Goal: Task Accomplishment & Management: Use online tool/utility

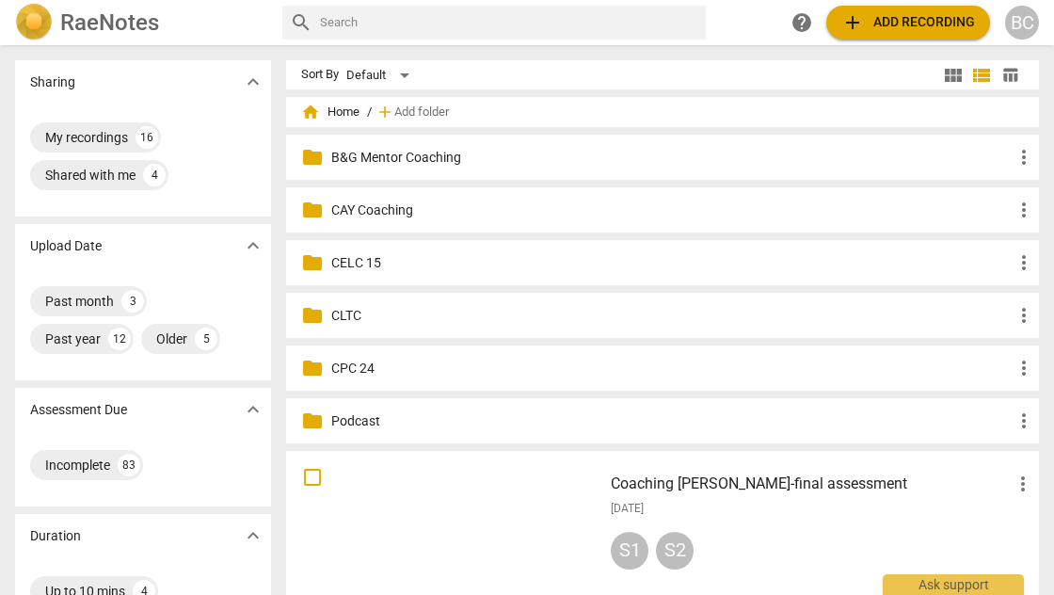
click at [404, 213] on p "CAY Coaching" at bounding box center [671, 210] width 681 height 20
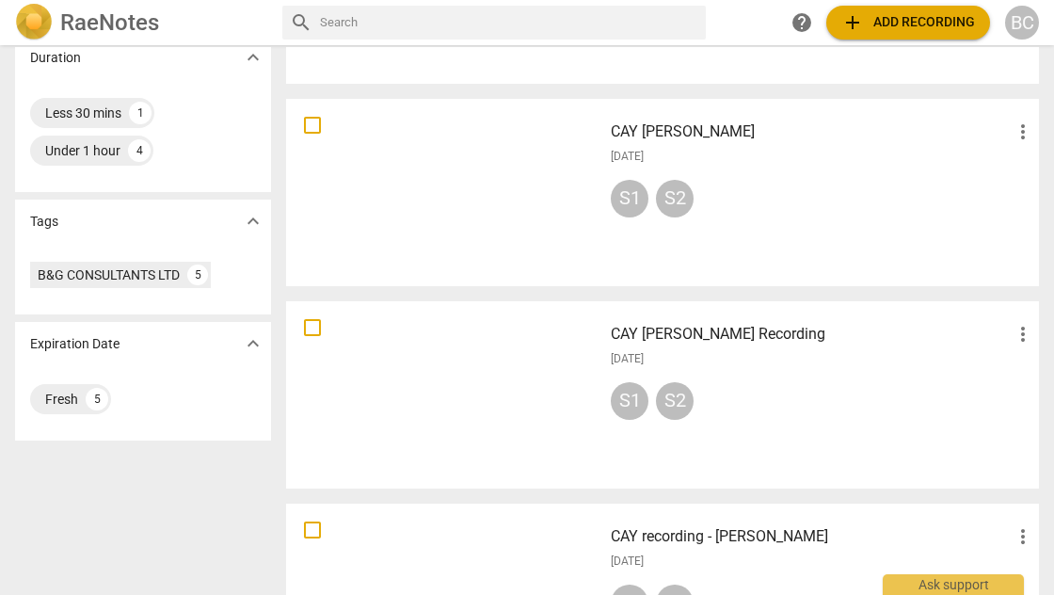
scroll to position [442, 0]
click at [533, 428] on div at bounding box center [444, 393] width 303 height 174
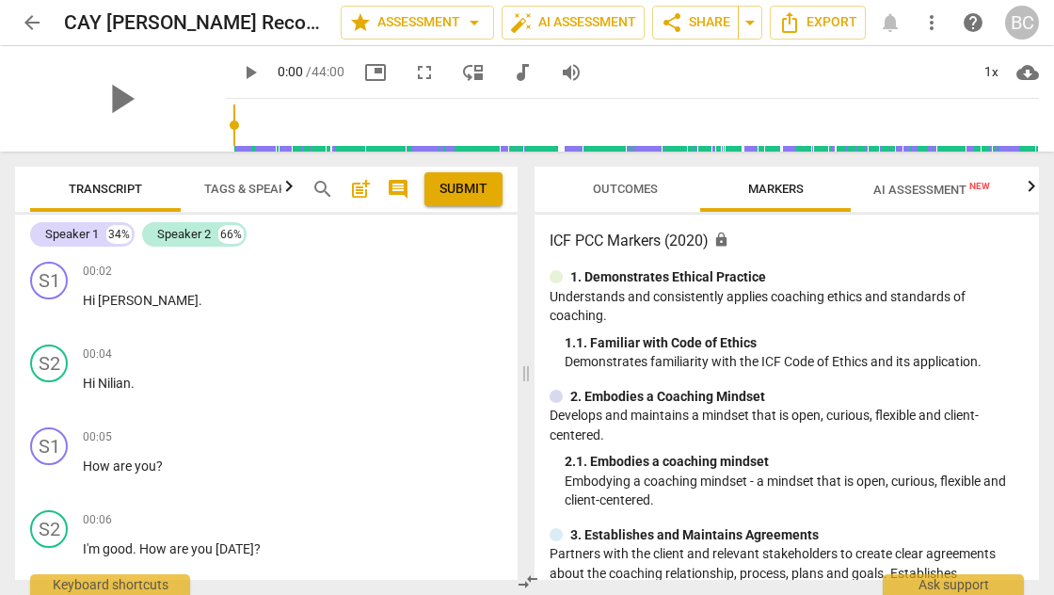
click at [642, 186] on span "Outcomes" at bounding box center [625, 189] width 65 height 14
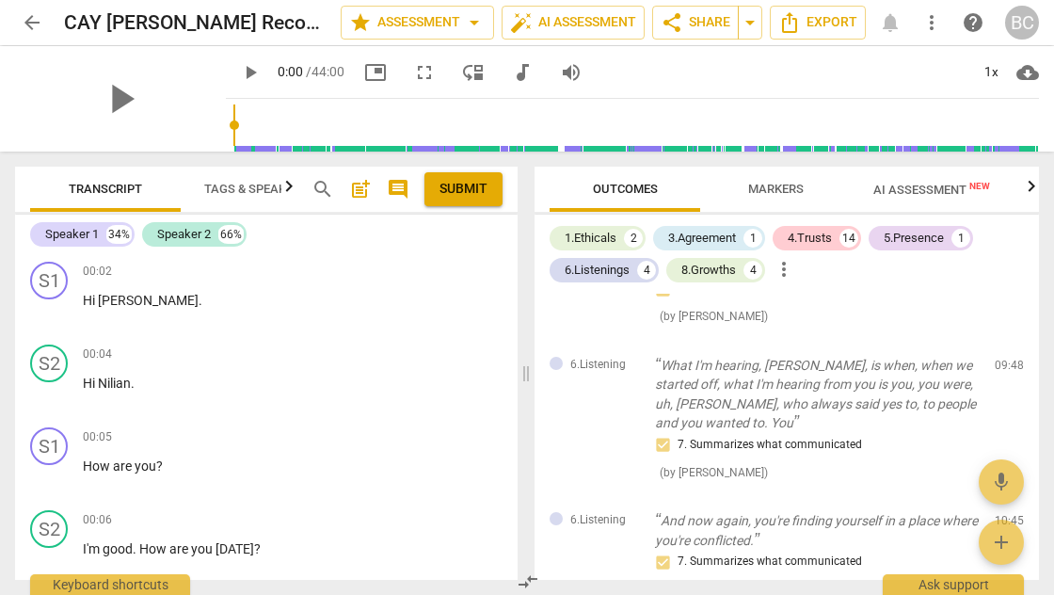
scroll to position [1191, 0]
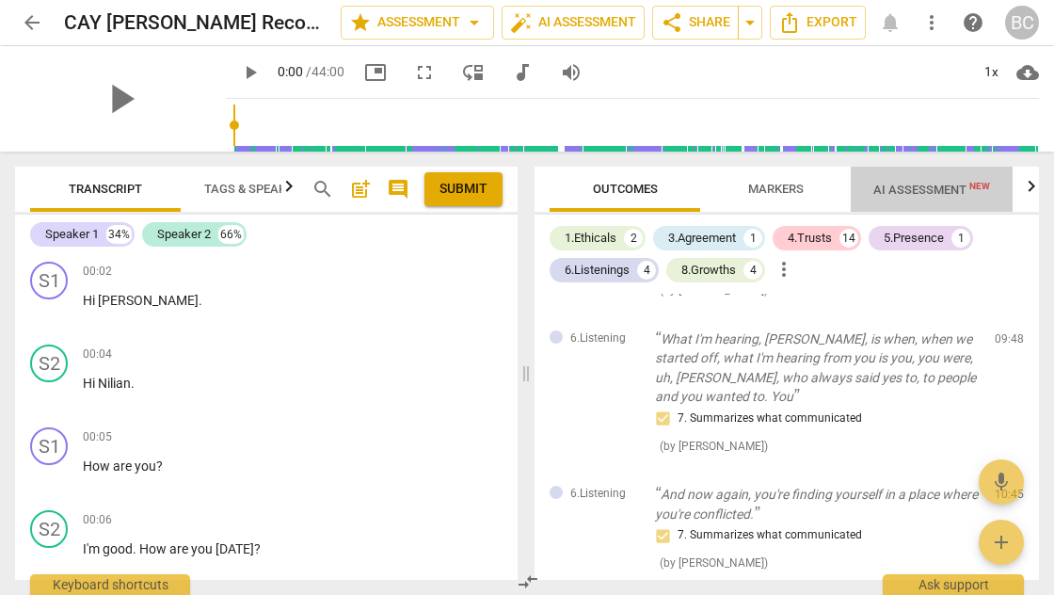
click at [941, 192] on span "AI Assessment New" at bounding box center [931, 190] width 117 height 14
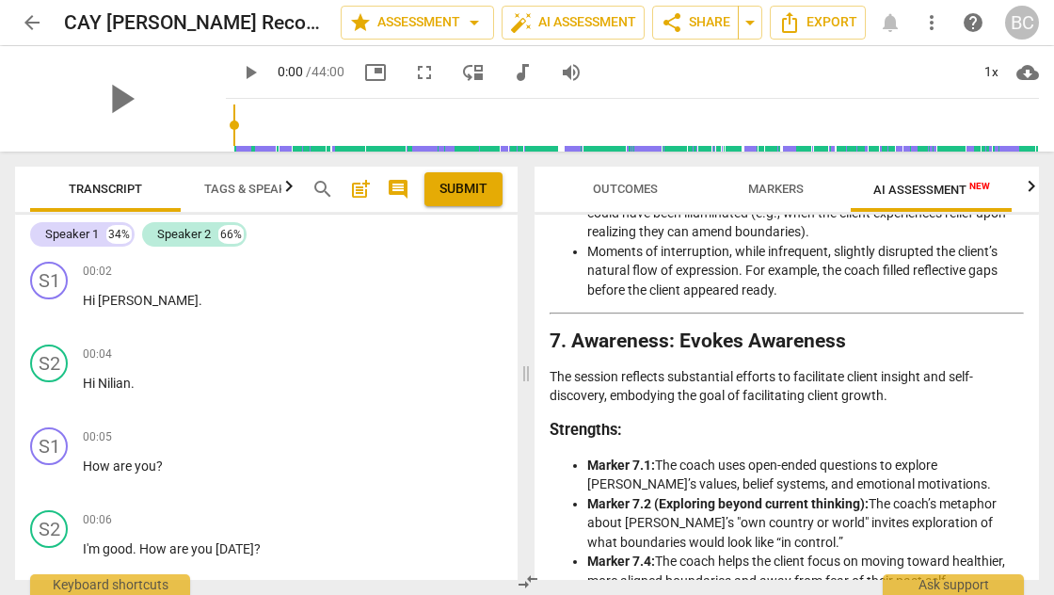
scroll to position [2957, 0]
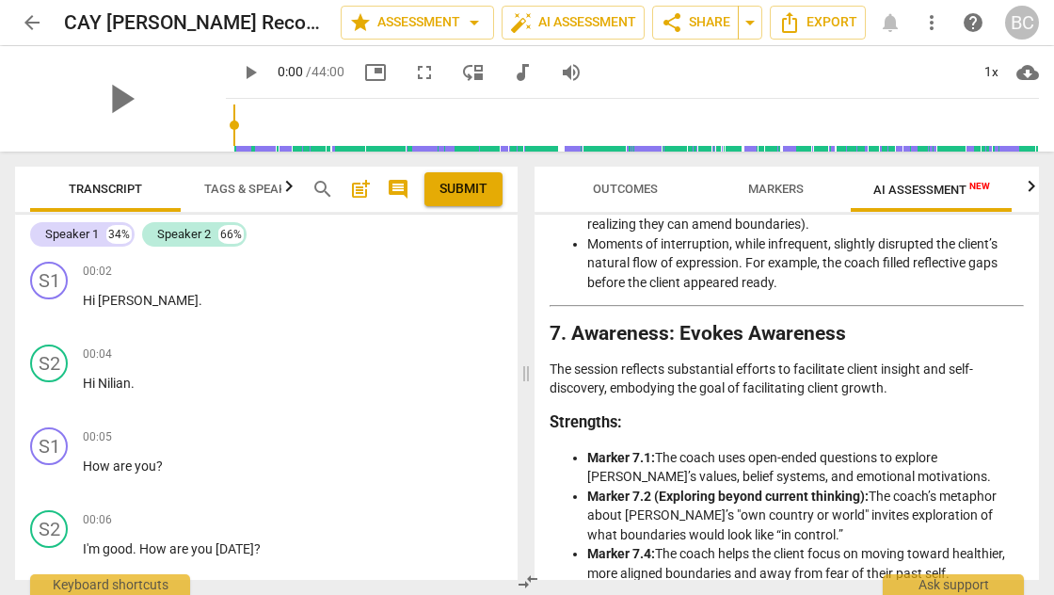
drag, startPoint x: 1035, startPoint y: 228, endPoint x: 1044, endPoint y: 465, distance: 237.3
click at [1044, 465] on div "Outcomes Markers AI Assessment New Scores Disclaimer: AI can make mistakes. Con…" at bounding box center [790, 373] width 527 height 443
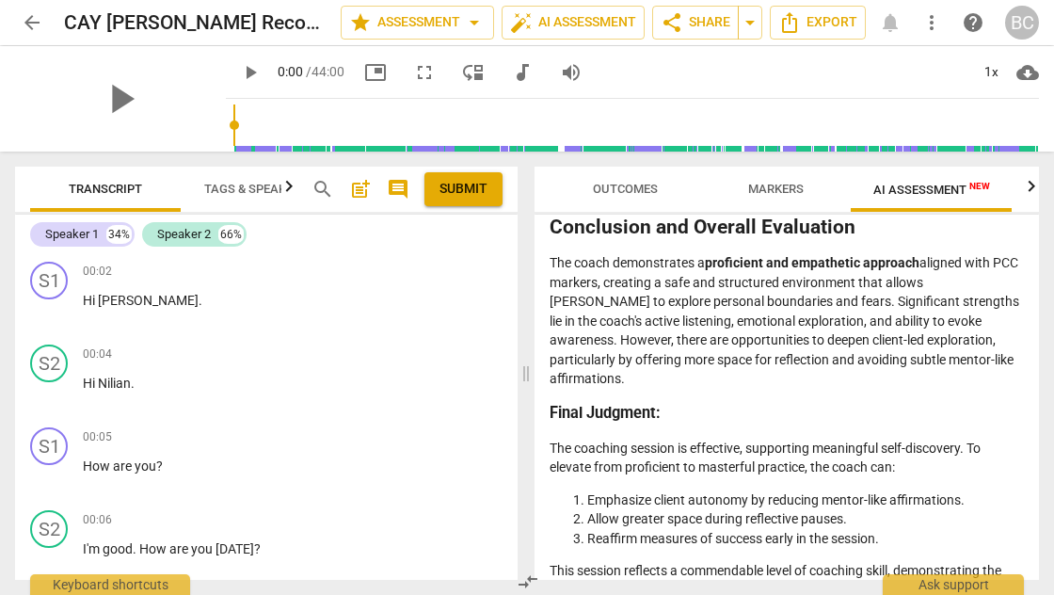
scroll to position [4320, 0]
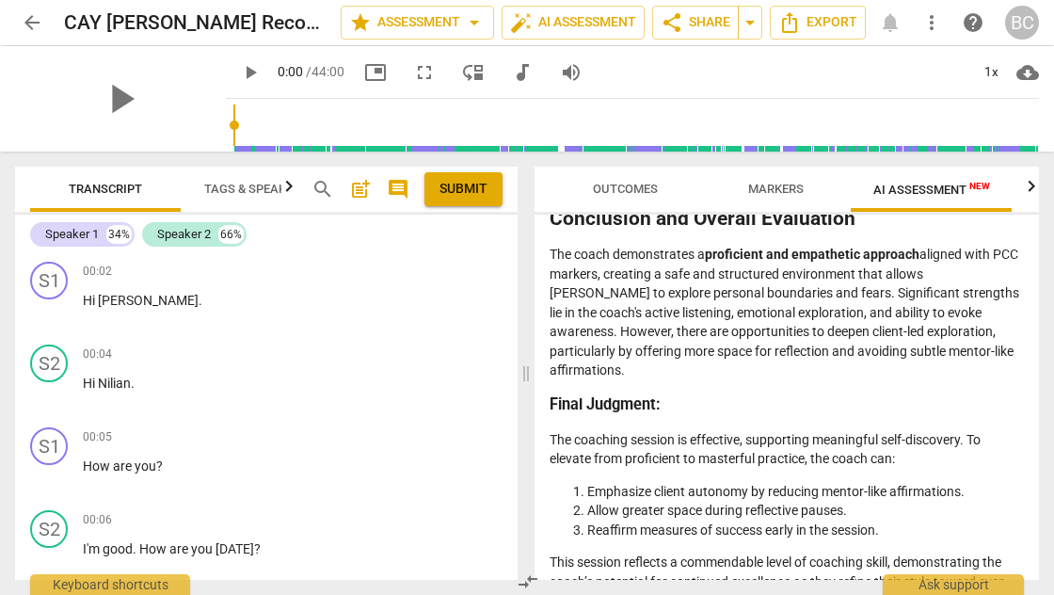
click at [1030, 569] on div "Disclaimer: AI can make mistakes. Consult a qualified mentor coach before actin…" at bounding box center [787, 397] width 504 height 365
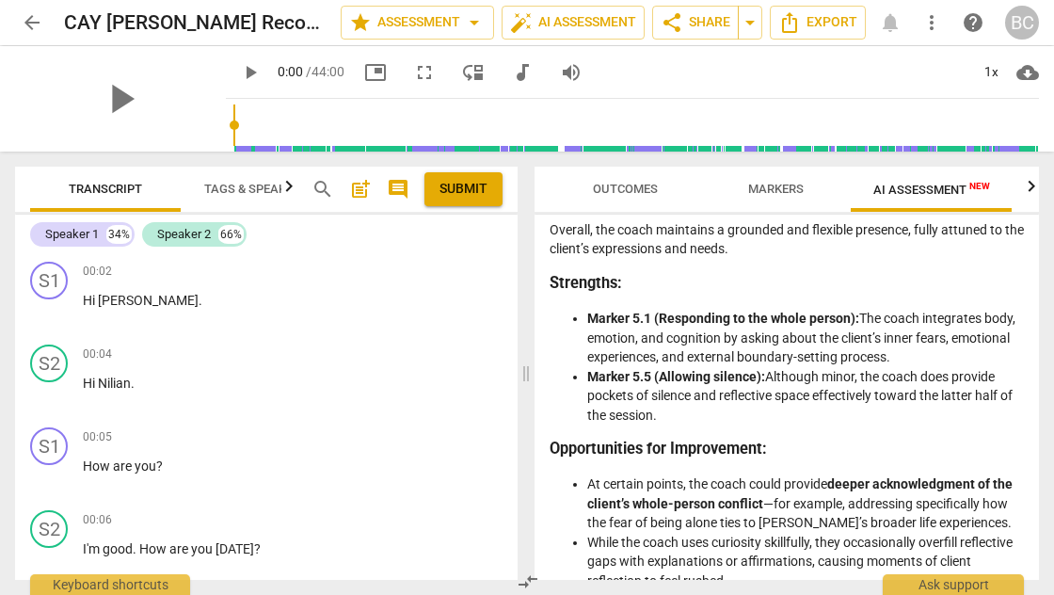
scroll to position [2151, 0]
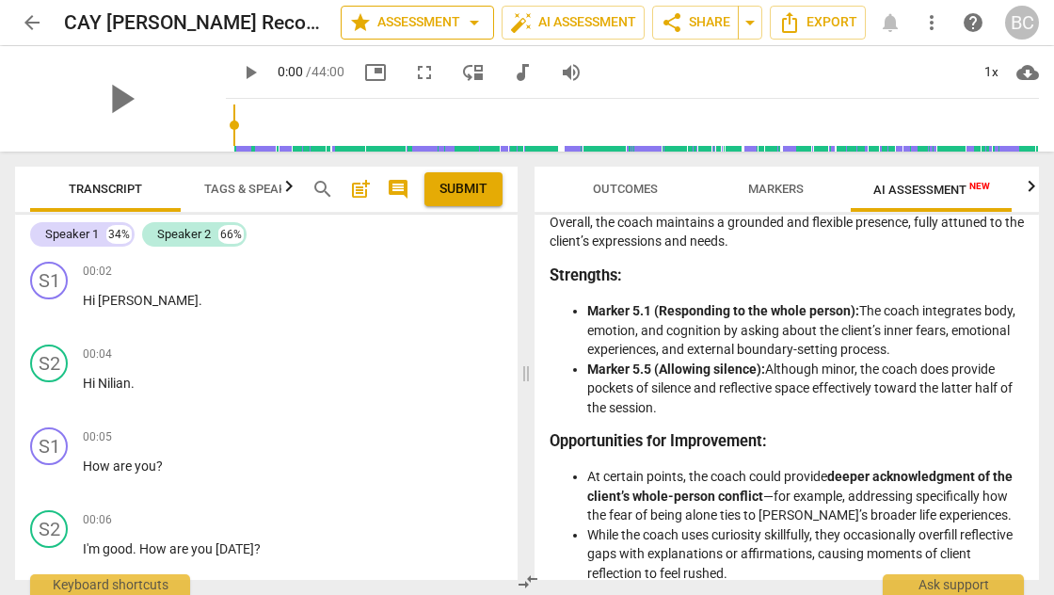
click at [468, 20] on span "arrow_drop_down" at bounding box center [474, 22] width 23 height 23
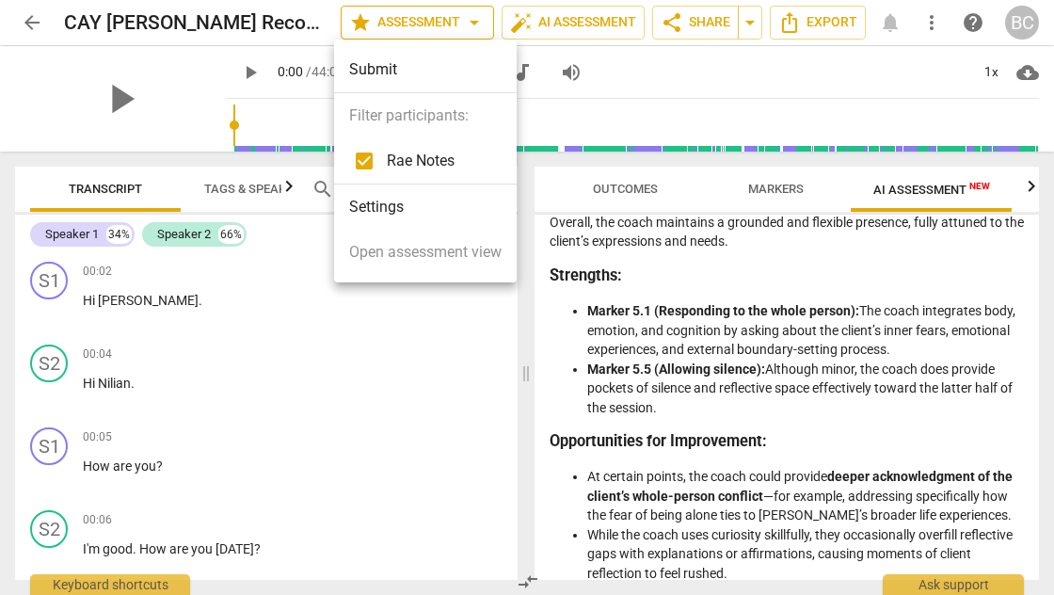
click at [468, 20] on div at bounding box center [527, 297] width 1054 height 595
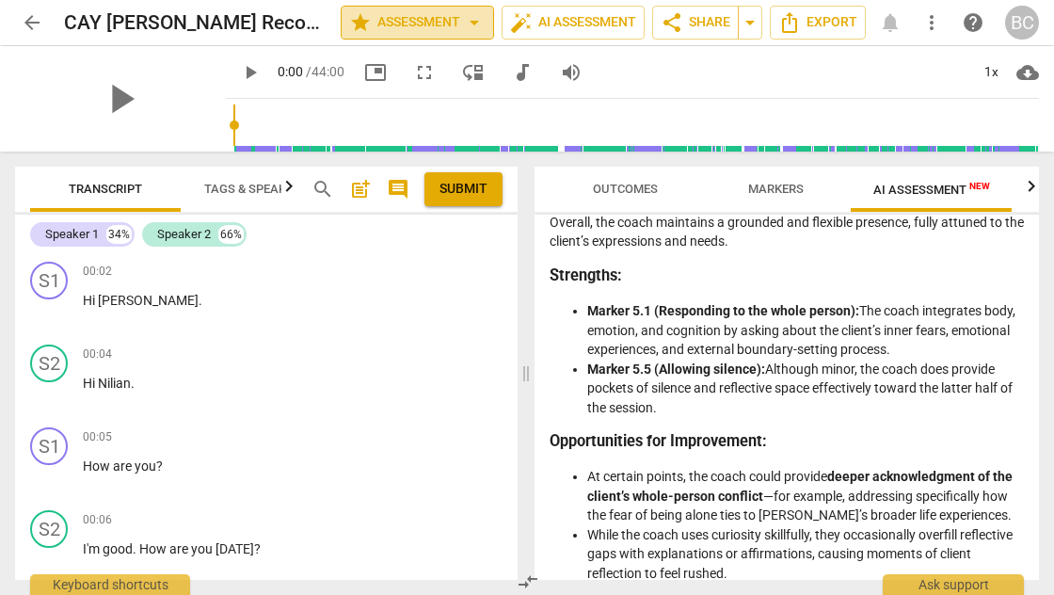
click at [474, 25] on span "arrow_drop_down" at bounding box center [474, 22] width 23 height 23
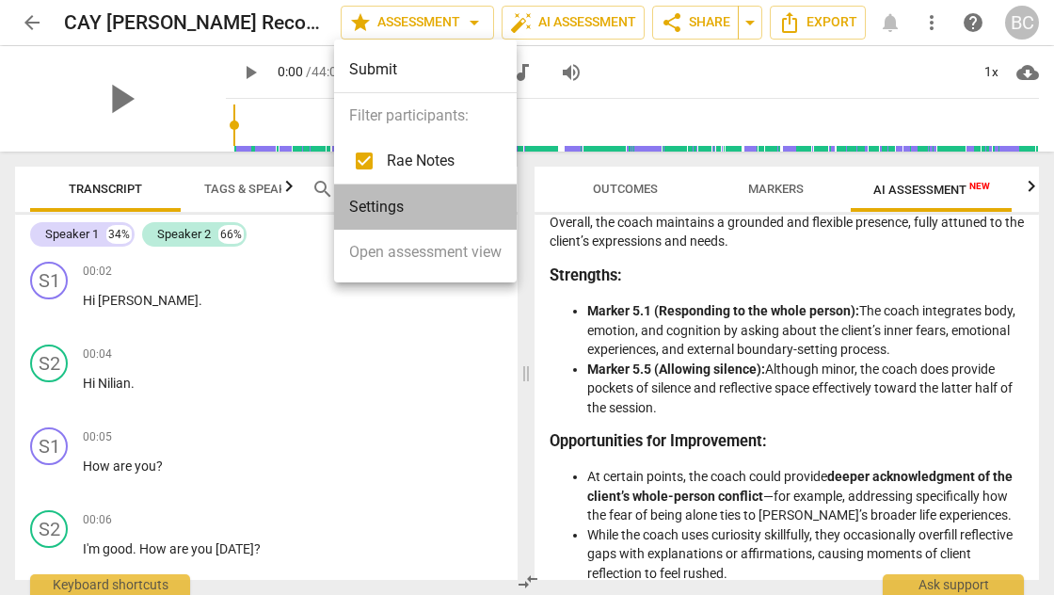
click at [392, 208] on li "Settings" at bounding box center [425, 206] width 183 height 45
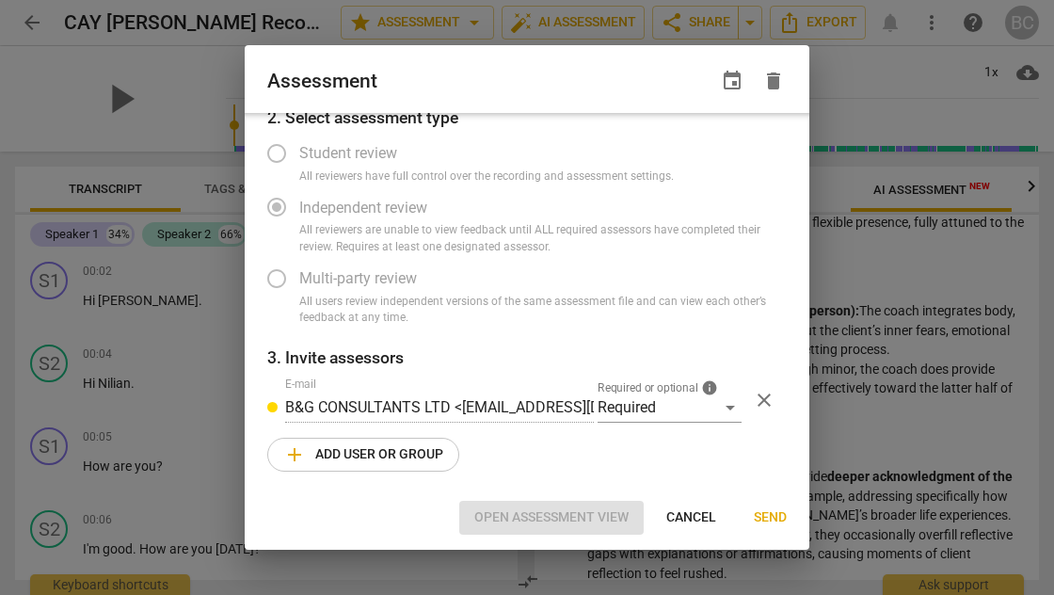
scroll to position [86, 0]
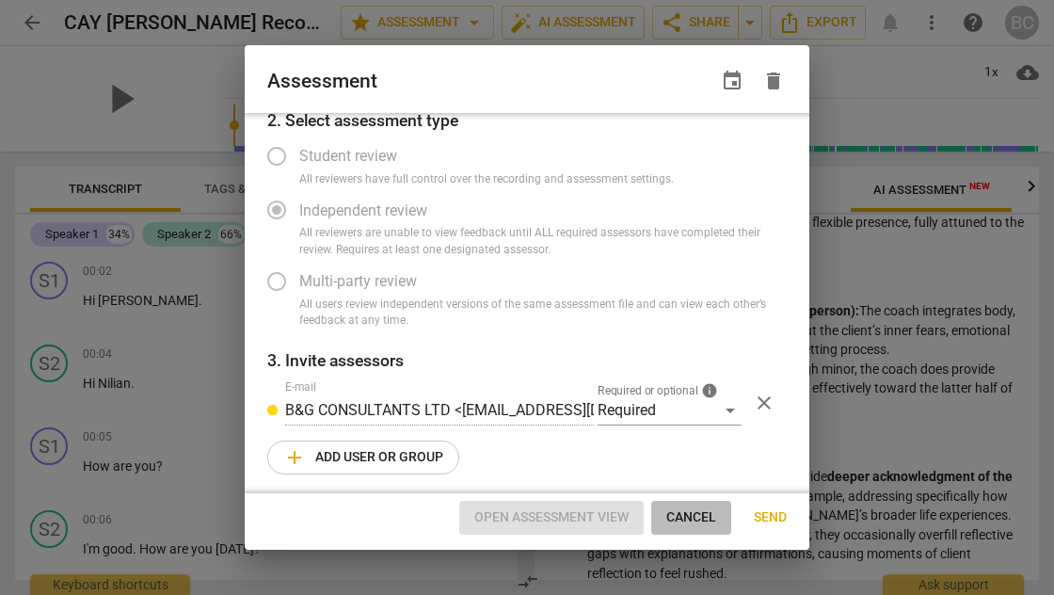
click at [696, 517] on span "Cancel" at bounding box center [691, 517] width 50 height 19
radio input "false"
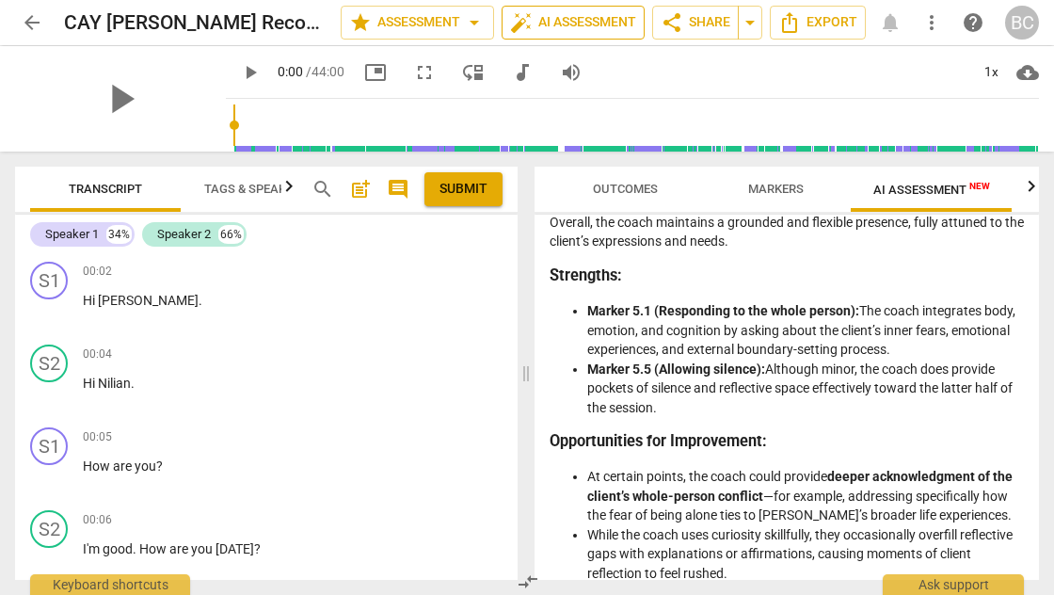
click at [572, 26] on span "auto_fix_high AI Assessment" at bounding box center [573, 22] width 126 height 23
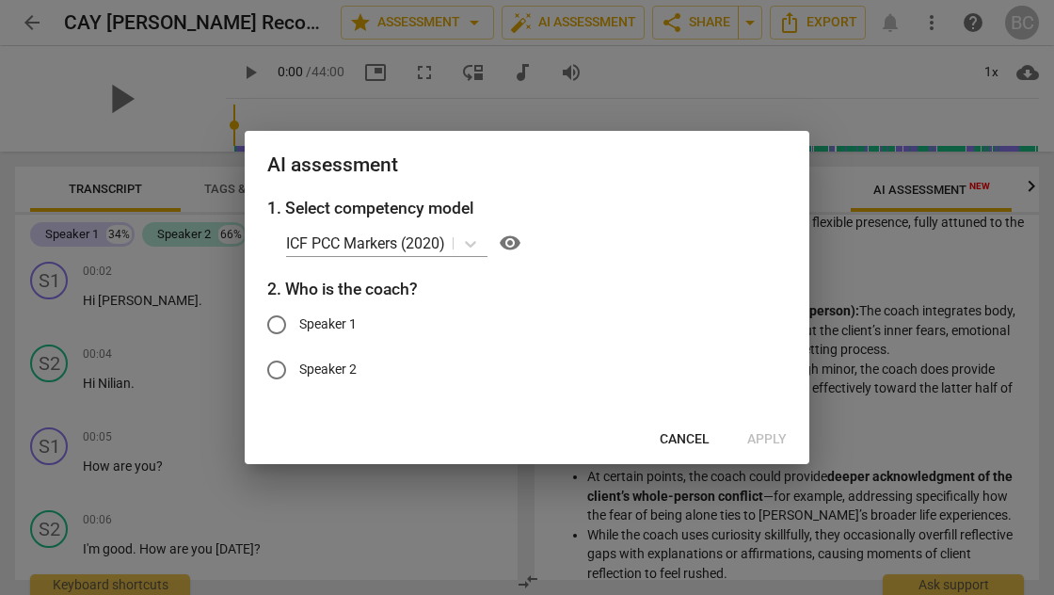
click at [273, 324] on input "Speaker 1" at bounding box center [276, 324] width 45 height 45
radio input "true"
click at [762, 439] on span "Apply" at bounding box center [767, 439] width 40 height 19
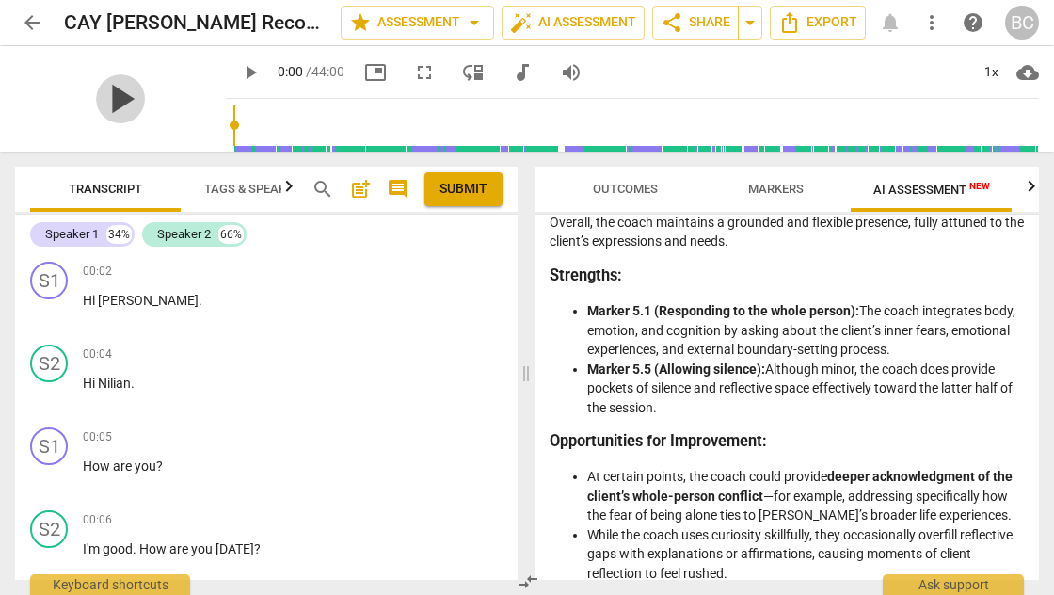
click at [113, 100] on span "play_arrow" at bounding box center [120, 98] width 49 height 49
click at [990, 71] on div "1x" at bounding box center [991, 72] width 36 height 30
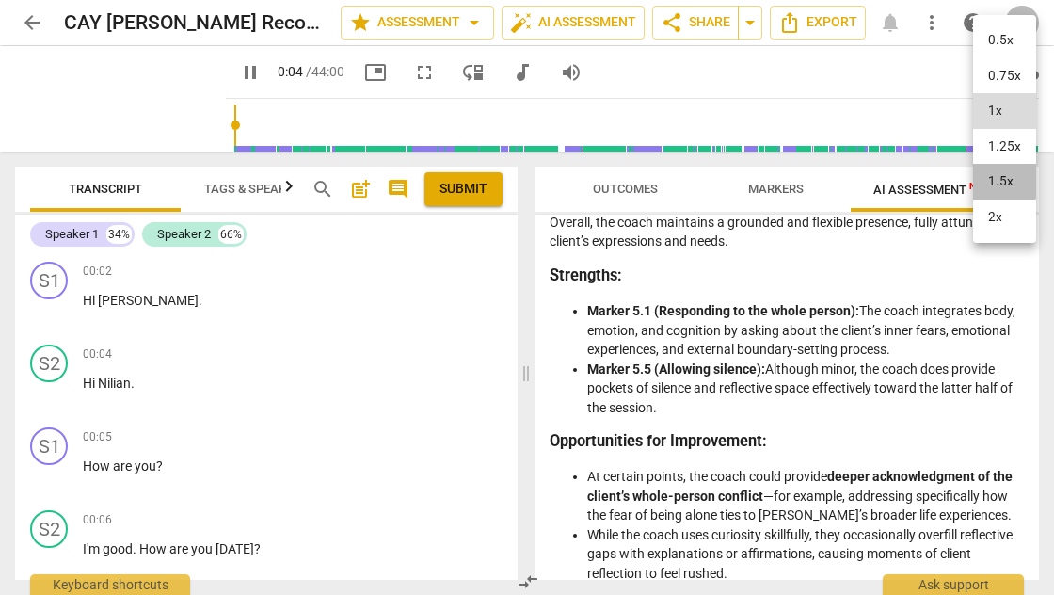
click at [998, 179] on li "1.5x" at bounding box center [1004, 182] width 63 height 36
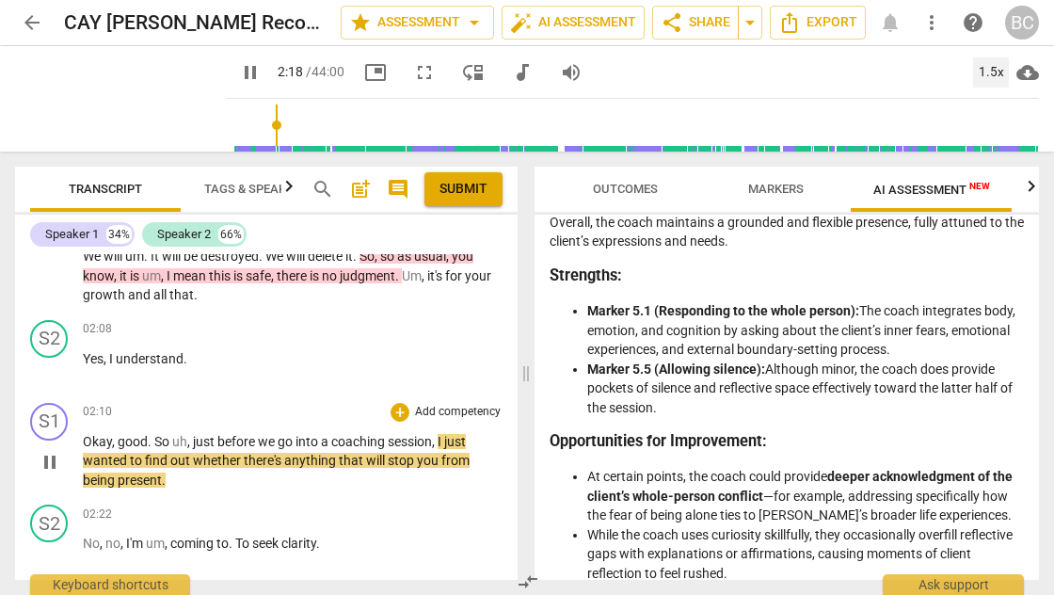
scroll to position [1321, 0]
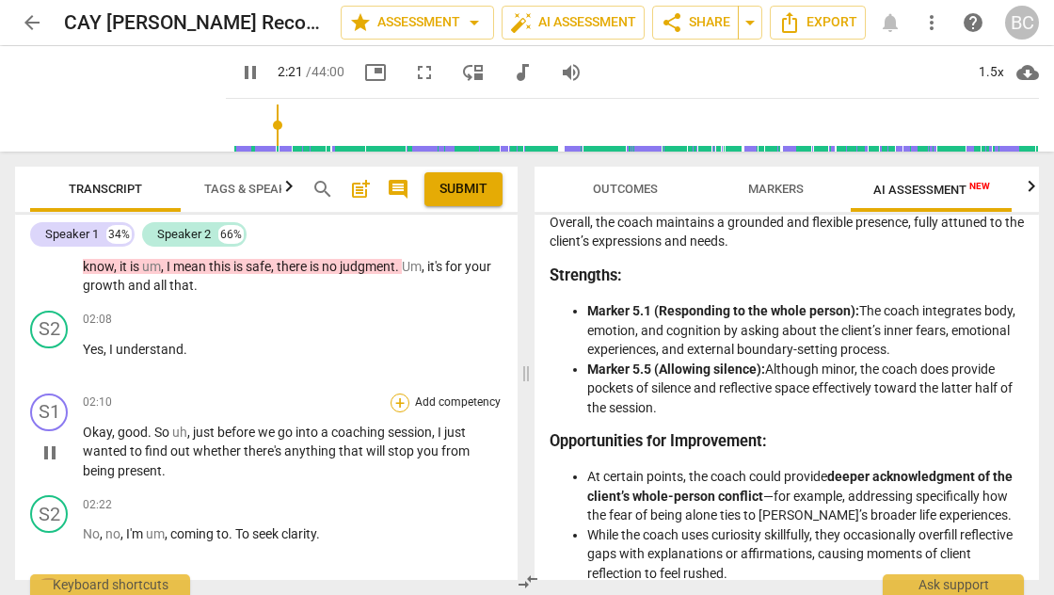
click at [391, 412] on div "+" at bounding box center [400, 402] width 19 height 19
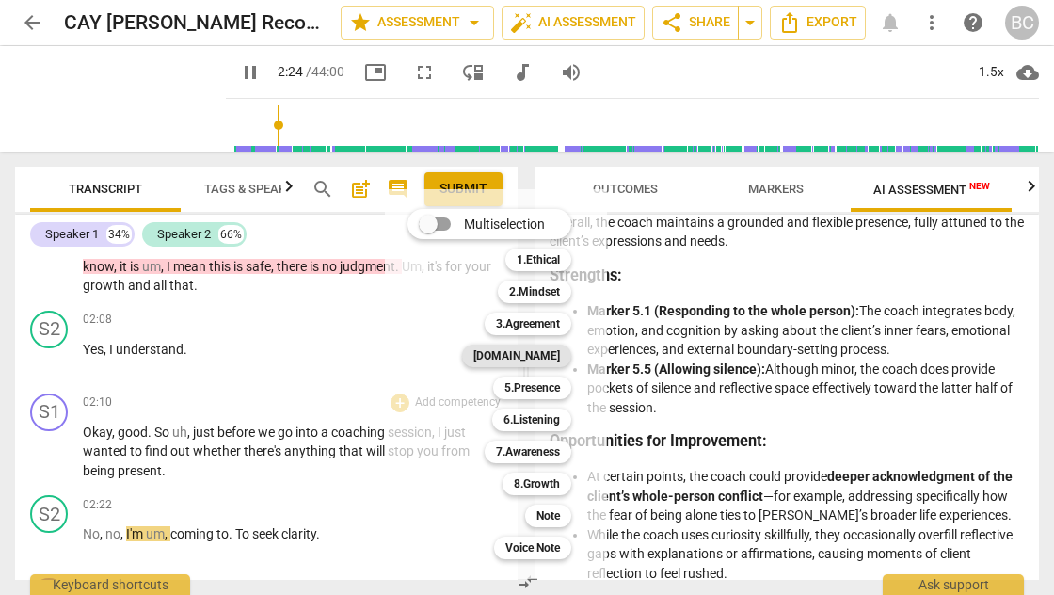
click at [540, 352] on b "[DOMAIN_NAME]" at bounding box center [516, 355] width 87 height 23
type input "145"
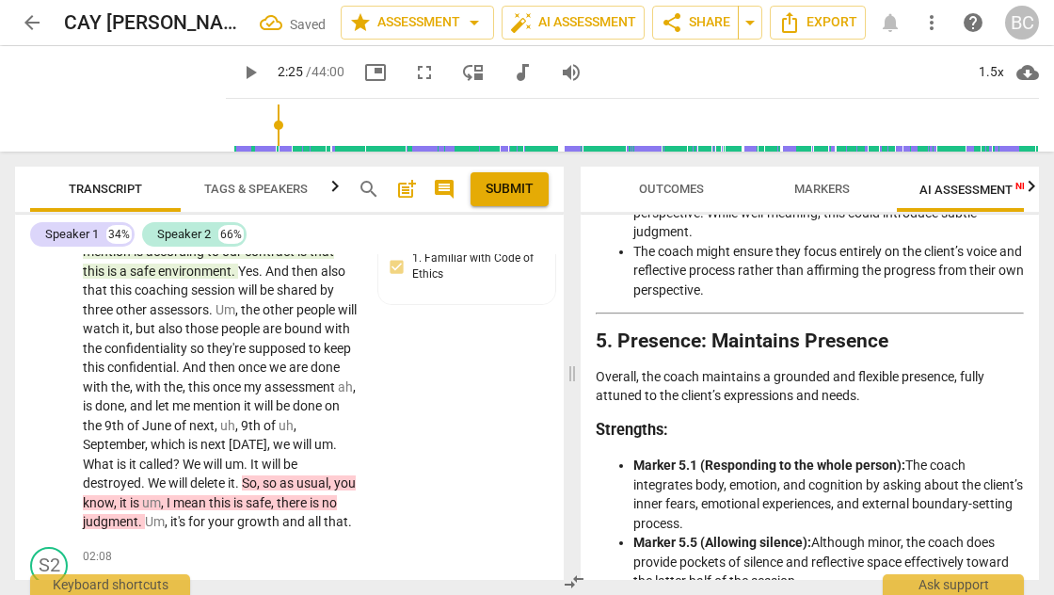
scroll to position [1798, 0]
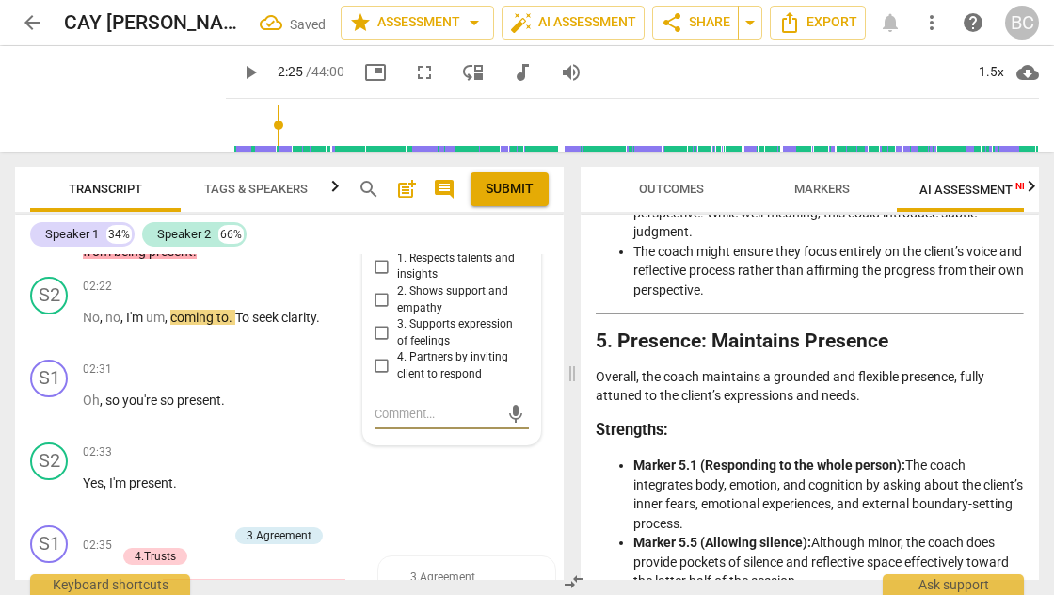
click at [373, 306] on input "2. Shows support and empathy" at bounding box center [382, 300] width 30 height 23
checkbox input "true"
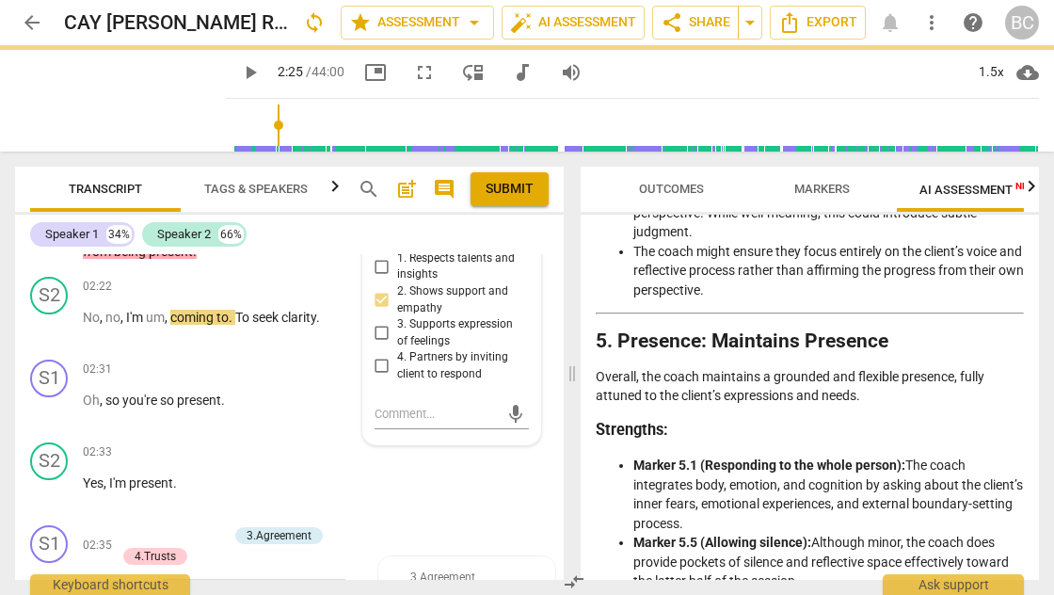
click at [239, 75] on span "play_arrow" at bounding box center [250, 72] width 23 height 23
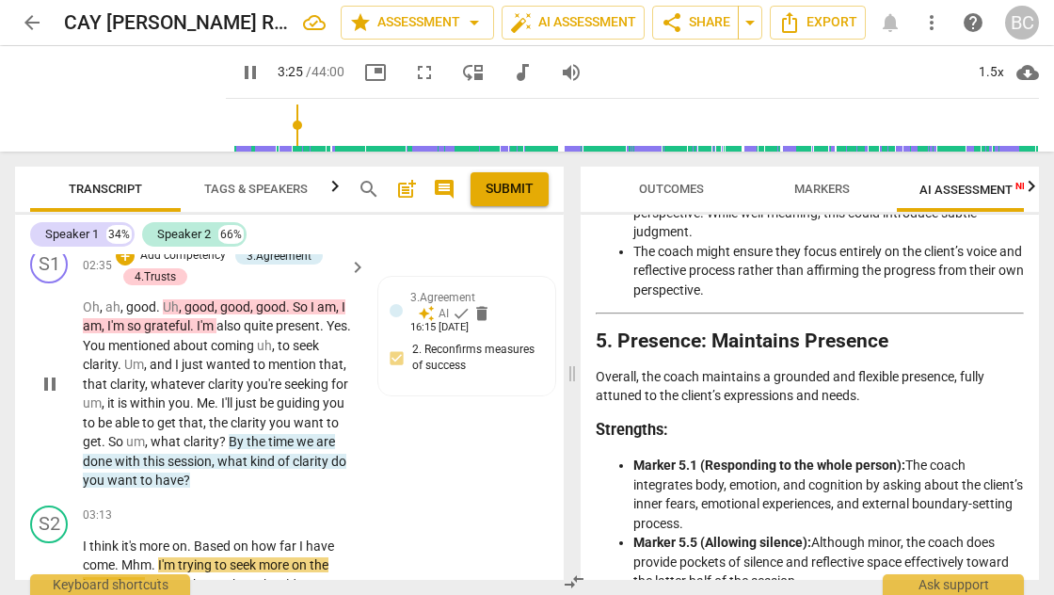
scroll to position [2056, 0]
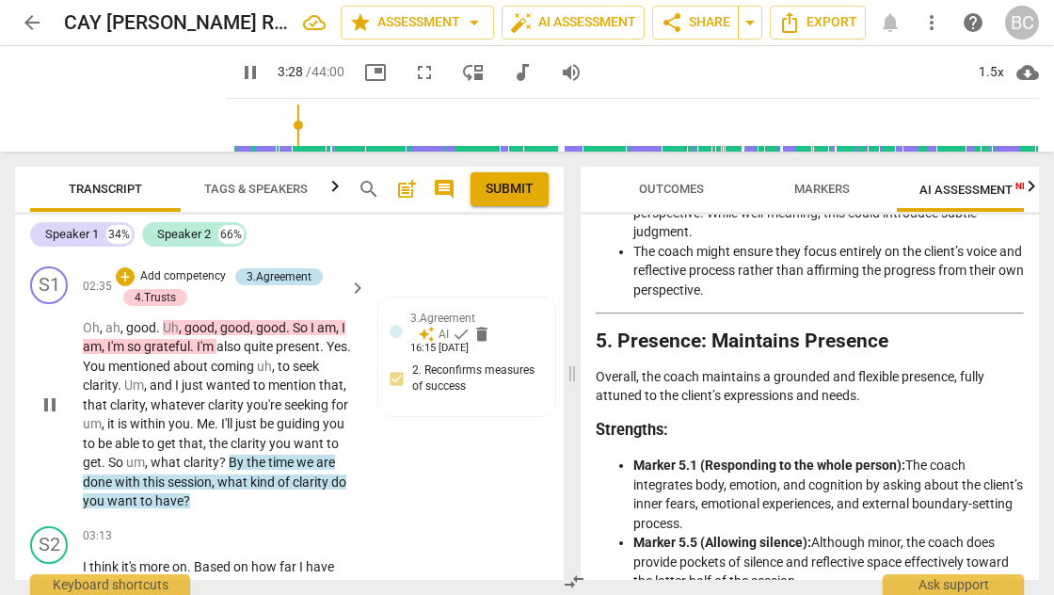
click at [294, 282] on div "3.Agreement" at bounding box center [279, 276] width 65 height 17
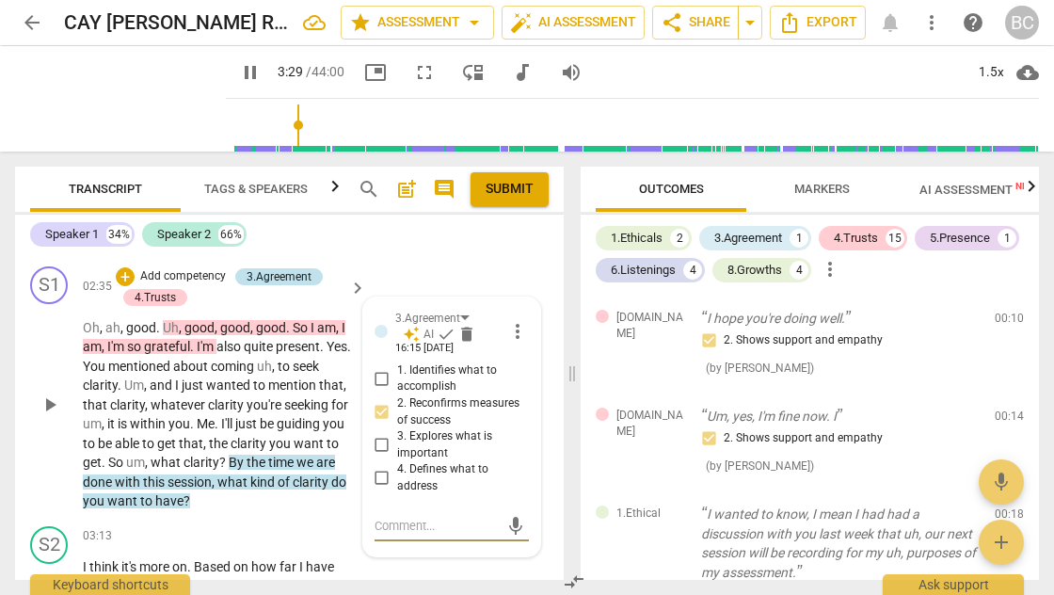
type input "210"
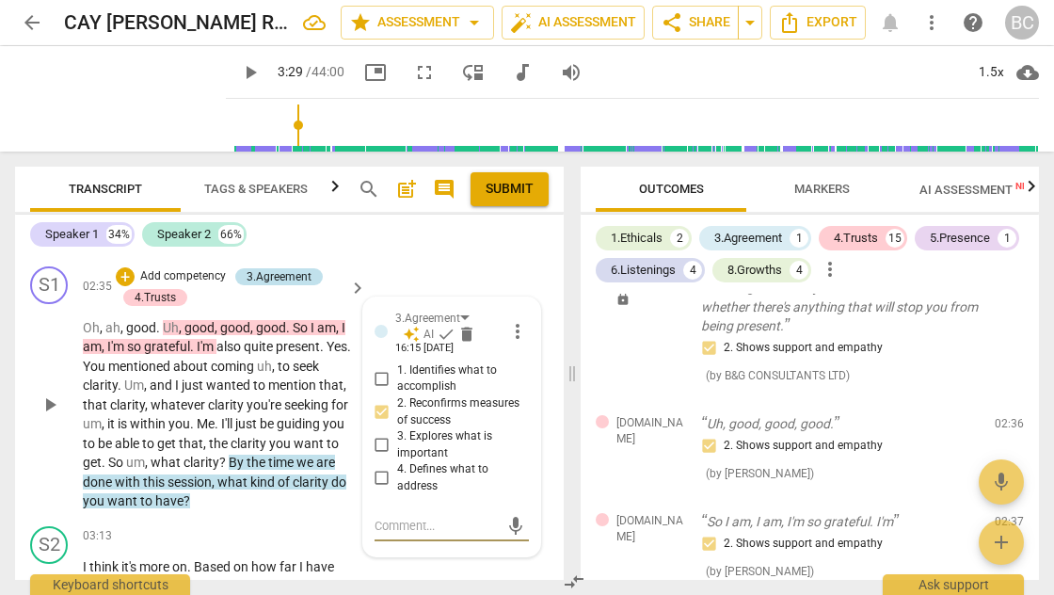
scroll to position [1208, 0]
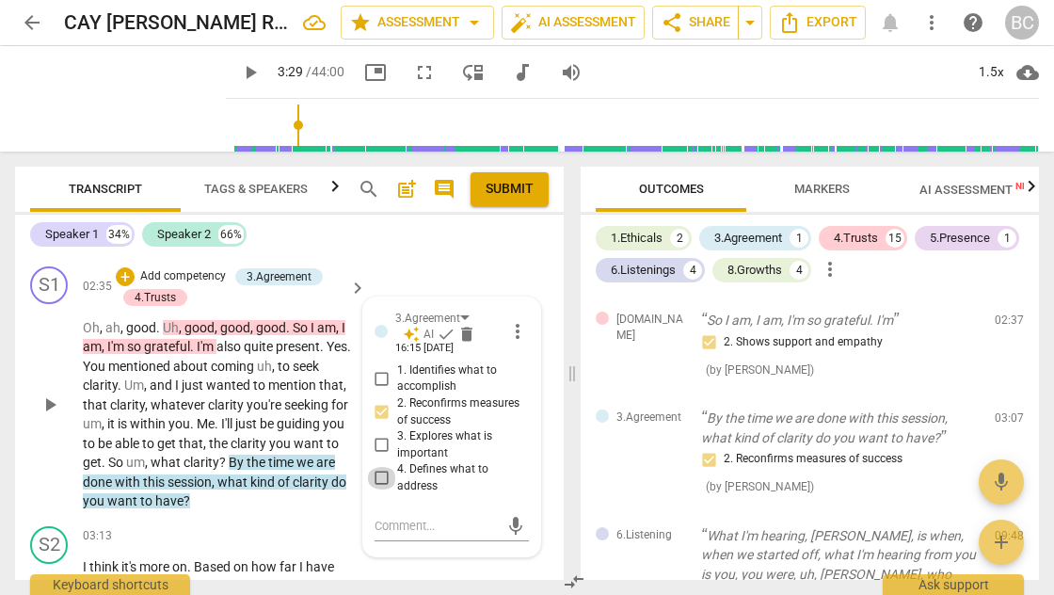
click at [378, 476] on input "4. Defines what to address" at bounding box center [382, 478] width 30 height 23
checkbox input "true"
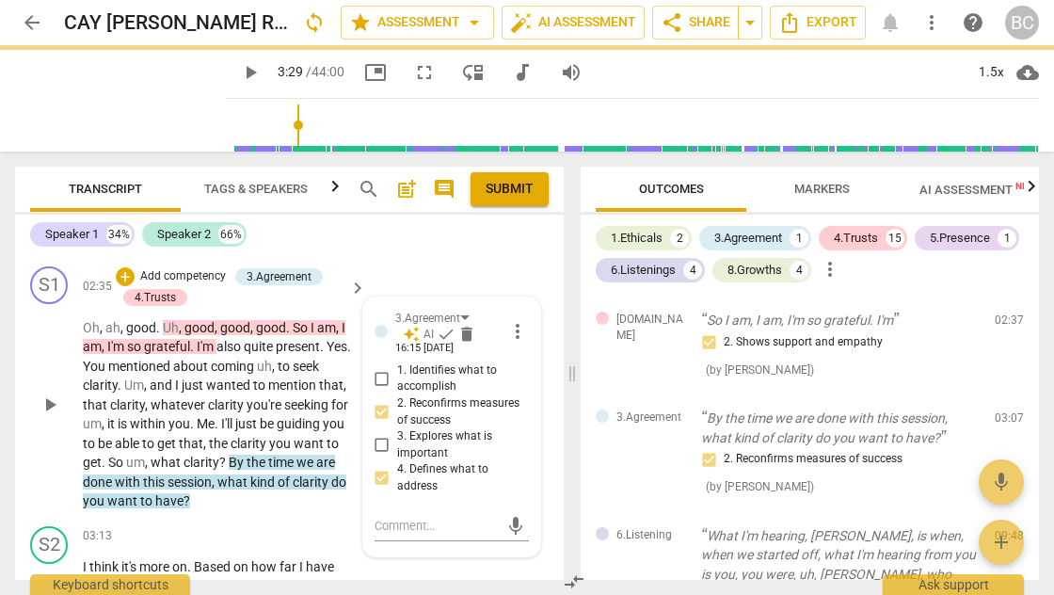
click at [381, 379] on input "1. Identifies what to accomplish" at bounding box center [382, 378] width 30 height 23
checkbox input "true"
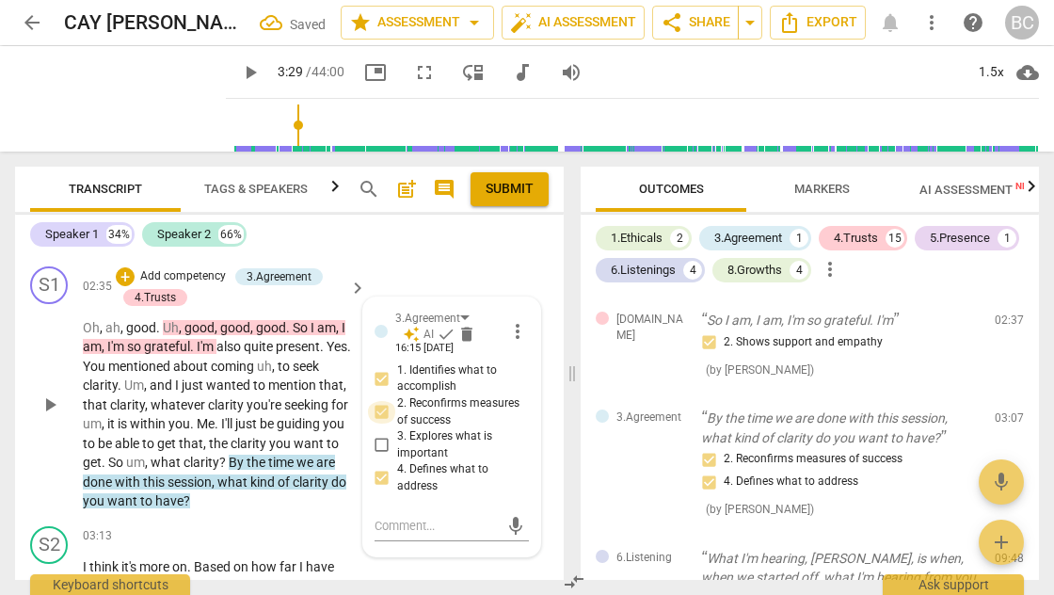
click at [380, 410] on input "2. Reconfirms measures of success" at bounding box center [382, 412] width 30 height 23
checkbox input "false"
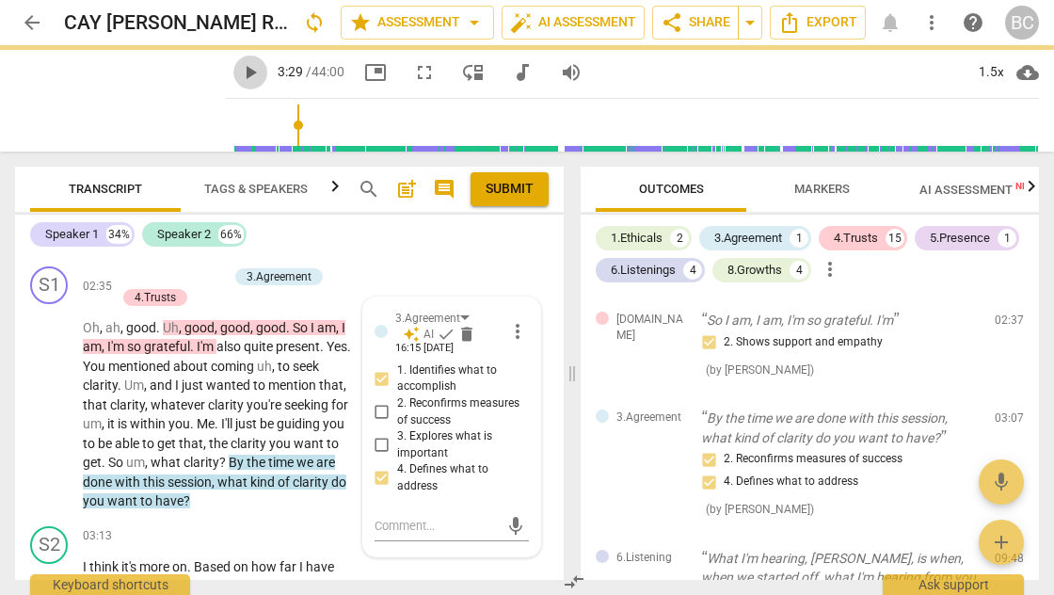
click at [239, 72] on span "play_arrow" at bounding box center [250, 72] width 23 height 23
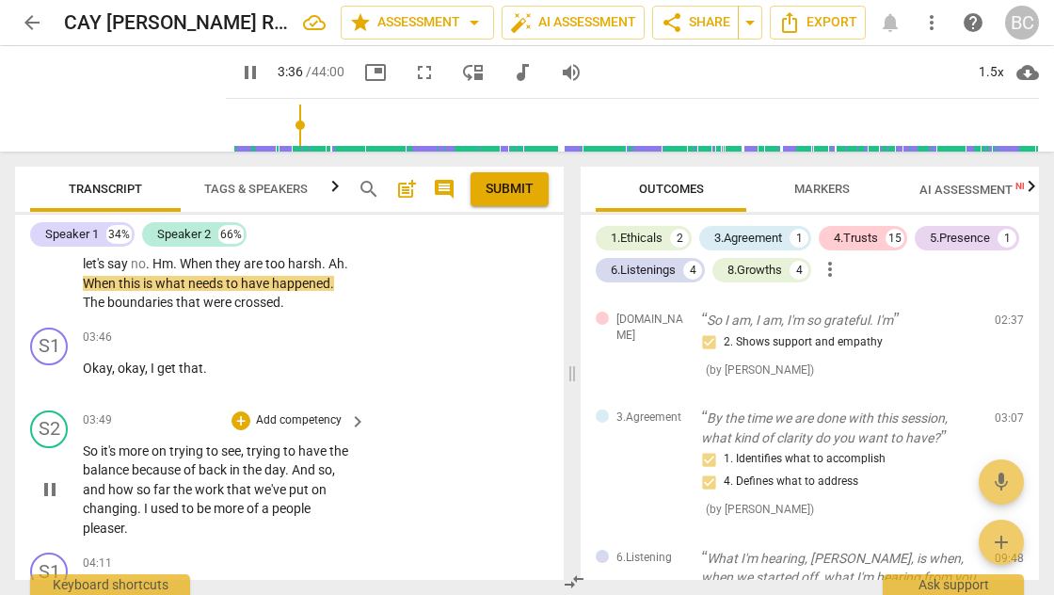
scroll to position [2420, 0]
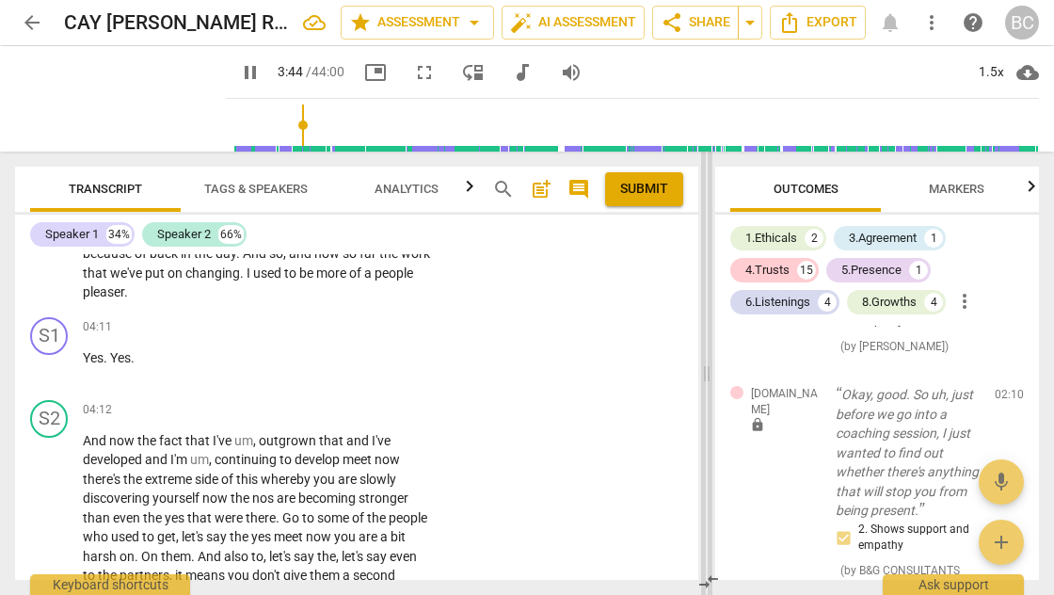
drag, startPoint x: 573, startPoint y: 371, endPoint x: 708, endPoint y: 382, distance: 135.1
click at [708, 382] on span at bounding box center [706, 373] width 11 height 443
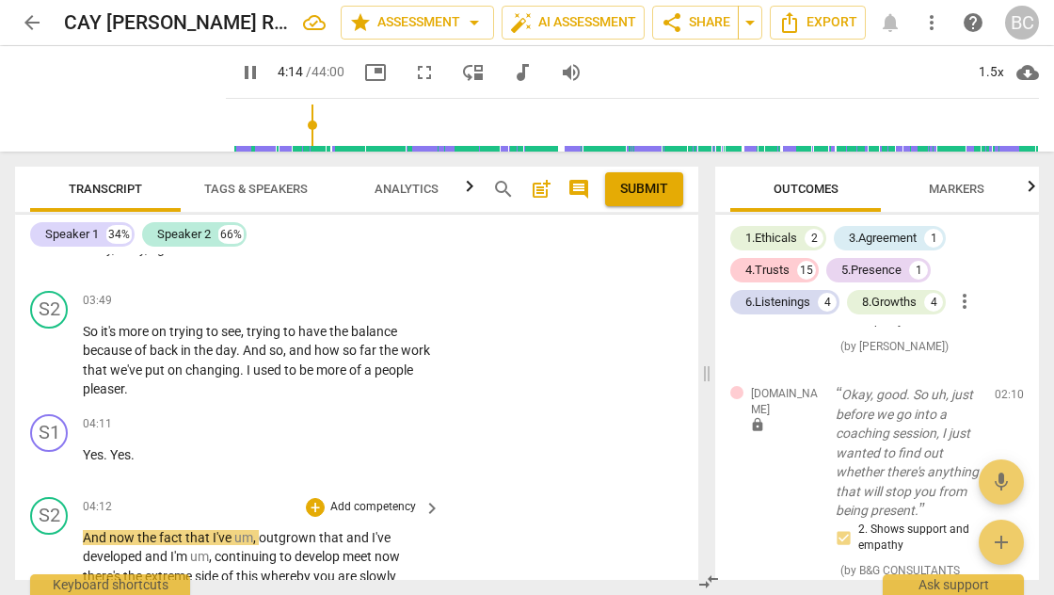
scroll to position [2406, 0]
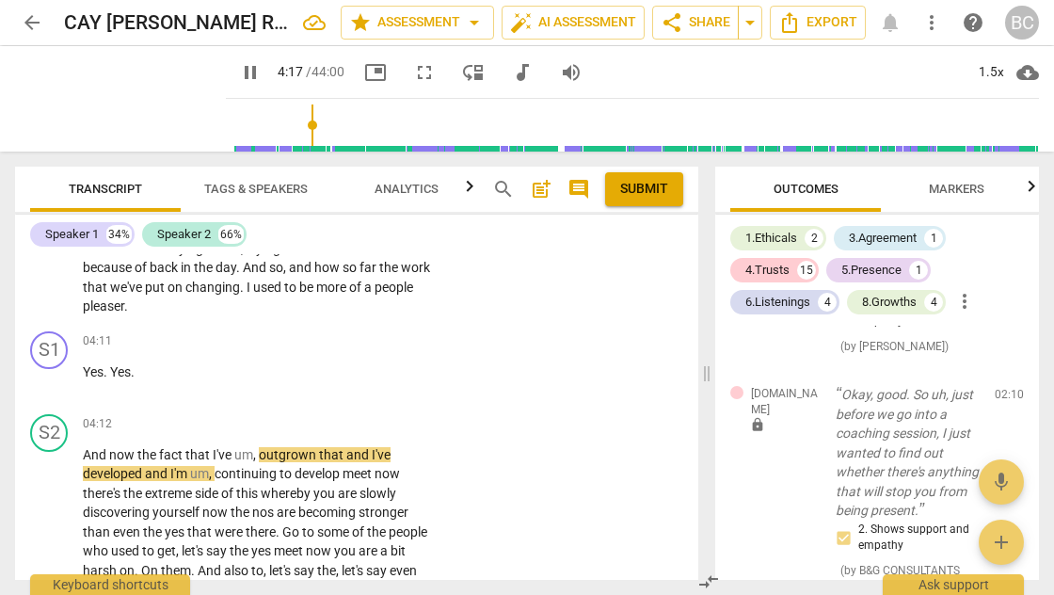
click at [239, 73] on span "pause" at bounding box center [250, 72] width 23 height 23
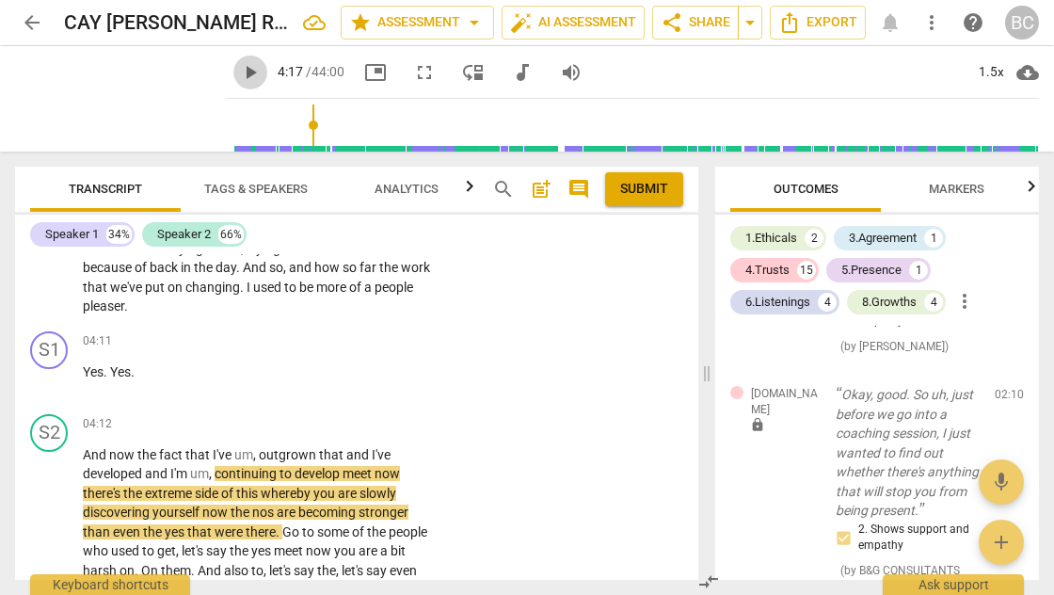
click at [239, 73] on span "play_arrow" at bounding box center [250, 72] width 23 height 23
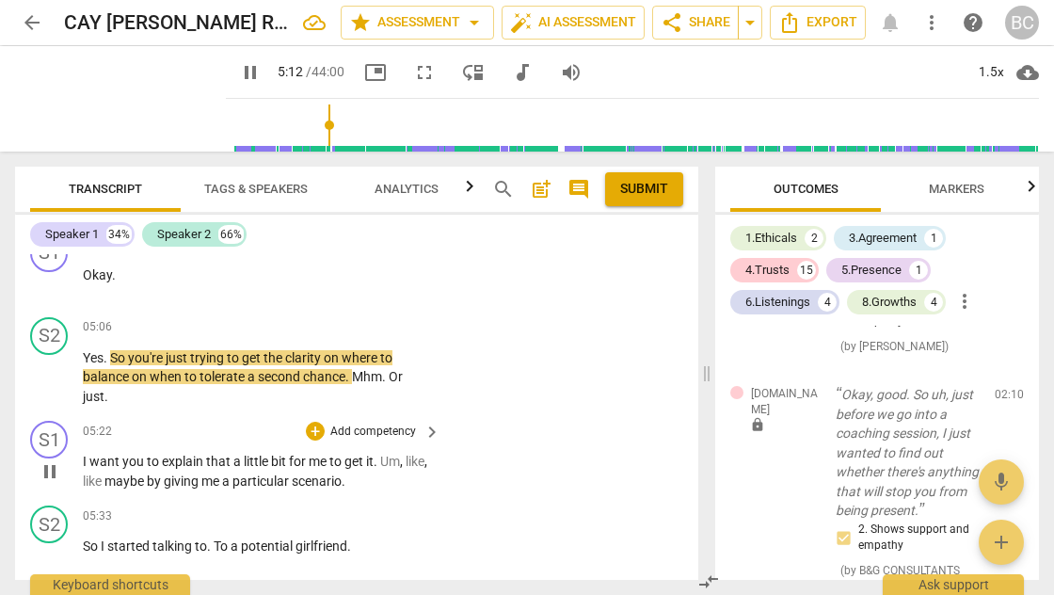
scroll to position [2827, 0]
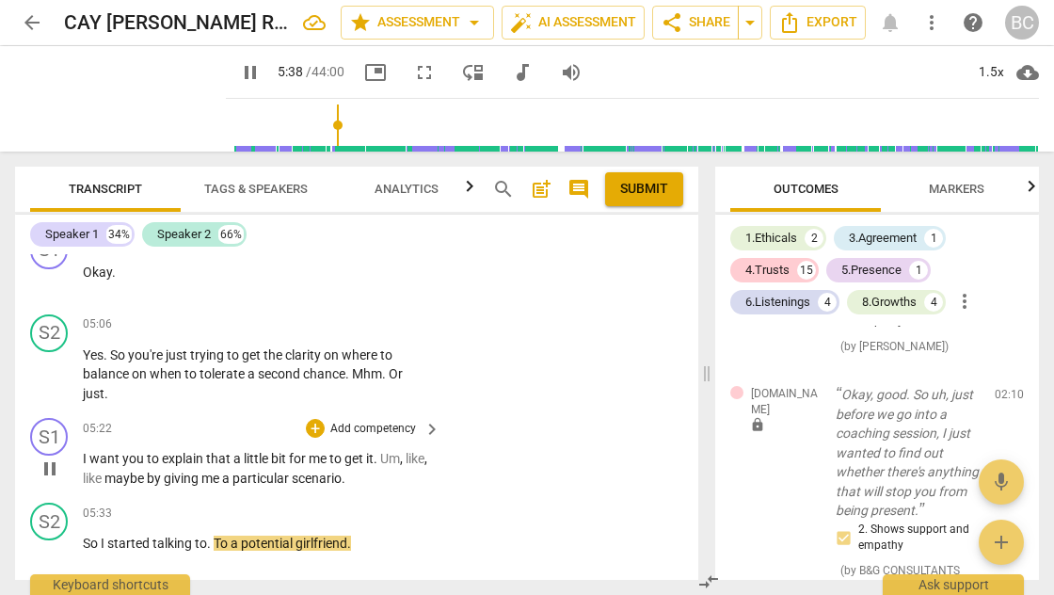
drag, startPoint x: 570, startPoint y: 395, endPoint x: 583, endPoint y: 398, distance: 12.6
click at [583, 410] on div "S1 play_arrow pause 05:22 + Add competency keyboard_arrow_right I want you to e…" at bounding box center [356, 452] width 683 height 85
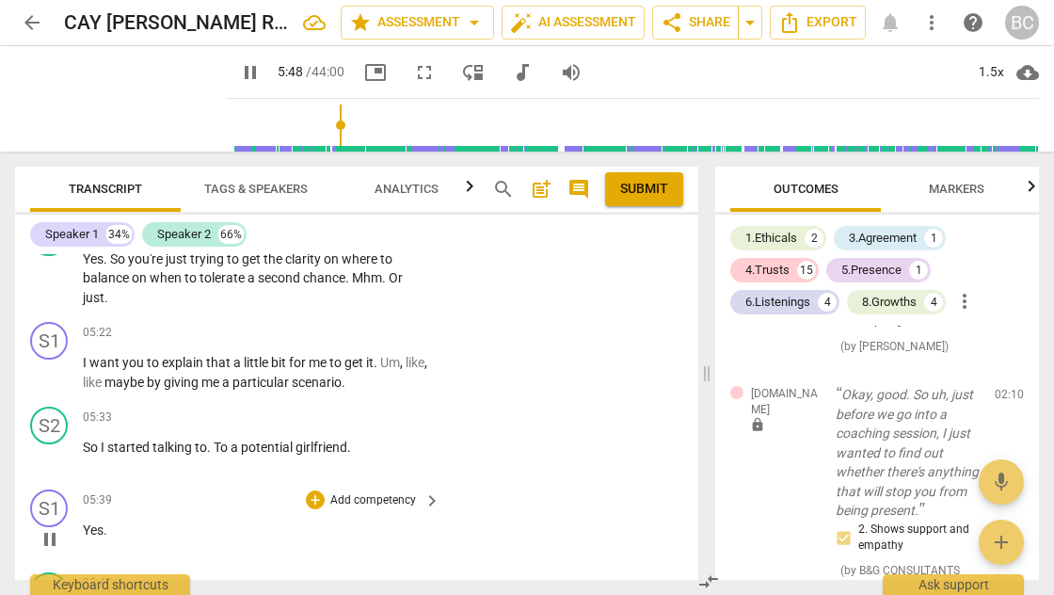
scroll to position [2903, 0]
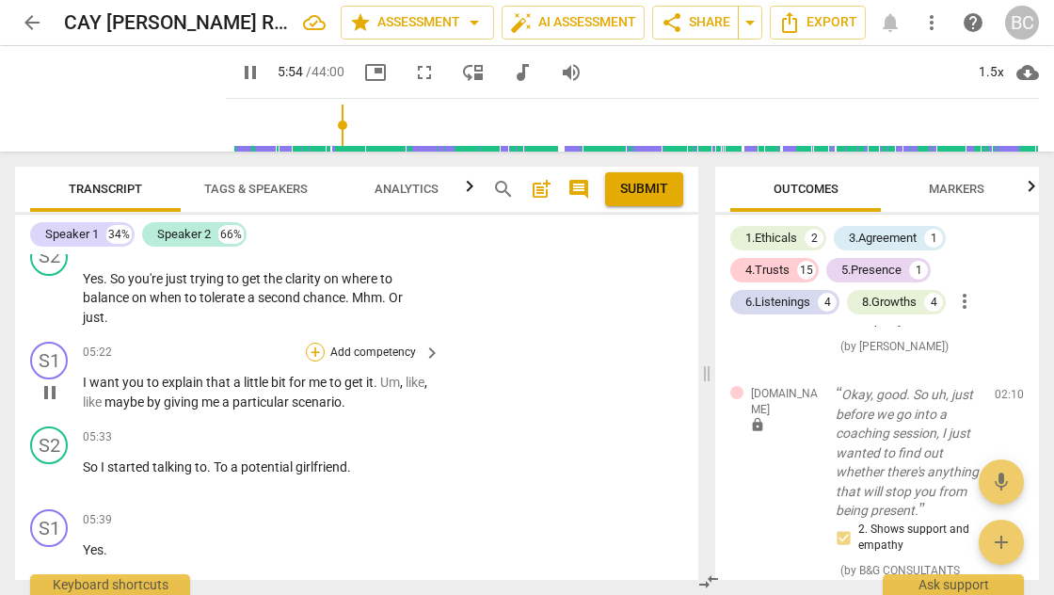
click at [312, 343] on div "+" at bounding box center [315, 352] width 19 height 19
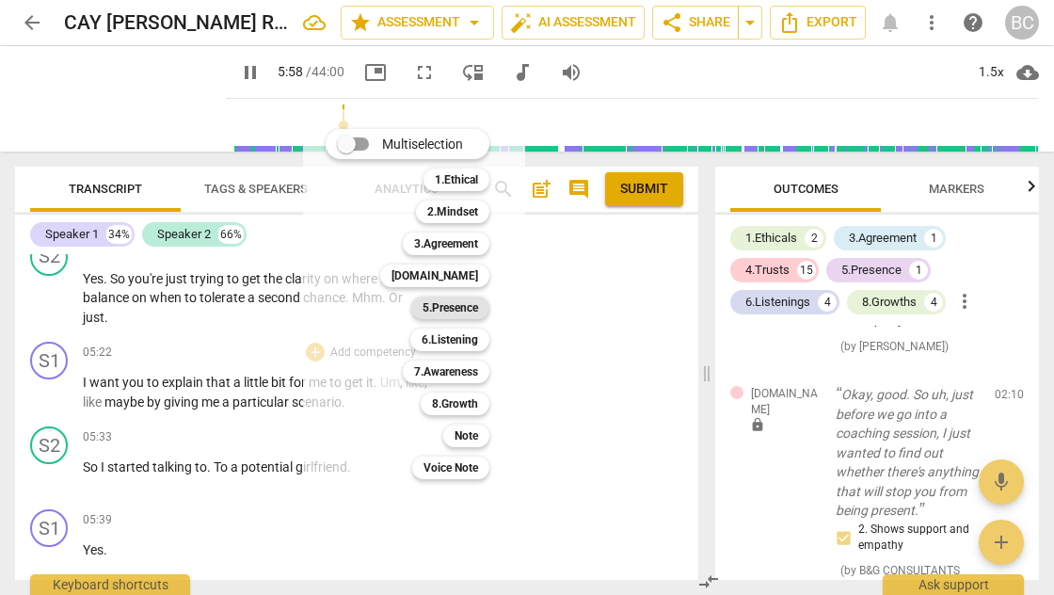
click at [444, 312] on b "5.Presence" at bounding box center [451, 307] width 56 height 23
type input "359"
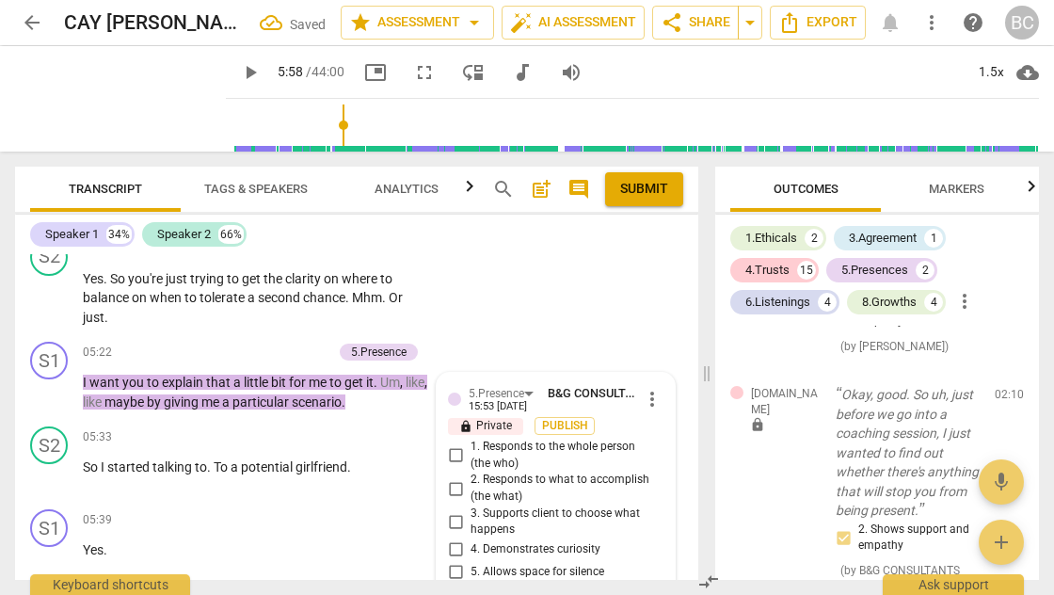
scroll to position [1933, 0]
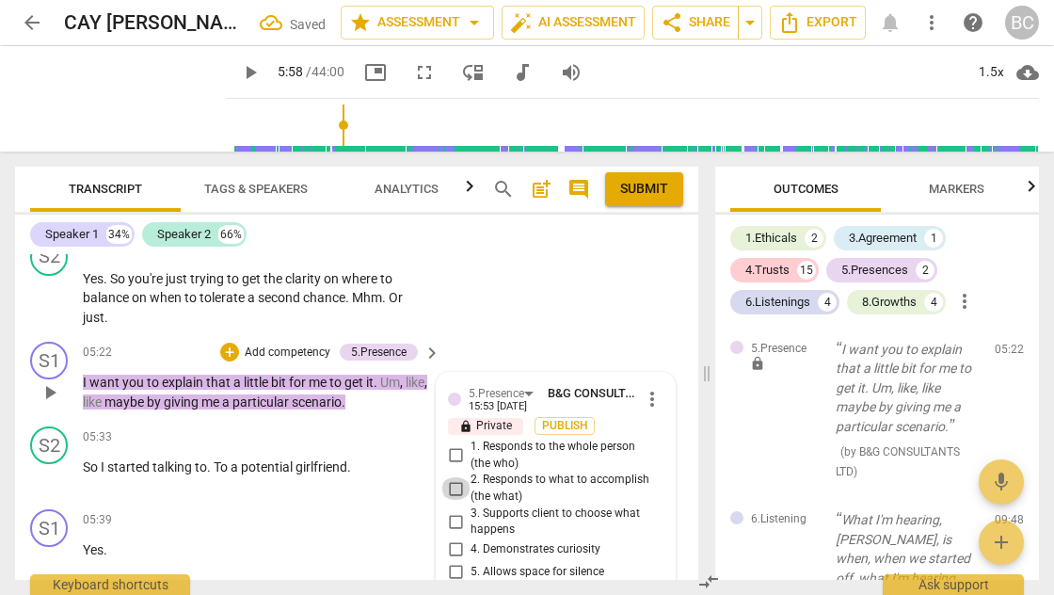
click at [454, 477] on input "2. Responds to what to accomplish (the what)" at bounding box center [455, 488] width 30 height 23
checkbox input "true"
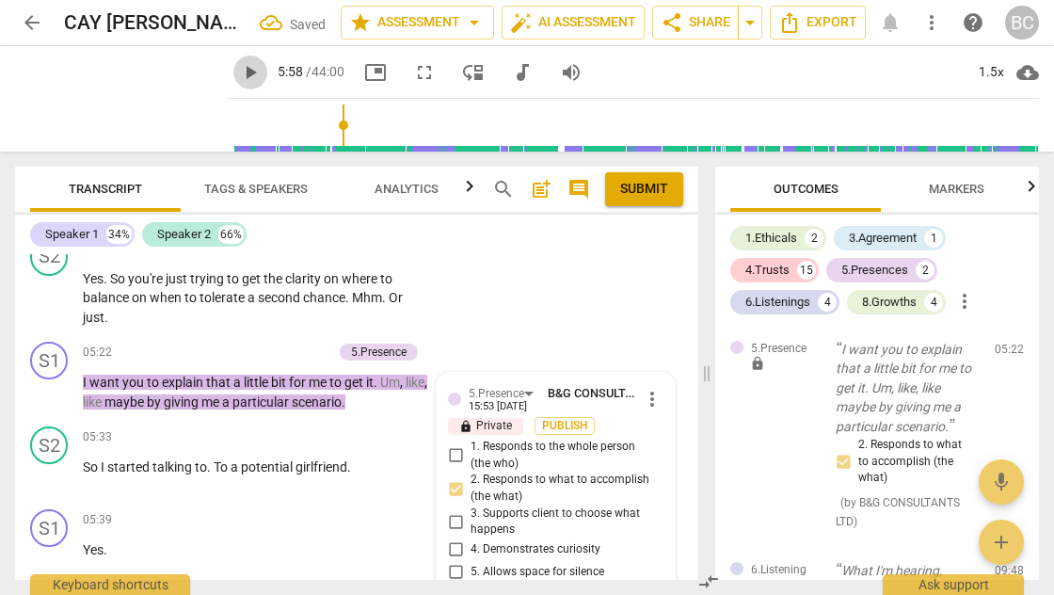
click at [239, 68] on span "play_arrow" at bounding box center [250, 72] width 23 height 23
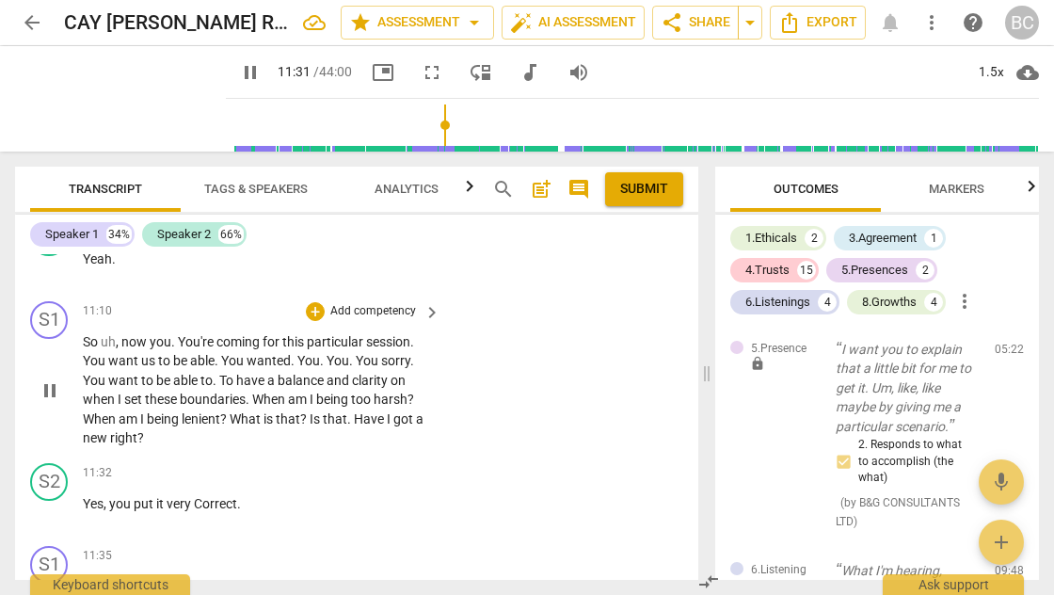
scroll to position [5469, 0]
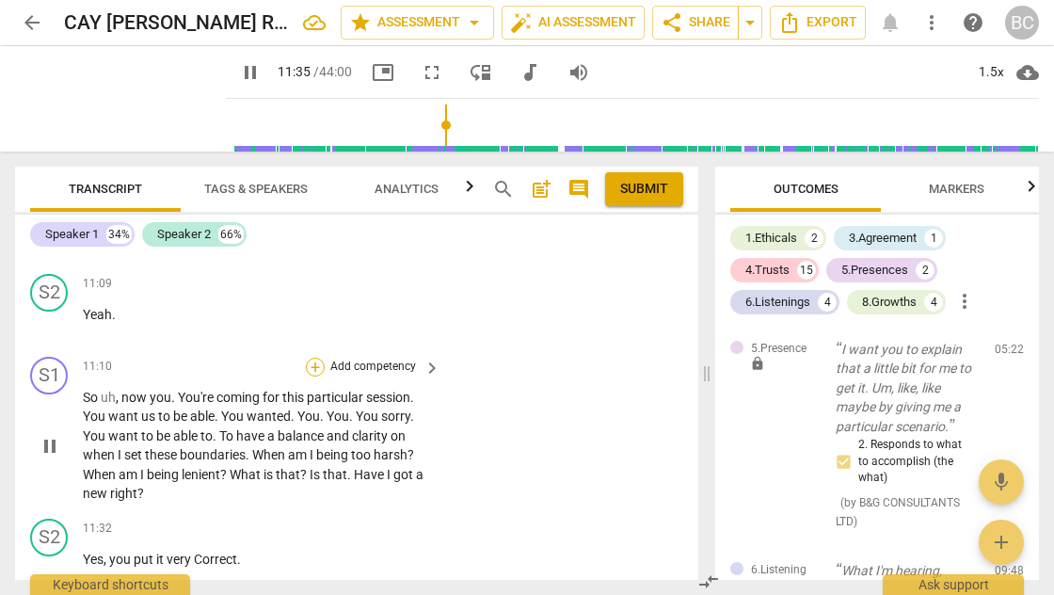
click at [318, 358] on div "+" at bounding box center [315, 367] width 19 height 19
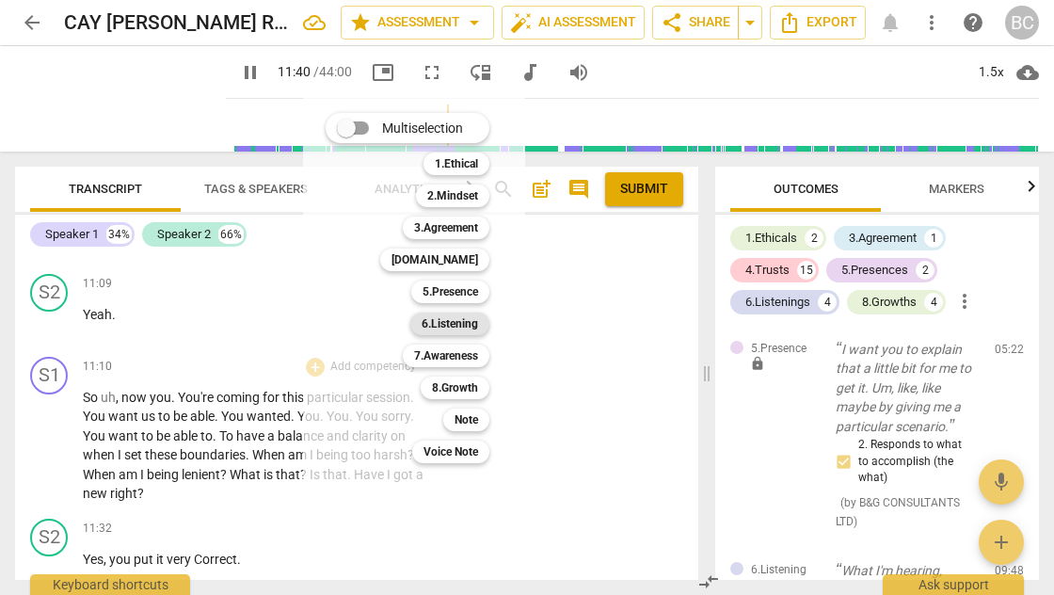
click at [461, 329] on b "6.Listening" at bounding box center [450, 323] width 56 height 23
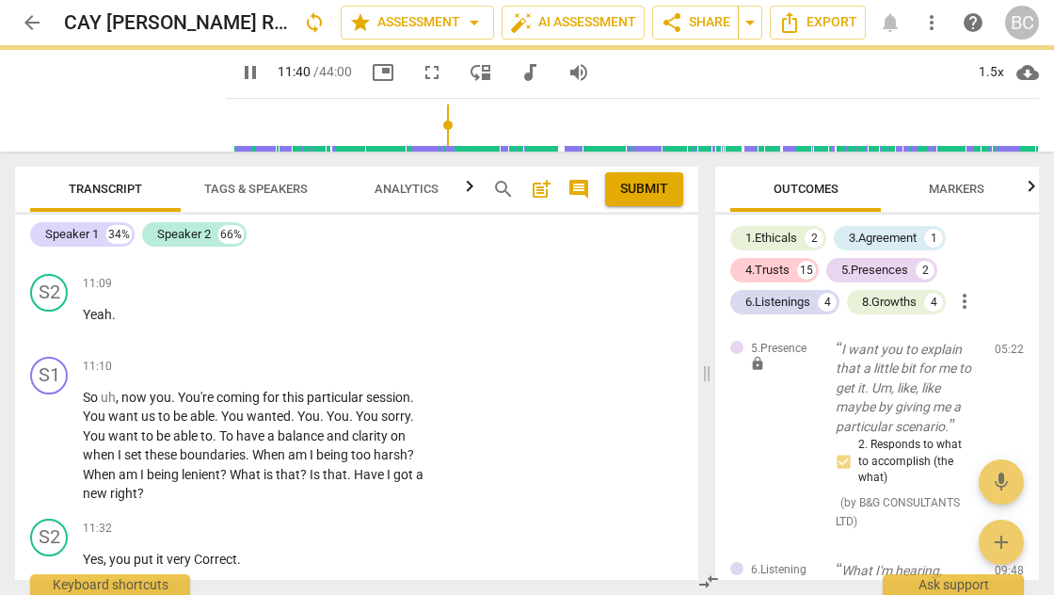
type input "701"
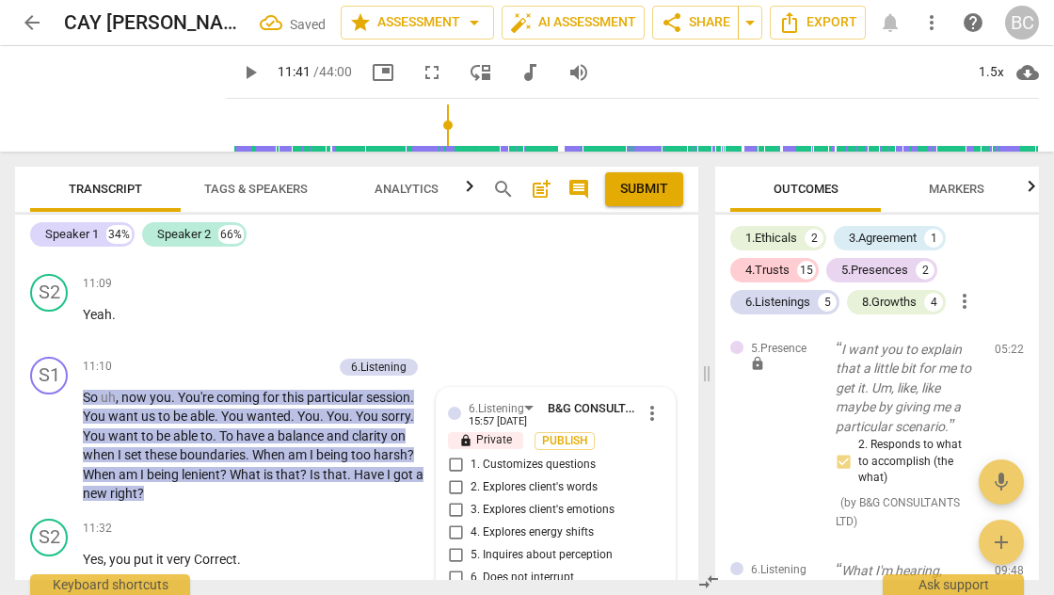
scroll to position [2656, 0]
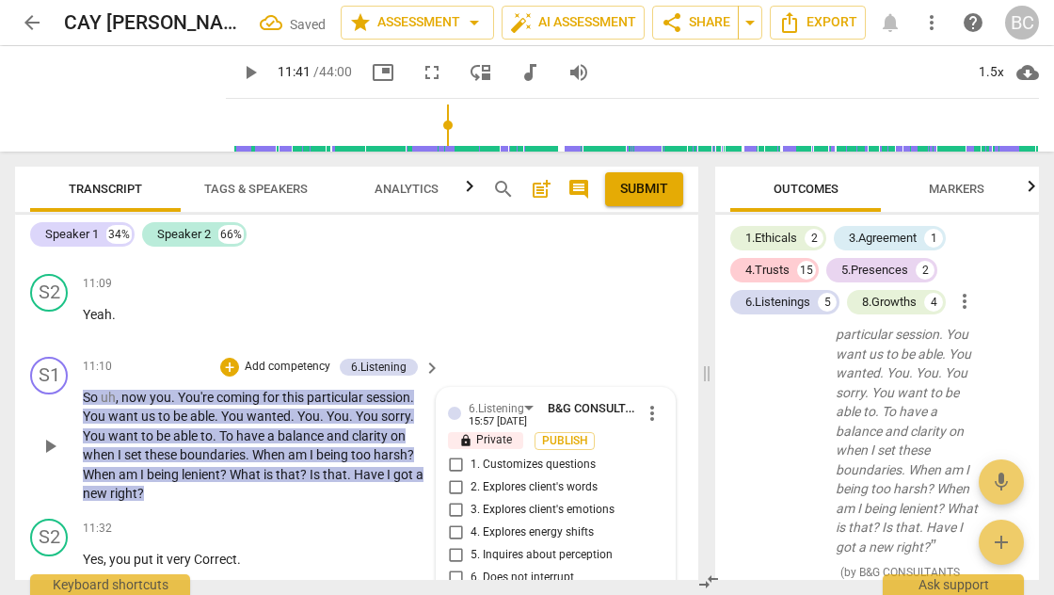
click at [453, 589] on input "7. Summarizes what communicated" at bounding box center [455, 600] width 30 height 23
checkbox input "true"
type textarea "S"
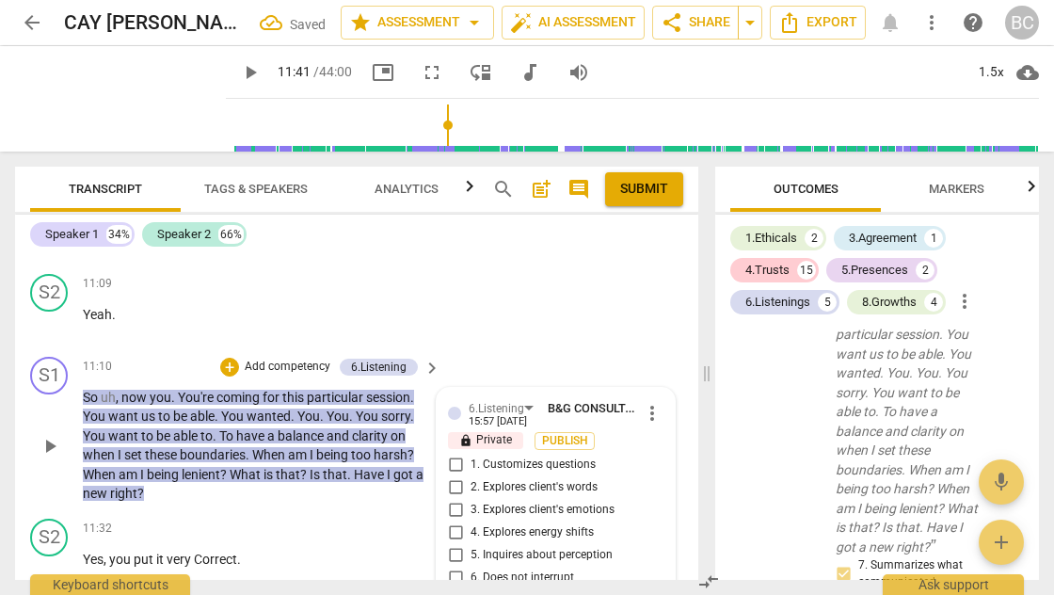
type textarea "Su"
type textarea "Suu"
type textarea "Suum"
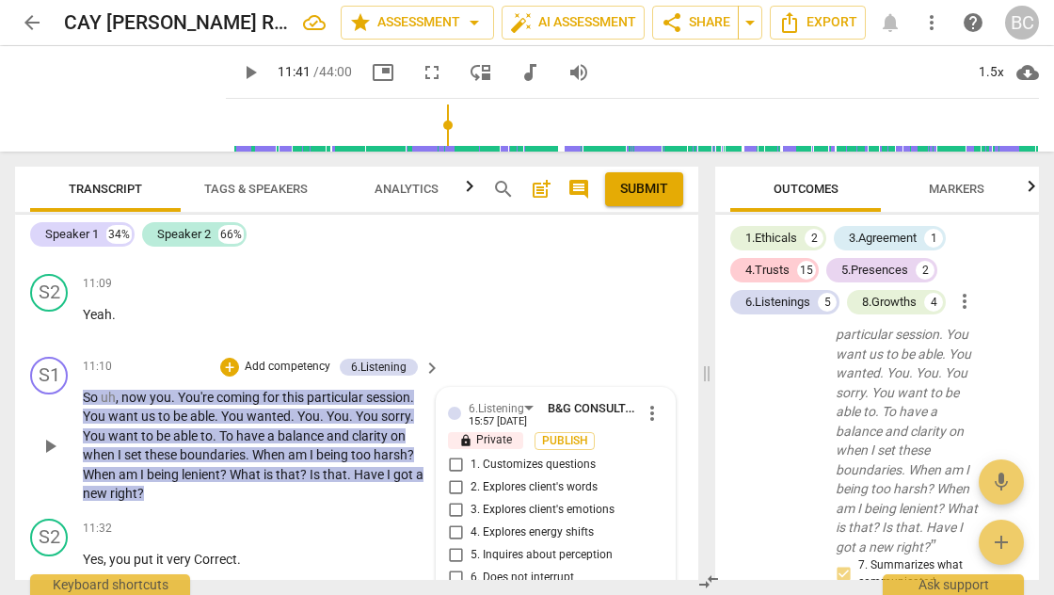
type textarea "Suum"
type textarea "Suuma"
type textarea "Suumar"
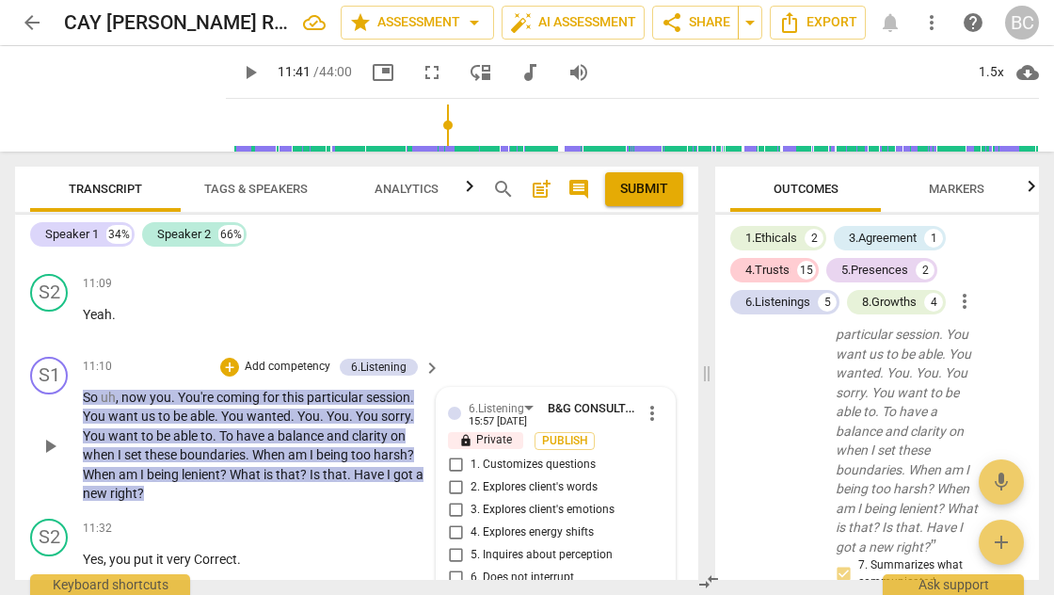
type textarea "Suumary"
type textarea "Suumary/"
type textarea "Suumary/r"
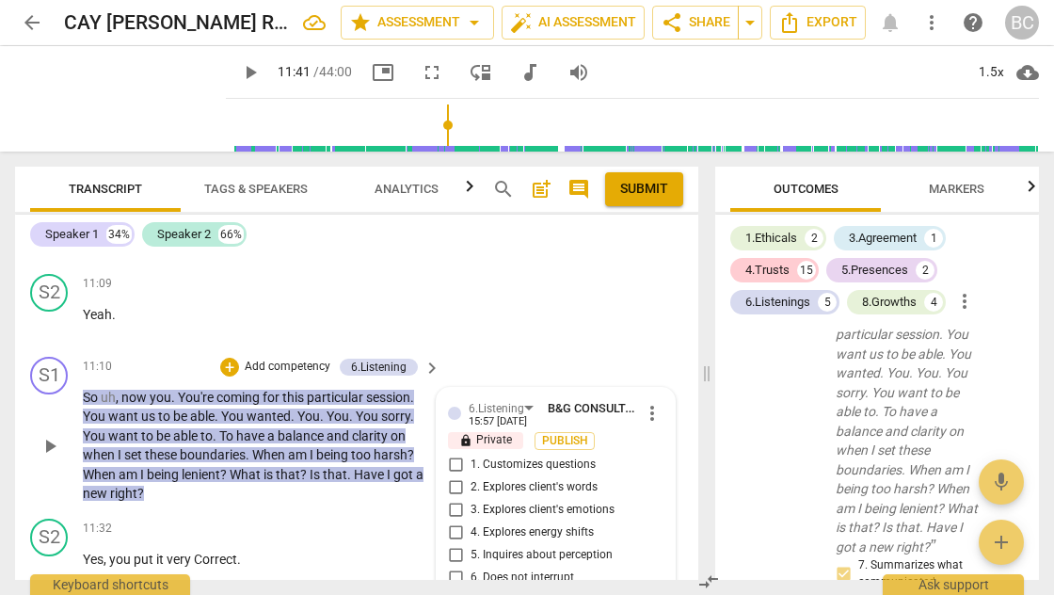
type textarea "Suumary/r"
type textarea "Suumary/re"
type textarea "Suumary/ref"
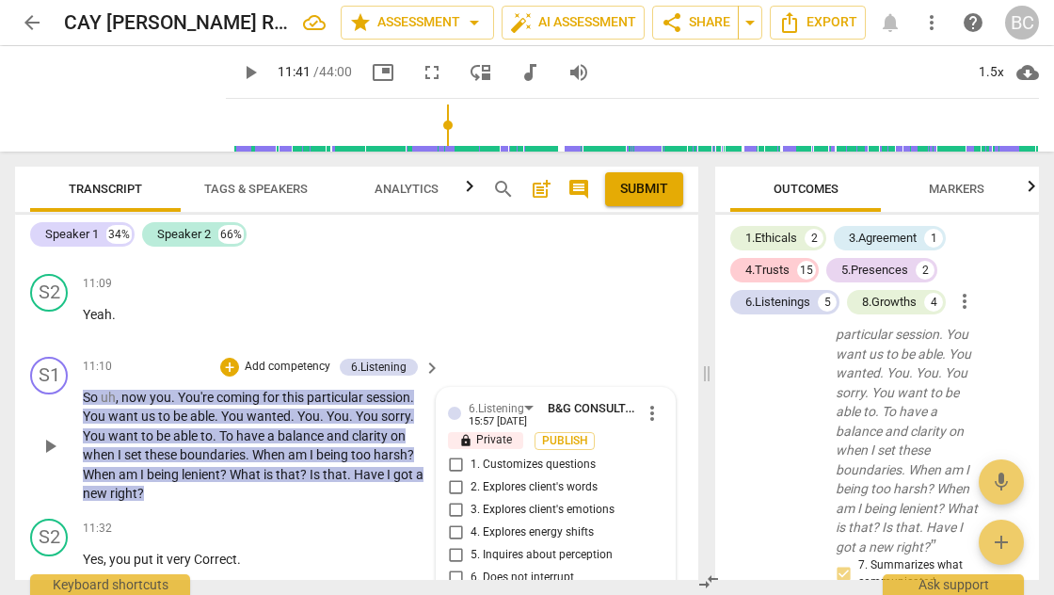
type textarea "Suumary/refl"
type textarea "Suumary/refle"
type textarea "Suumary/reflec"
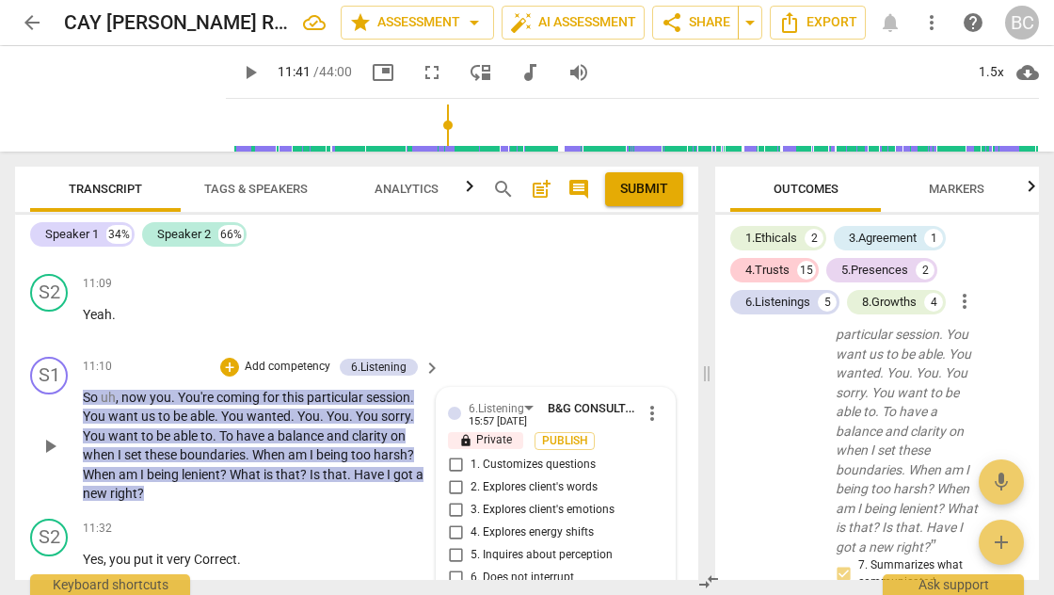
type textarea "Suumary/reflec"
type textarea "Suumary/reflect"
type textarea "Suumary/reflecti"
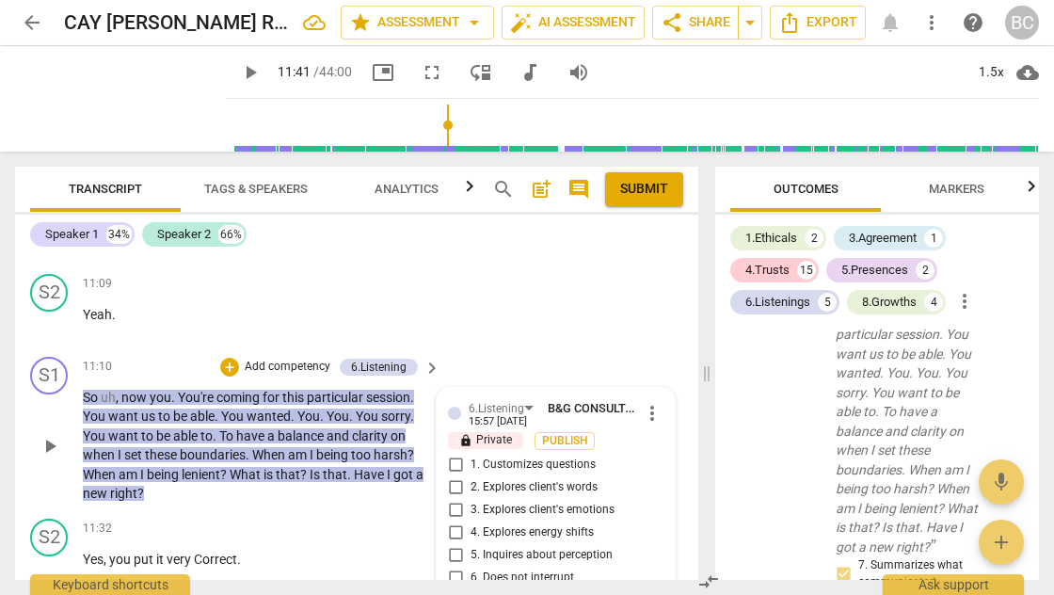
type textarea "Suumary/reflectio"
type textarea "Suumary/reflection"
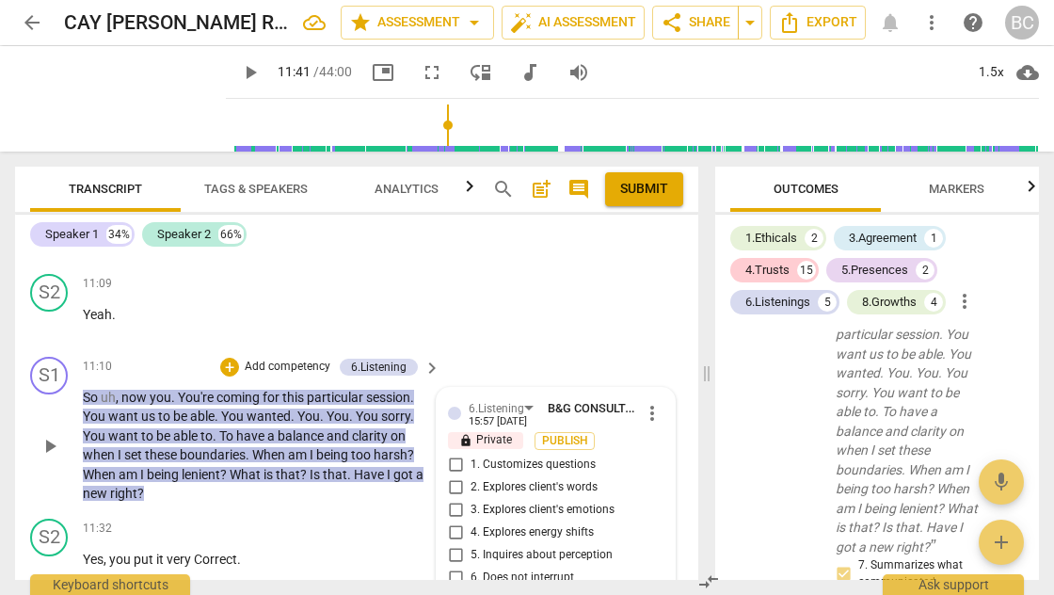
type textarea "Suumary/reflection"
type textarea "Suumary/reflection n"
type textarea "Suumary/reflection no"
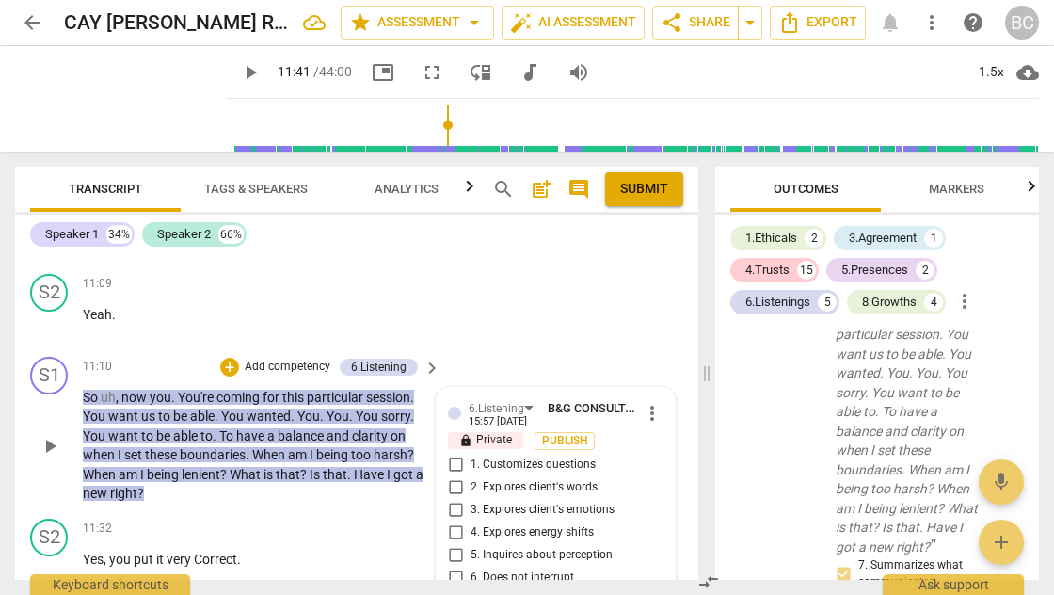
type textarea "Suumary/reflection not"
type textarea "Suumary/reflection not s"
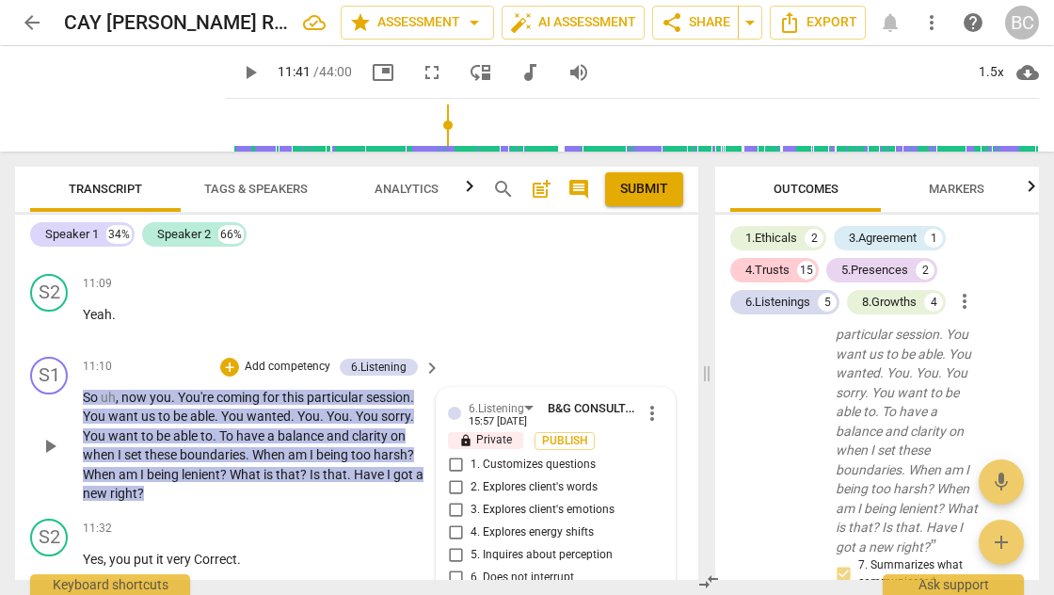
type textarea "Suumary/reflection not s"
type textarea "Suumary/reflection not su"
type textarea "Suumary/reflection not suc"
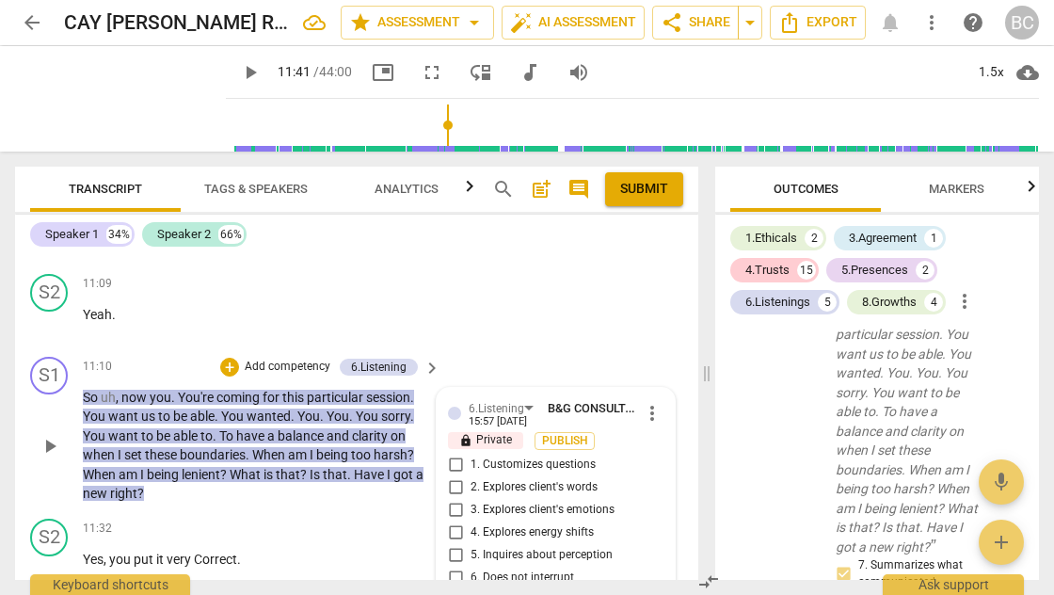
type textarea "Suumary/reflection not succ"
type textarea "Suumary/reflection not succi"
type textarea "Suumary/reflection not succin"
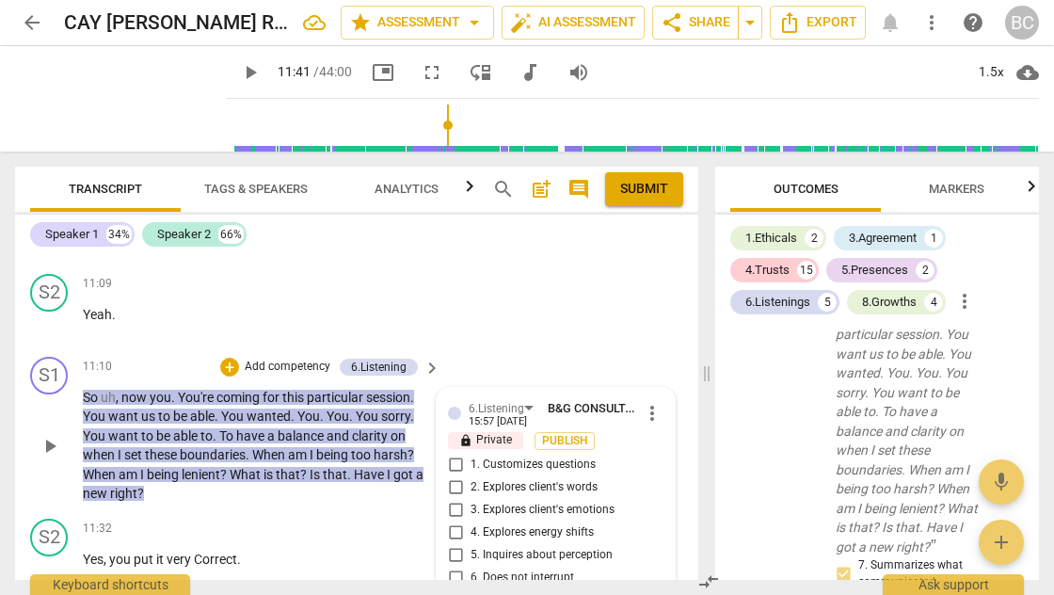
type textarea "Suumary/reflection not succin"
type textarea "Suumary/reflection not succint"
type textarea "Suumary/reflection not succinct."
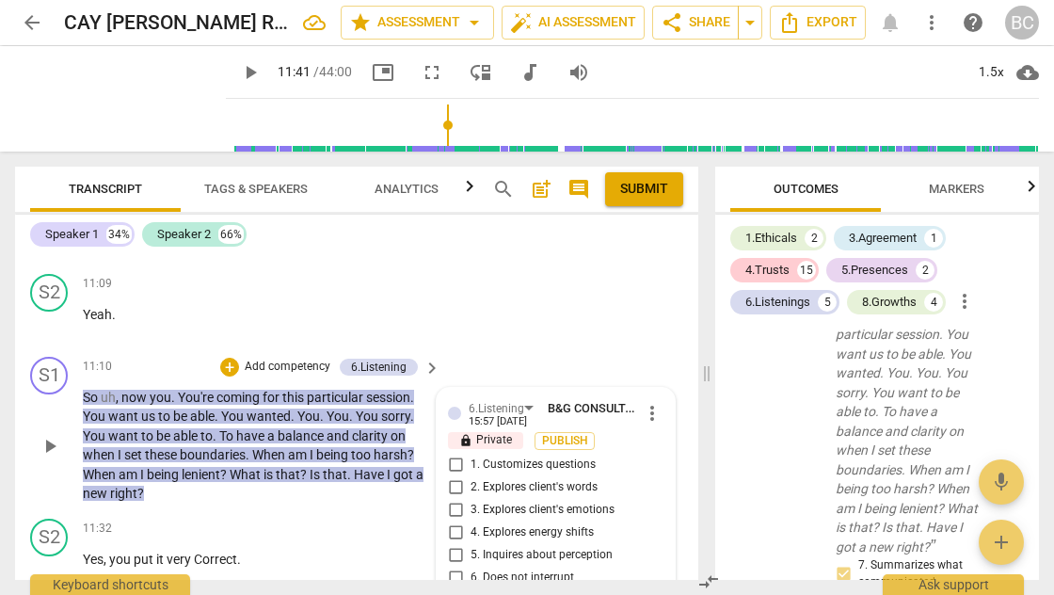
click at [239, 72] on span "play_arrow" at bounding box center [250, 72] width 23 height 23
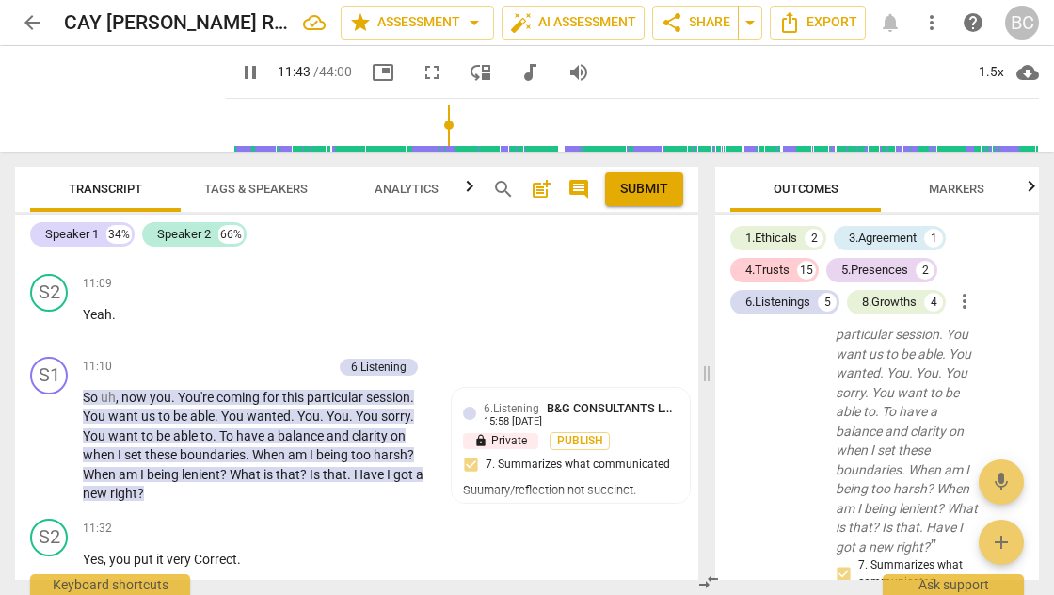
scroll to position [5805, 0]
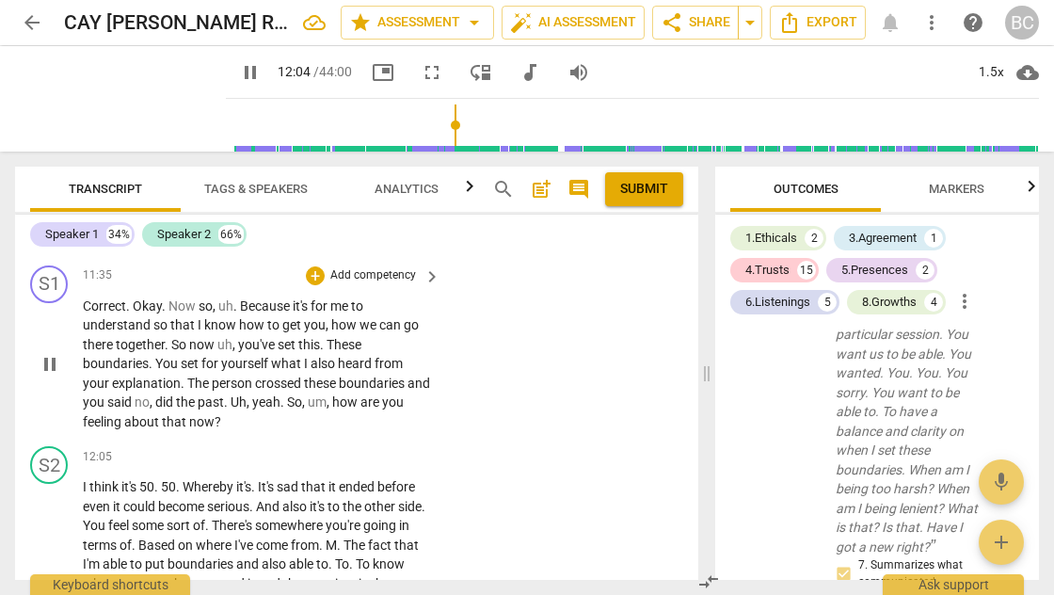
click at [360, 394] on span "how" at bounding box center [346, 401] width 28 height 15
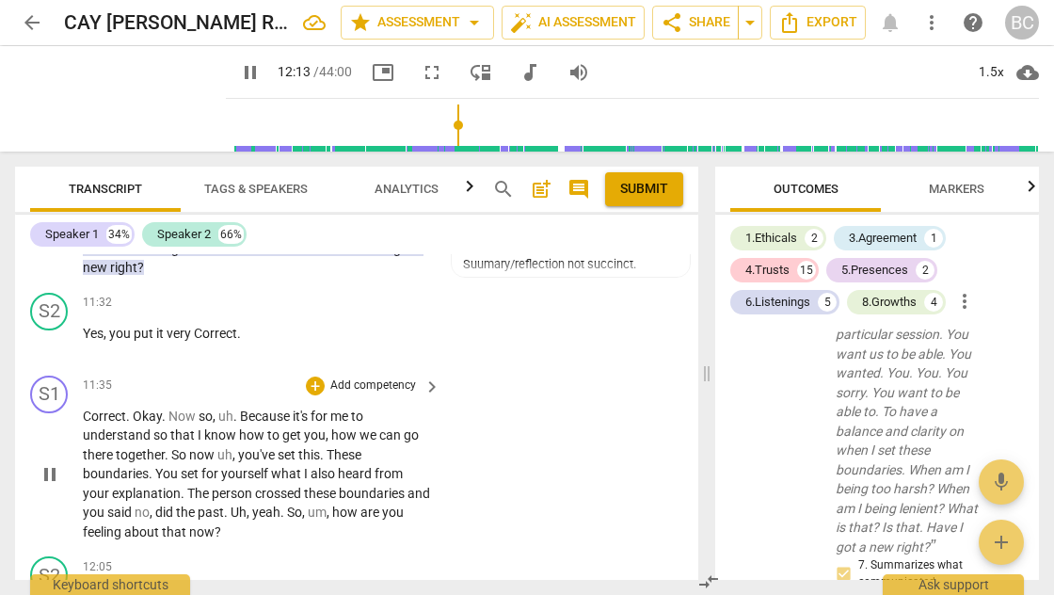
click at [302, 504] on span "So" at bounding box center [294, 511] width 15 height 15
click at [310, 376] on div "+" at bounding box center [315, 385] width 19 height 19
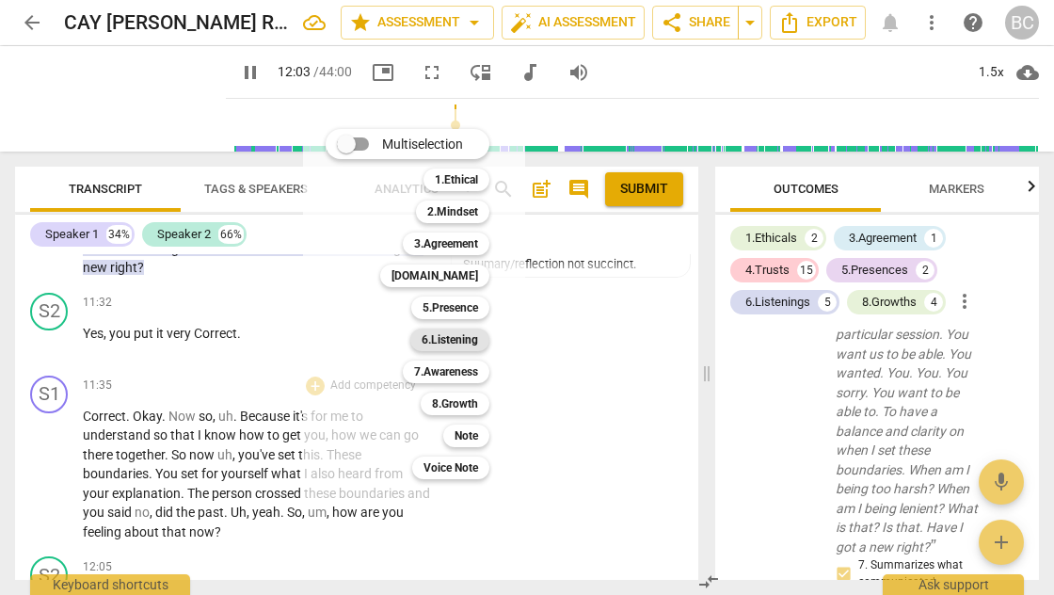
click at [451, 343] on b "6.Listening" at bounding box center [450, 339] width 56 height 23
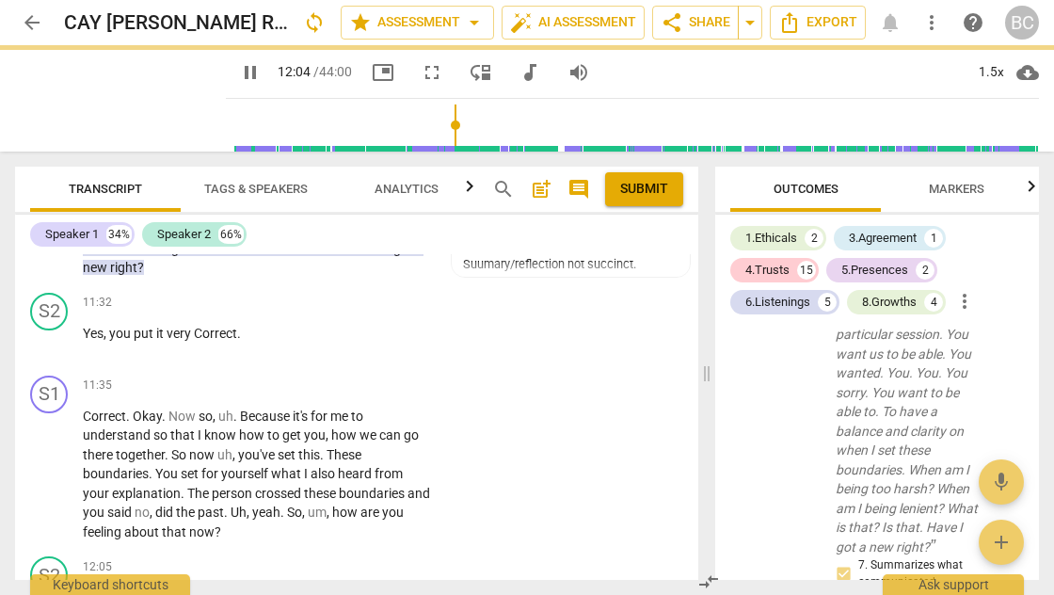
type input "725"
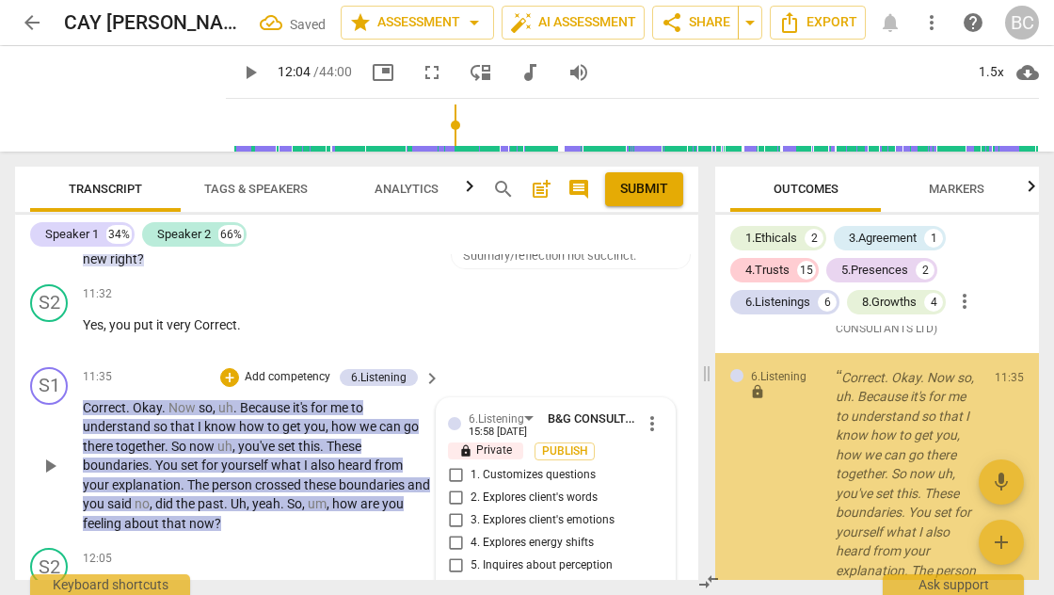
scroll to position [3074, 0]
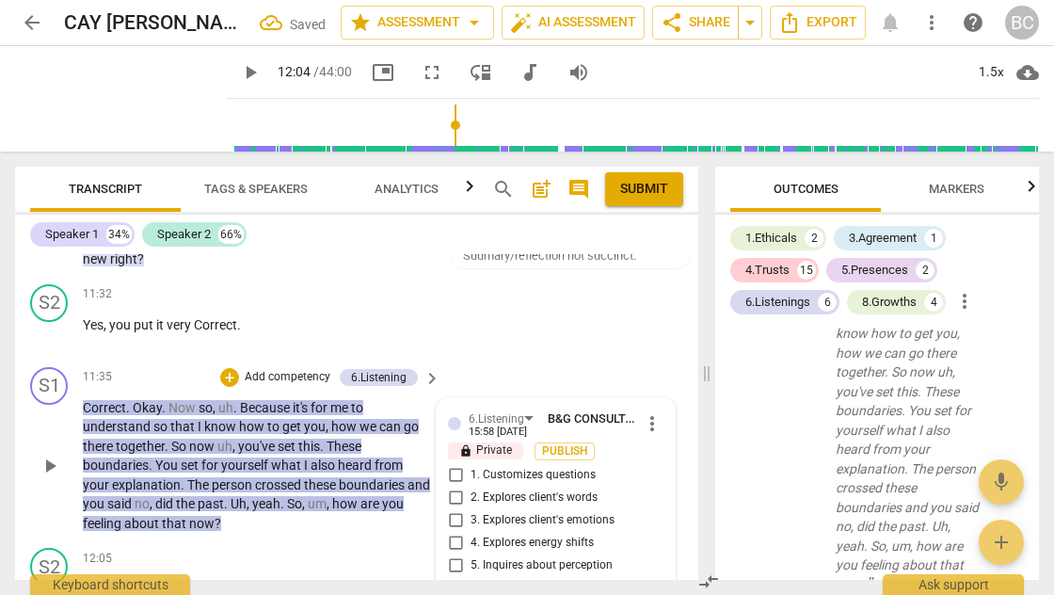
click at [455, 509] on input "3. Explores client's emotions" at bounding box center [455, 520] width 30 height 23
checkbox input "true"
click at [239, 78] on span "play_arrow" at bounding box center [250, 72] width 23 height 23
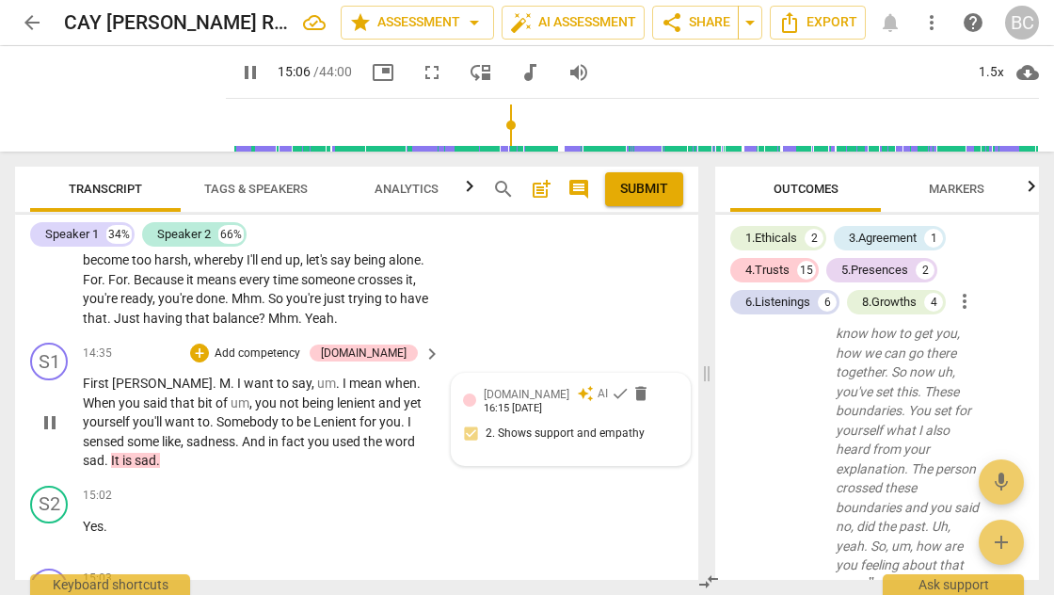
scroll to position [6556, 0]
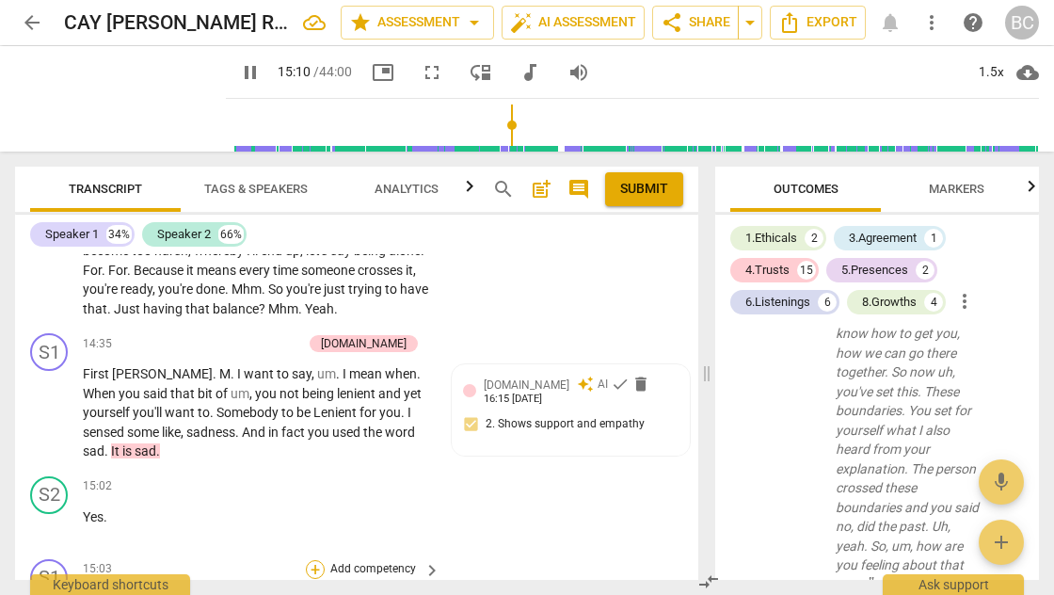
click at [316, 560] on div "+" at bounding box center [315, 569] width 19 height 19
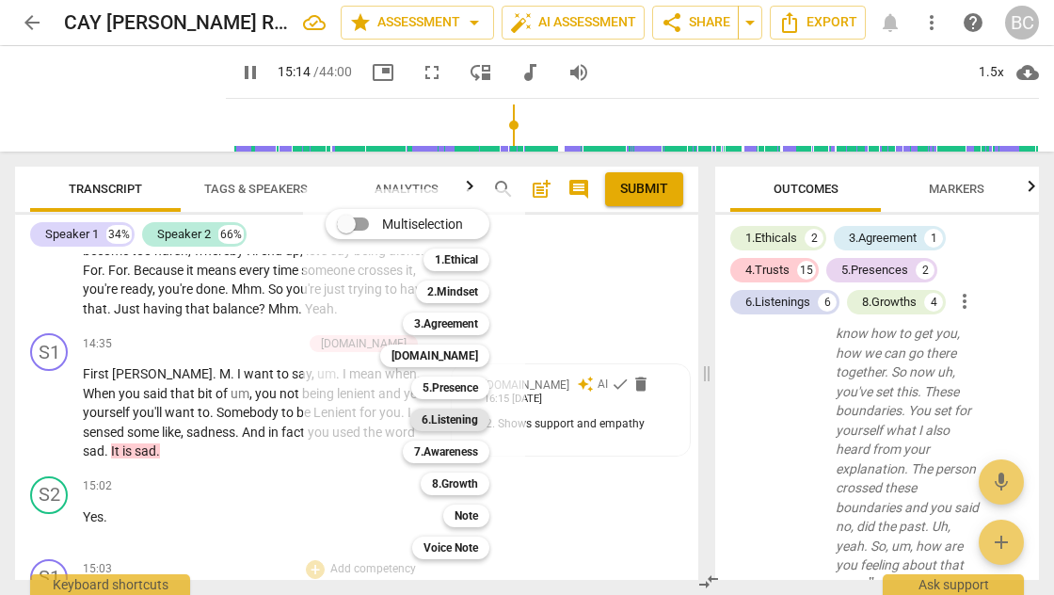
click at [456, 420] on b "6.Listening" at bounding box center [450, 419] width 56 height 23
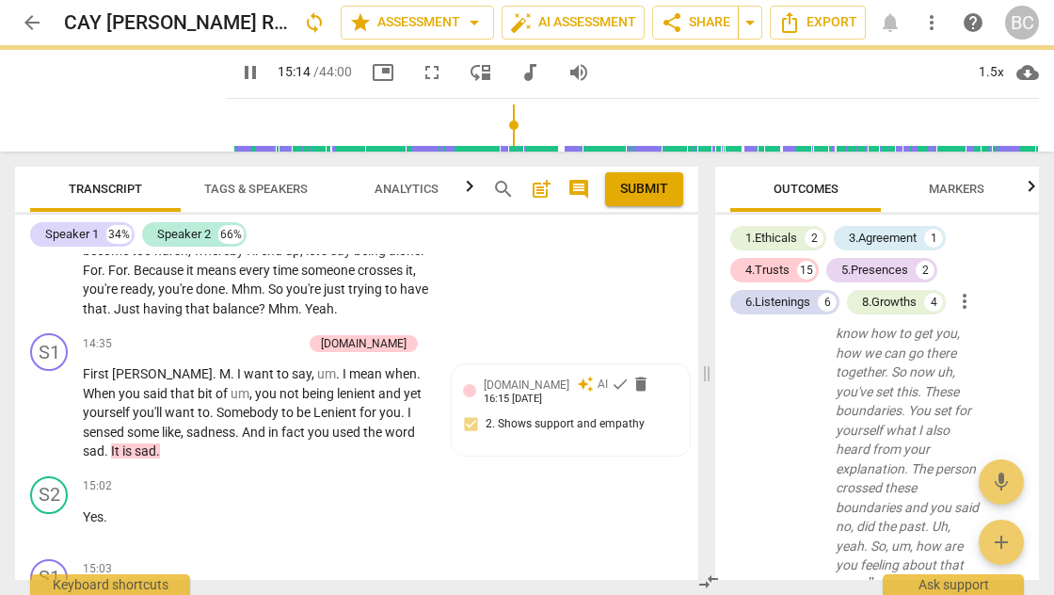
type input "915"
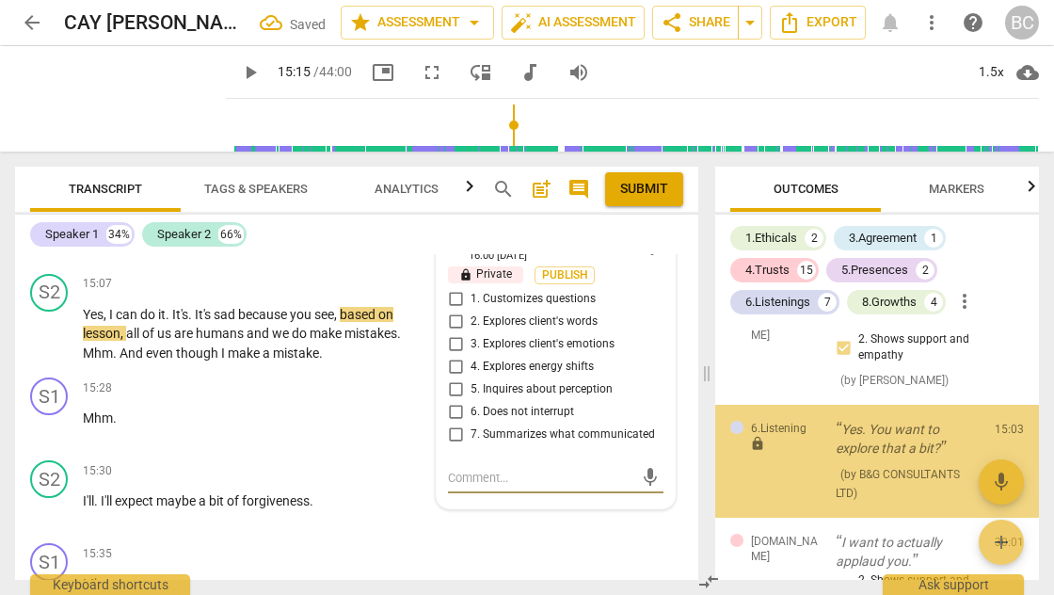
scroll to position [3466, 0]
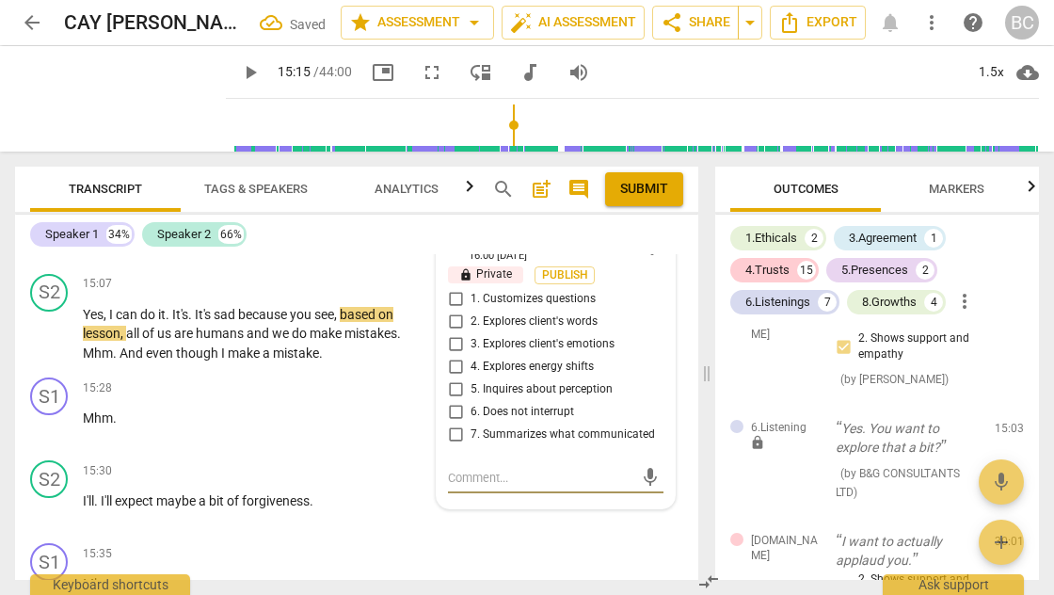
click at [453, 333] on input "3. Explores client's emotions" at bounding box center [455, 344] width 30 height 23
checkbox input "true"
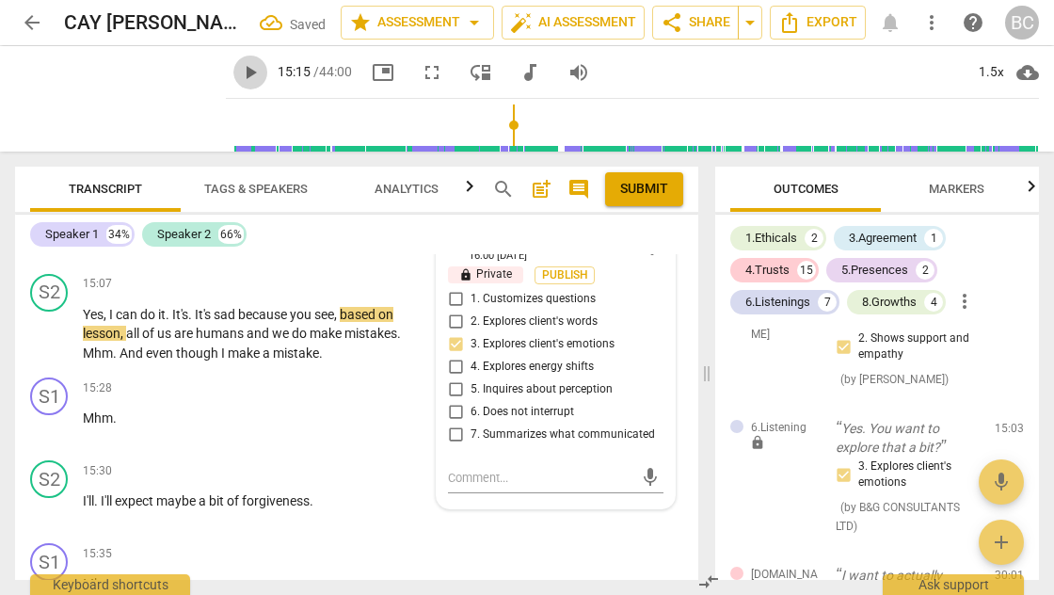
click at [239, 71] on span "play_arrow" at bounding box center [250, 72] width 23 height 23
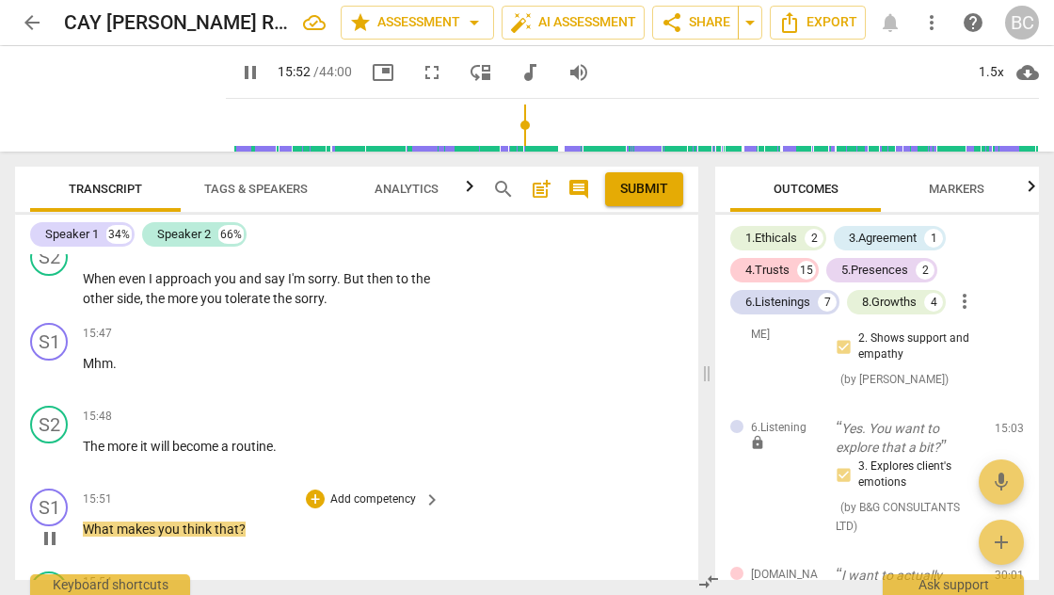
scroll to position [7341, 0]
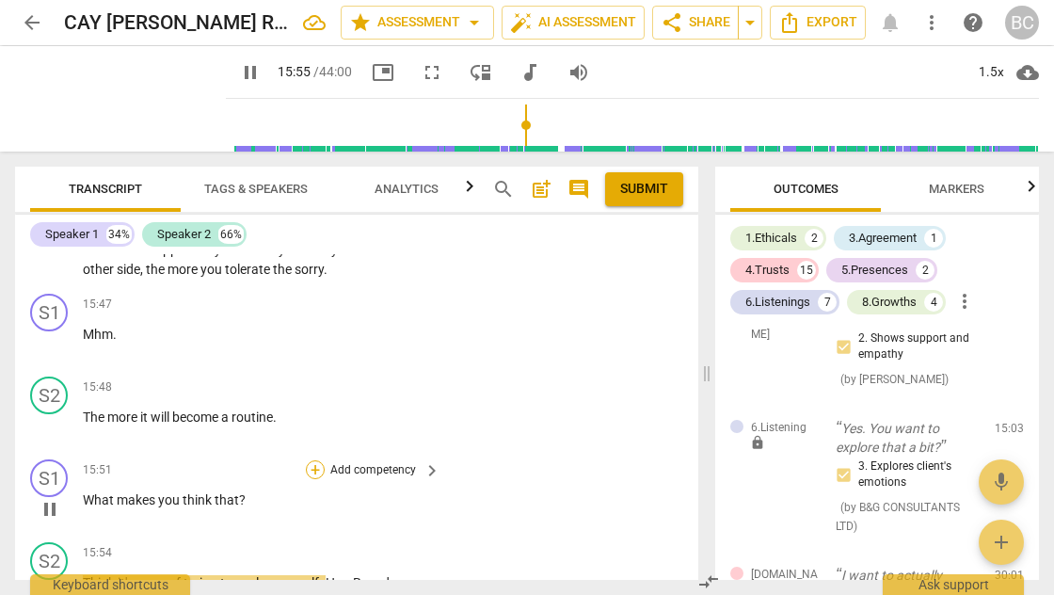
click at [310, 460] on div "+" at bounding box center [315, 469] width 19 height 19
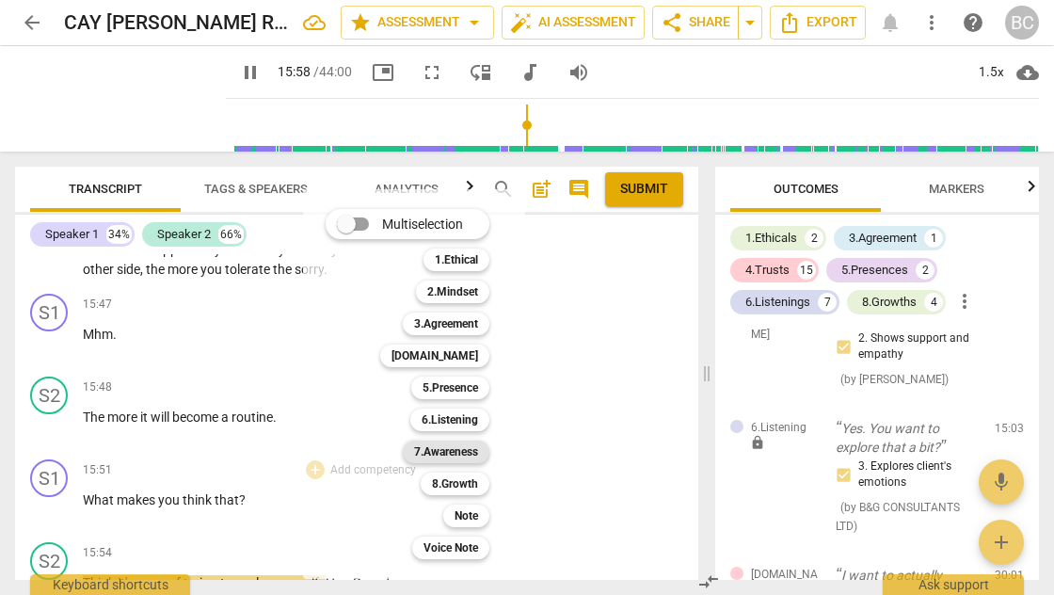
click at [451, 448] on b "7.Awareness" at bounding box center [446, 451] width 64 height 23
type input "960"
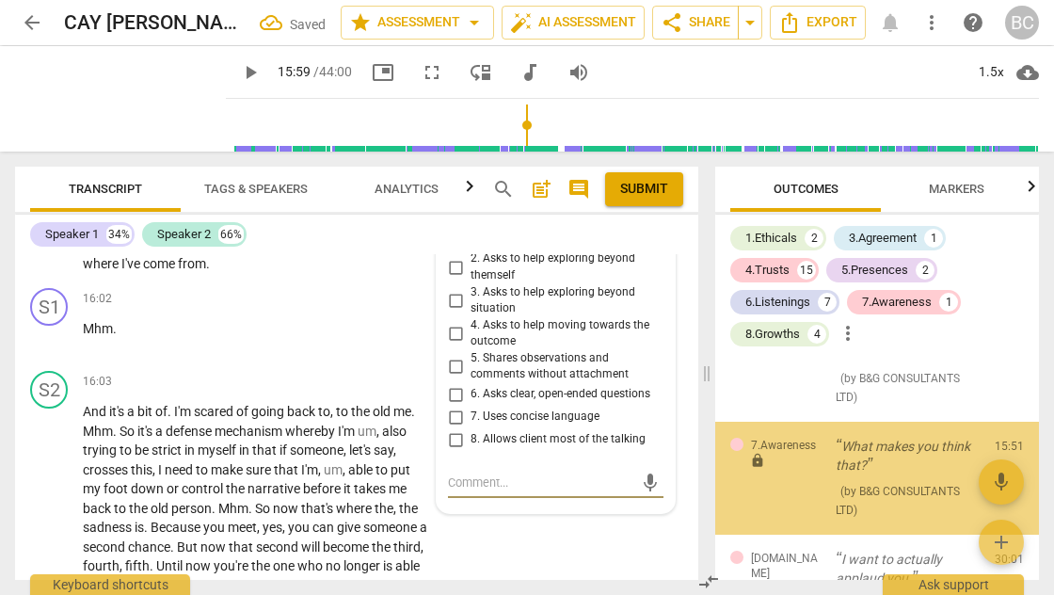
scroll to position [7566, 0]
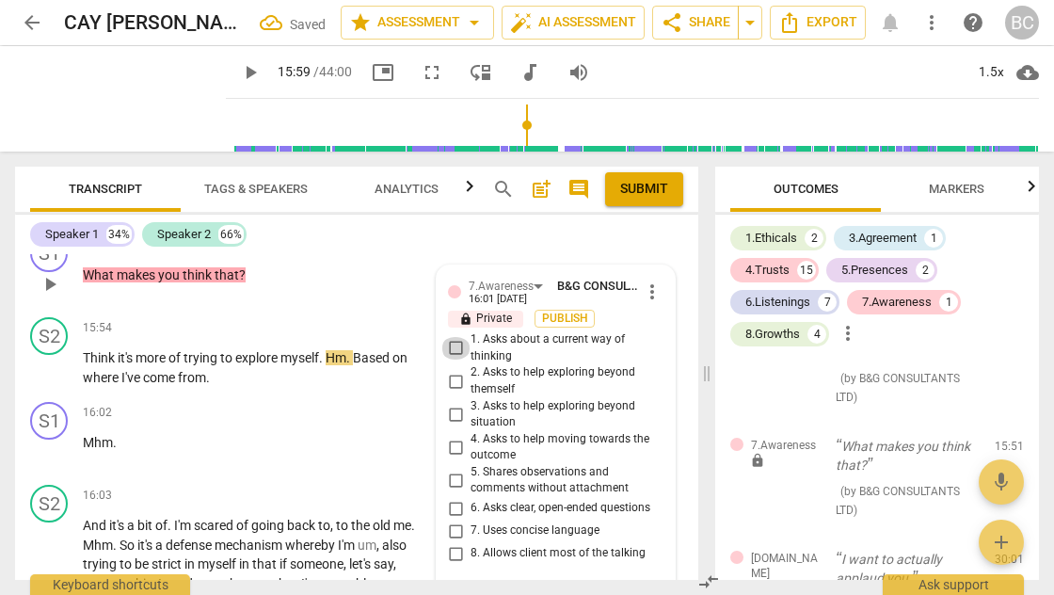
click at [450, 337] on input "1. Asks about a current way of thinking" at bounding box center [455, 348] width 30 height 23
checkbox input "true"
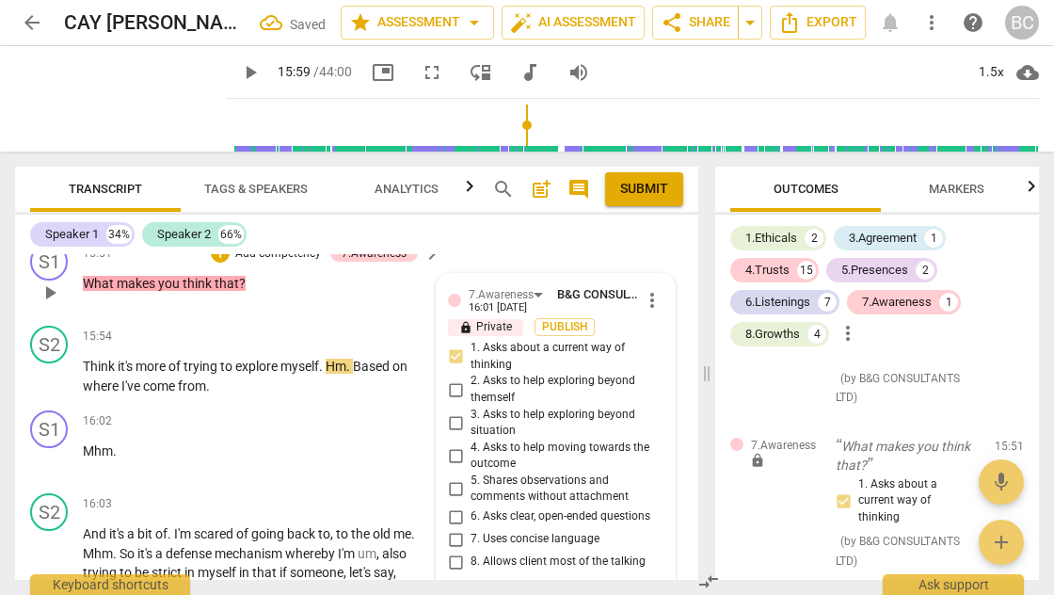
scroll to position [7444, 0]
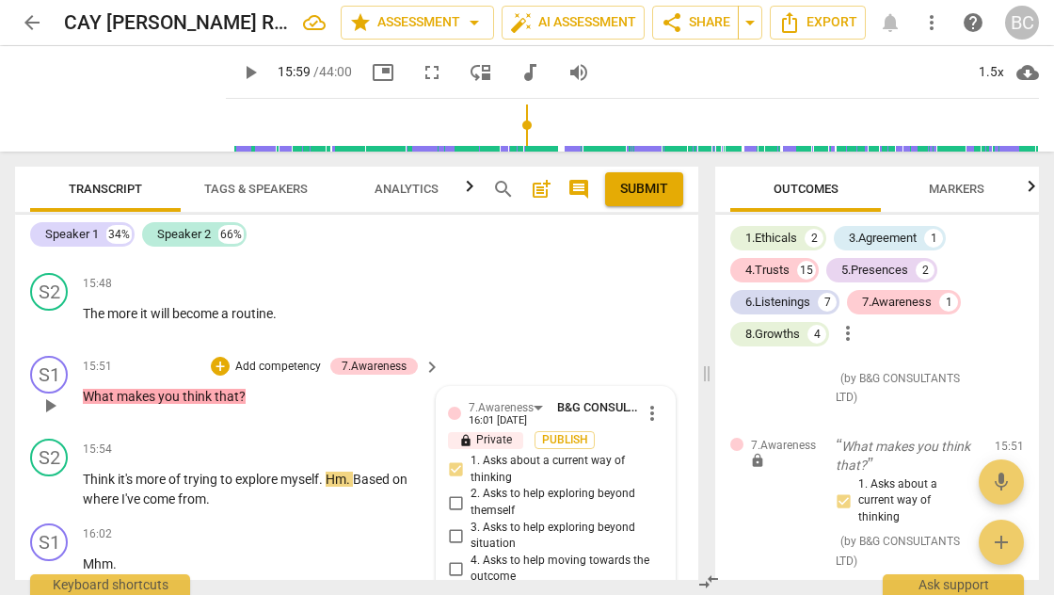
click at [269, 359] on p "Add competency" at bounding box center [277, 367] width 89 height 17
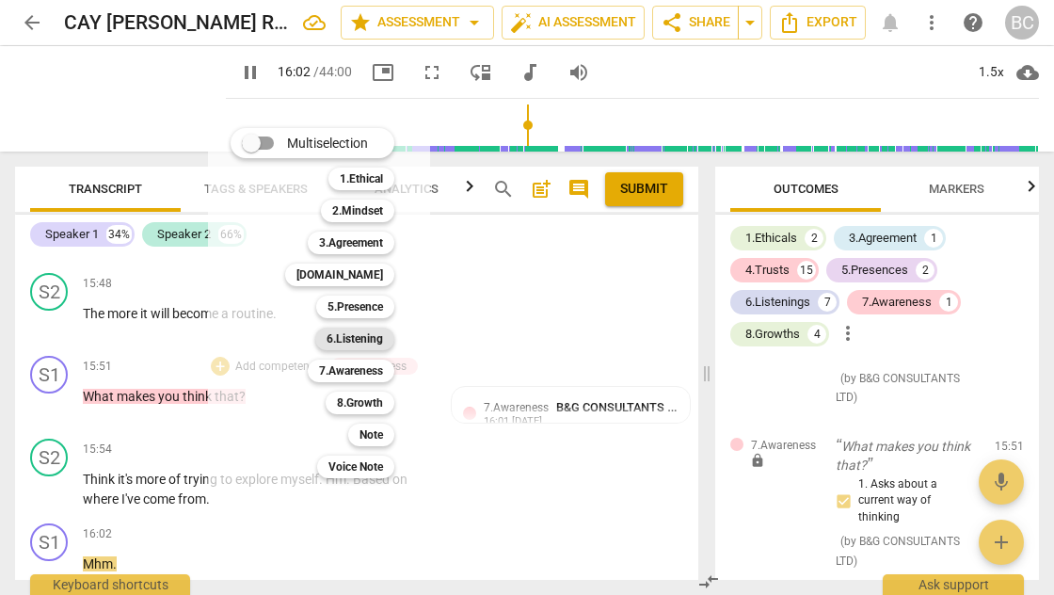
click at [375, 334] on b "6.Listening" at bounding box center [355, 339] width 56 height 23
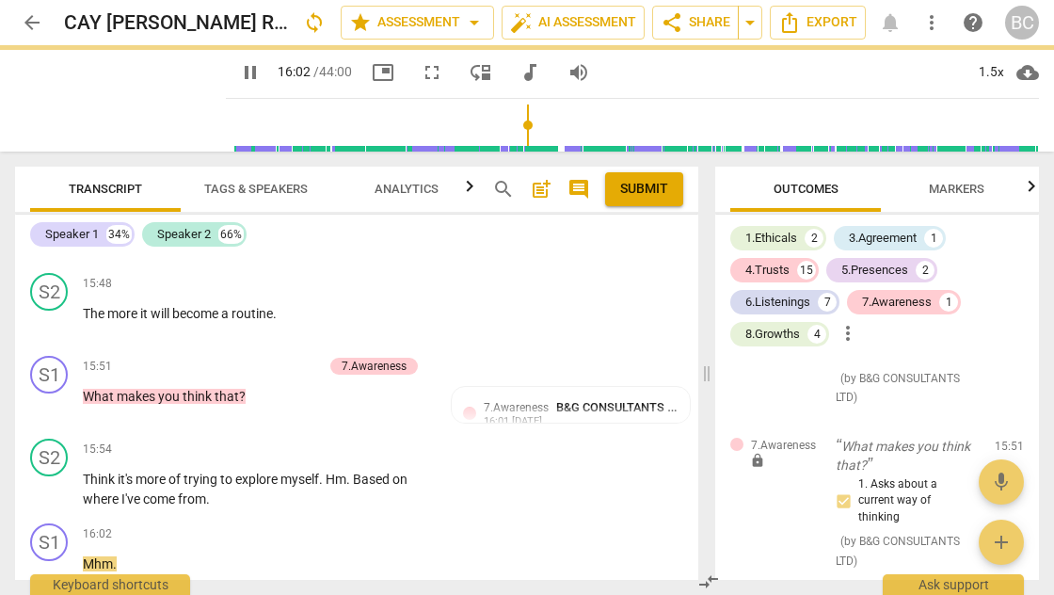
type input "963"
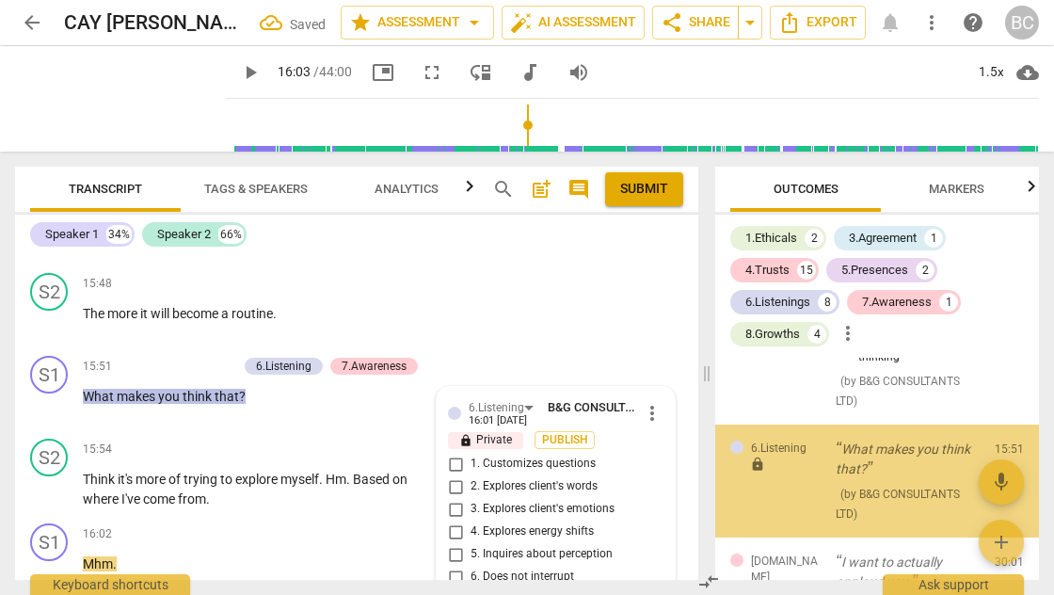
scroll to position [7452, 0]
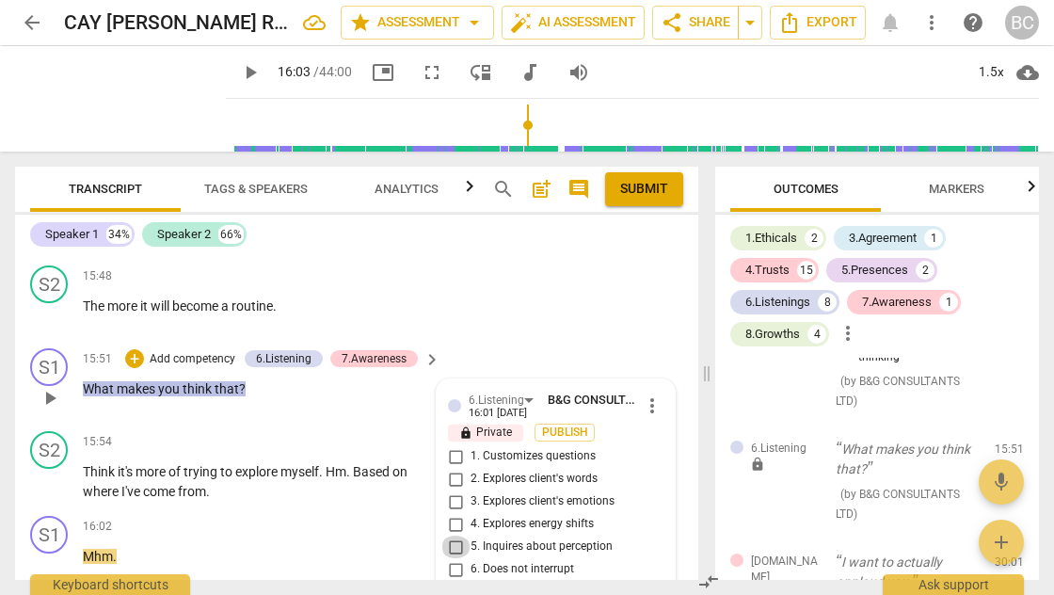
click at [450, 536] on input "5. Inquires about perception" at bounding box center [455, 547] width 30 height 23
checkbox input "true"
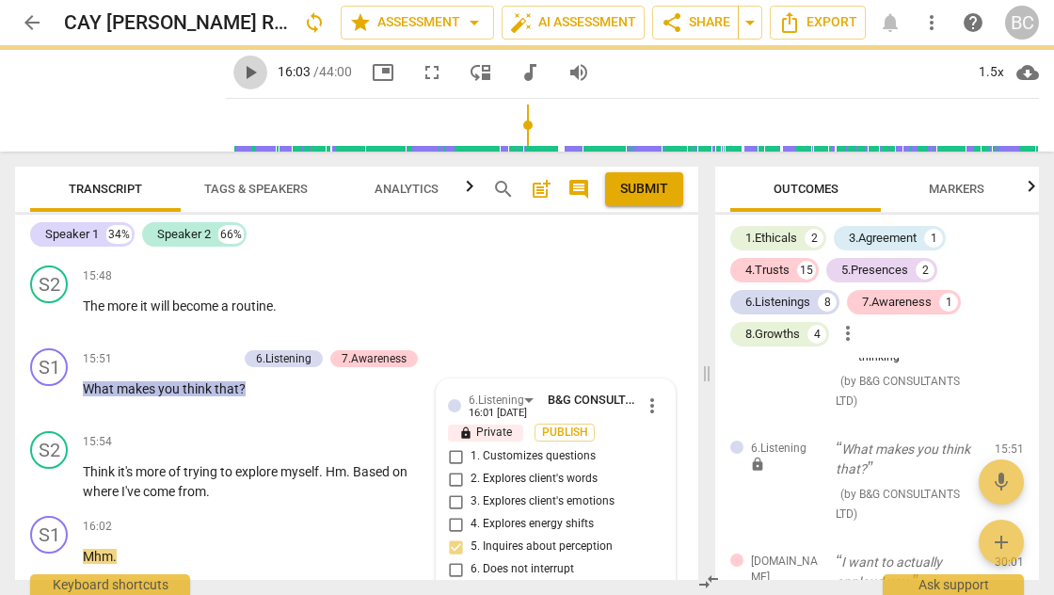
click at [239, 79] on span "play_arrow" at bounding box center [250, 72] width 23 height 23
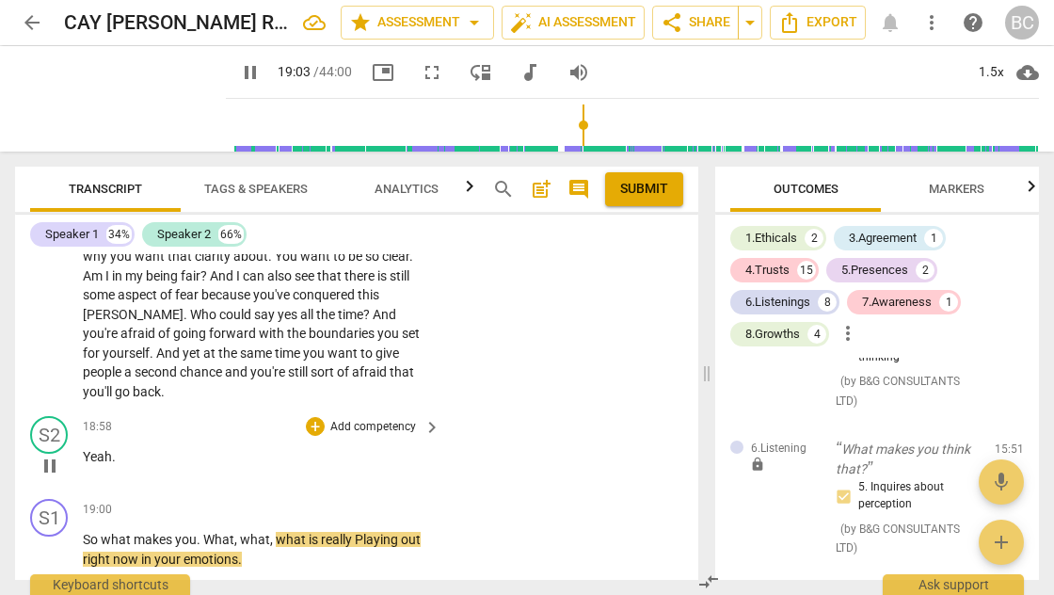
scroll to position [8309, 0]
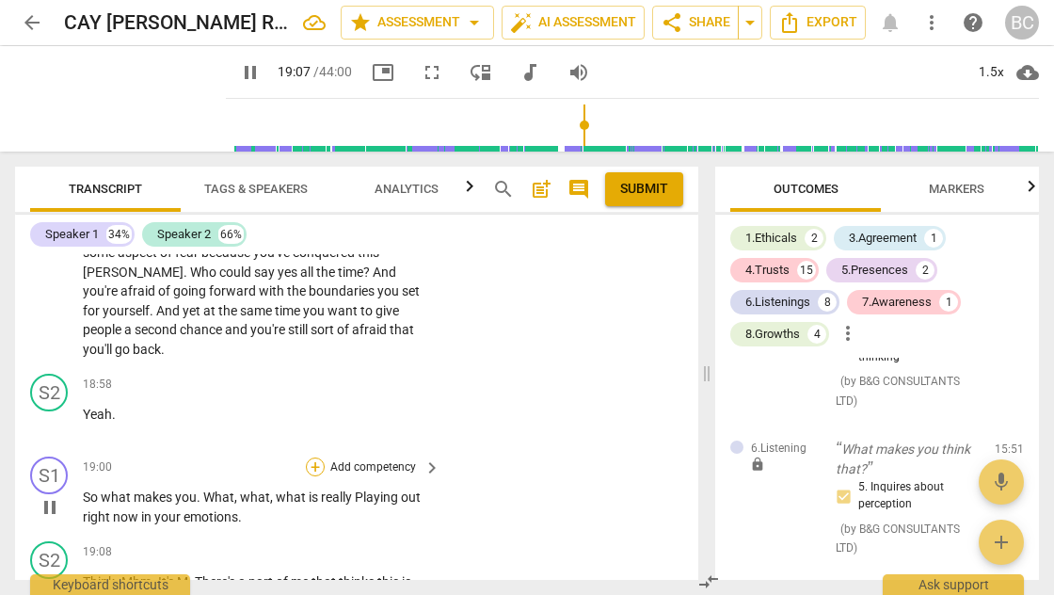
click at [312, 457] on div "+" at bounding box center [315, 466] width 19 height 19
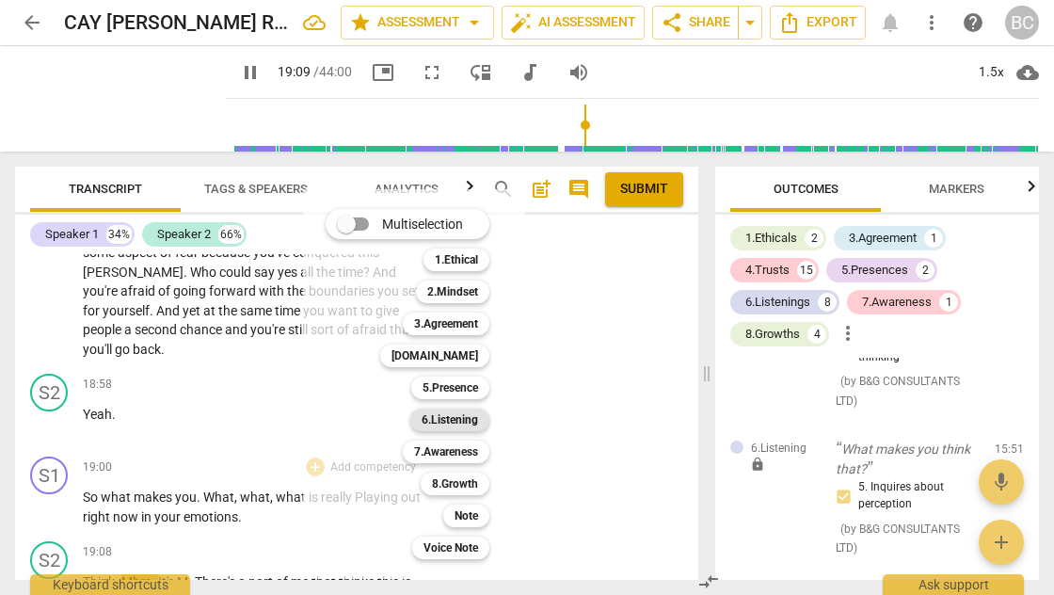
click at [445, 418] on b "6.Listening" at bounding box center [450, 419] width 56 height 23
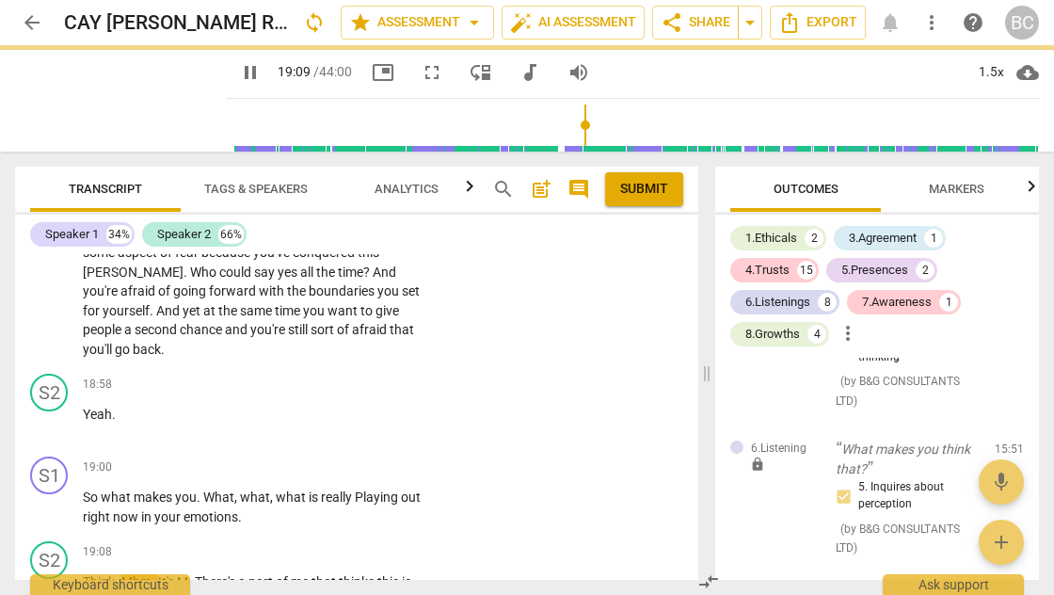
type input "1150"
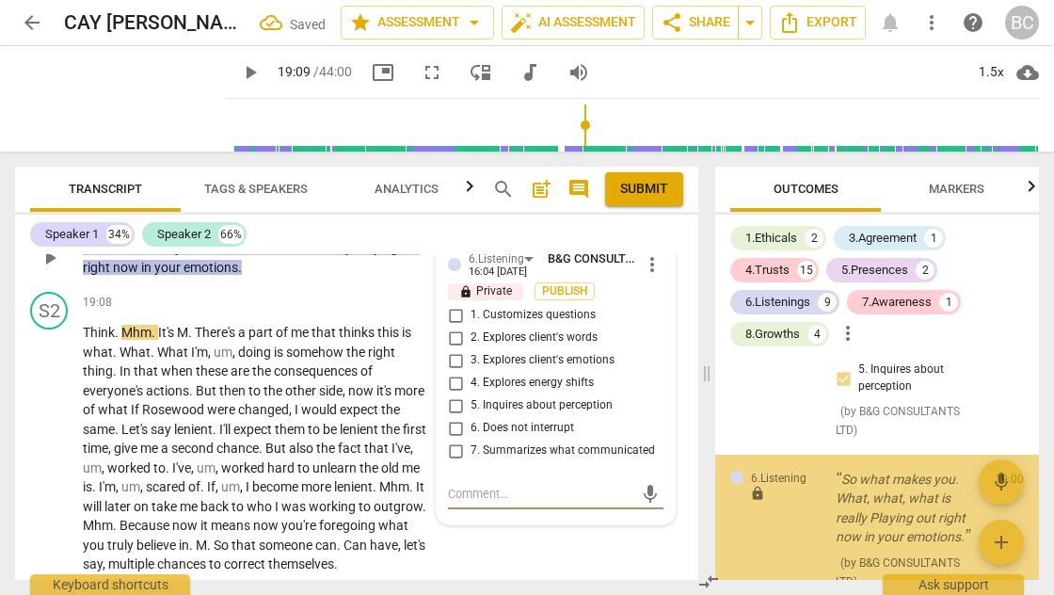
scroll to position [3951, 0]
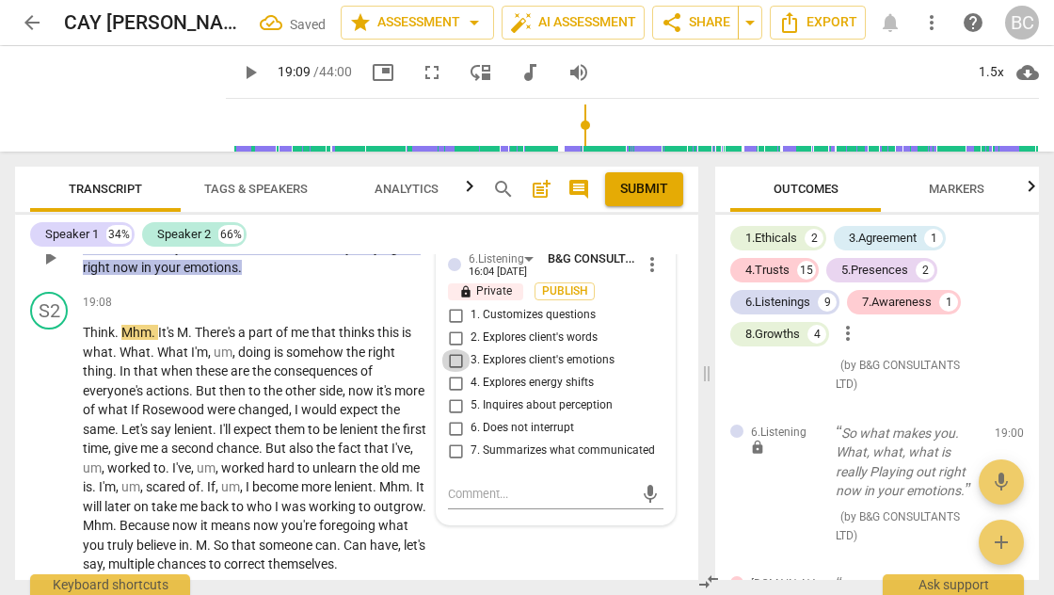
click at [452, 349] on input "3. Explores client's emotions" at bounding box center [455, 360] width 30 height 23
checkbox input "true"
click at [239, 71] on span "play_arrow" at bounding box center [250, 72] width 23 height 23
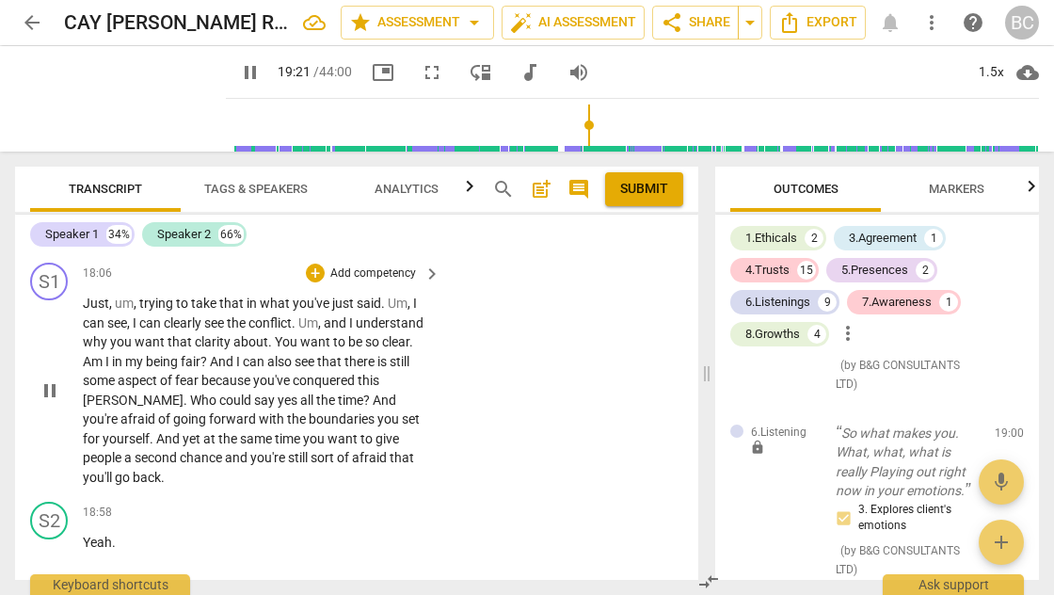
scroll to position [8053, 0]
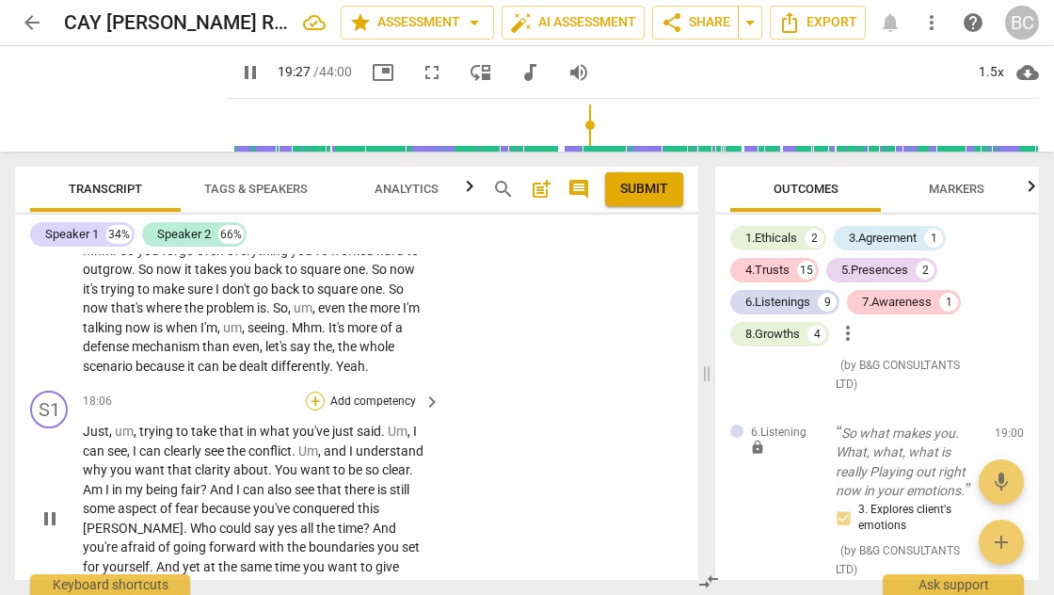
click at [312, 392] on div "+" at bounding box center [315, 401] width 19 height 19
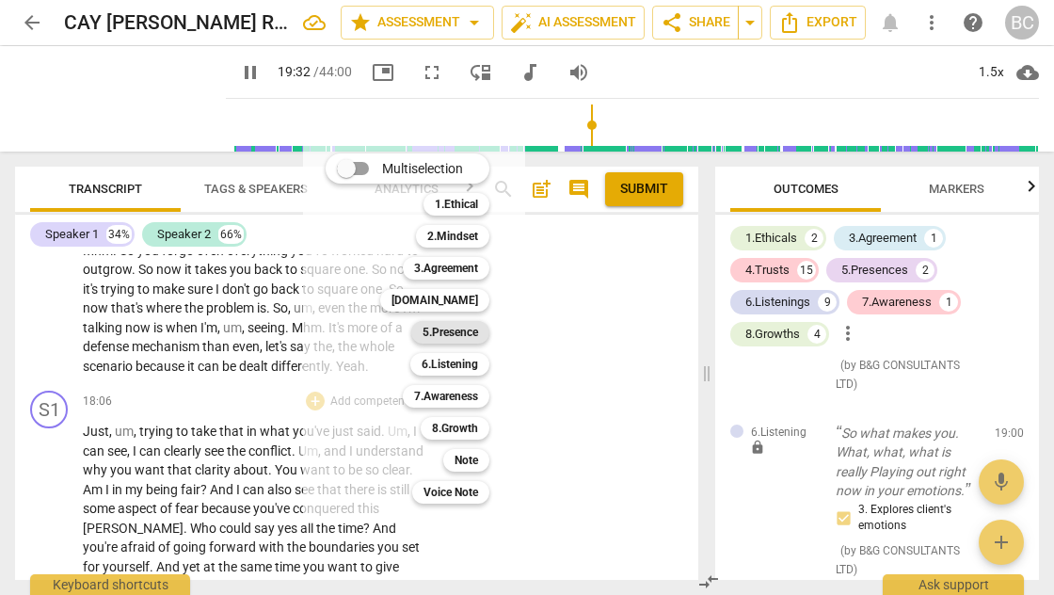
click at [453, 331] on b "5.Presence" at bounding box center [451, 332] width 56 height 23
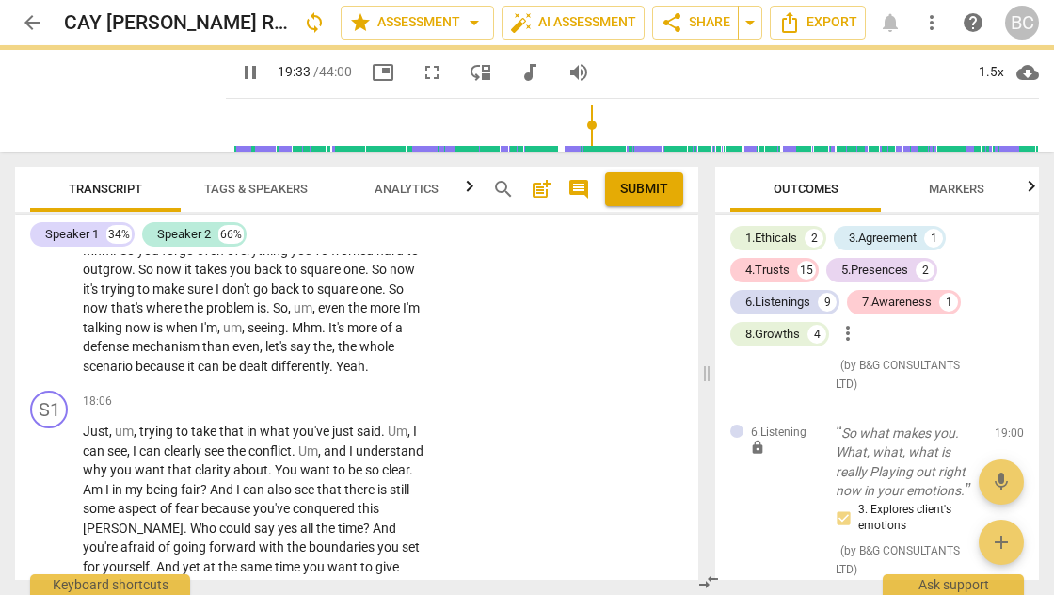
type input "1173"
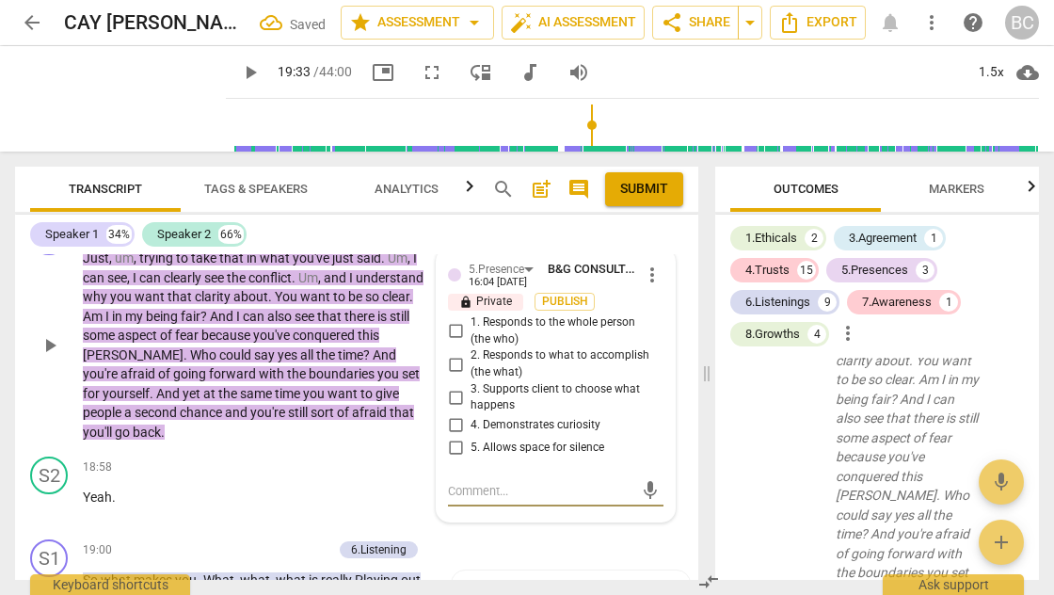
scroll to position [7919, 0]
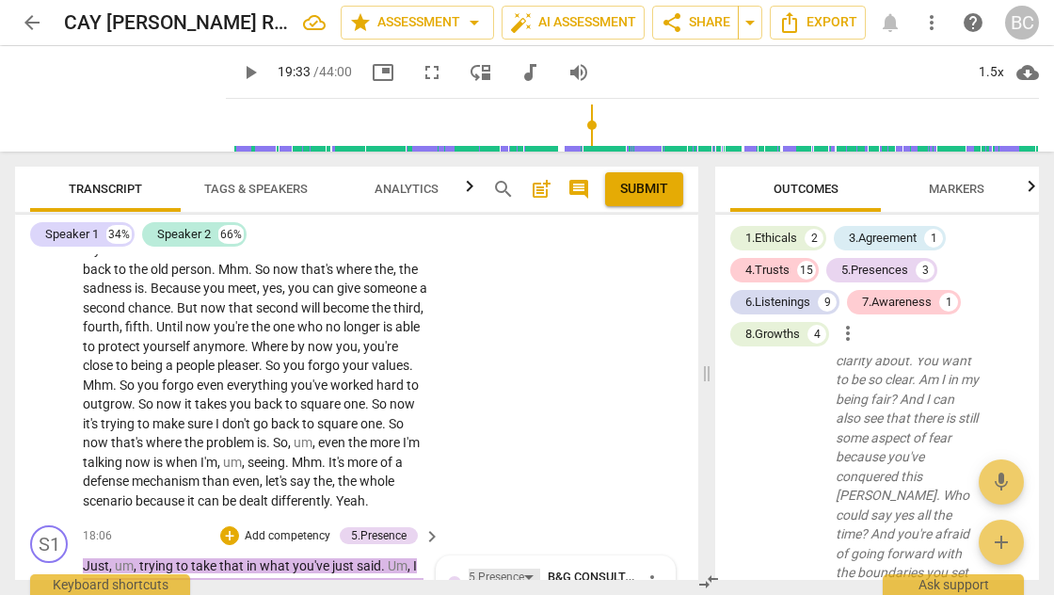
click at [529, 568] on div "5.Presence" at bounding box center [505, 576] width 72 height 16
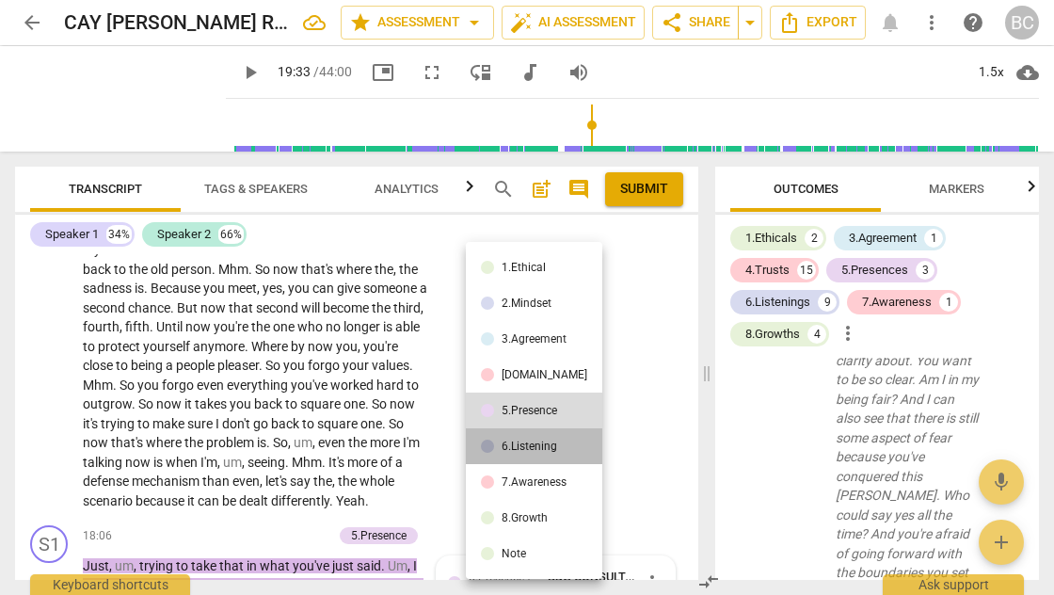
click at [534, 443] on div "6.Listening" at bounding box center [530, 445] width 56 height 11
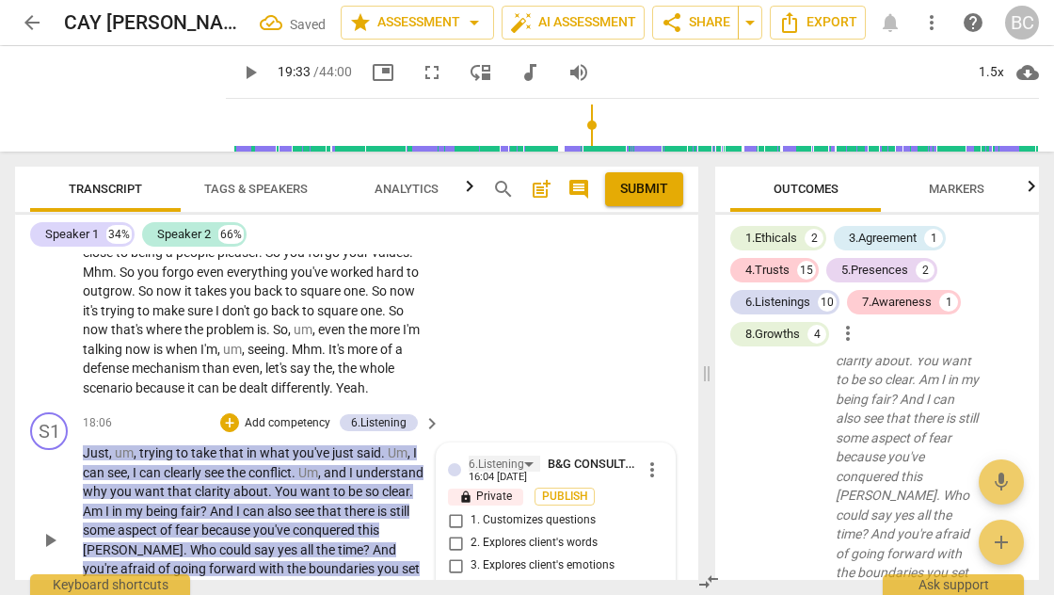
scroll to position [8107, 0]
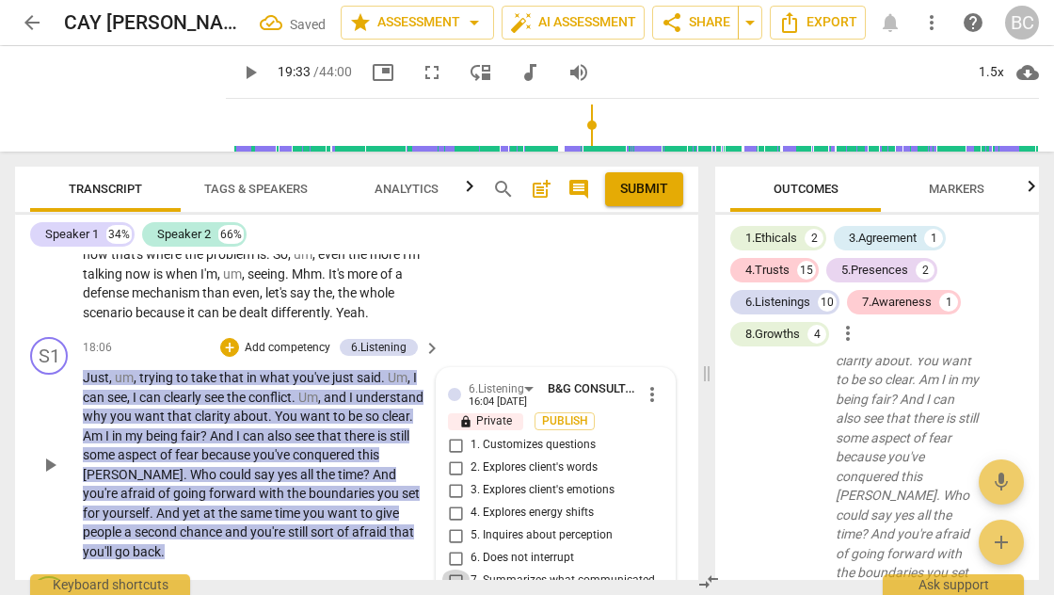
click at [453, 569] on input "7. Summarizes what communicated" at bounding box center [455, 580] width 30 height 23
checkbox input "true"
type textarea "S"
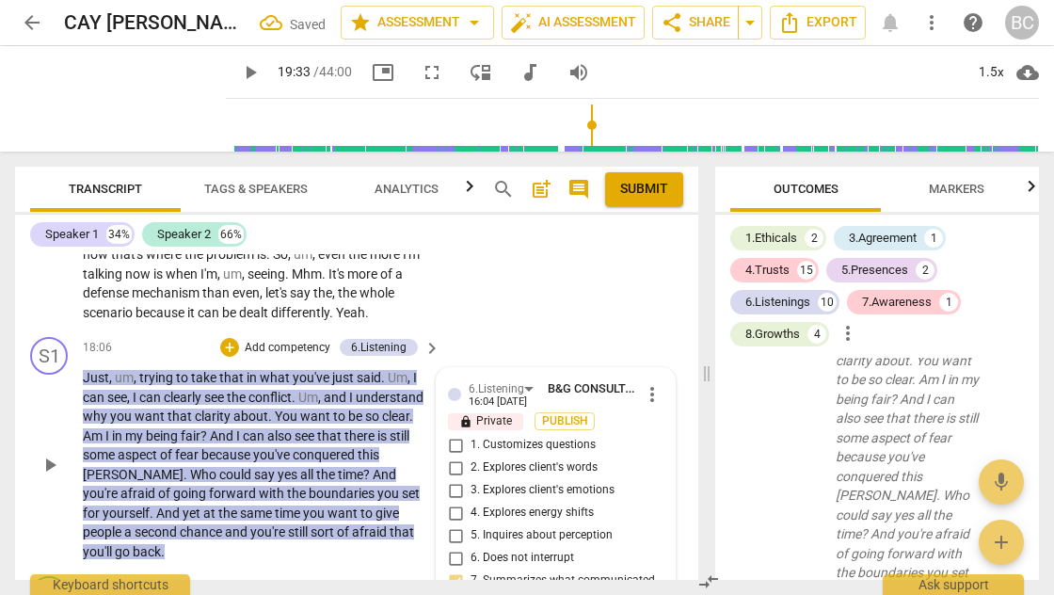
type textarea "Su"
type textarea "Sum"
type textarea "Summ"
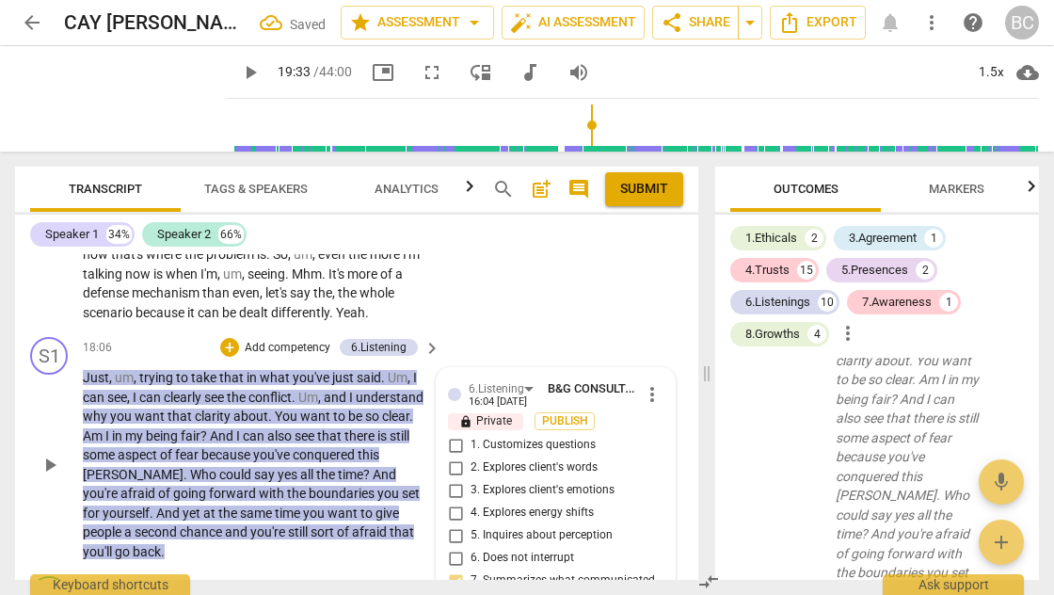
type textarea "Summ"
type textarea "Summa"
type textarea "[PERSON_NAME]"
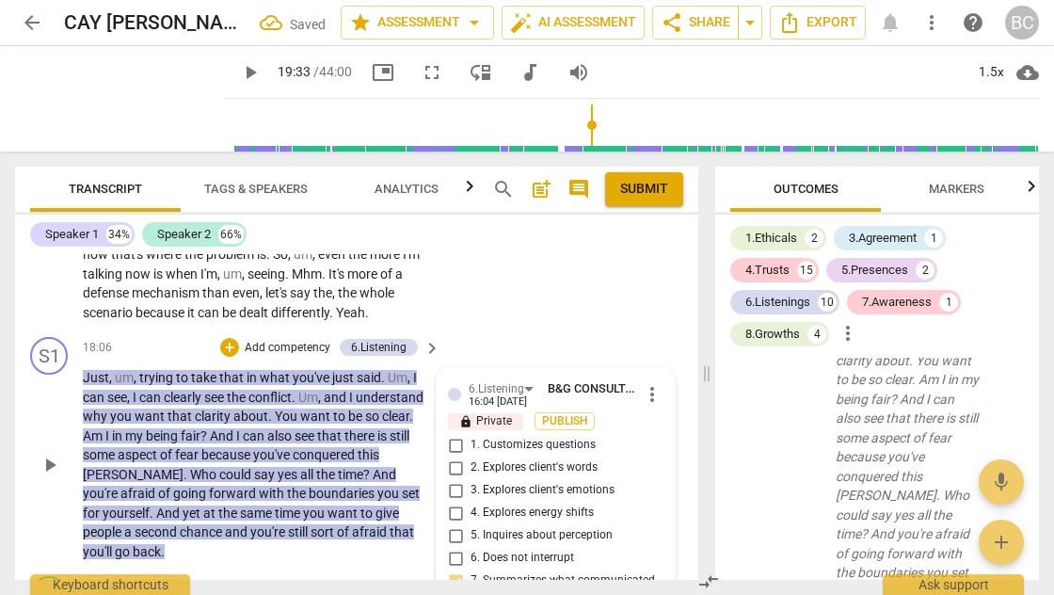
type textarea "Summary"
type textarea "Summary i"
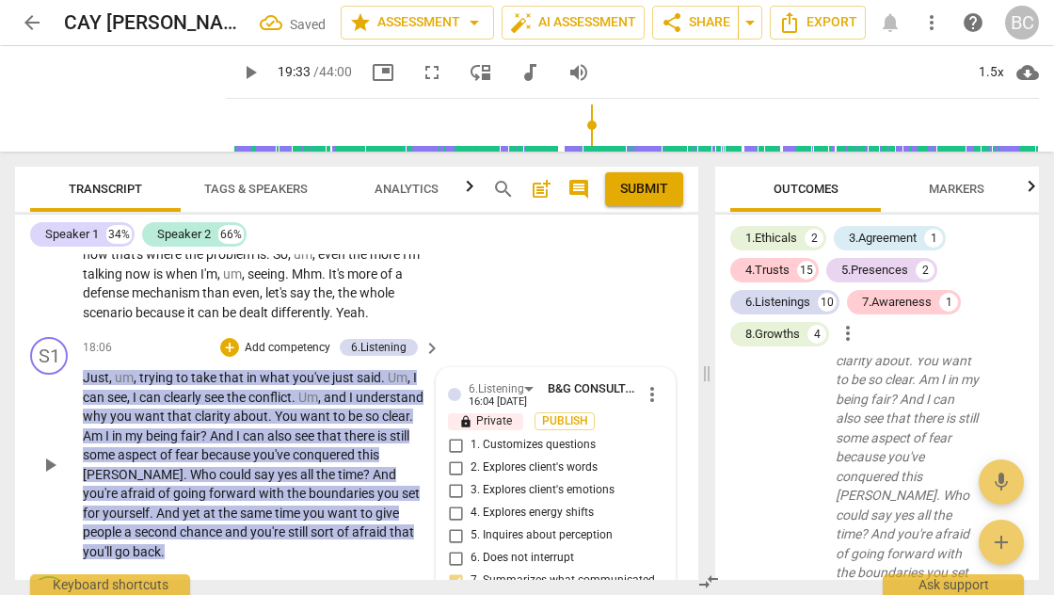
type textarea "Summary i"
type textarea "Summary is"
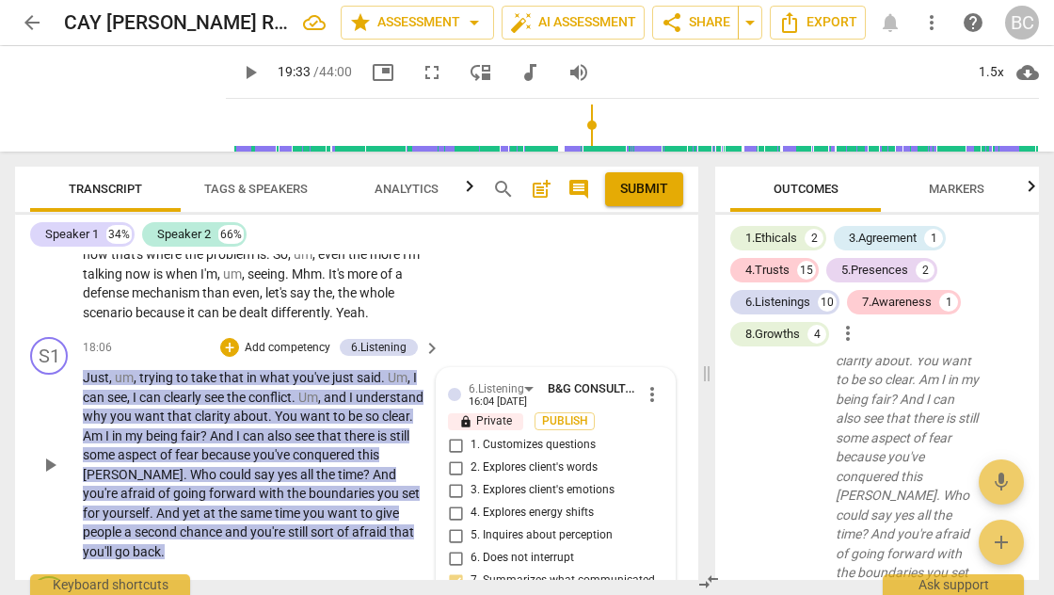
type textarea "Summary is n"
type textarea "Summary is nn"
type textarea "Summary is nno"
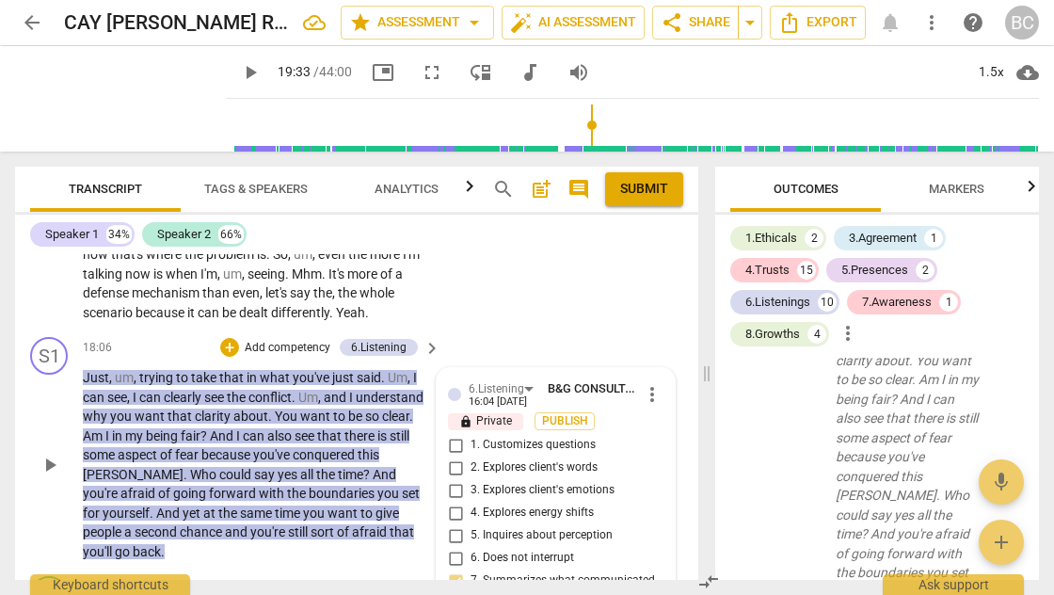
type textarea "Summary is nno"
type textarea "Summary is nnot"
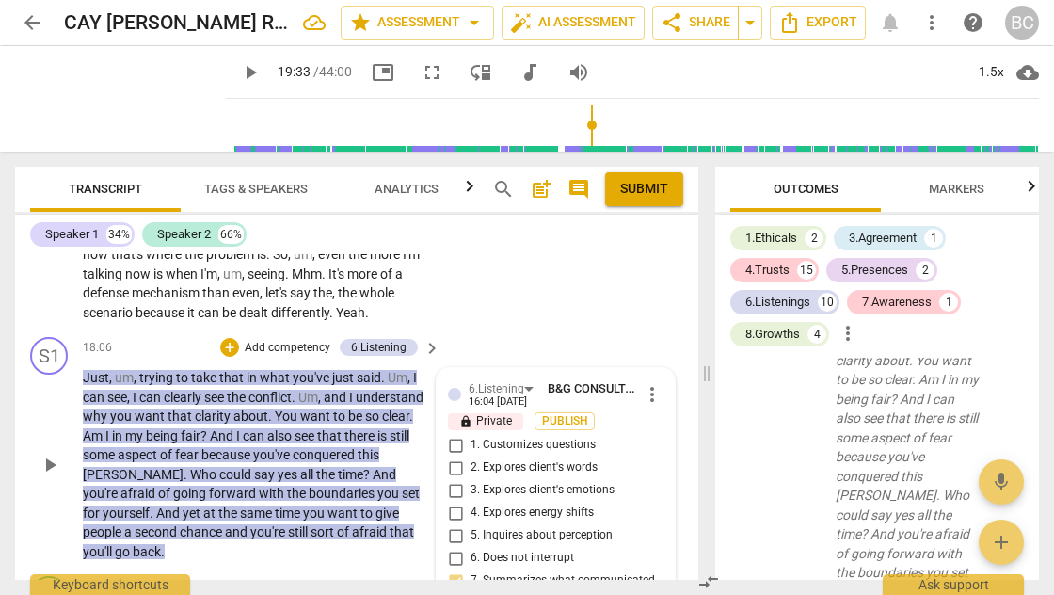
type textarea "Summary is nnot s"
type textarea "Summary is nnot su"
type textarea "Summary is nnot suc"
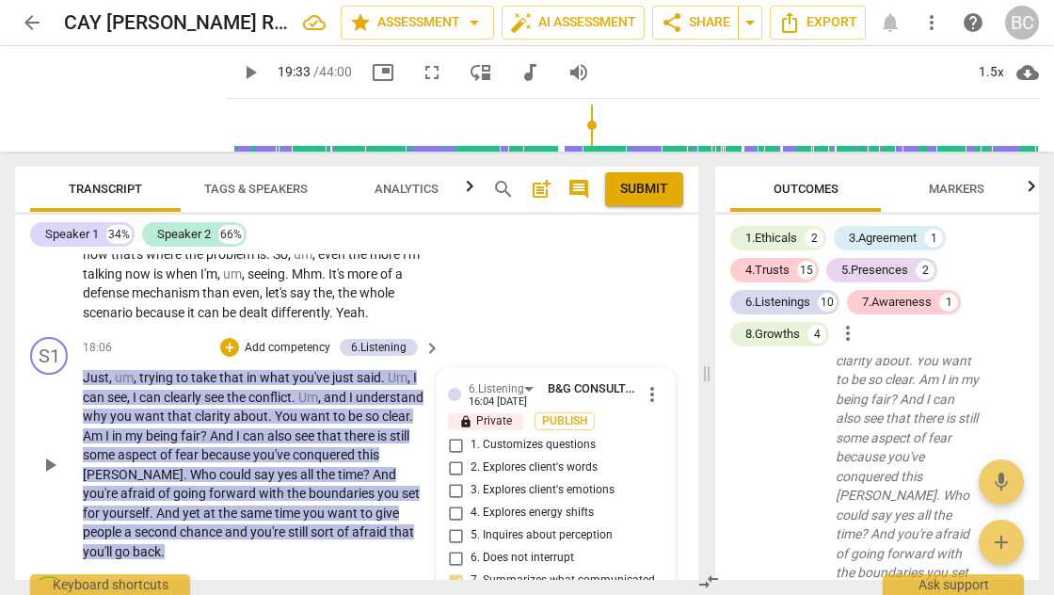
type textarea "Summary is nnot suc"
type textarea "Summary is nnot succ"
type textarea "Summary is nnot succi"
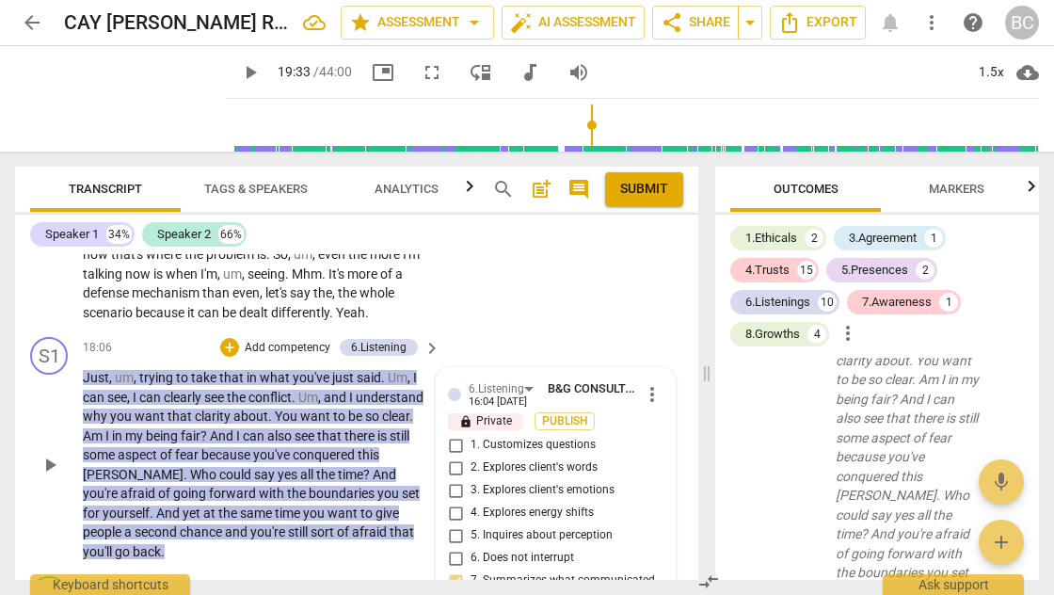
type textarea "Summary is nnot succie"
type textarea "Summary is nnot succien"
type textarea "Summary is nnot succient"
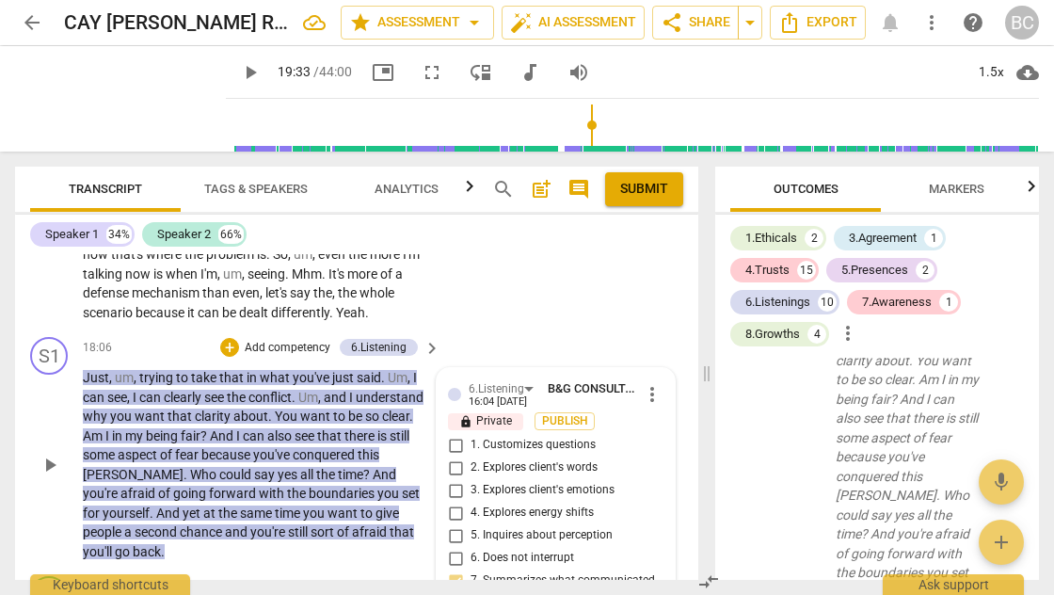
type textarea "Summary is nnot succient"
type textarea "Summary is nnot succinct"
type textarea "Summary is nnot succinct a"
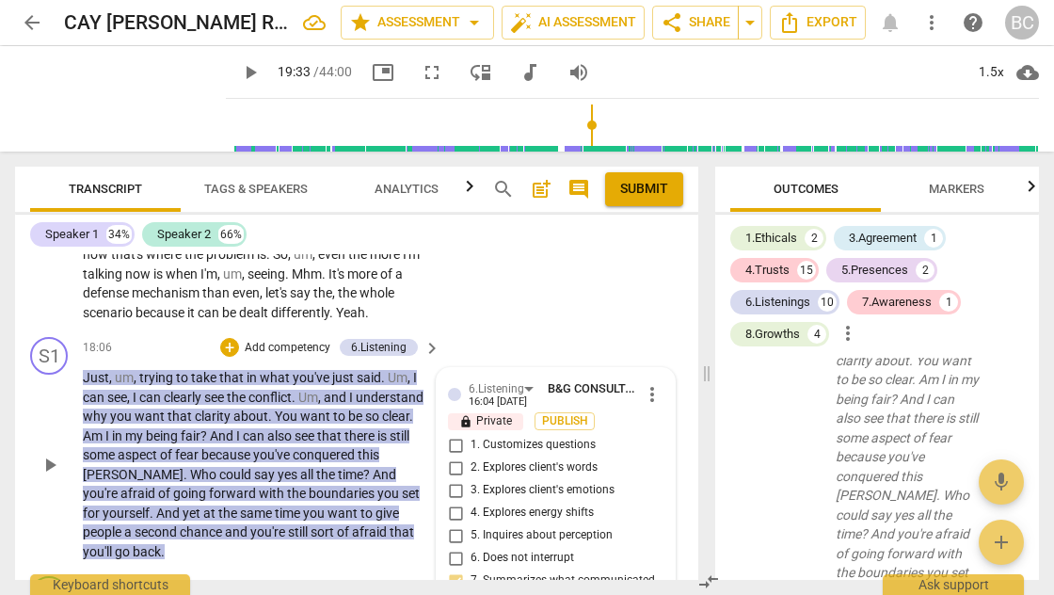
type textarea "Summary is nnot succinct an"
type textarea "Summary is nnot succinct and"
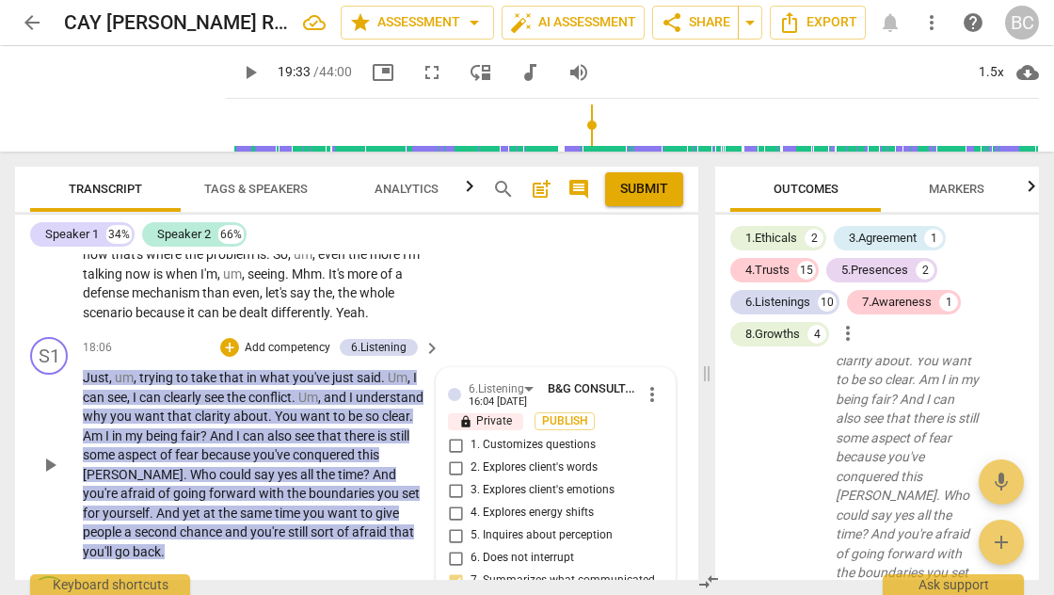
type textarea "Summary is nnot succinct and"
type textarea "Summary is nnot succinct and u"
type textarea "Summary is nnot succinct and un"
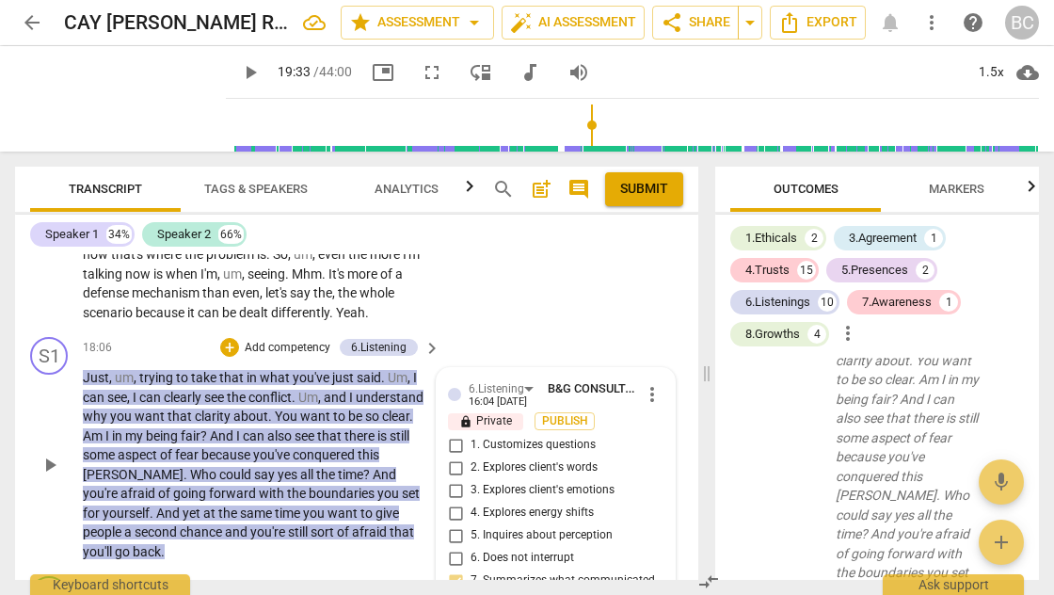
type textarea "Summary is nnot succinct and unn"
type textarea "Summary is nnot succinct and unne"
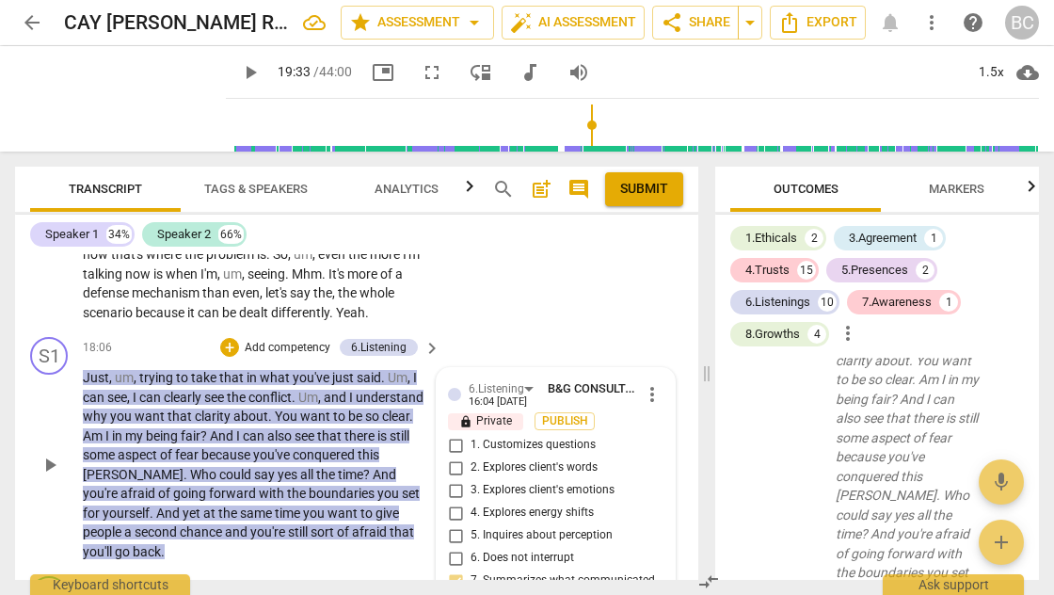
type textarea "Summary is nnot succinct and unnes"
type textarea "Summary is nnot succinct and unnese"
type textarea "Summary is nnot succinct and unneses"
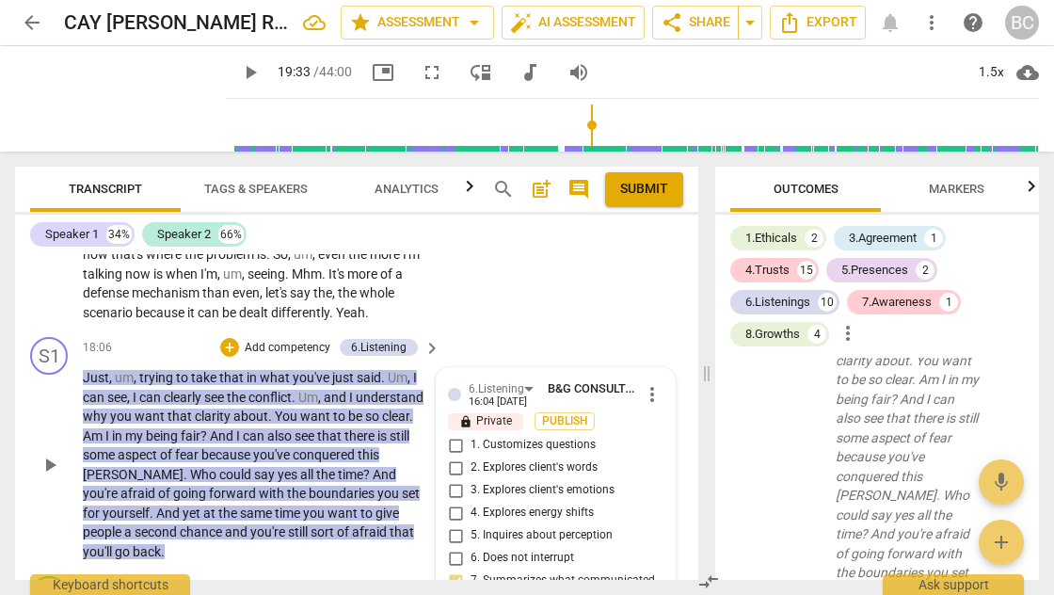
type textarea "Summary is nnot succinct and unneses"
type textarea "Summary is nnot succinct and unnesess"
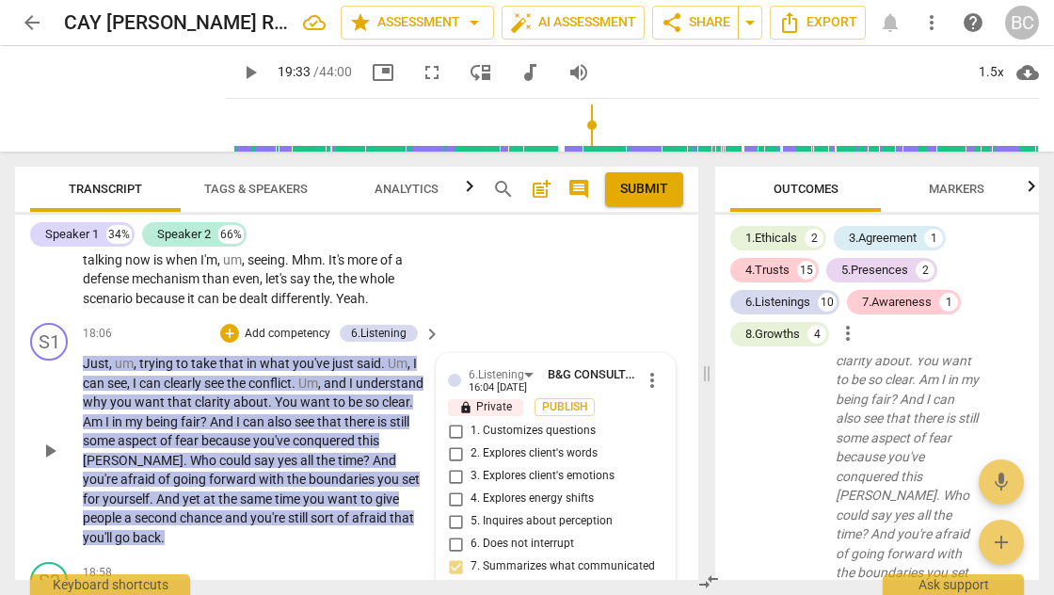
type textarea "Summary is nnot succinct and unnesessa"
type textarea "Summary is nnot succinct and unnesessar"
type textarea "Summary is nnot succinct and unnesessary"
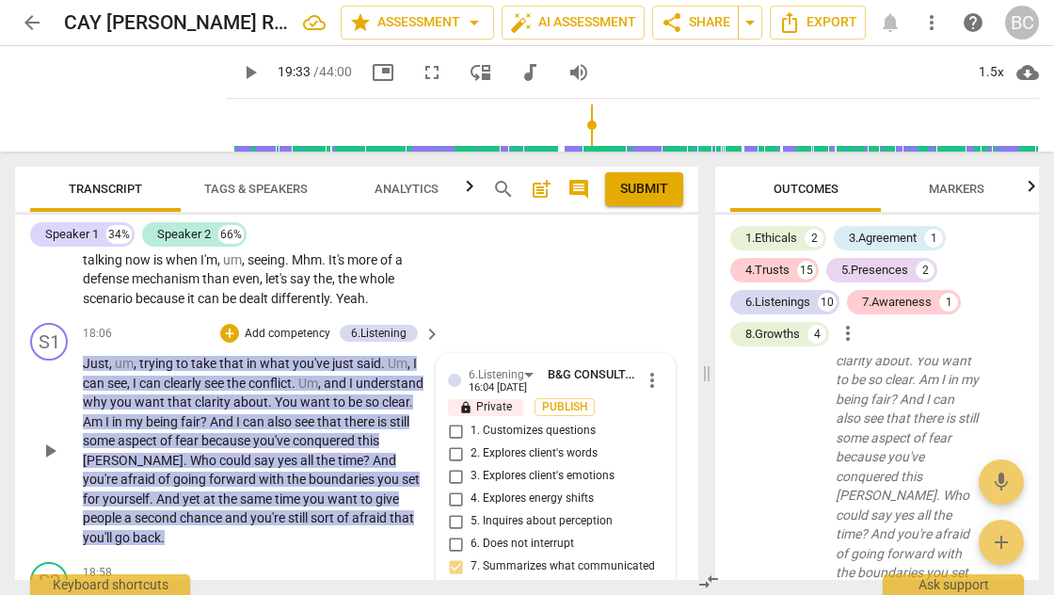
type textarea "Summary is nnot succinct and unnesessary"
type textarea "Summary is nnot succinct and unnecessary"
type textarea "Summary is nnot succinct and unnecessary b"
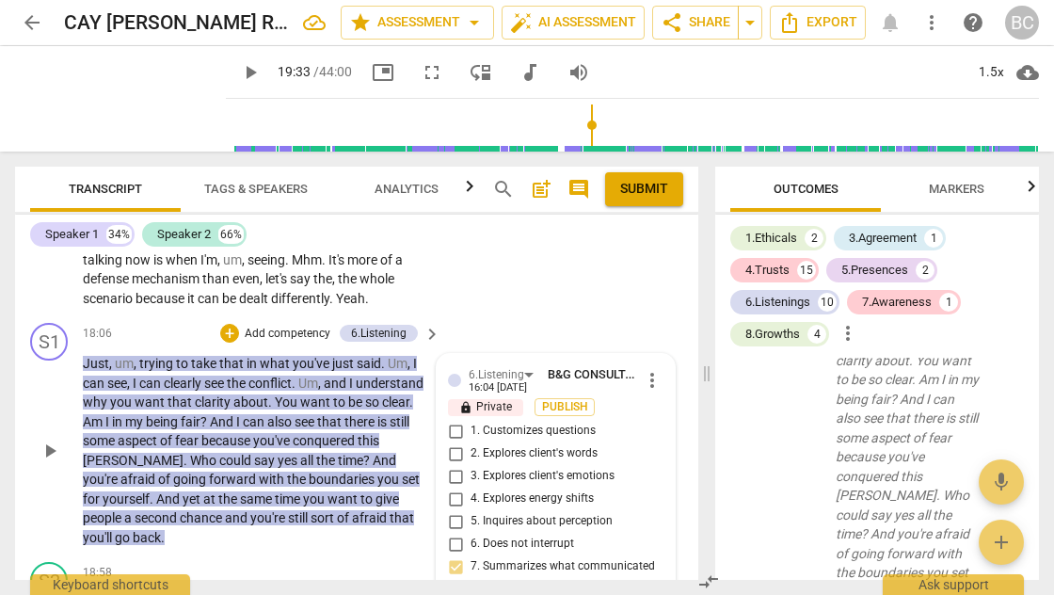
type textarea "Summary is nnot succinct and unnecessary be"
type textarea "Summary is nnot succinct and unnecessary bec"
type textarea "Summary is nnot succinct and unnecessary beca"
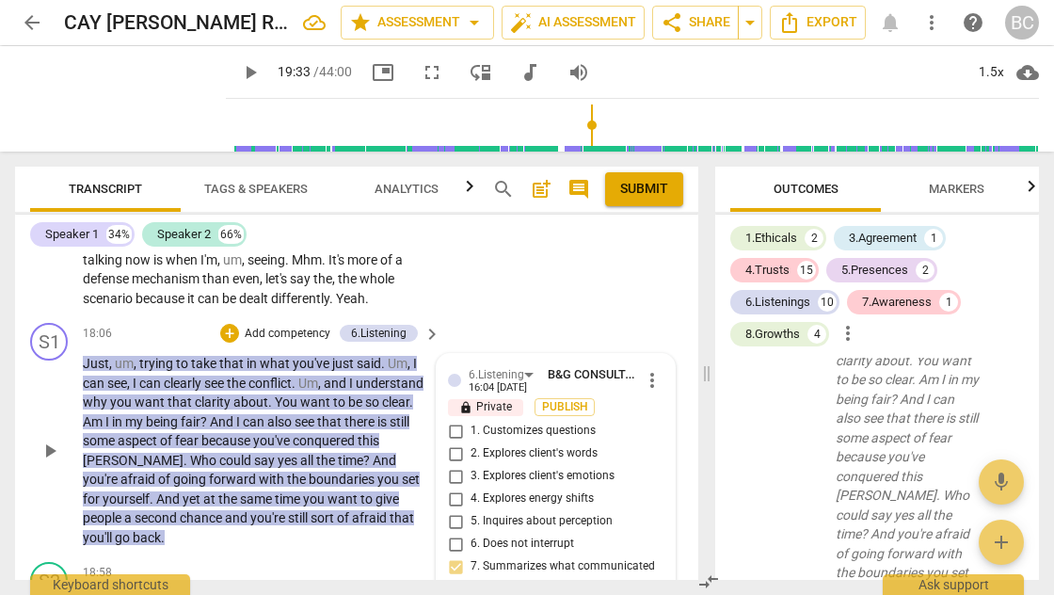
type textarea "Summary is nnot succinct and unnecessary beca"
type textarea "Summary is nnot succinct and unnecessary becau"
type textarea "Summary is nnot succinct and unnecessary becaus"
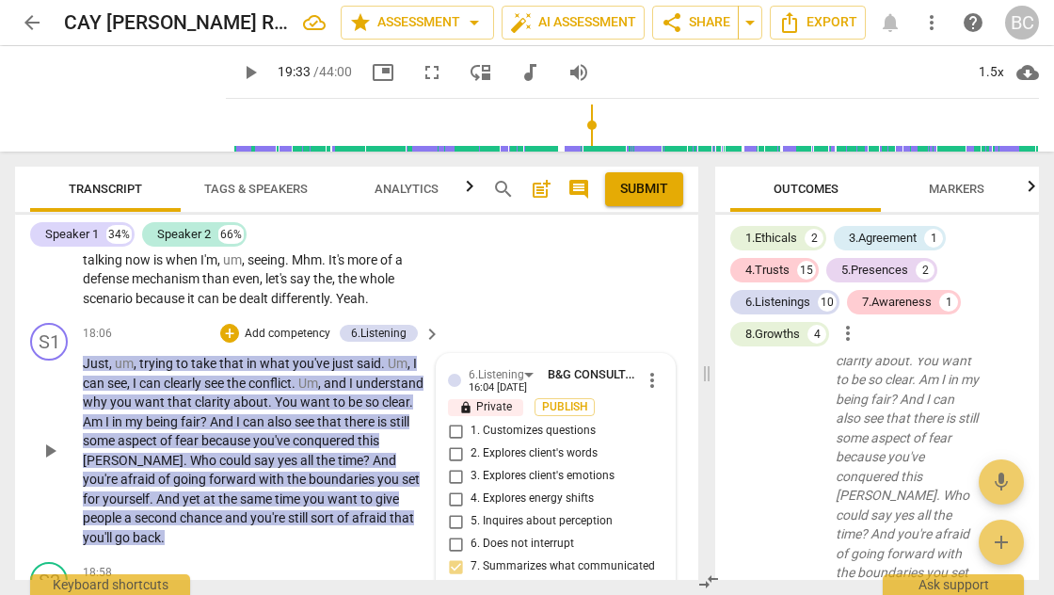
type textarea "Summary is nnot succinct and unnecessary because"
type textarea "Summary is nnot succinct and unnecessary because t"
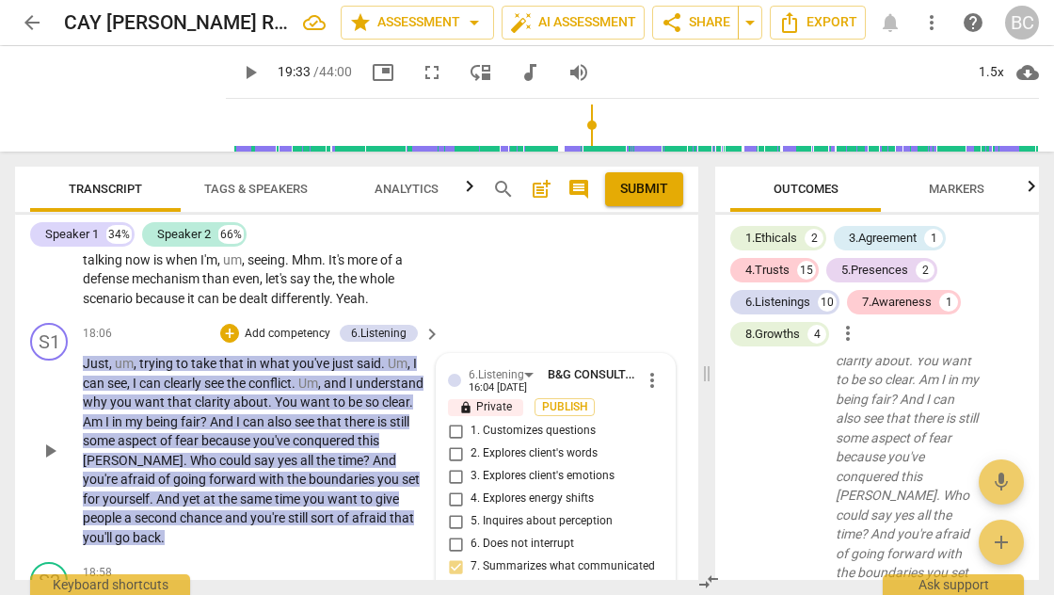
type textarea "Summary is nnot succinct and unnecessary because t"
type textarea "Summary is nnot succinct and unnecessary because th"
type textarea "Summary is nnot succinct and unnecessary because the"
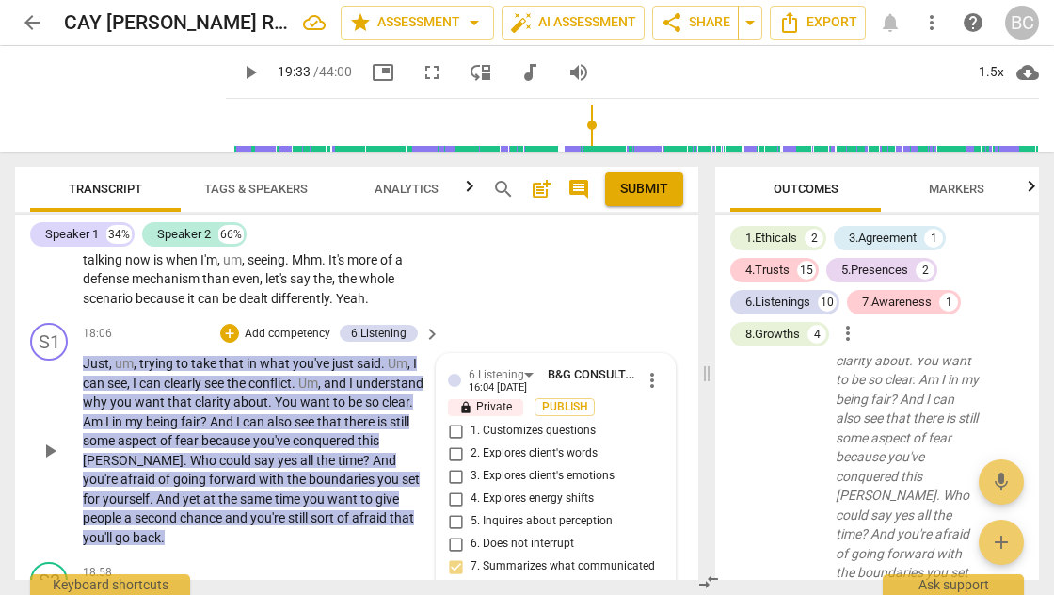
type textarea "Summary is nnot succinct and unnecessary because the"
type textarea "Summary is nnot succinct and unnecessary because the c"
type textarea "Summary is nnot succinct and unnecessary because the cl"
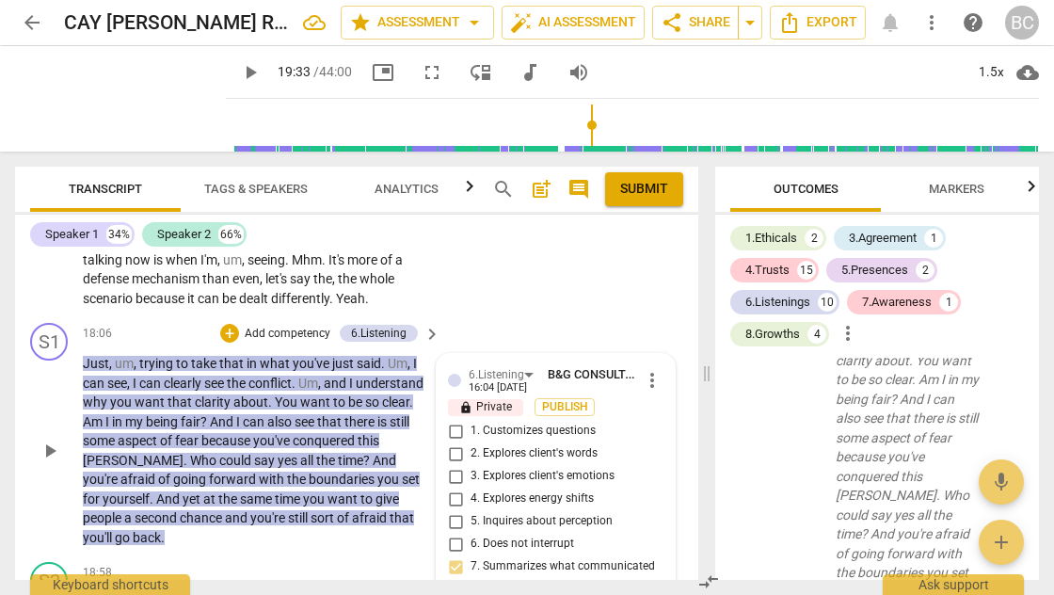
type textarea "Summary is nnot succinct and unnecessary because the cl"
type textarea "Summary is nnot succinct and unnecessary because the cli"
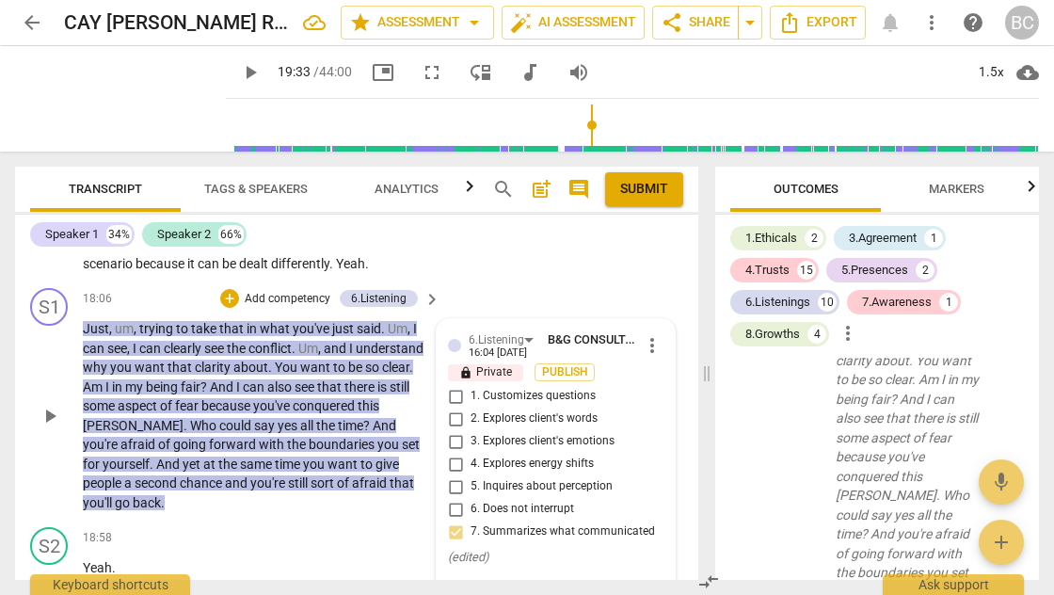
scroll to position [8158, 0]
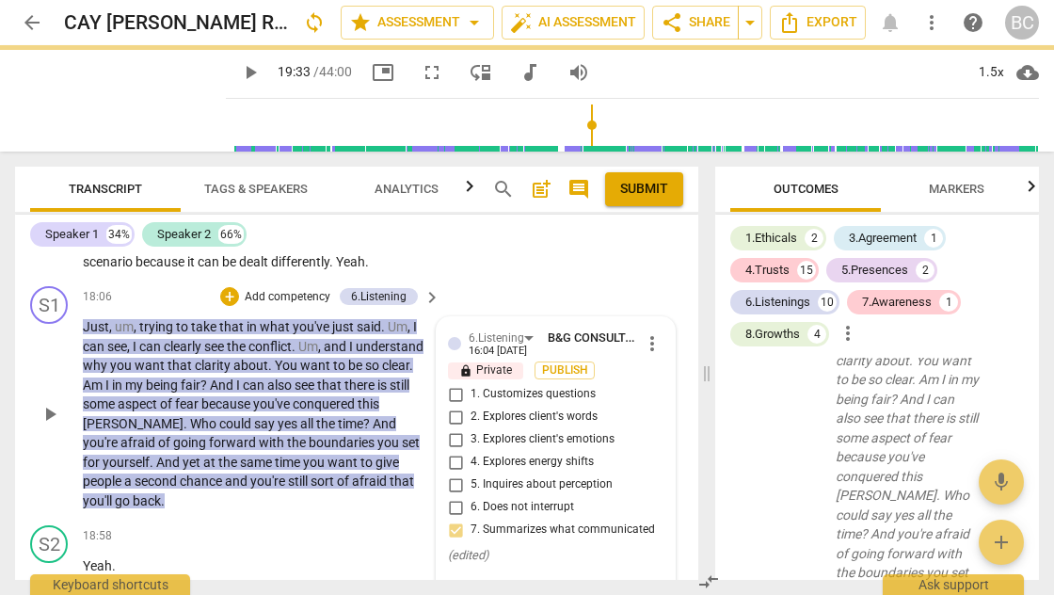
scroll to position [0, 0]
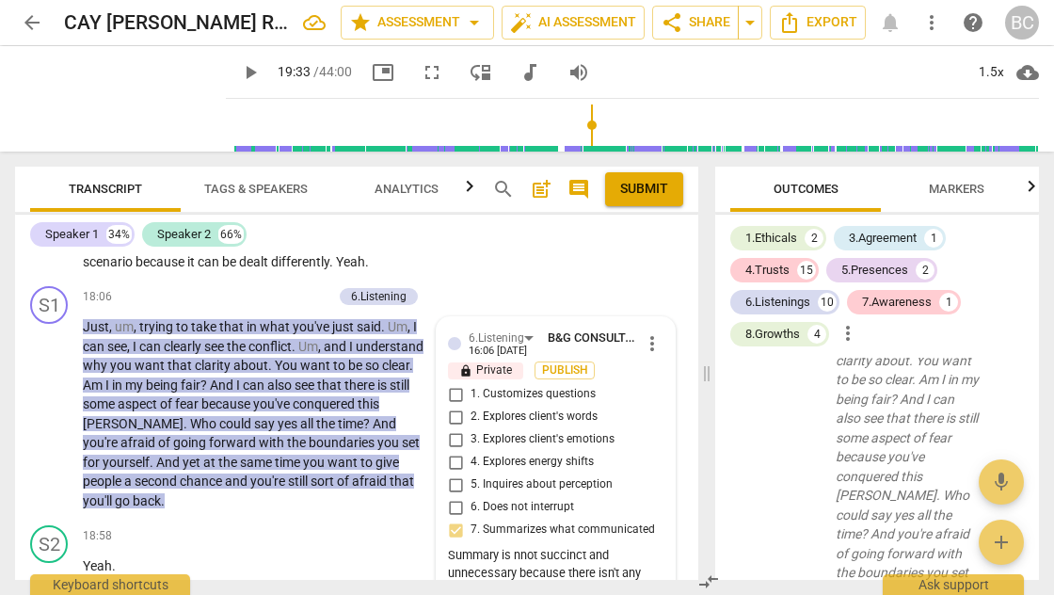
click at [239, 77] on span "play_arrow" at bounding box center [250, 72] width 23 height 23
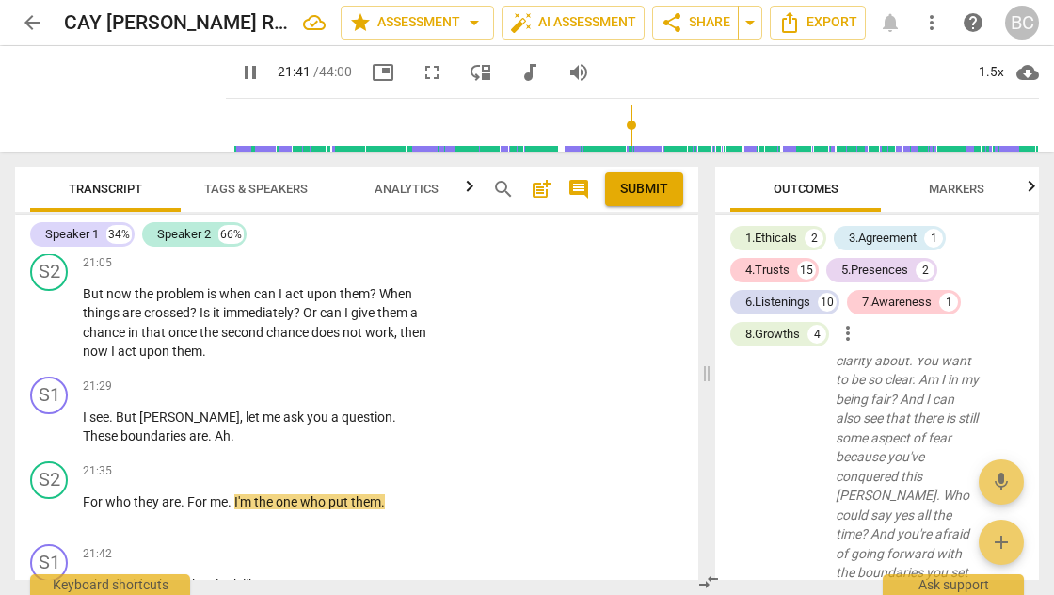
scroll to position [9345, 0]
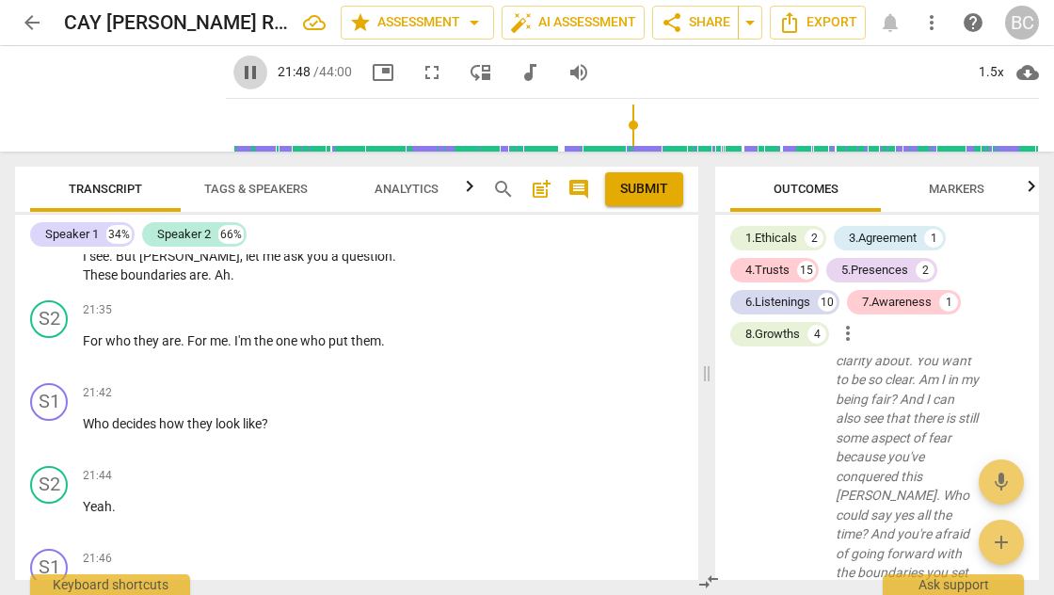
click at [239, 70] on span "pause" at bounding box center [250, 72] width 23 height 23
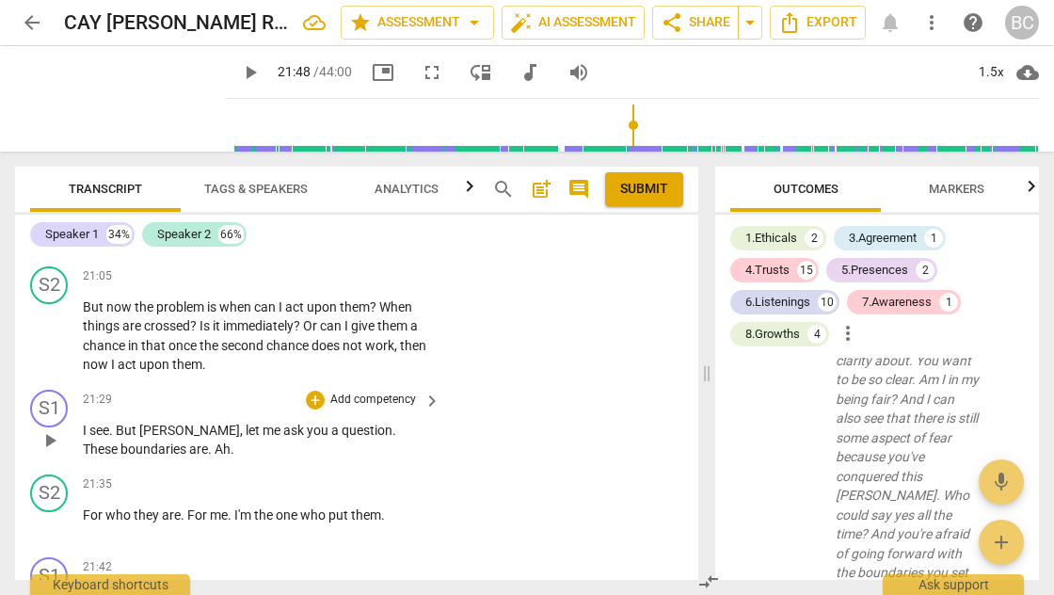
scroll to position [9180, 0]
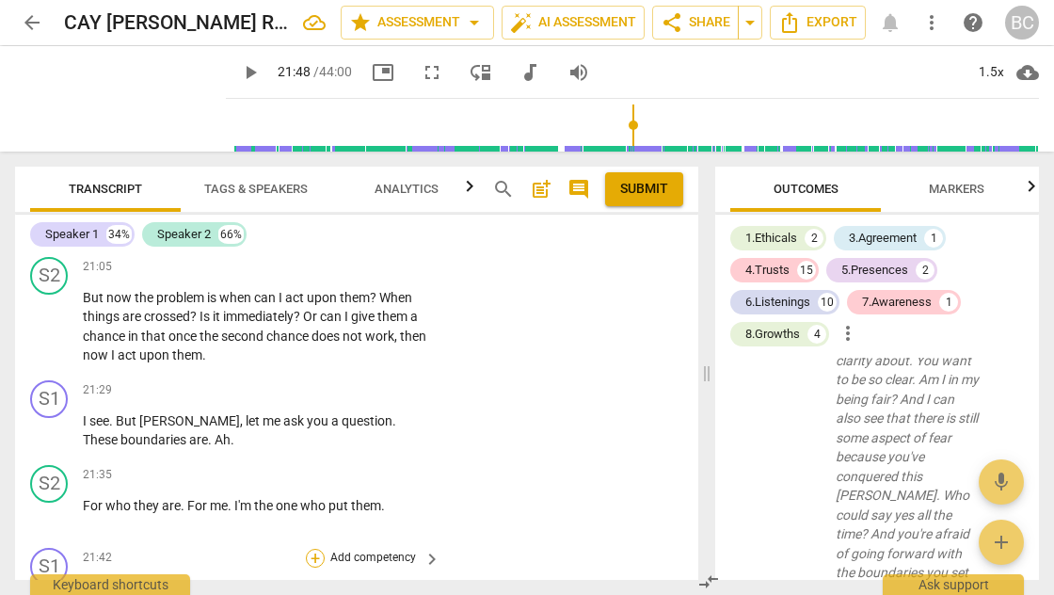
click at [316, 549] on div "+" at bounding box center [315, 558] width 19 height 19
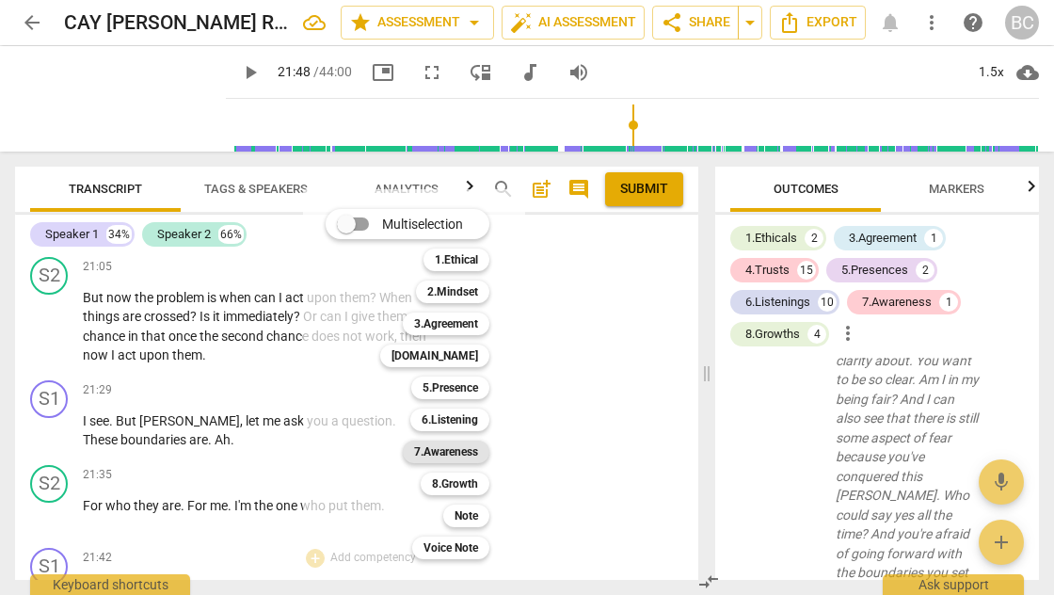
click at [442, 452] on b "7.Awareness" at bounding box center [446, 451] width 64 height 23
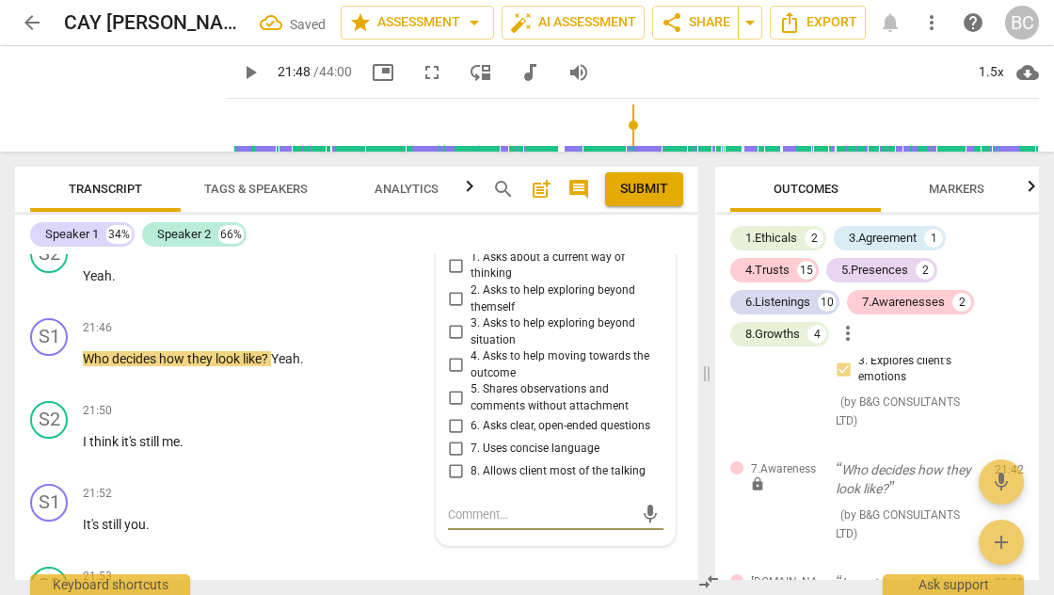
scroll to position [9359, 0]
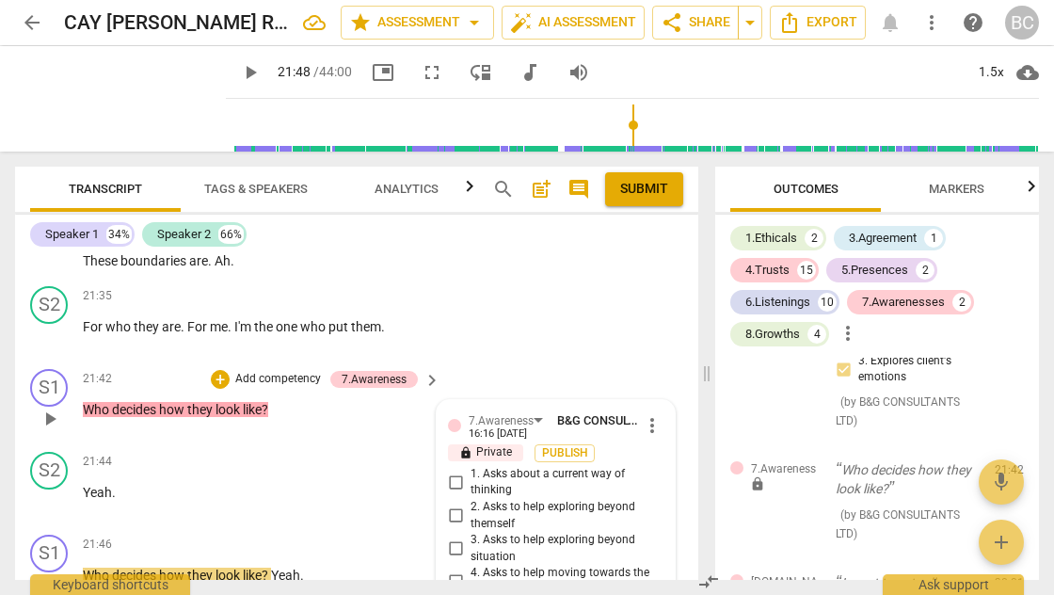
click at [451, 471] on input "1. Asks about a current way of thinking" at bounding box center [455, 482] width 30 height 23
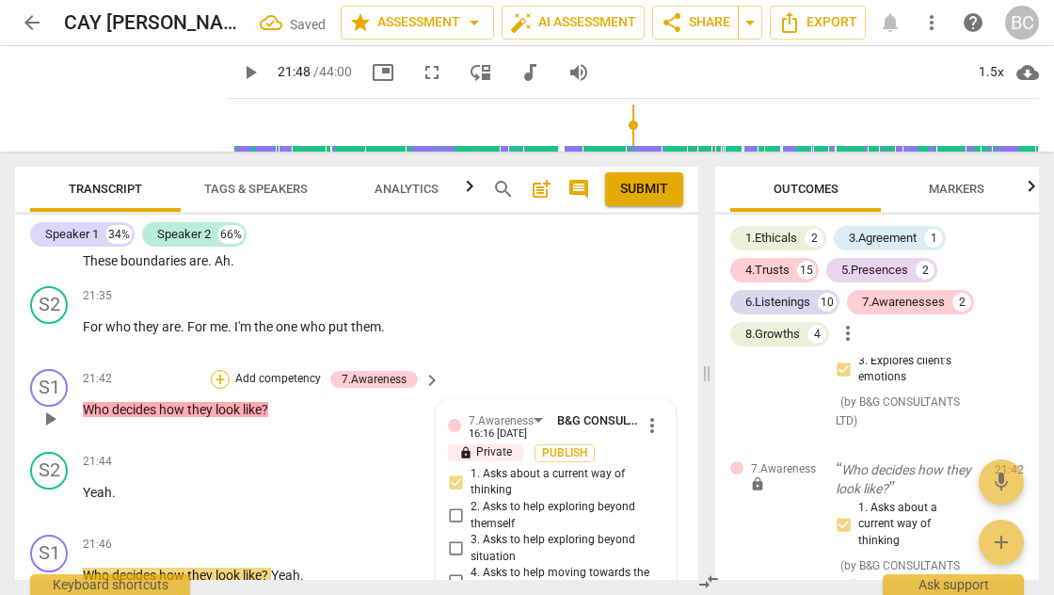
click at [217, 370] on div "+" at bounding box center [220, 379] width 19 height 19
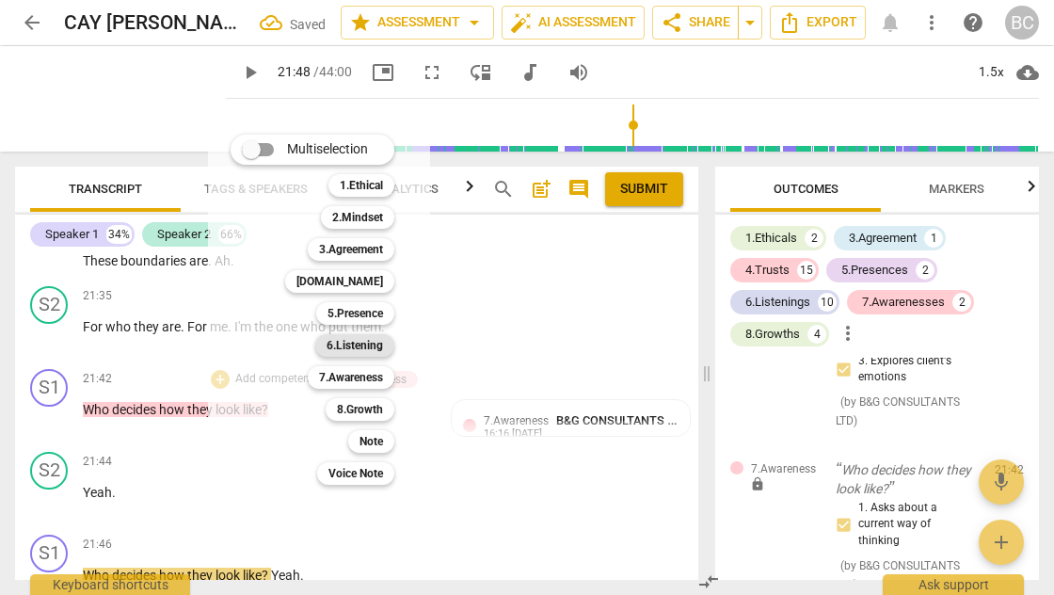
click at [356, 344] on b "6.Listening" at bounding box center [355, 345] width 56 height 23
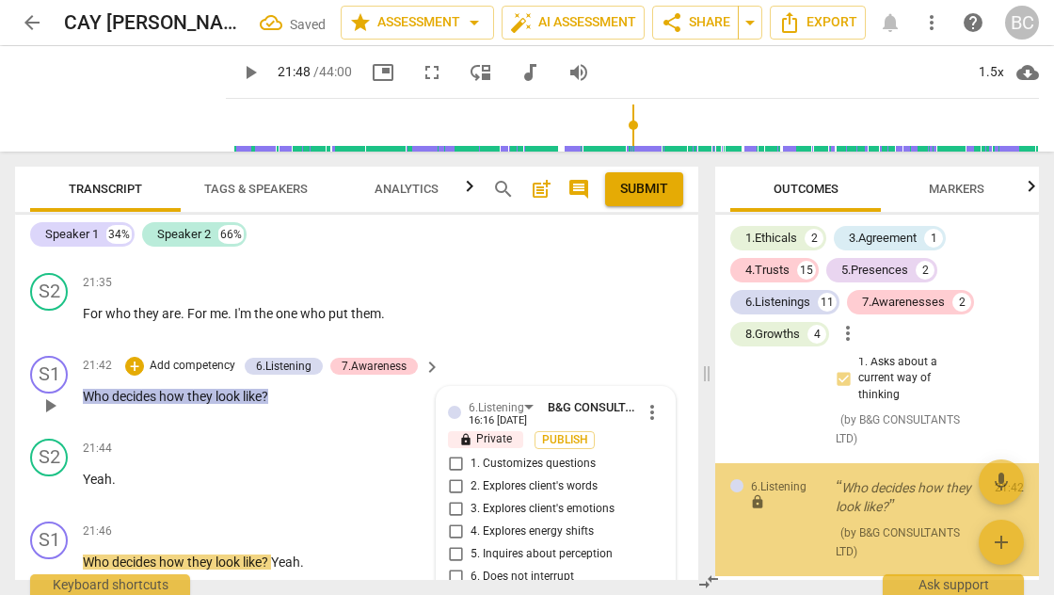
scroll to position [4947, 0]
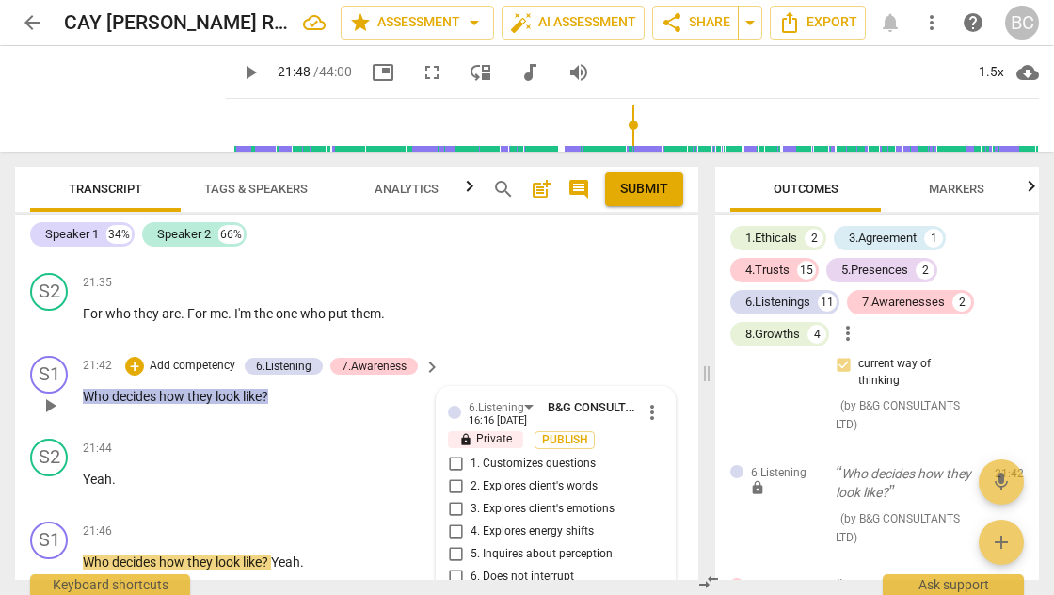
click at [451, 543] on input "5. Inquires about perception" at bounding box center [455, 554] width 30 height 23
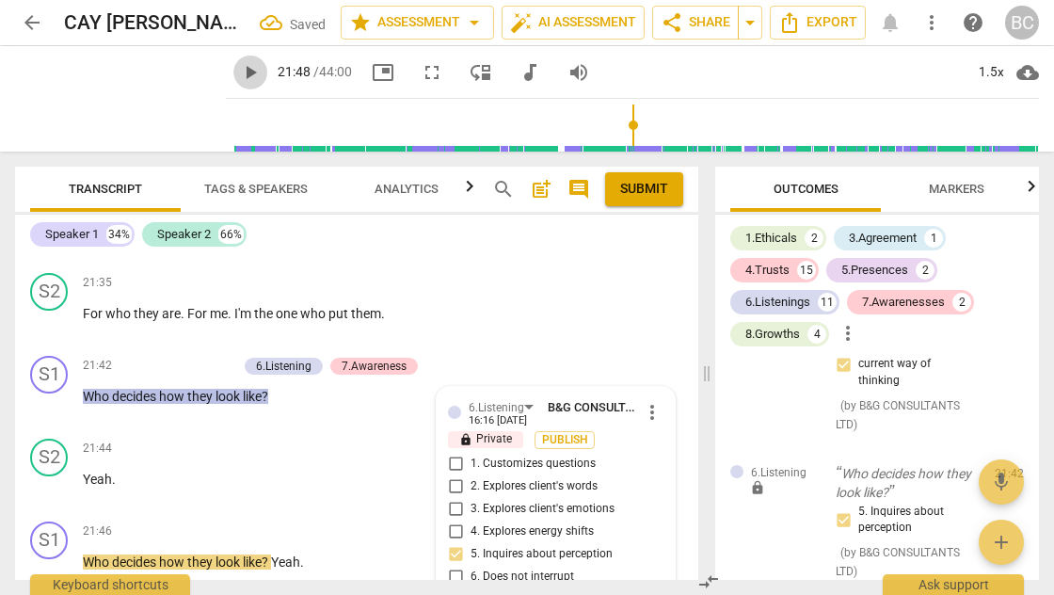
click at [239, 67] on span "play_arrow" at bounding box center [250, 72] width 23 height 23
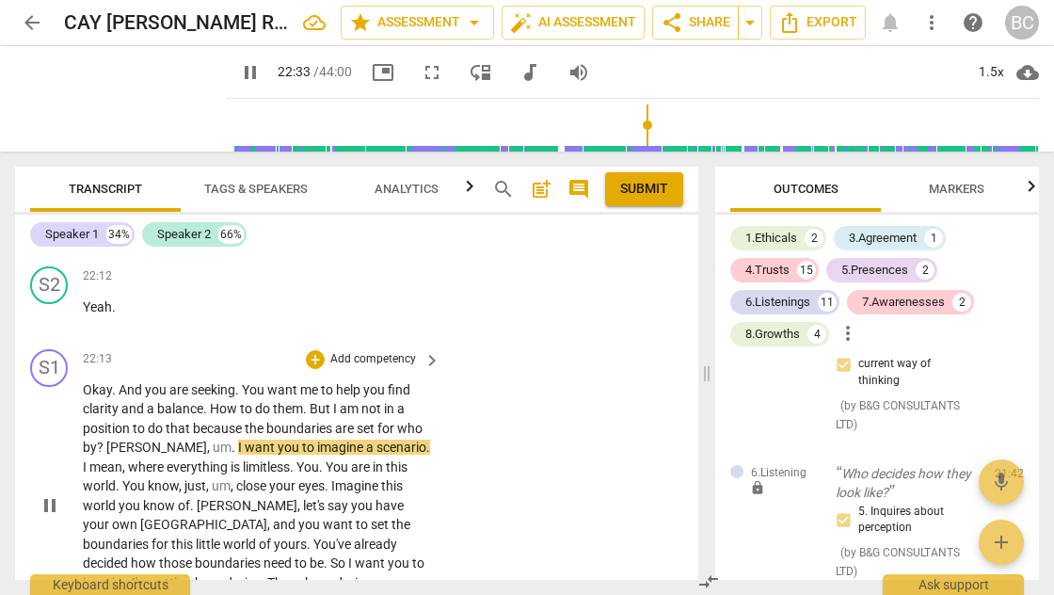
scroll to position [10084, 0]
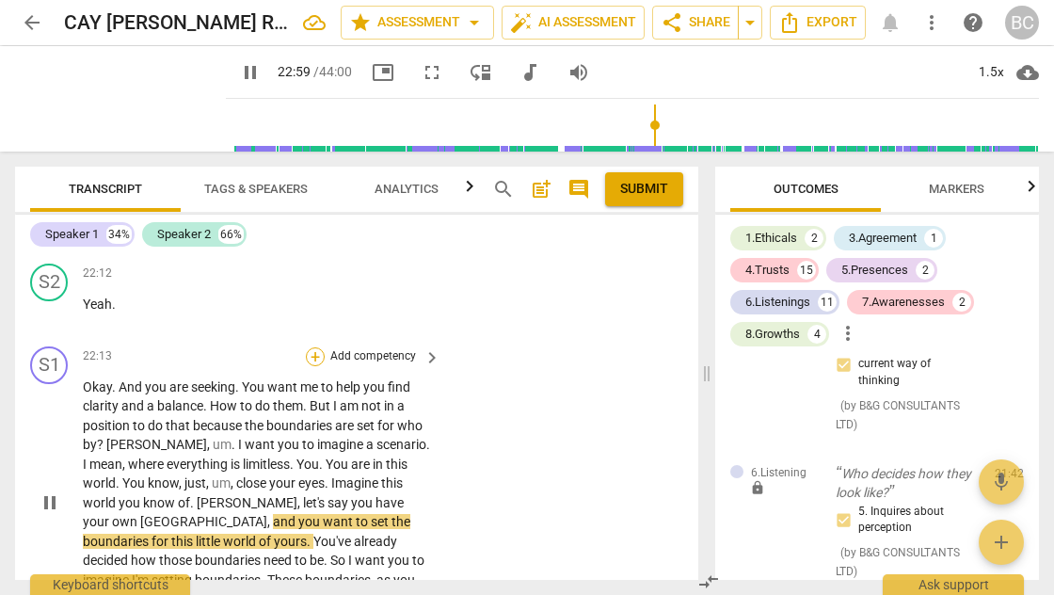
click at [316, 347] on div "+" at bounding box center [315, 356] width 19 height 19
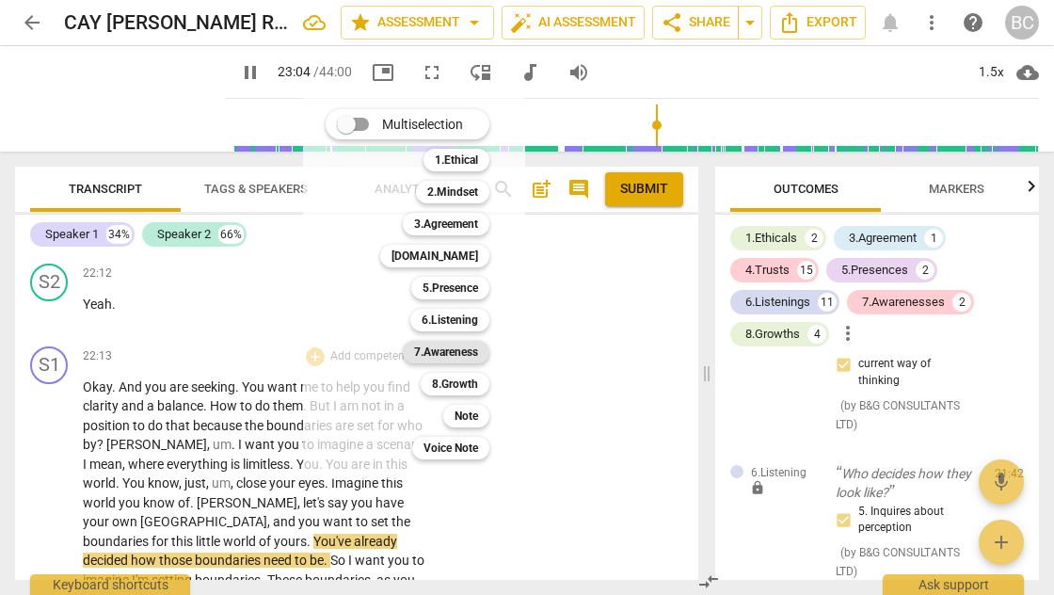
click at [454, 356] on b "7.Awareness" at bounding box center [446, 352] width 64 height 23
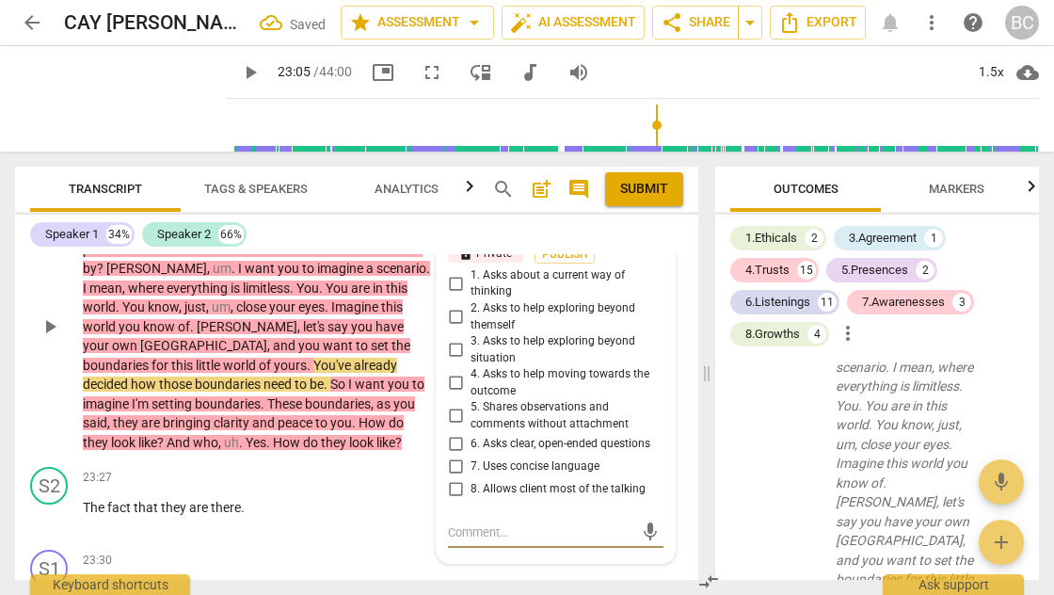
scroll to position [10139, 0]
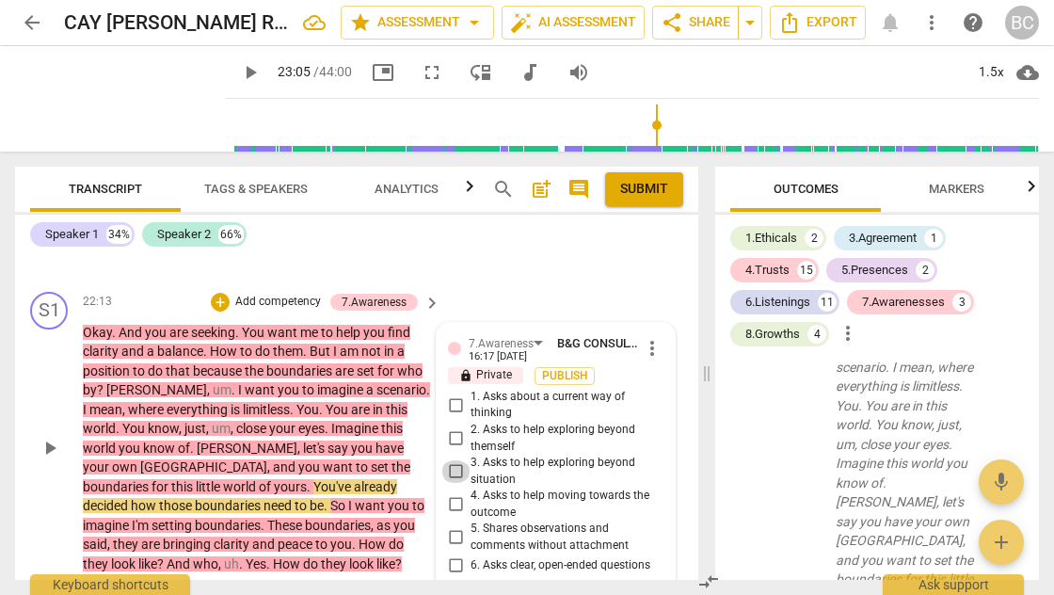
click at [454, 460] on input "3. Asks to help exploring beyond situation" at bounding box center [455, 471] width 30 height 23
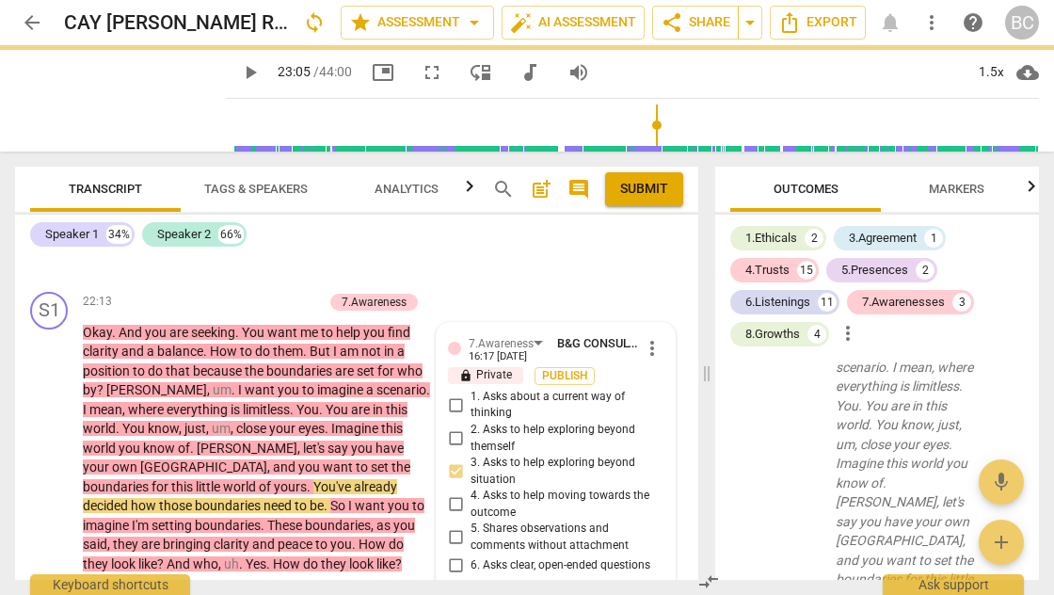
click at [239, 76] on span "play_arrow" at bounding box center [250, 72] width 23 height 23
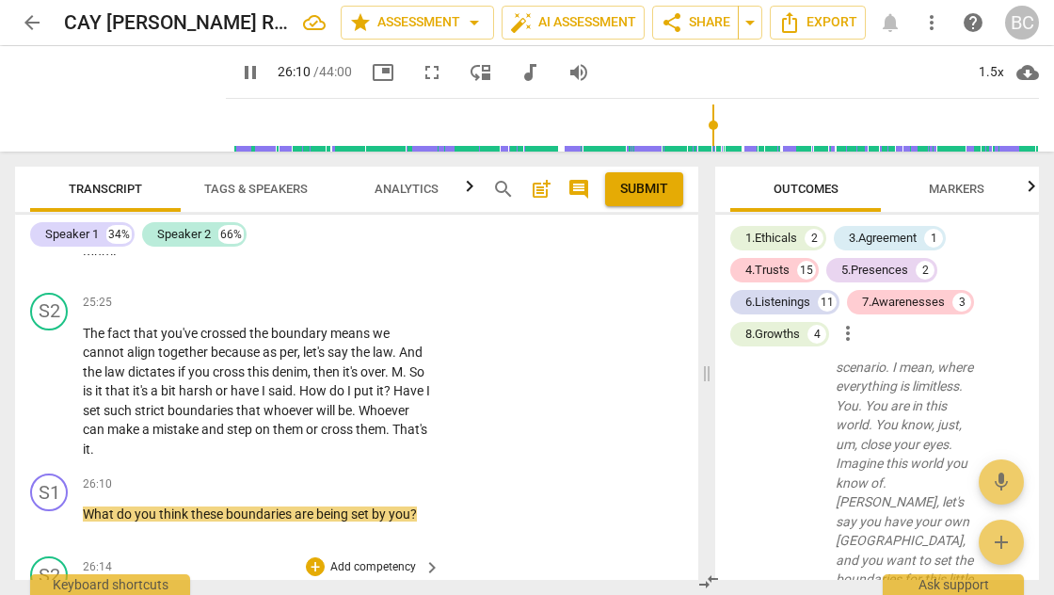
scroll to position [11484, 0]
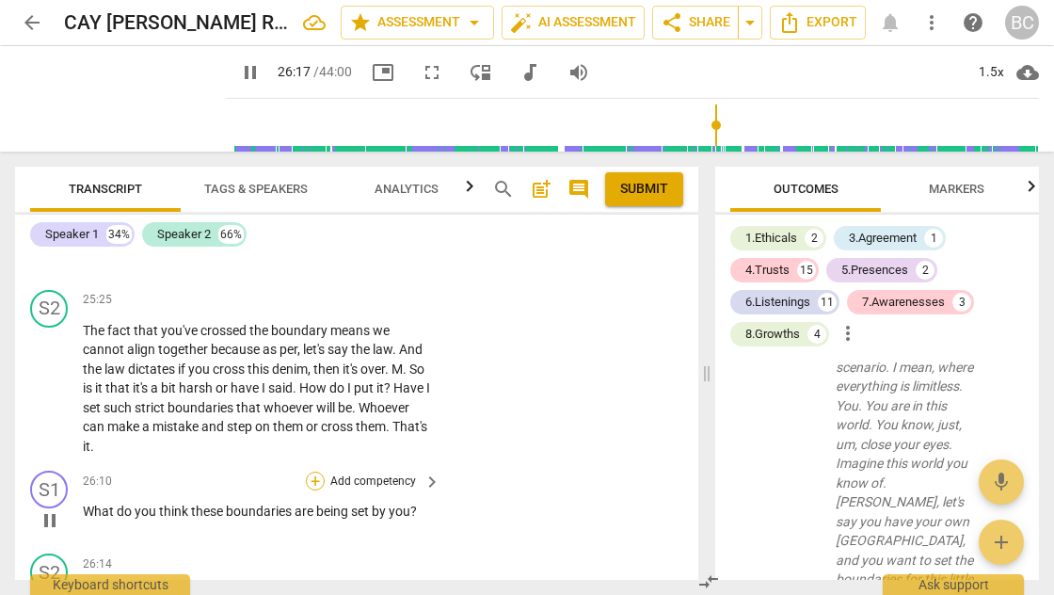
click at [317, 472] on div "+" at bounding box center [315, 481] width 19 height 19
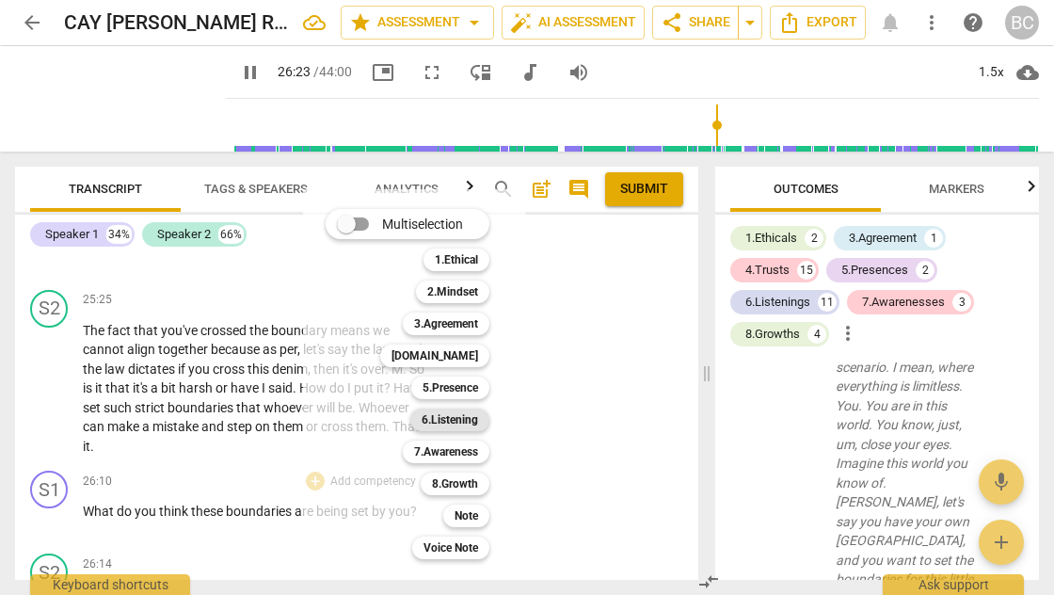
click at [452, 416] on b "6.Listening" at bounding box center [450, 419] width 56 height 23
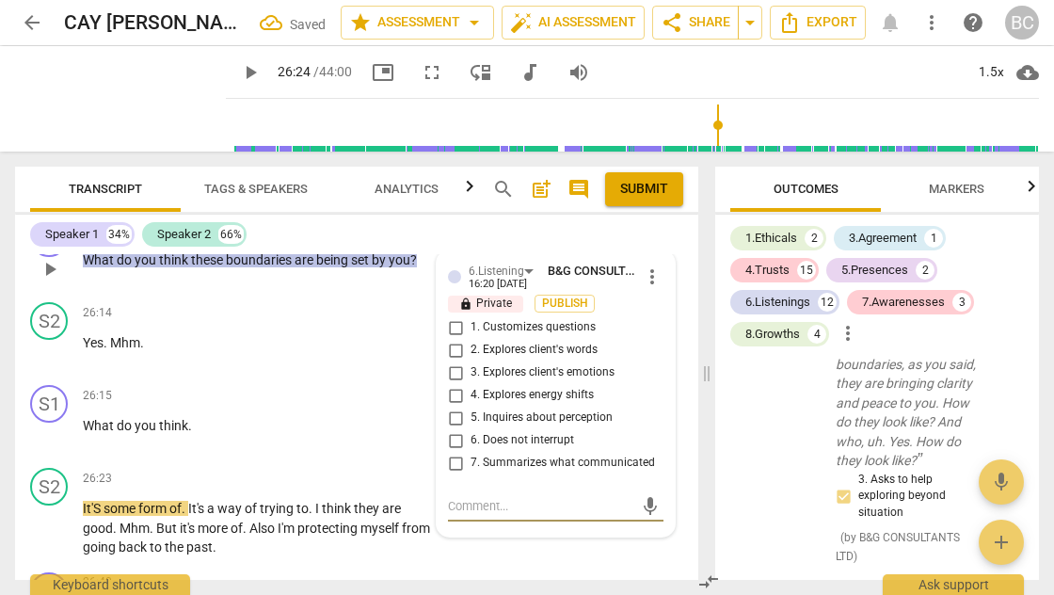
scroll to position [5864, 0]
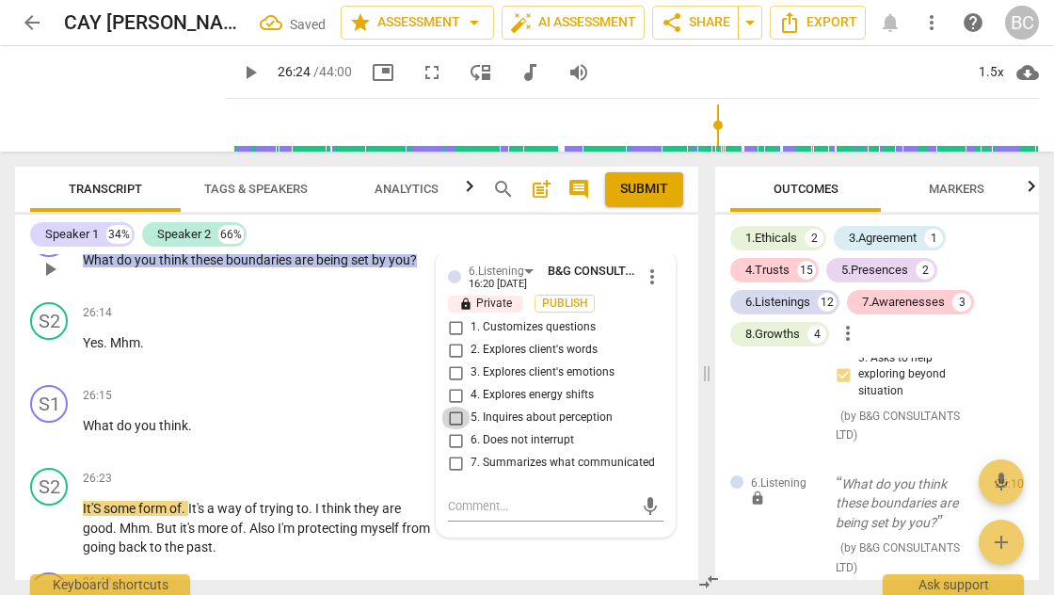
click at [450, 407] on input "5. Inquires about perception" at bounding box center [455, 418] width 30 height 23
click at [239, 70] on span "play_arrow" at bounding box center [250, 72] width 23 height 23
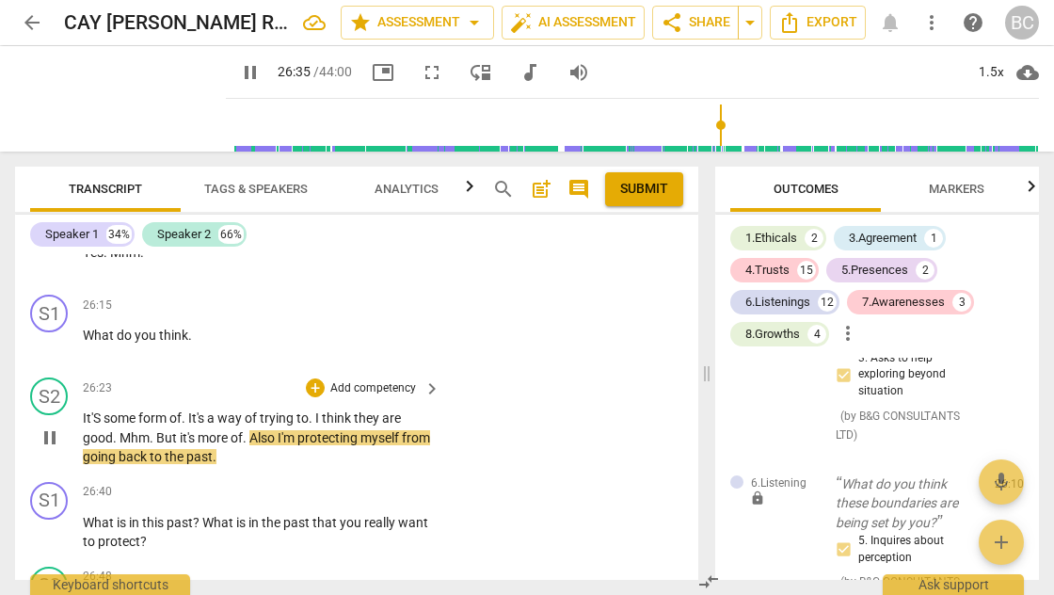
scroll to position [11860, 0]
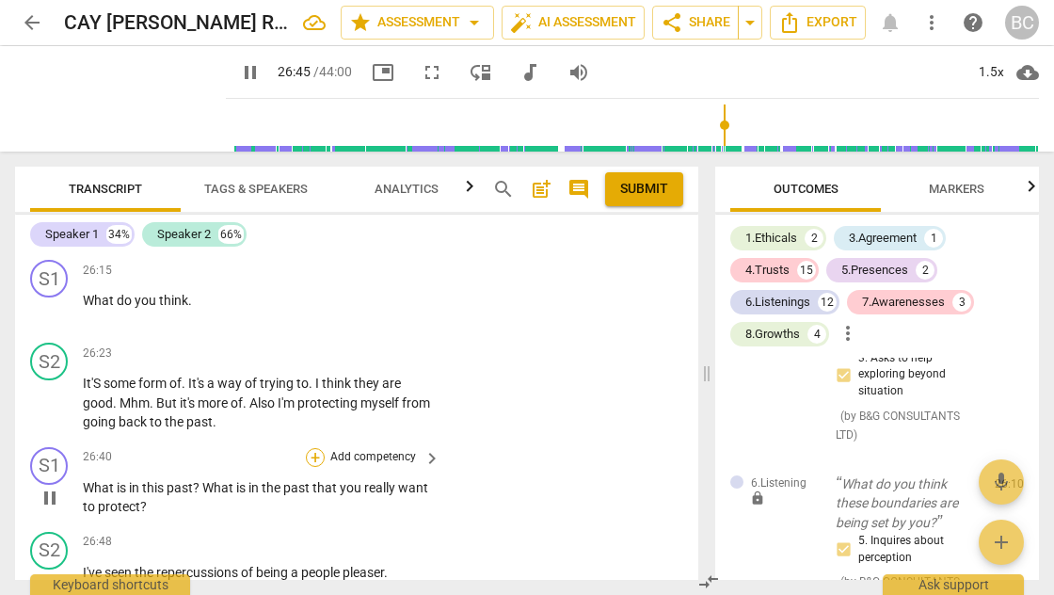
click at [314, 448] on div "+" at bounding box center [315, 457] width 19 height 19
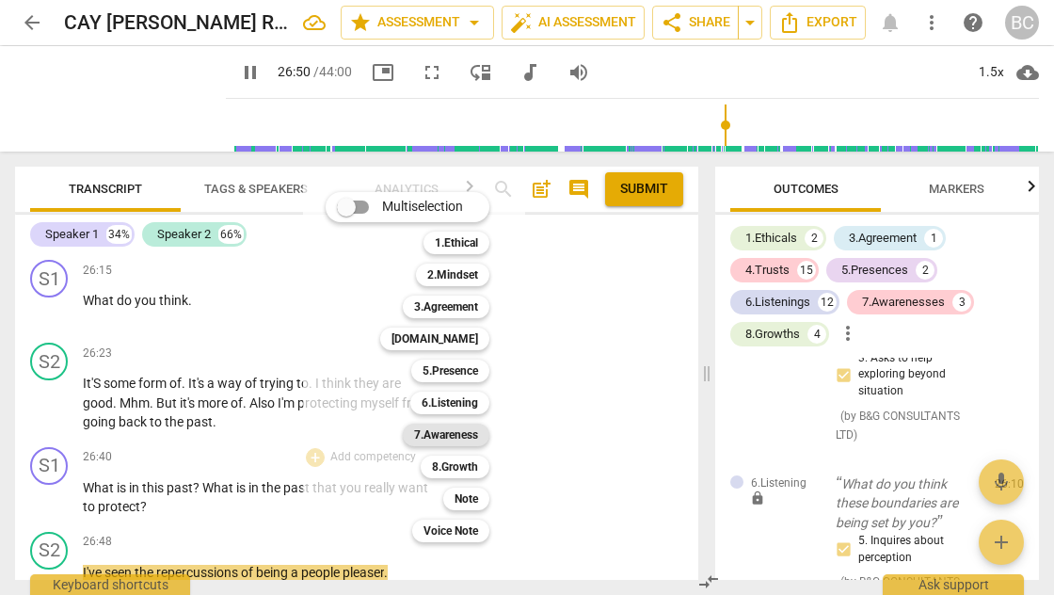
click at [457, 433] on b "7.Awareness" at bounding box center [446, 435] width 64 height 23
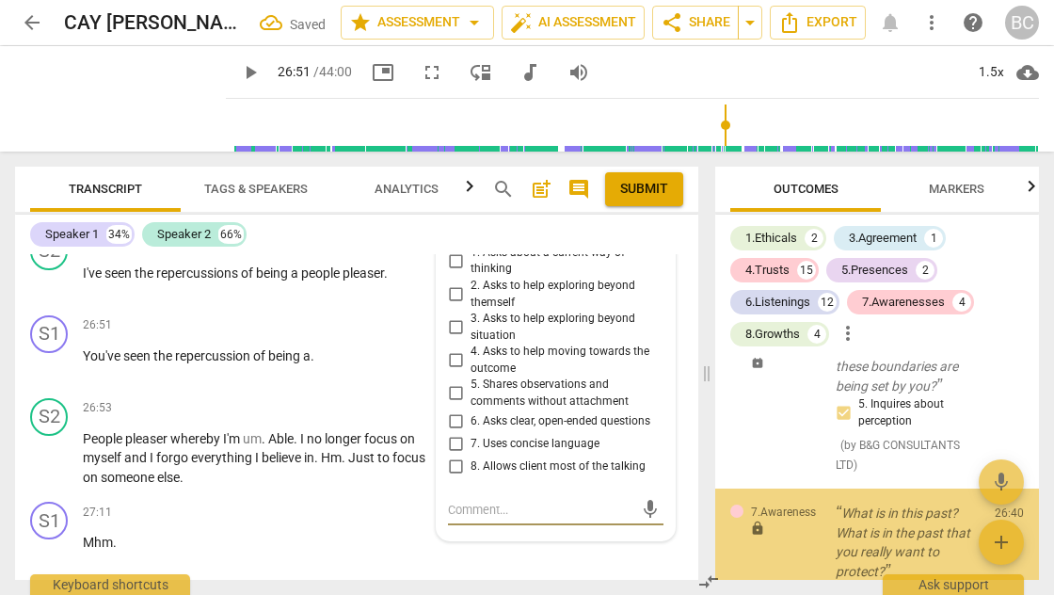
scroll to position [6037, 0]
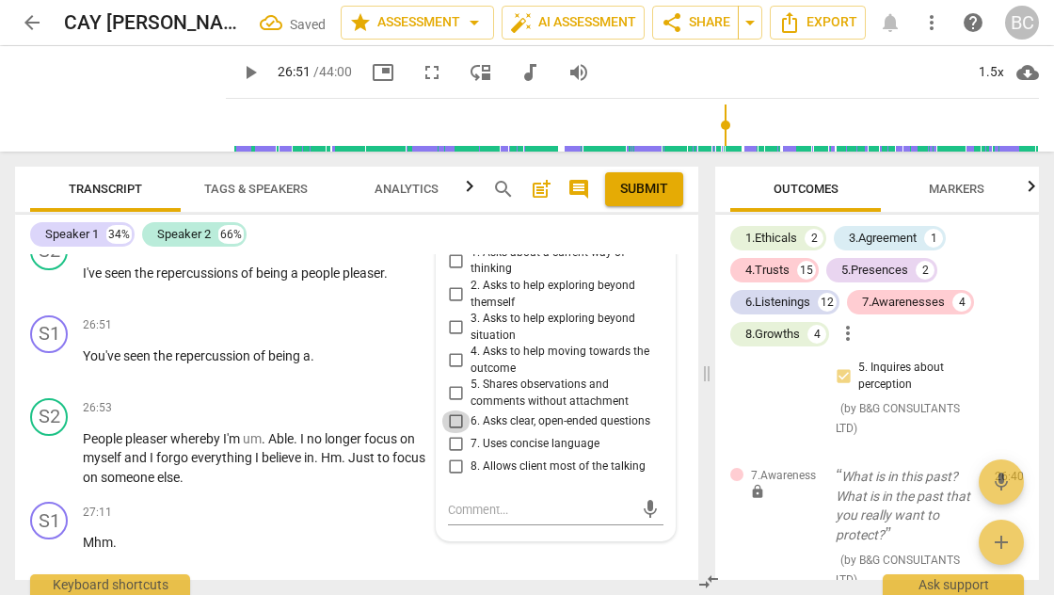
click at [456, 410] on input "6. Asks clear, open-ended questions" at bounding box center [455, 421] width 30 height 23
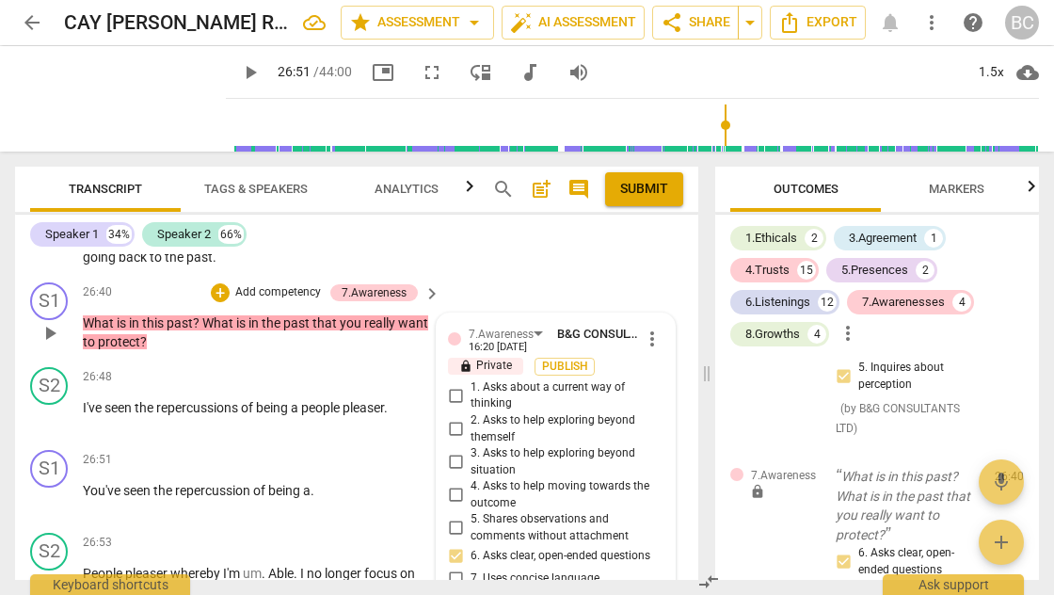
scroll to position [11990, 0]
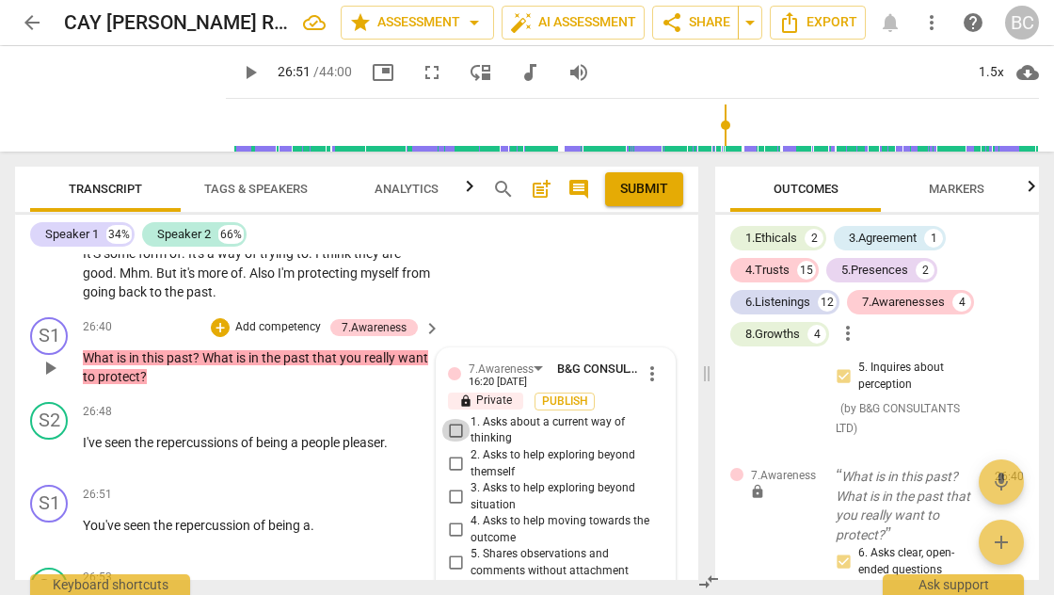
click at [451, 419] on input "1. Asks about a current way of thinking" at bounding box center [455, 430] width 30 height 23
click at [239, 74] on span "play_arrow" at bounding box center [250, 72] width 23 height 23
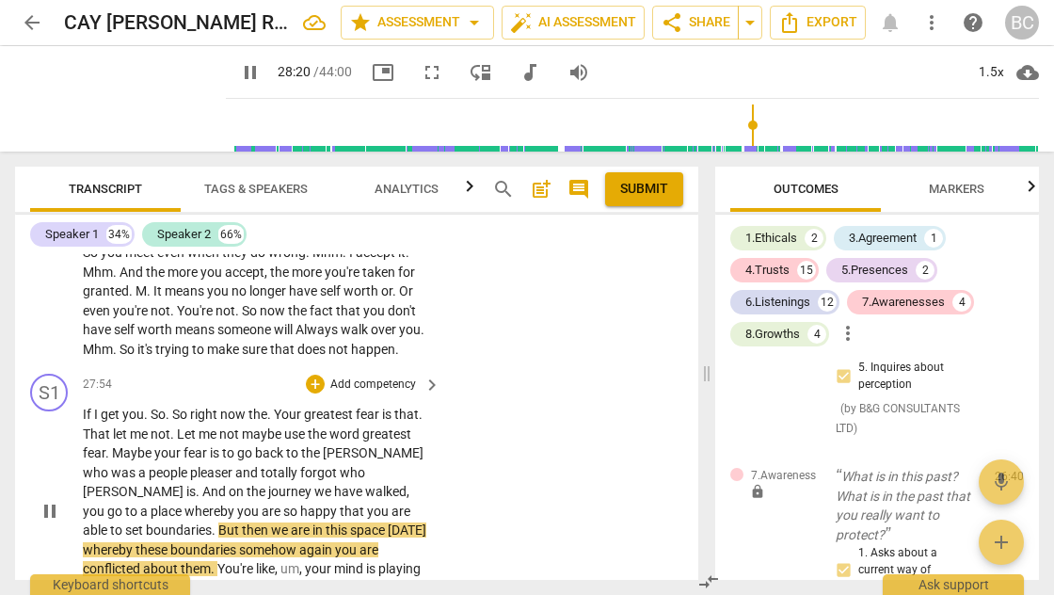
scroll to position [12535, 0]
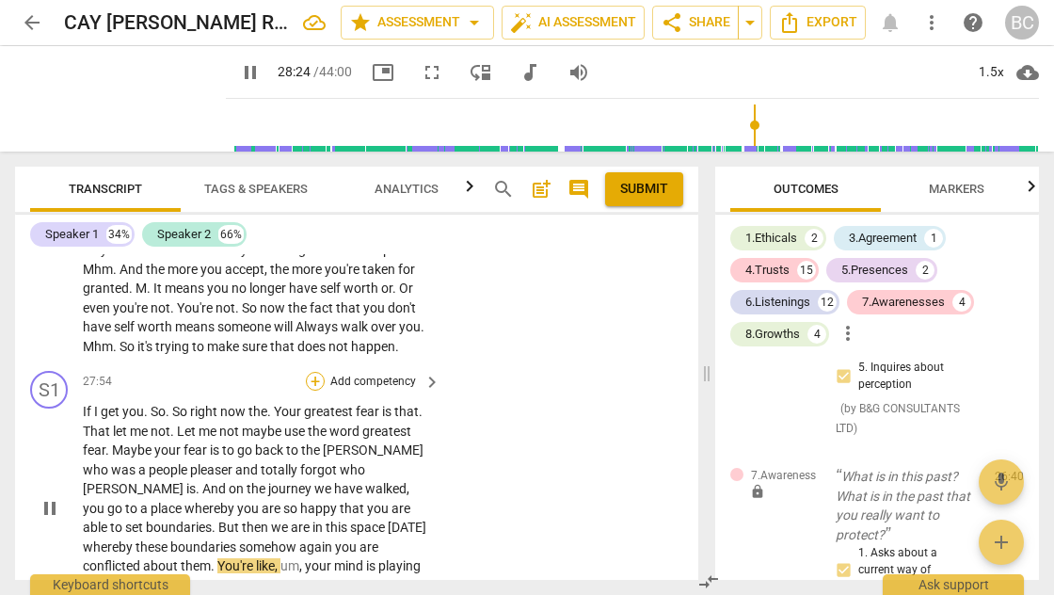
click at [315, 372] on div "+" at bounding box center [315, 381] width 19 height 19
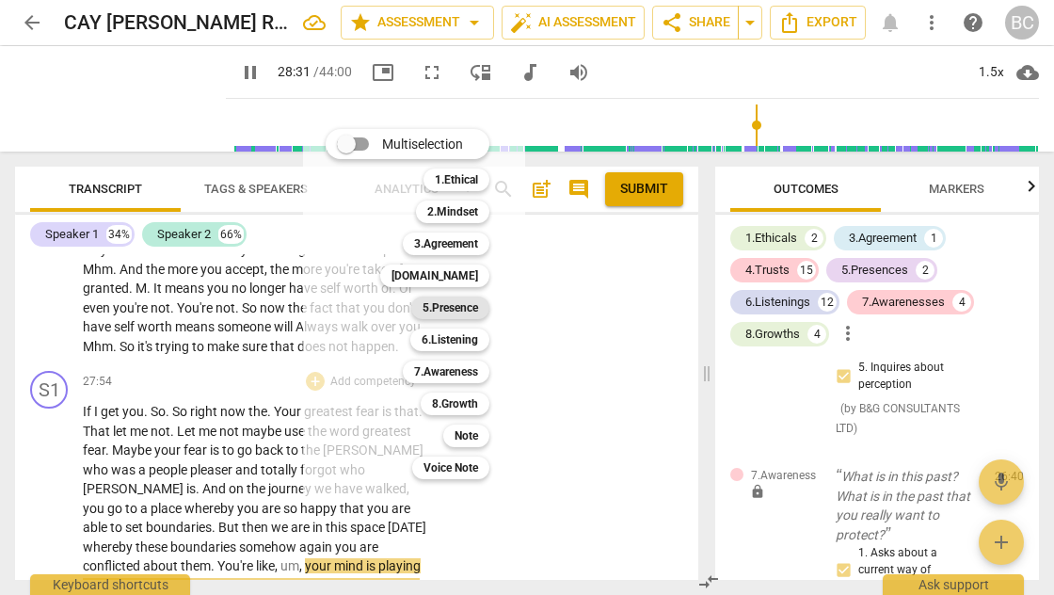
click at [452, 307] on b "5.Presence" at bounding box center [451, 307] width 56 height 23
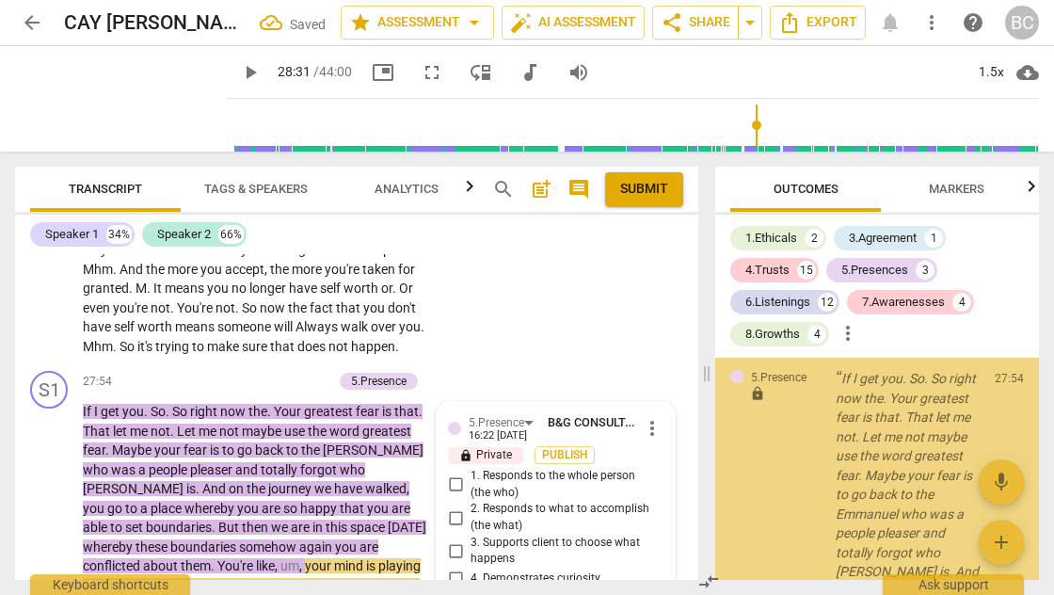
scroll to position [6494, 0]
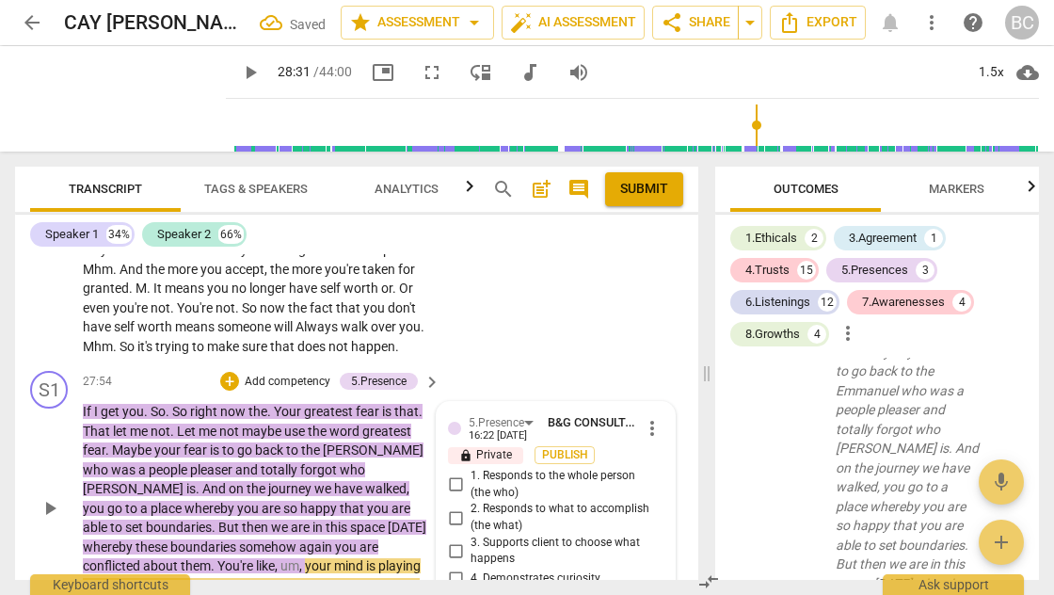
click at [454, 506] on input "2. Responds to what to accomplish (the what)" at bounding box center [455, 517] width 30 height 23
click at [239, 72] on span "play_arrow" at bounding box center [250, 72] width 23 height 23
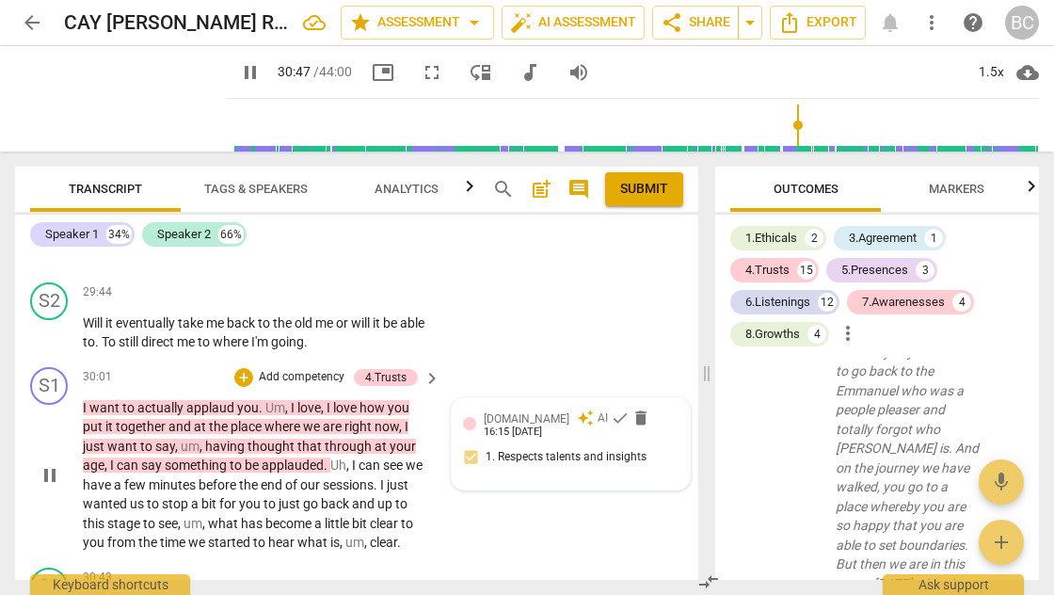
scroll to position [13706, 0]
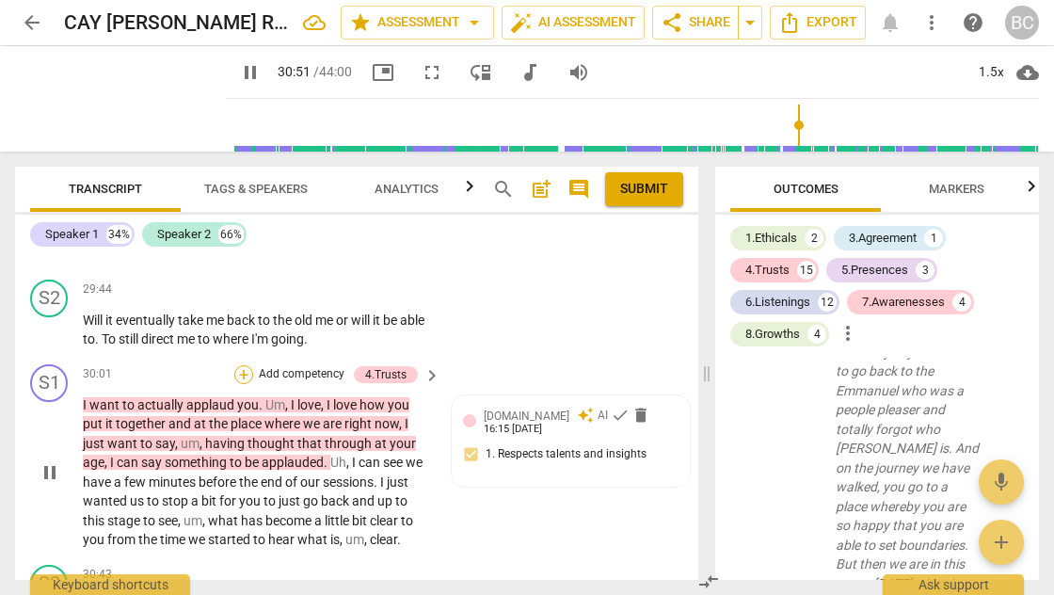
click at [248, 365] on div "+" at bounding box center [243, 374] width 19 height 19
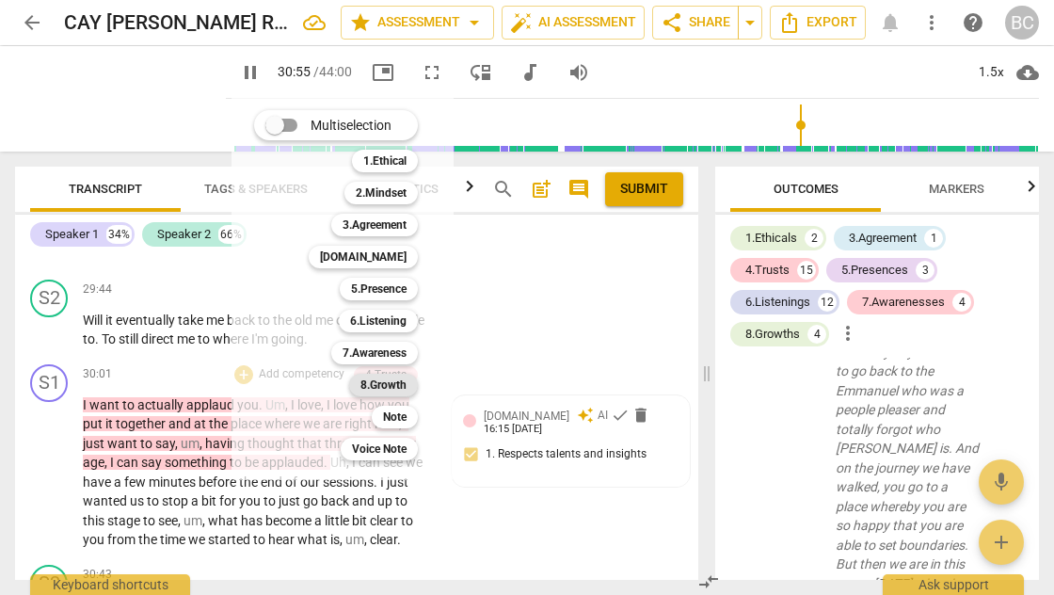
click at [384, 382] on b "8.Growth" at bounding box center [383, 385] width 46 height 23
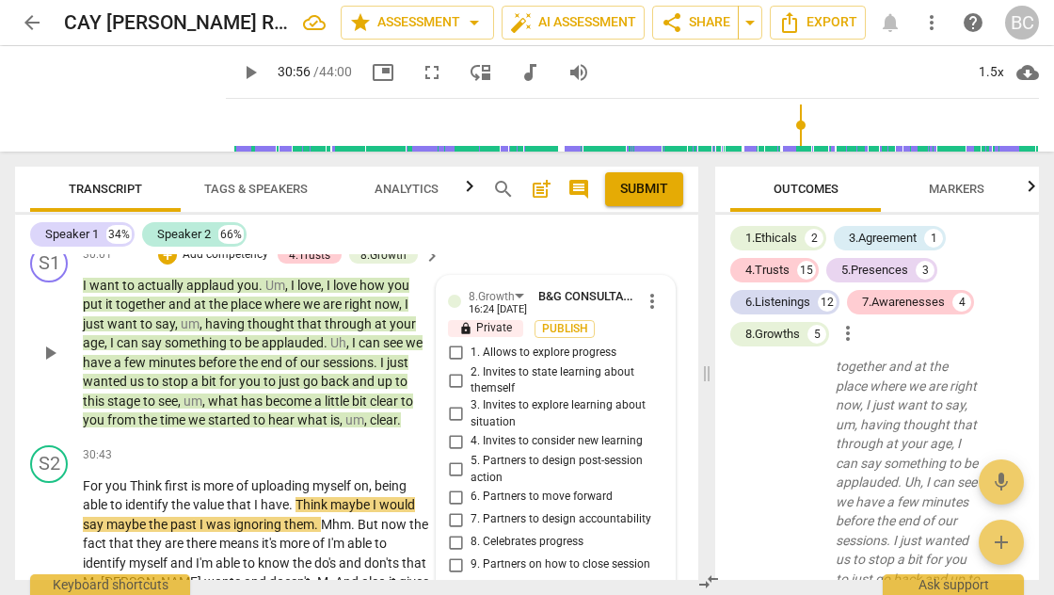
scroll to position [13712, 0]
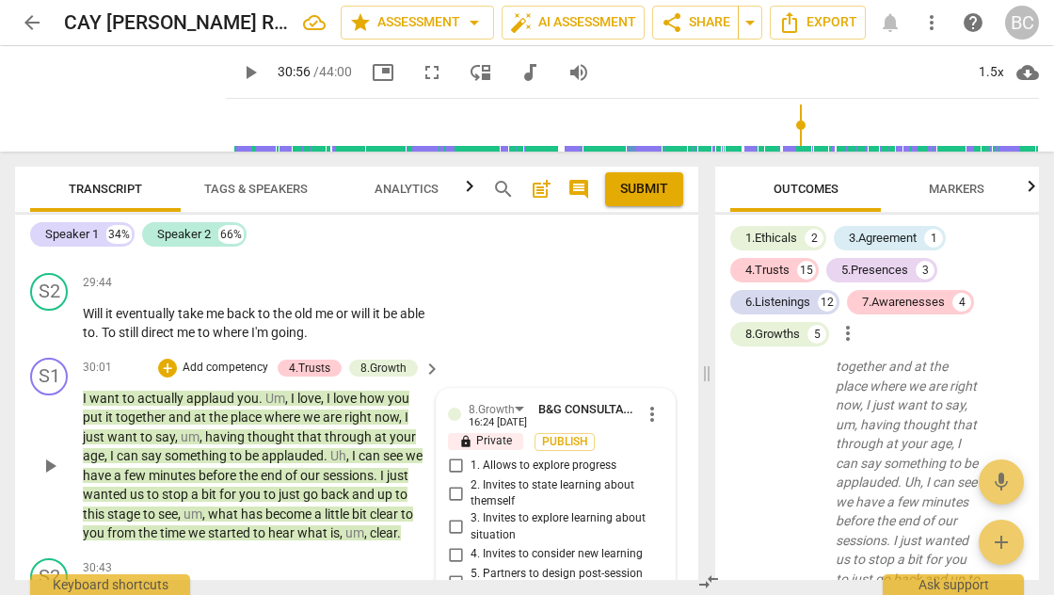
click at [450, 455] on input "1. Allows to explore progress" at bounding box center [455, 466] width 30 height 23
click at [239, 70] on span "play_arrow" at bounding box center [250, 72] width 23 height 23
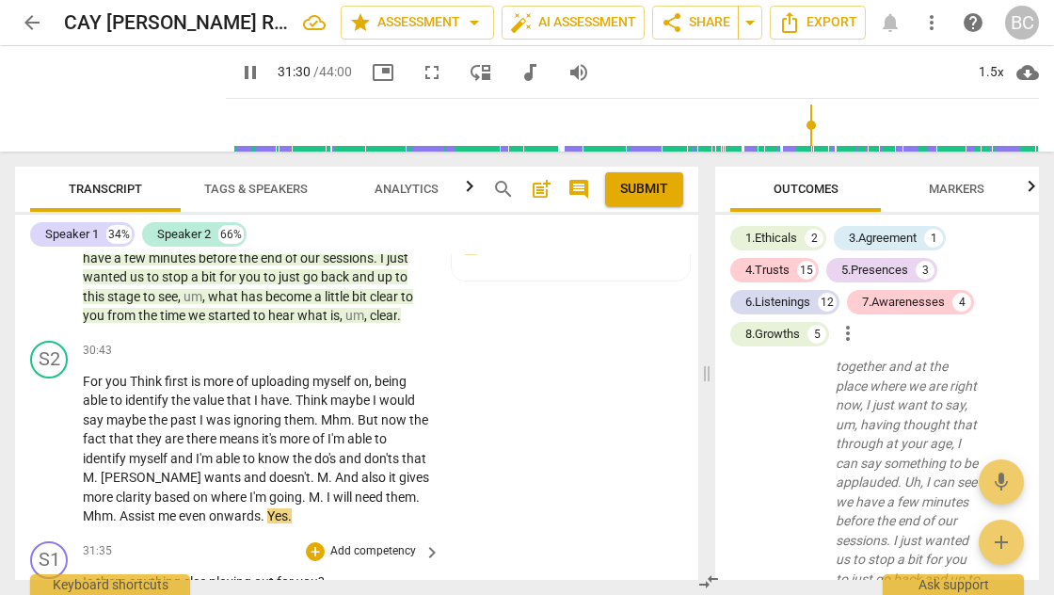
scroll to position [13933, 0]
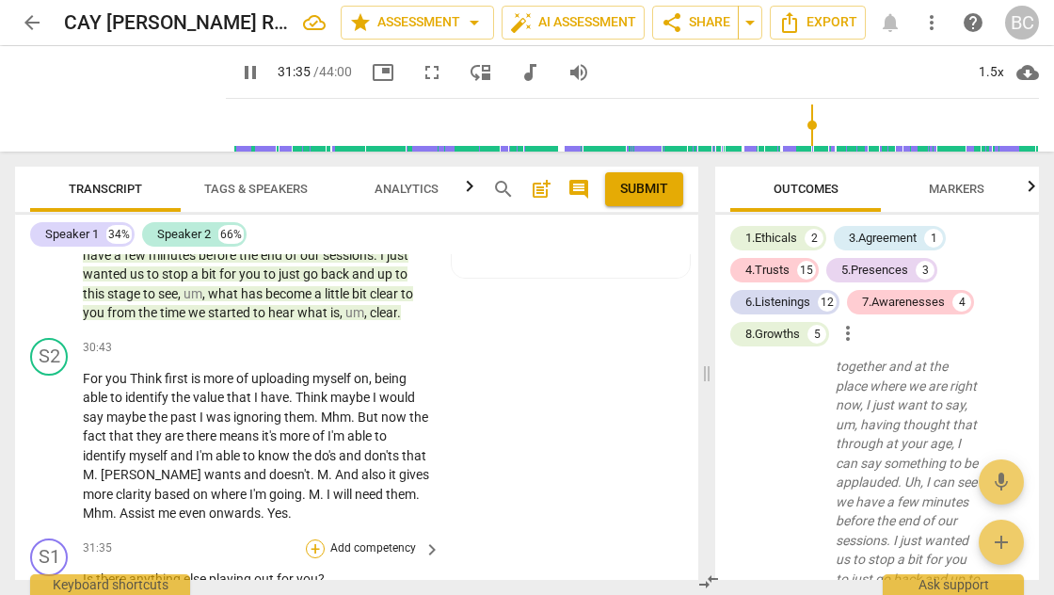
click at [312, 539] on div "+" at bounding box center [315, 548] width 19 height 19
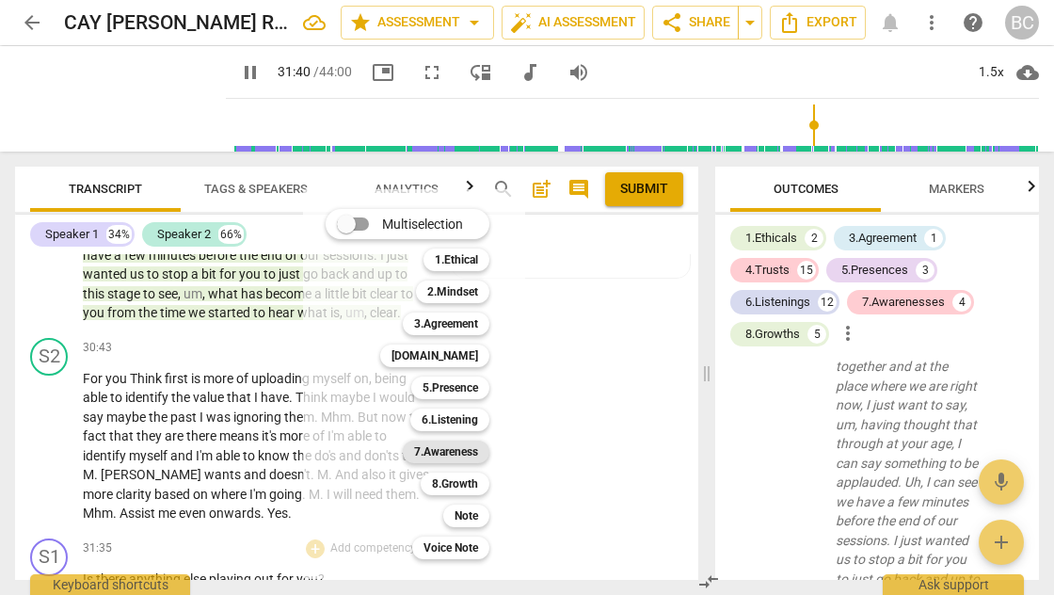
click at [459, 452] on b "7.Awareness" at bounding box center [446, 451] width 64 height 23
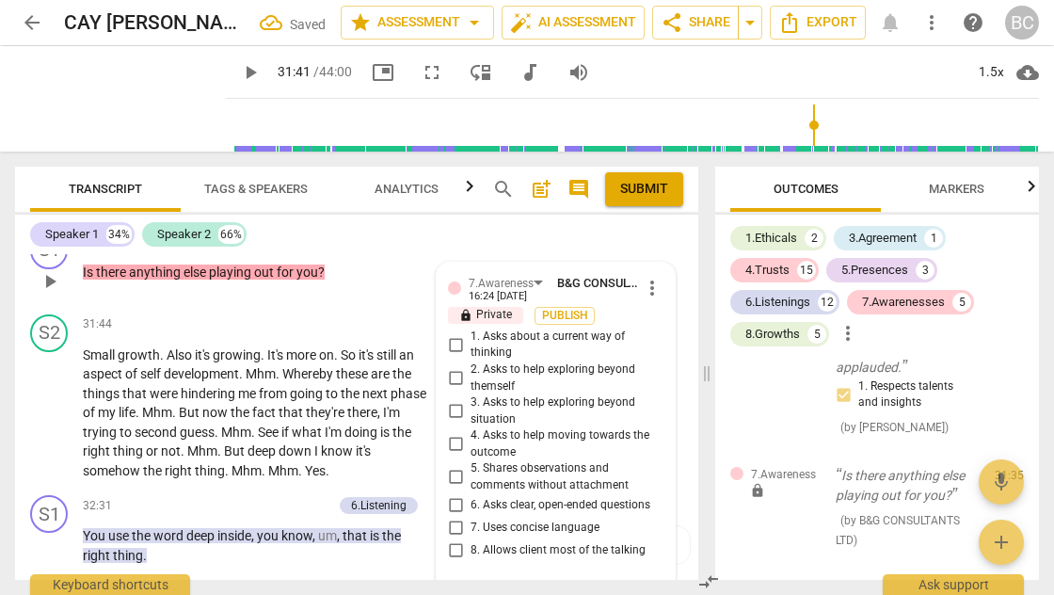
scroll to position [14238, 0]
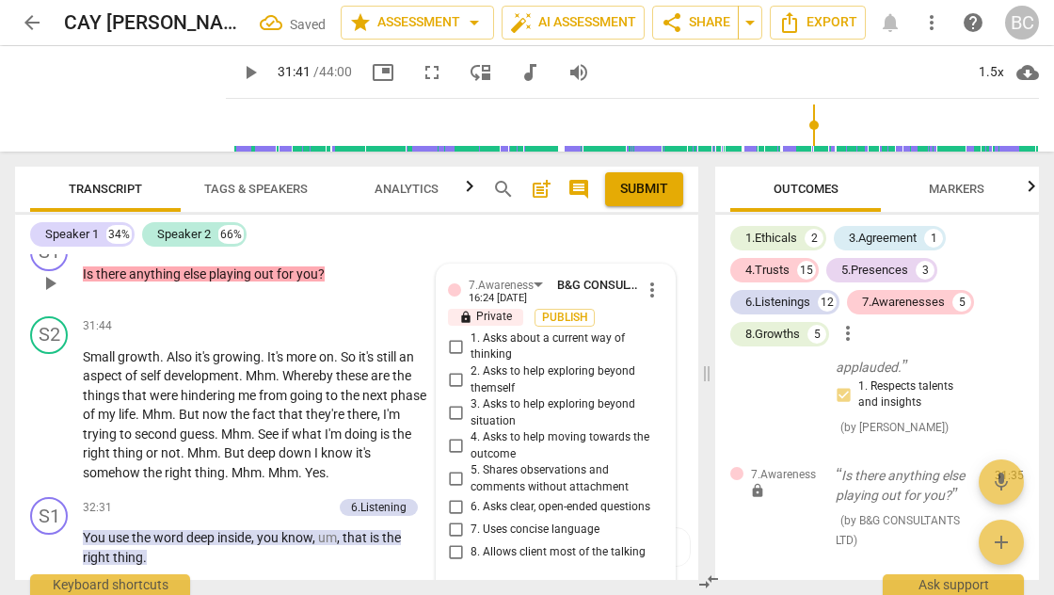
click at [455, 402] on input "3. Asks to help exploring beyond situation" at bounding box center [455, 413] width 30 height 23
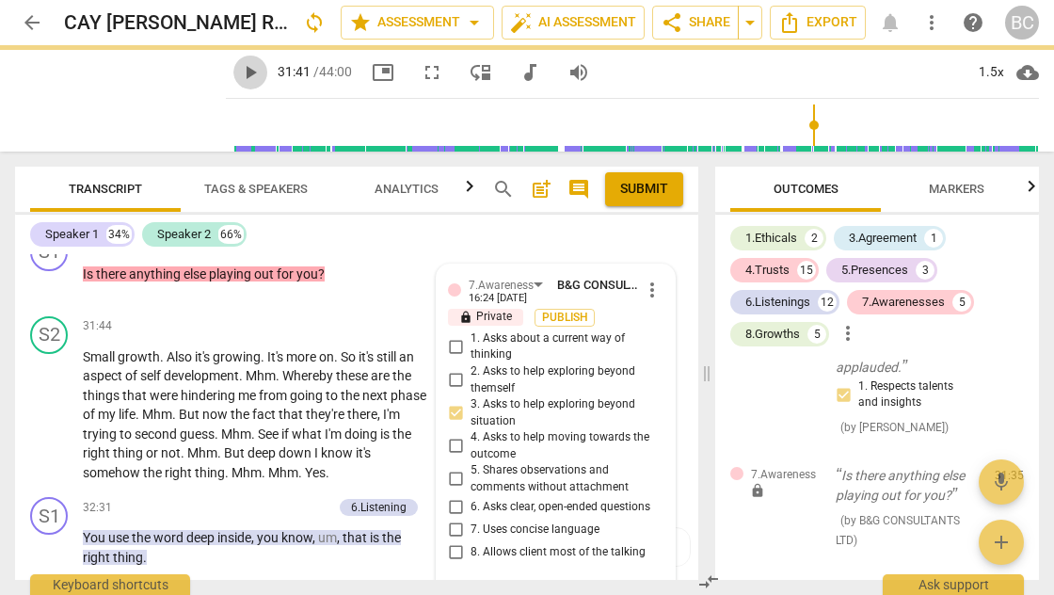
click at [239, 69] on span "play_arrow" at bounding box center [250, 72] width 23 height 23
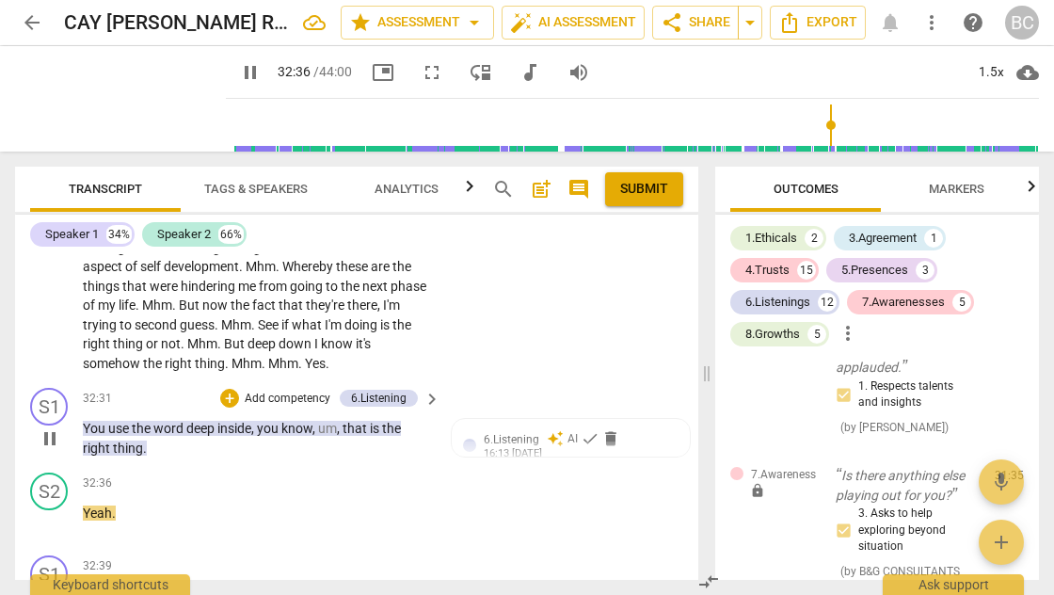
scroll to position [14413, 0]
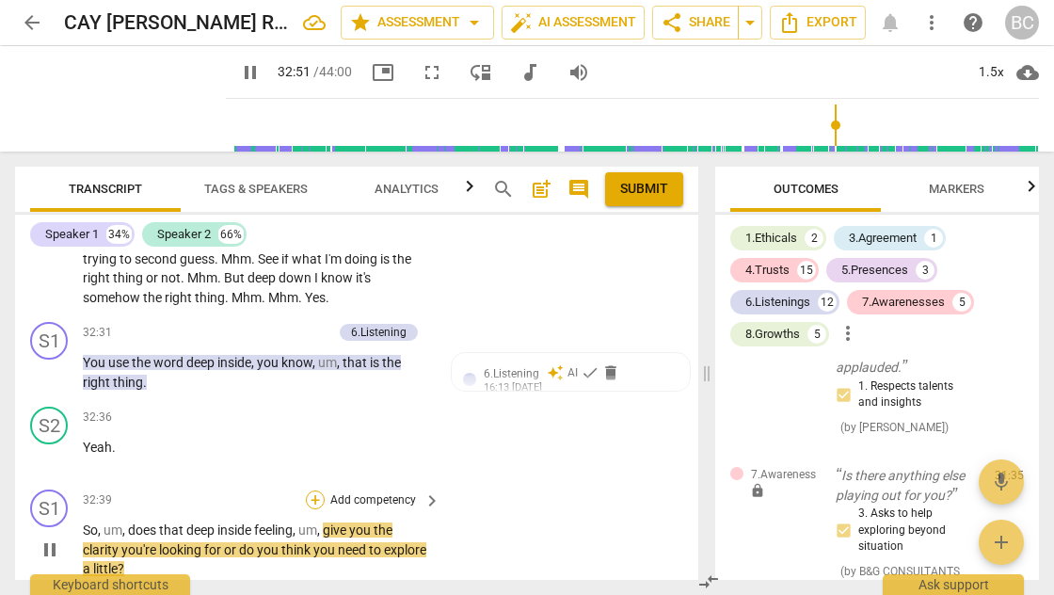
click at [311, 490] on div "+" at bounding box center [315, 499] width 19 height 19
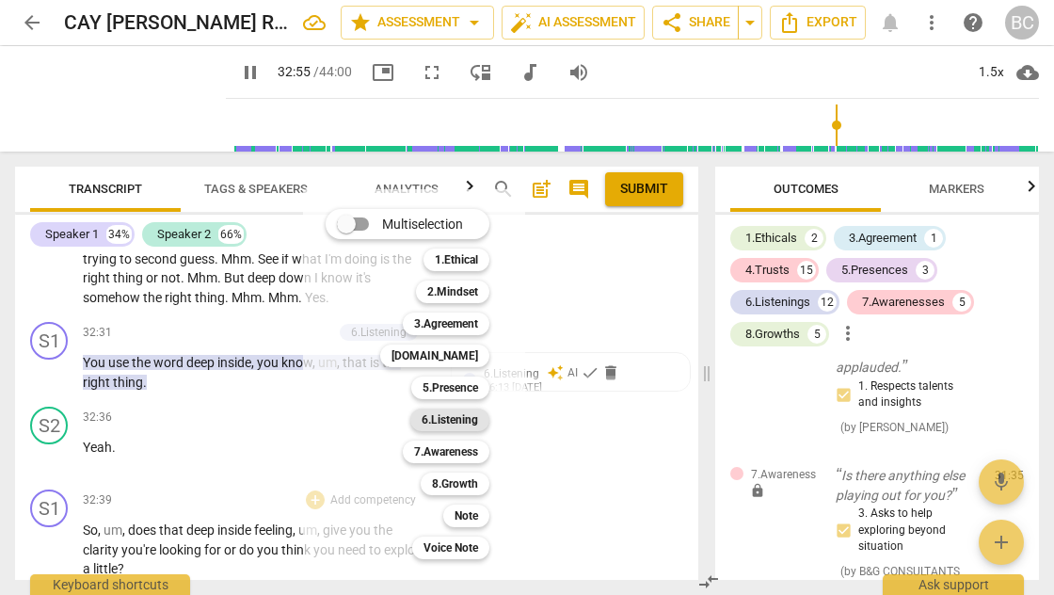
click at [442, 420] on b "6.Listening" at bounding box center [450, 419] width 56 height 23
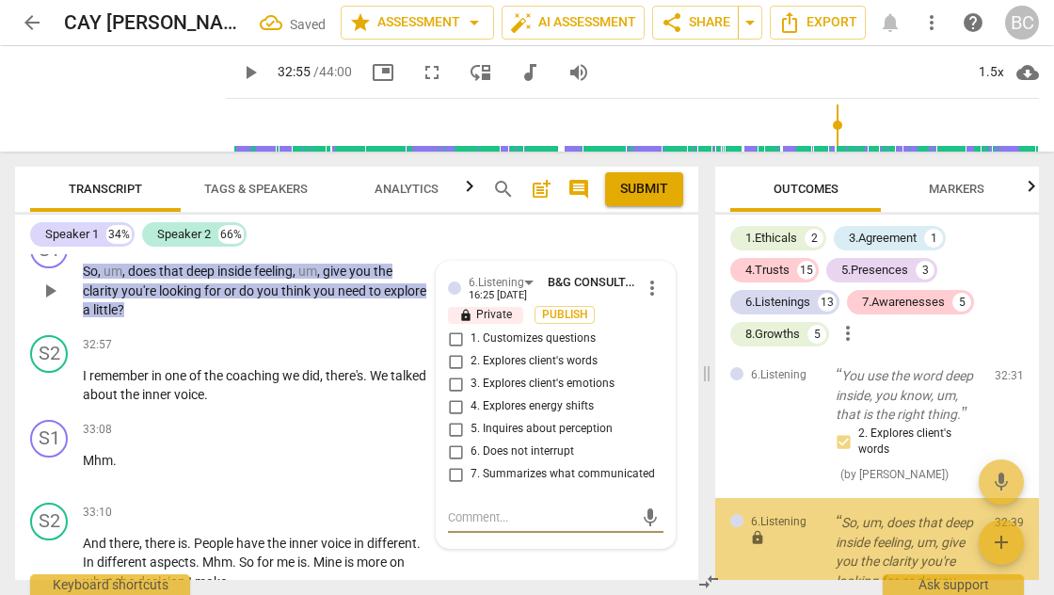
scroll to position [8147, 0]
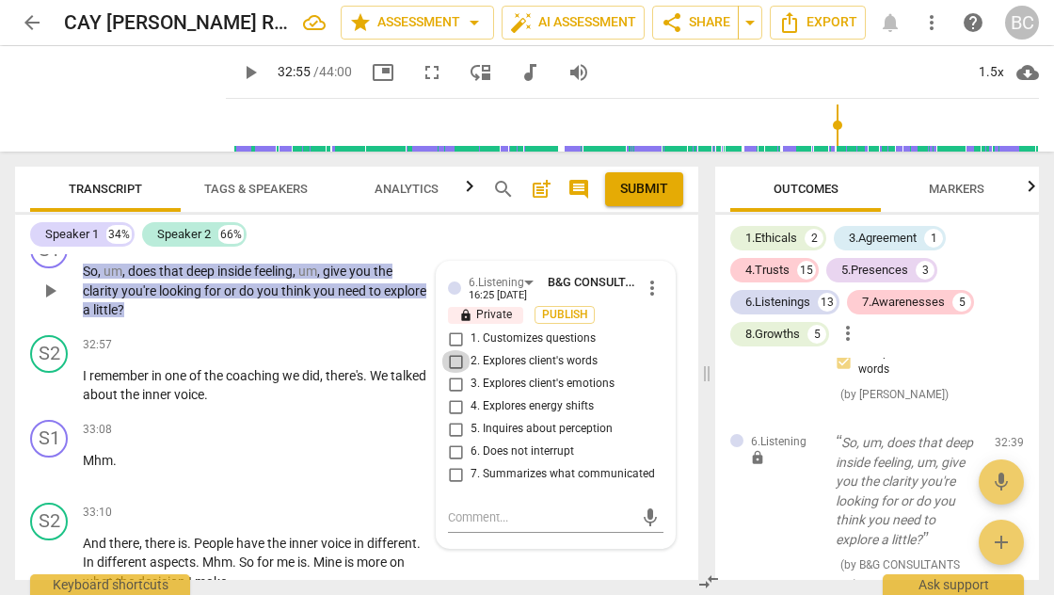
click at [453, 350] on input "2. Explores client's words" at bounding box center [455, 361] width 30 height 23
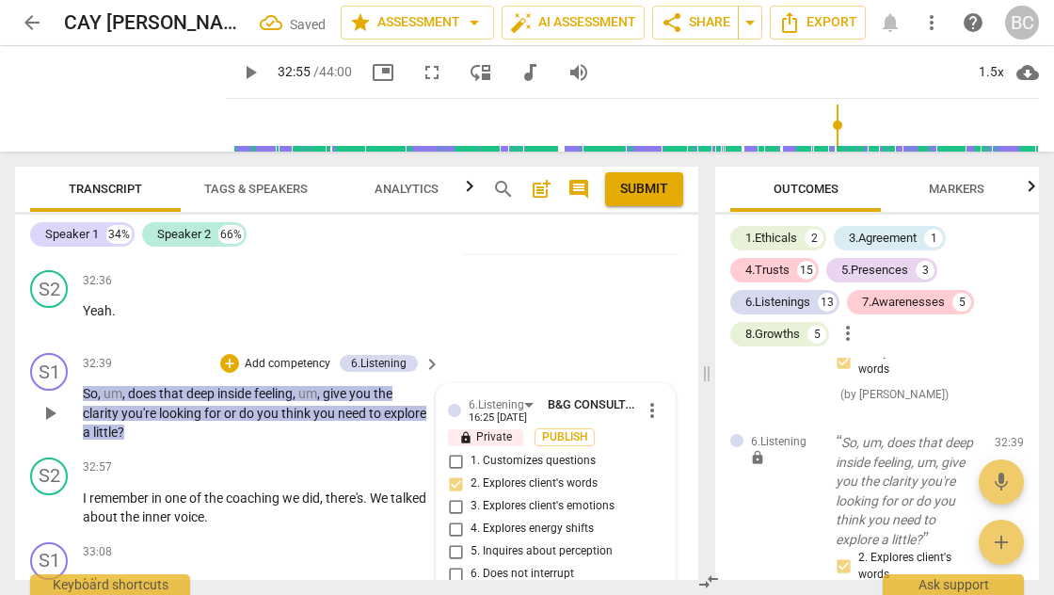
scroll to position [14541, 0]
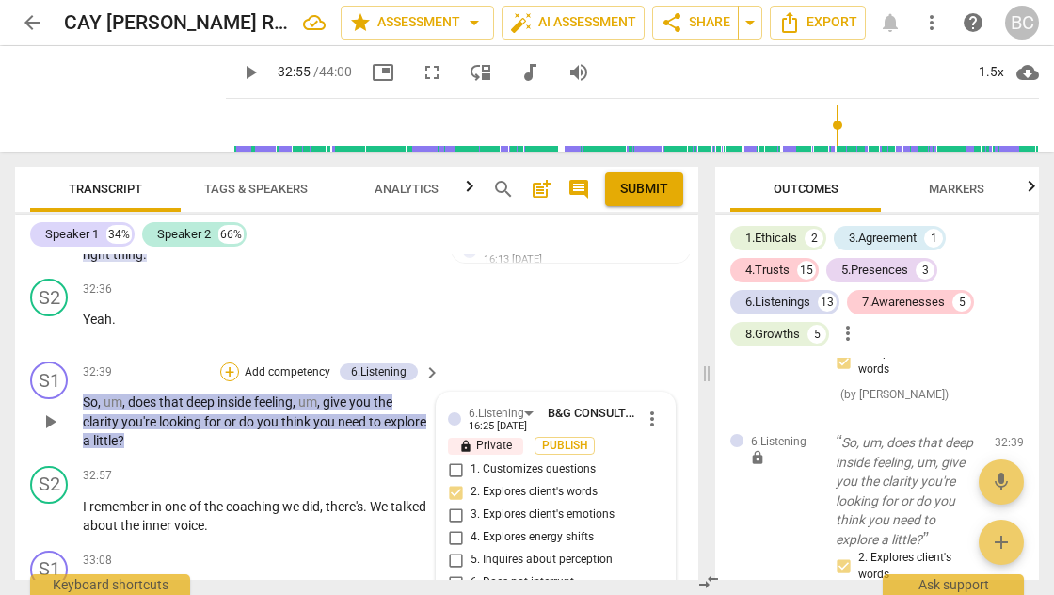
click at [225, 362] on div "+" at bounding box center [229, 371] width 19 height 19
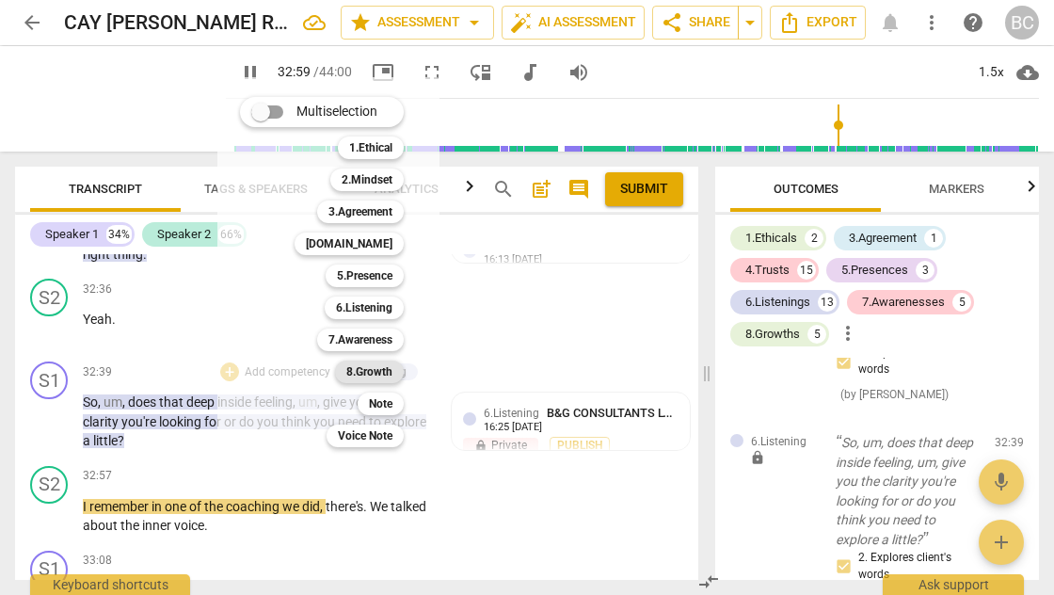
click at [375, 367] on b "8.Growth" at bounding box center [369, 371] width 46 height 23
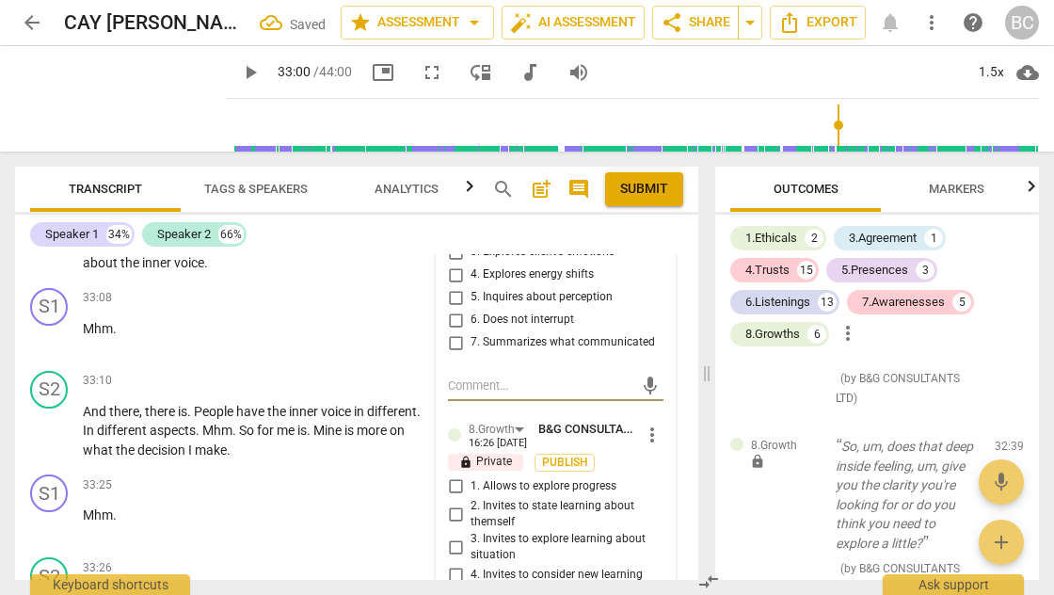
scroll to position [14812, 0]
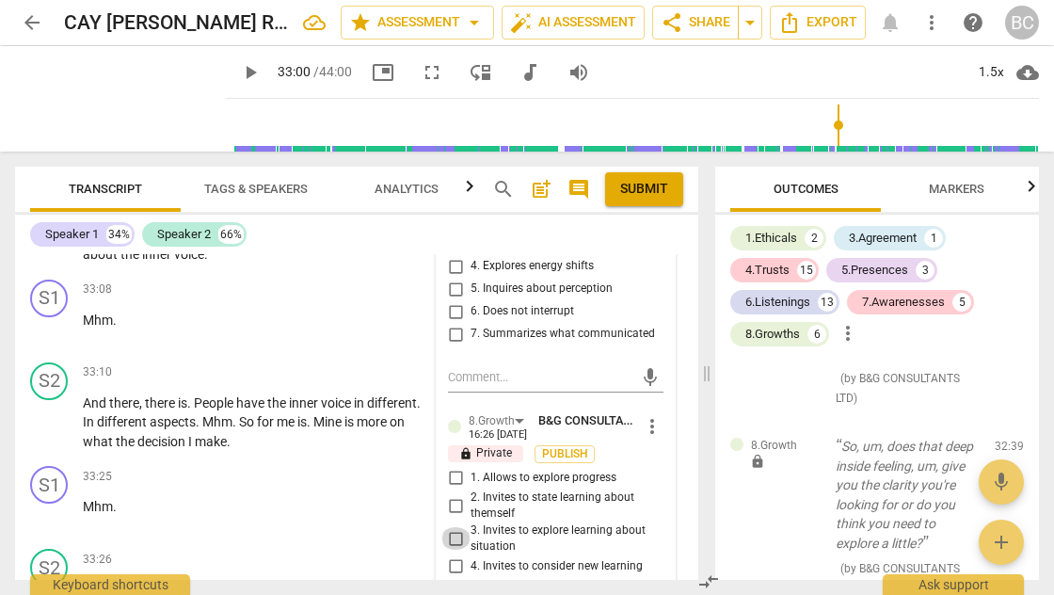
click at [454, 527] on input "3. Invites to explore learning about situation" at bounding box center [455, 538] width 30 height 23
click at [239, 76] on span "play_arrow" at bounding box center [250, 72] width 23 height 23
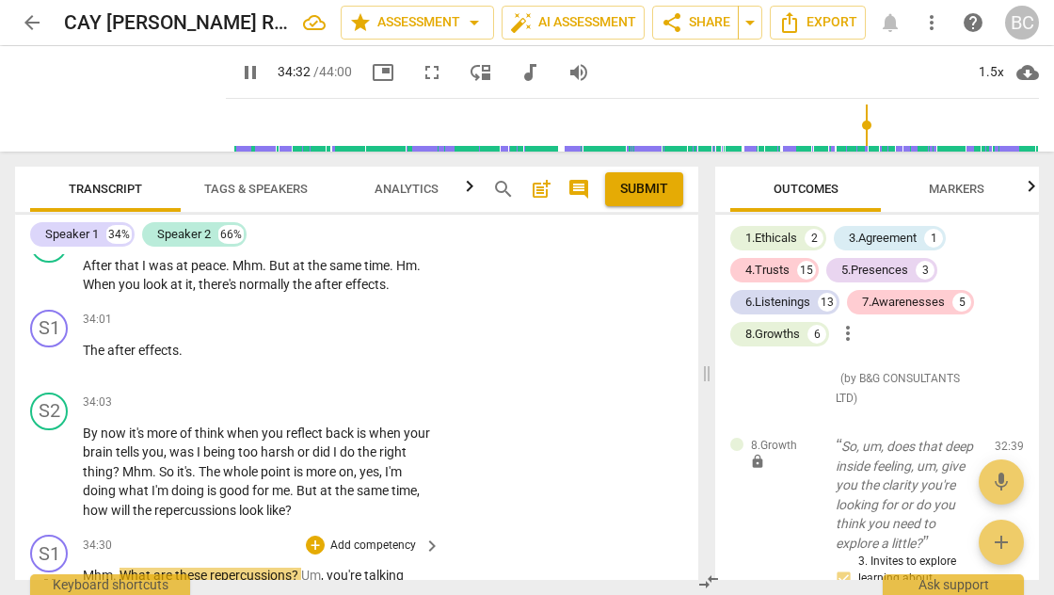
scroll to position [15691, 0]
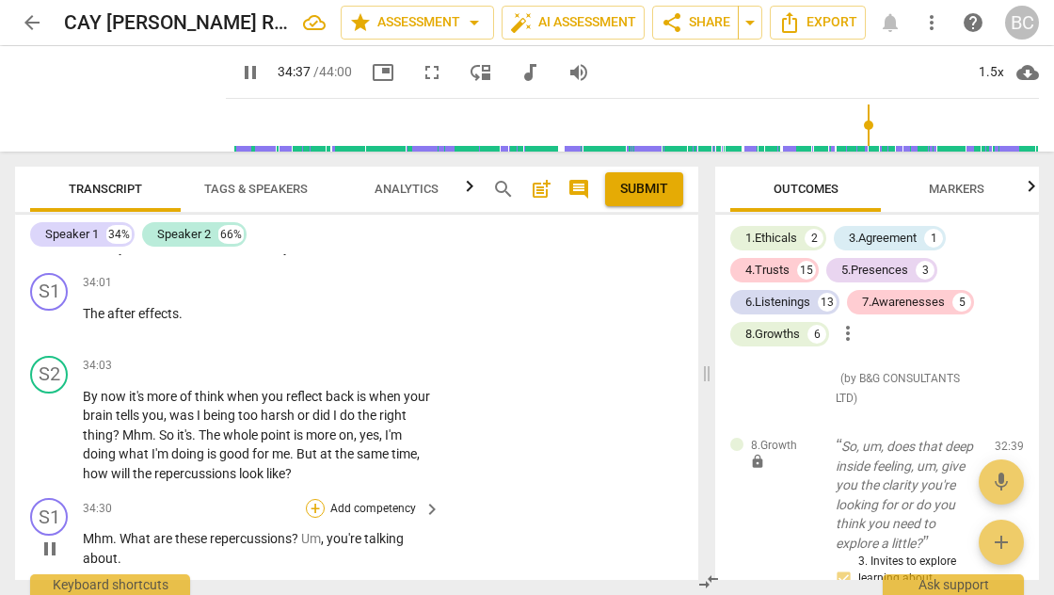
click at [313, 499] on div "+" at bounding box center [315, 508] width 19 height 19
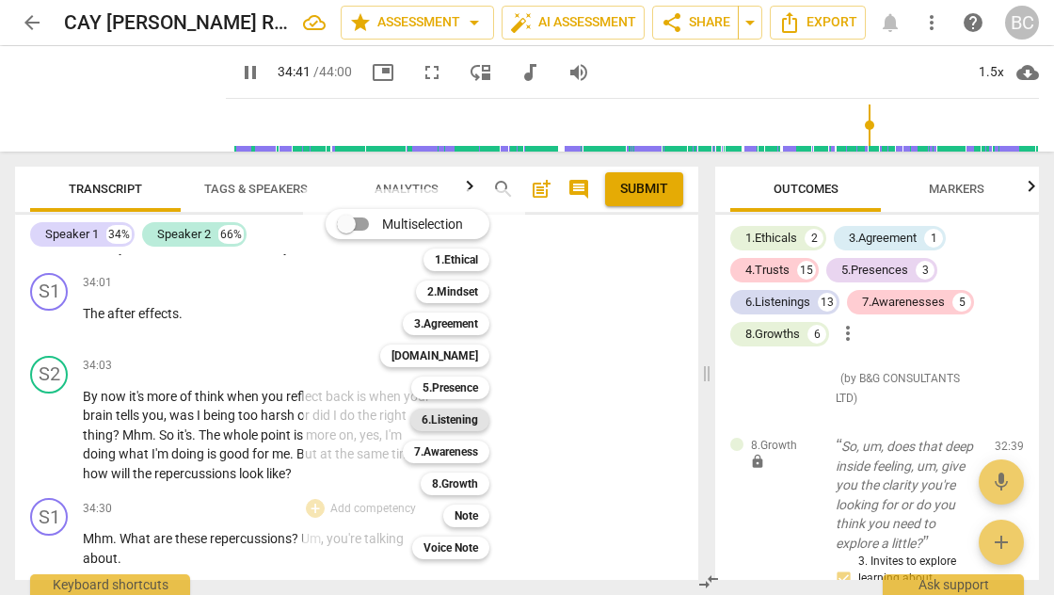
click at [452, 417] on b "6.Listening" at bounding box center [450, 419] width 56 height 23
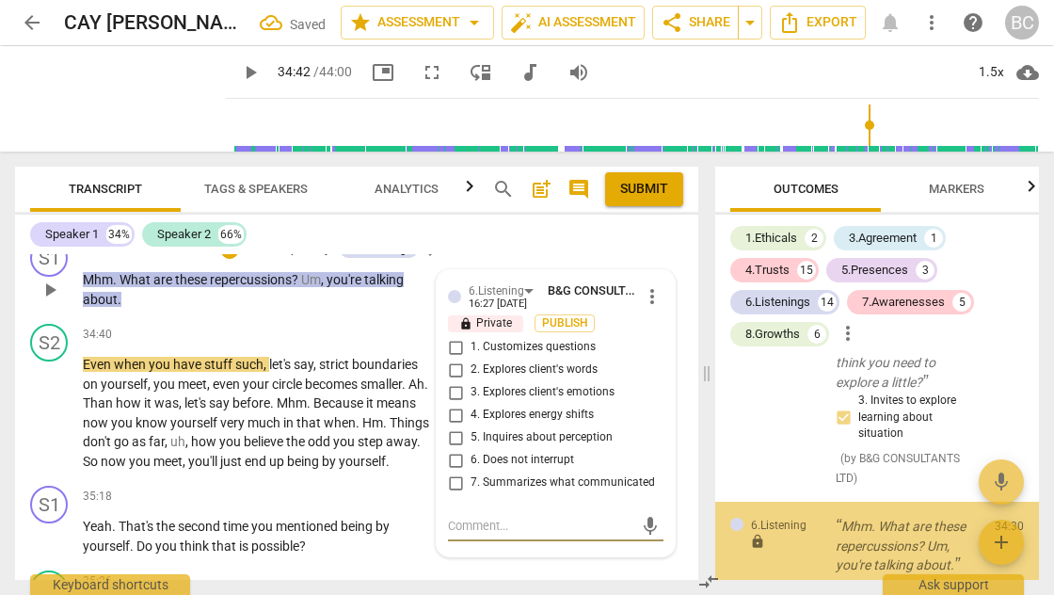
scroll to position [8576, 0]
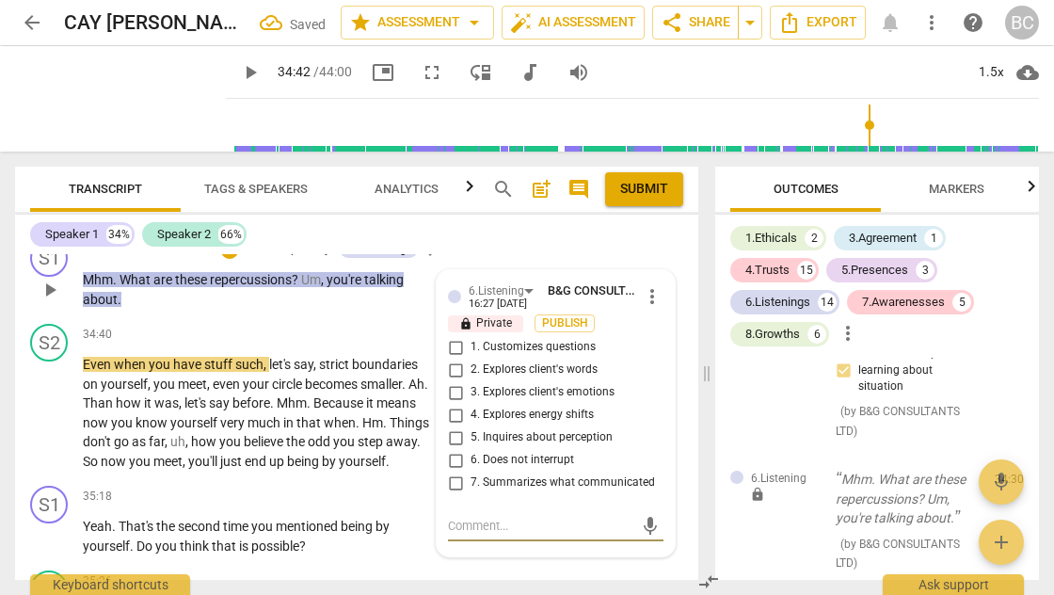
click at [450, 359] on input "2. Explores client's words" at bounding box center [455, 370] width 30 height 23
click at [239, 73] on span "play_arrow" at bounding box center [250, 72] width 23 height 23
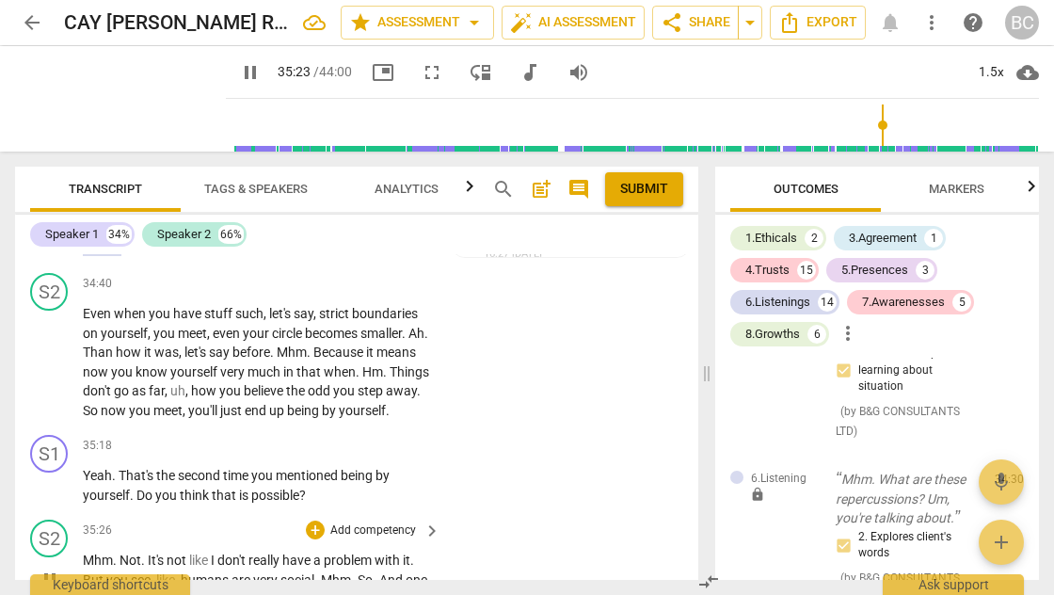
scroll to position [16017, 0]
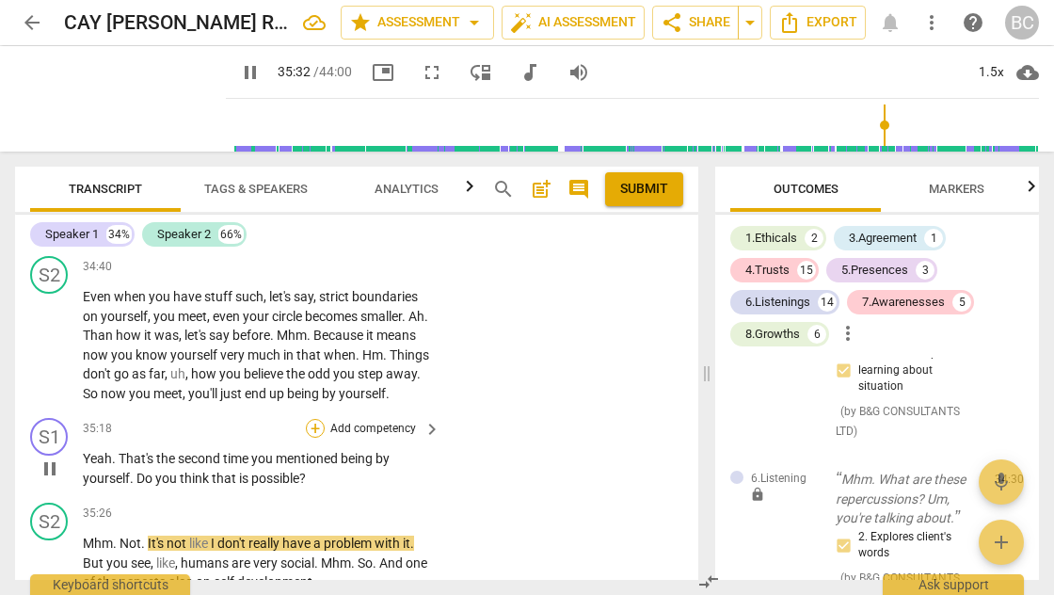
click at [316, 419] on div "+" at bounding box center [315, 428] width 19 height 19
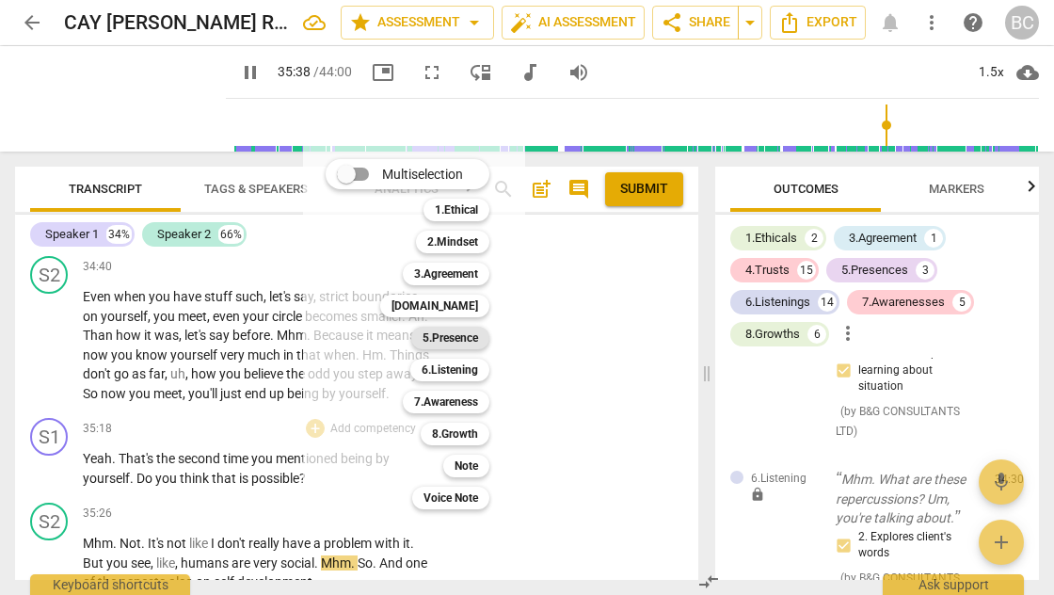
click at [461, 339] on b "5.Presence" at bounding box center [451, 338] width 56 height 23
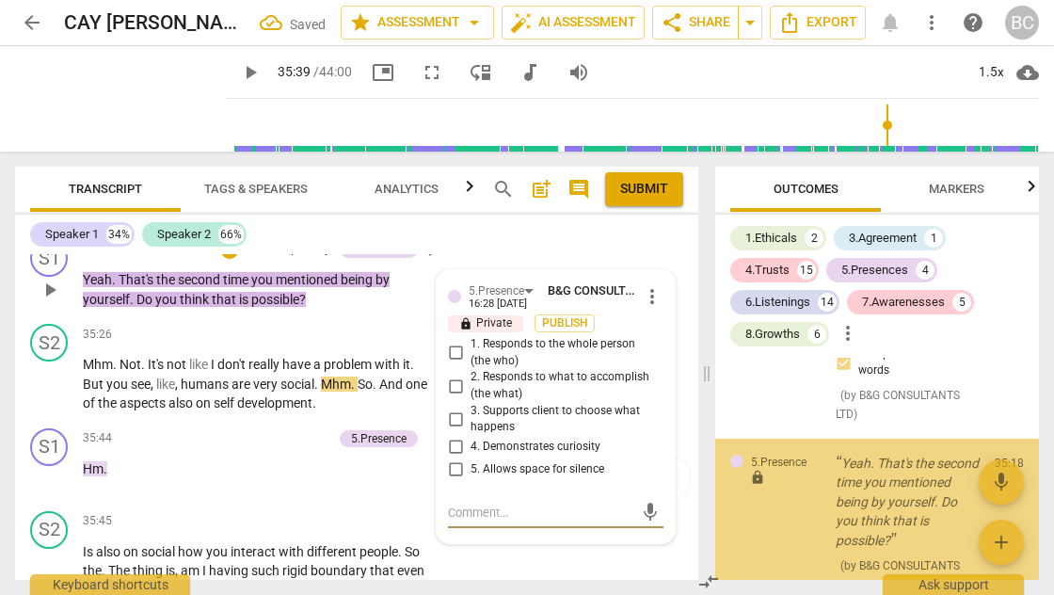
scroll to position [16087, 0]
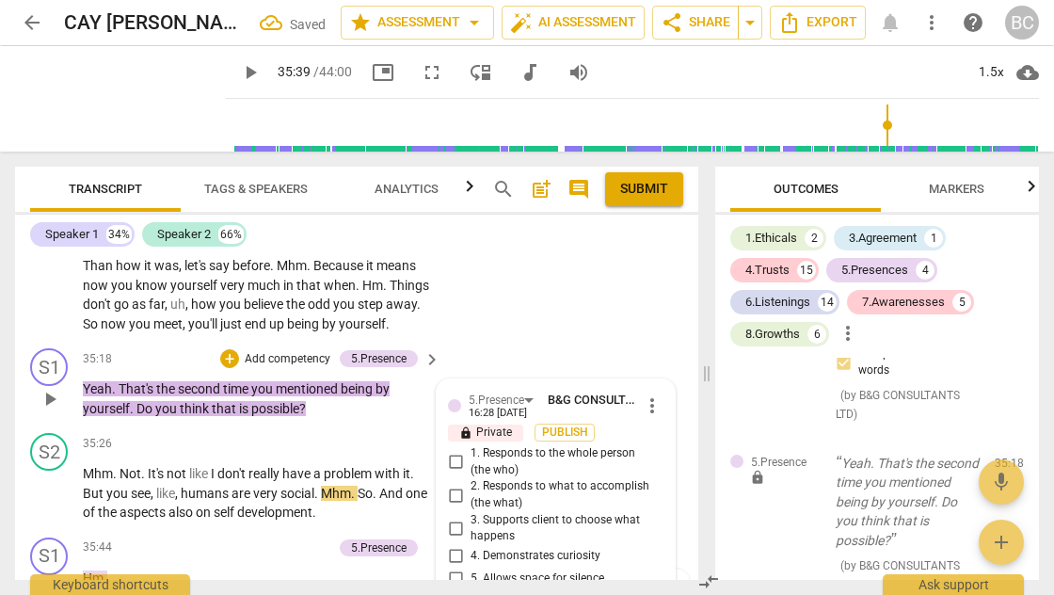
click at [452, 451] on input "1. Responds to the whole person (the who)" at bounding box center [455, 462] width 30 height 23
click at [239, 79] on span "play_arrow" at bounding box center [250, 72] width 23 height 23
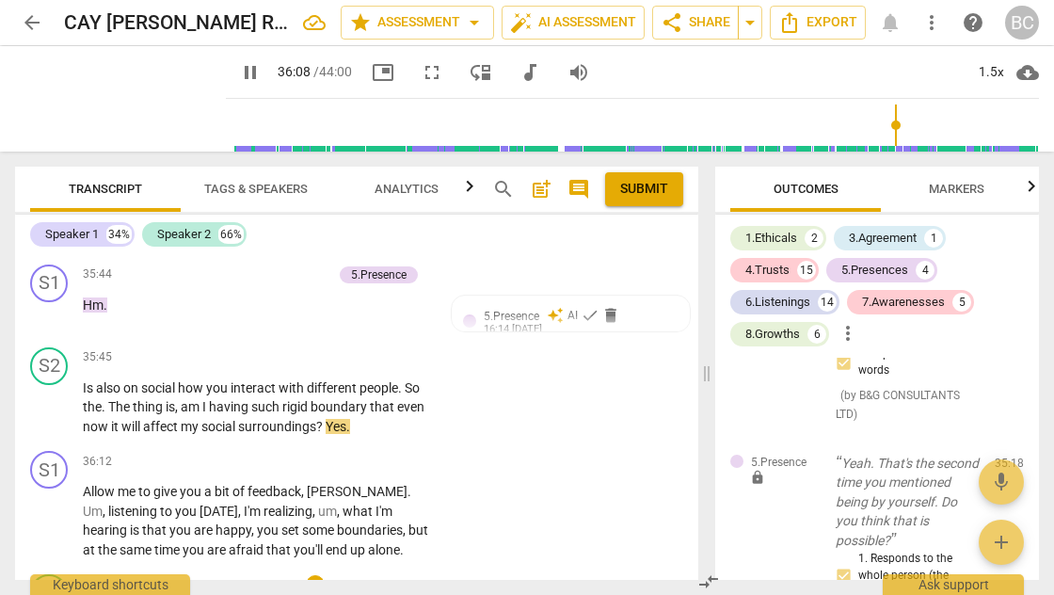
scroll to position [16388, 0]
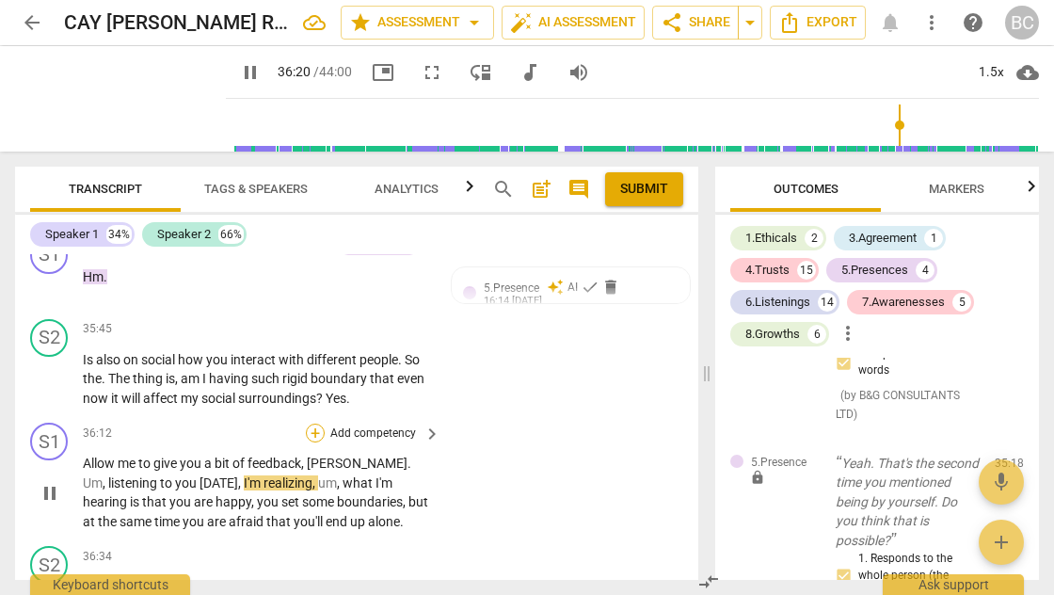
click at [314, 424] on div "+" at bounding box center [315, 433] width 19 height 19
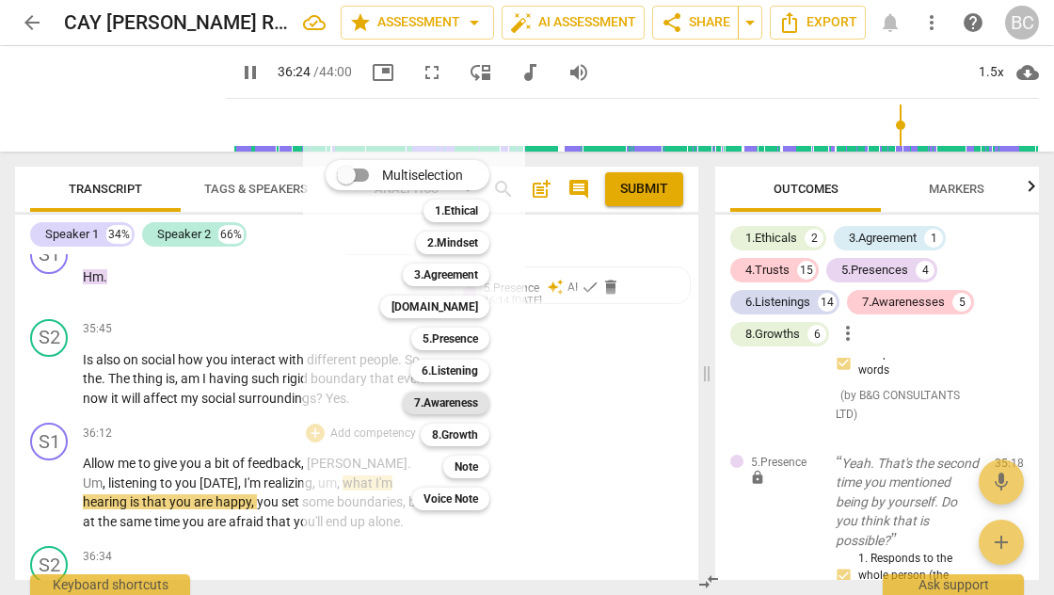
click at [470, 404] on b "7.Awareness" at bounding box center [446, 403] width 64 height 23
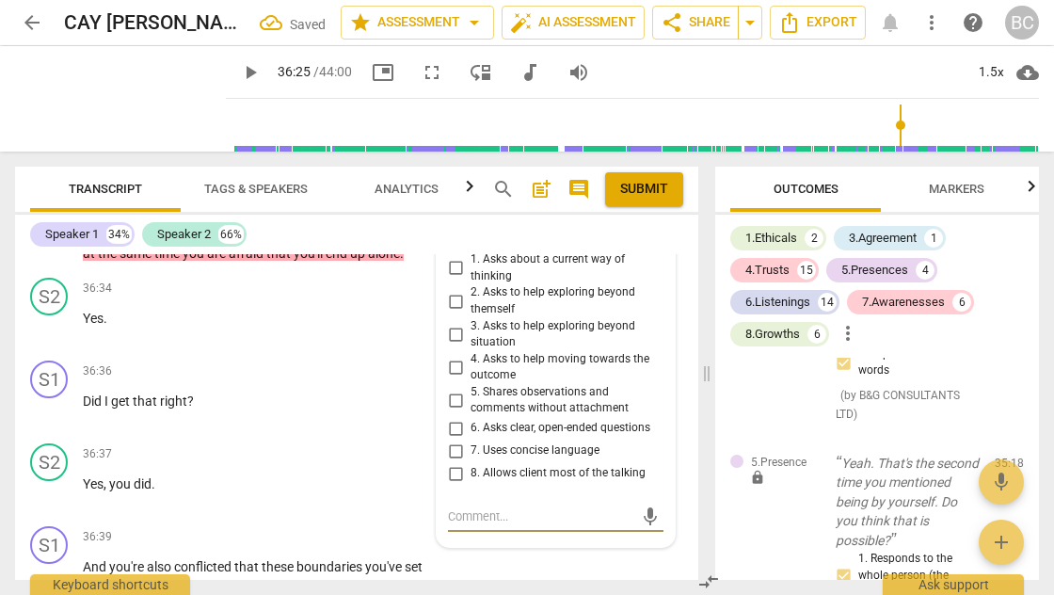
scroll to position [9139, 0]
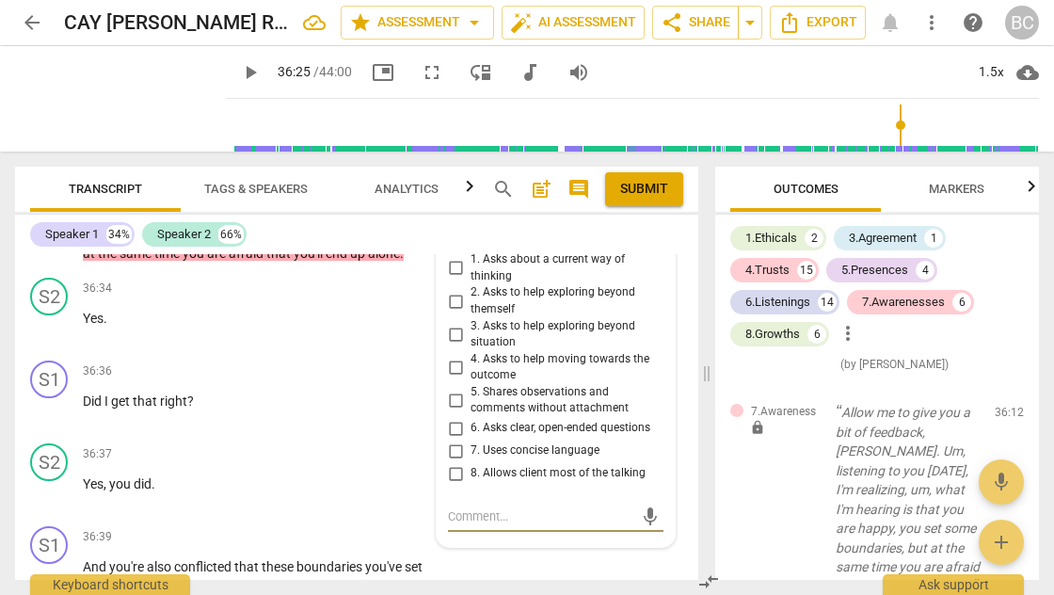
click at [452, 389] on input "5. Shares observations and comments without attachment" at bounding box center [455, 400] width 30 height 23
click at [239, 75] on span "play_arrow" at bounding box center [250, 72] width 23 height 23
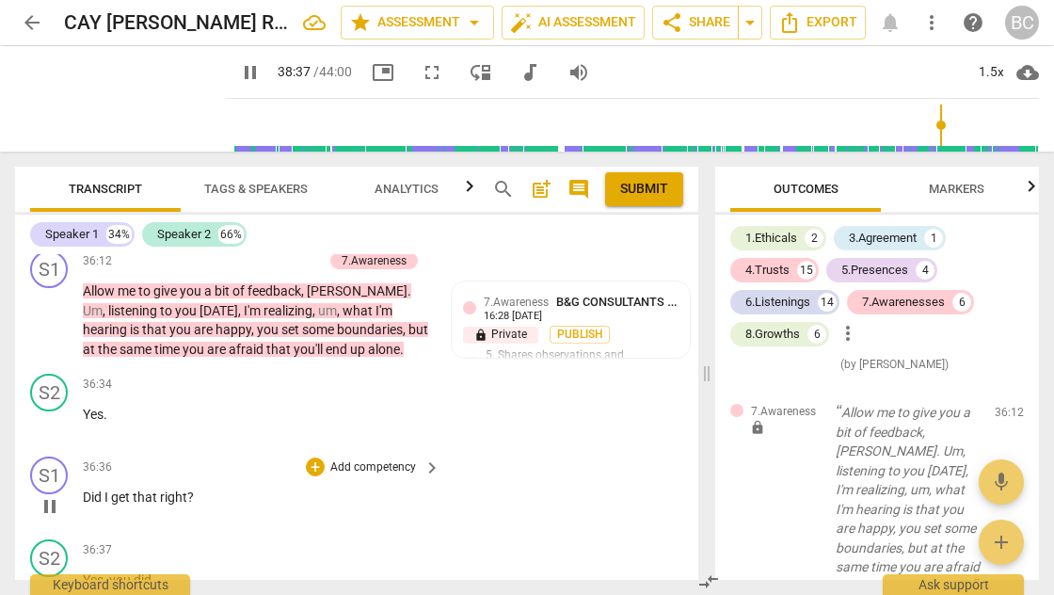
scroll to position [16448, 0]
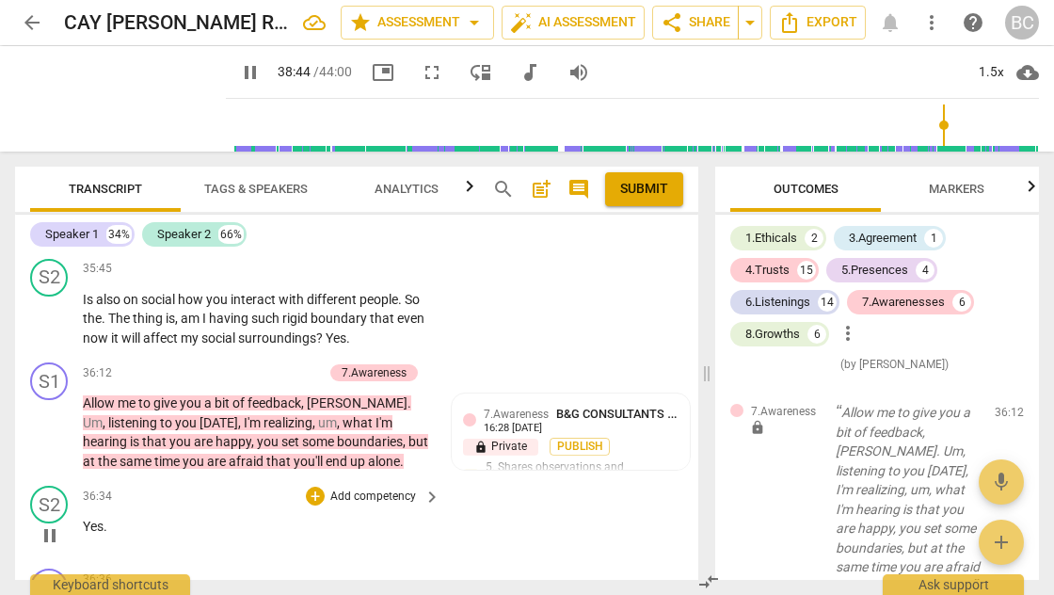
click at [235, 486] on div "36:34 + Add competency keyboard_arrow_right Yes ." at bounding box center [263, 520] width 360 height 68
click at [114, 517] on p "Yes ." at bounding box center [257, 527] width 348 height 20
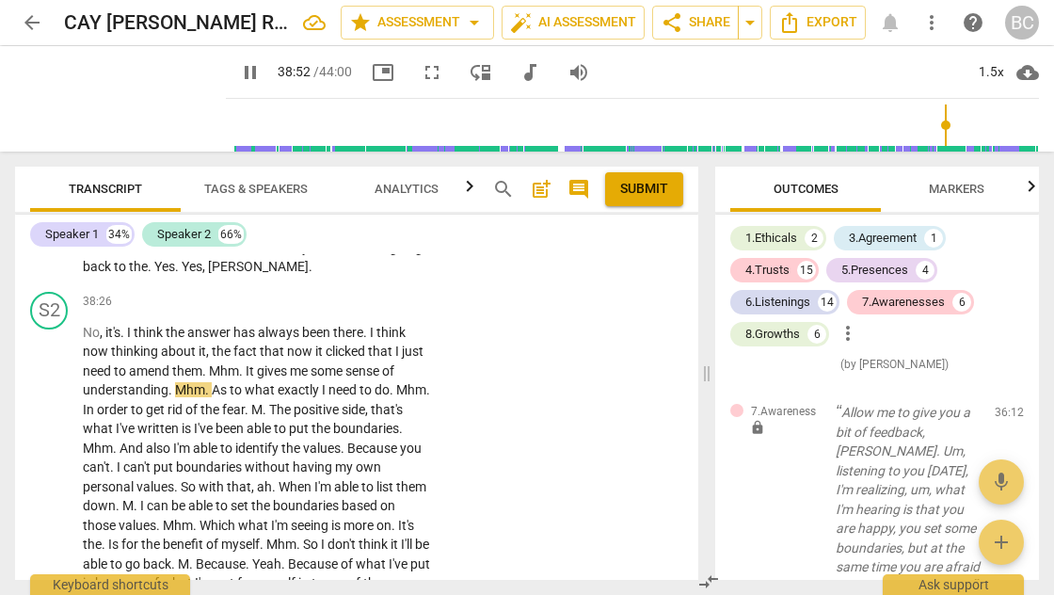
click at [328, 536] on span "don't" at bounding box center [343, 543] width 31 height 15
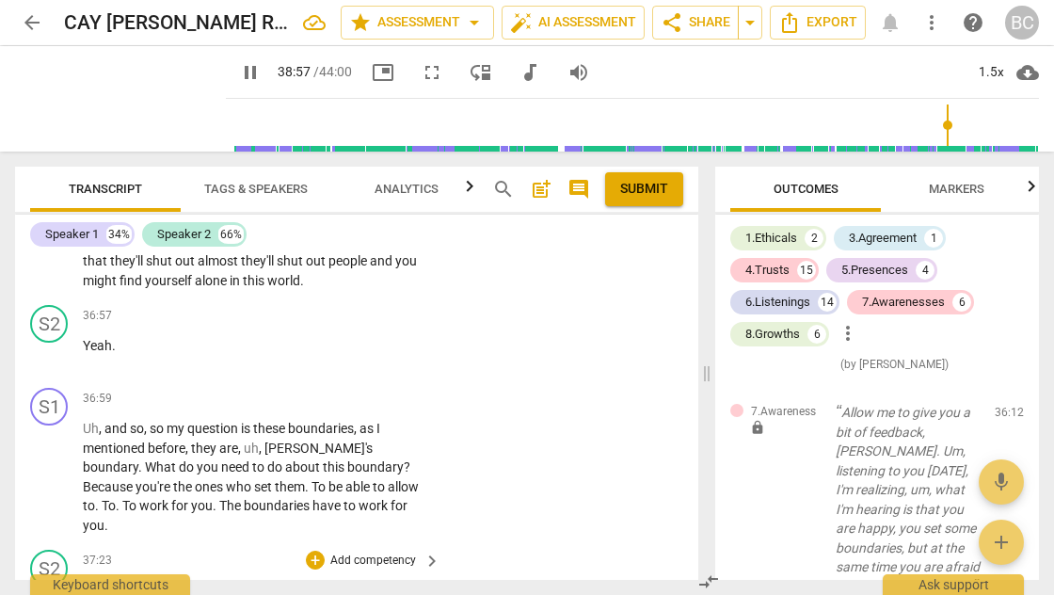
scroll to position [16434, 0]
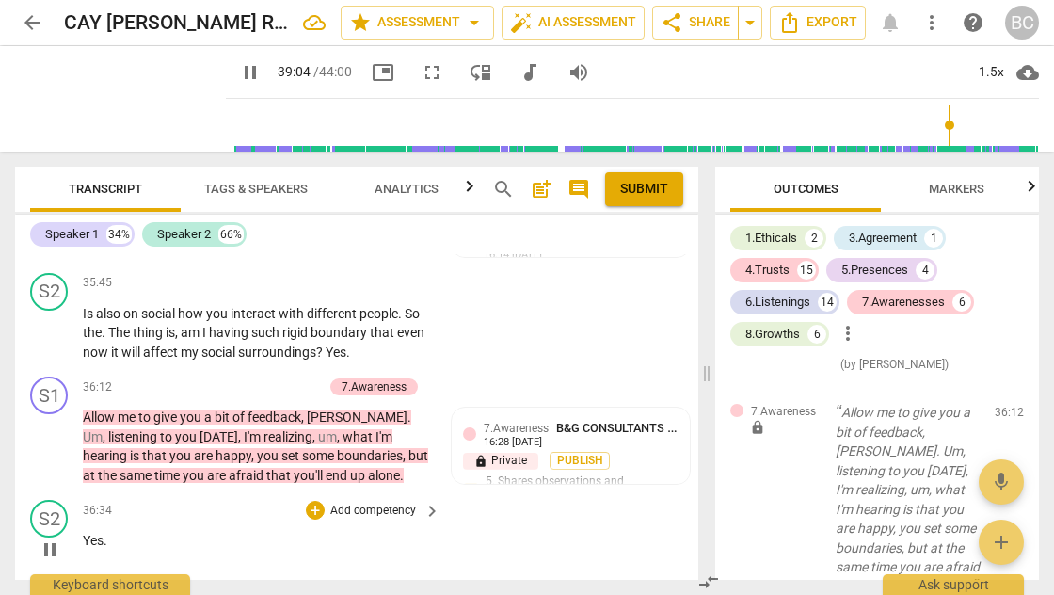
click at [90, 533] on span "Yes" at bounding box center [93, 540] width 21 height 15
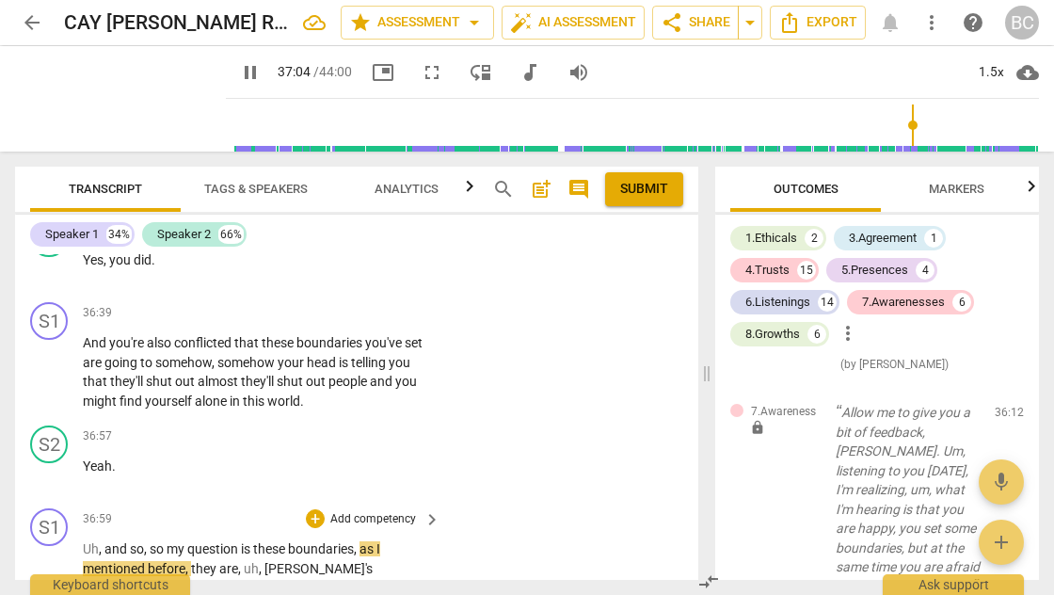
scroll to position [16882, 0]
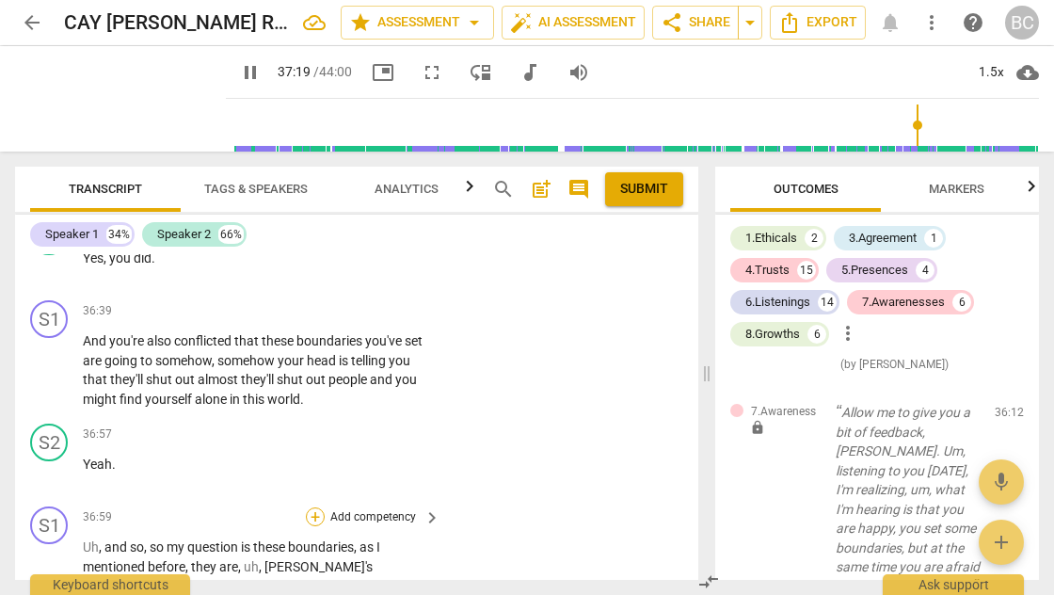
click at [314, 507] on div "+" at bounding box center [315, 516] width 19 height 19
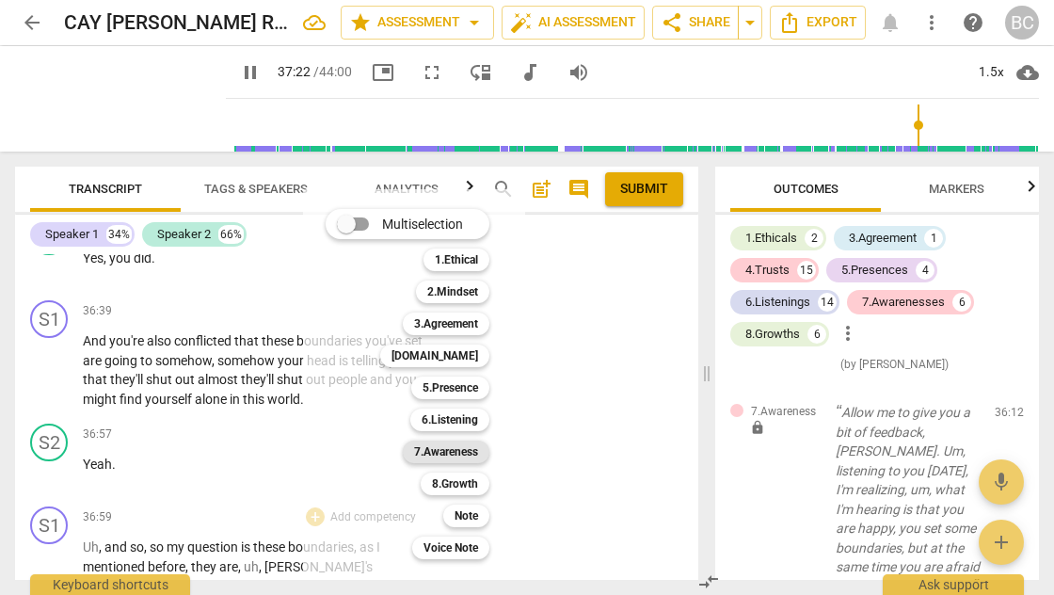
click at [440, 452] on b "7.Awareness" at bounding box center [446, 451] width 64 height 23
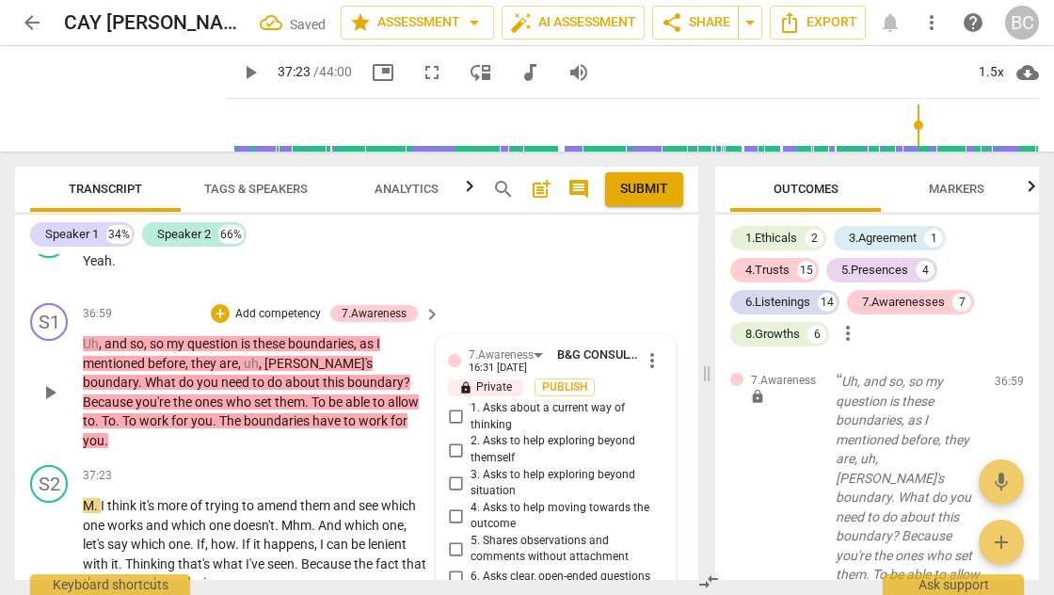
scroll to position [17063, 0]
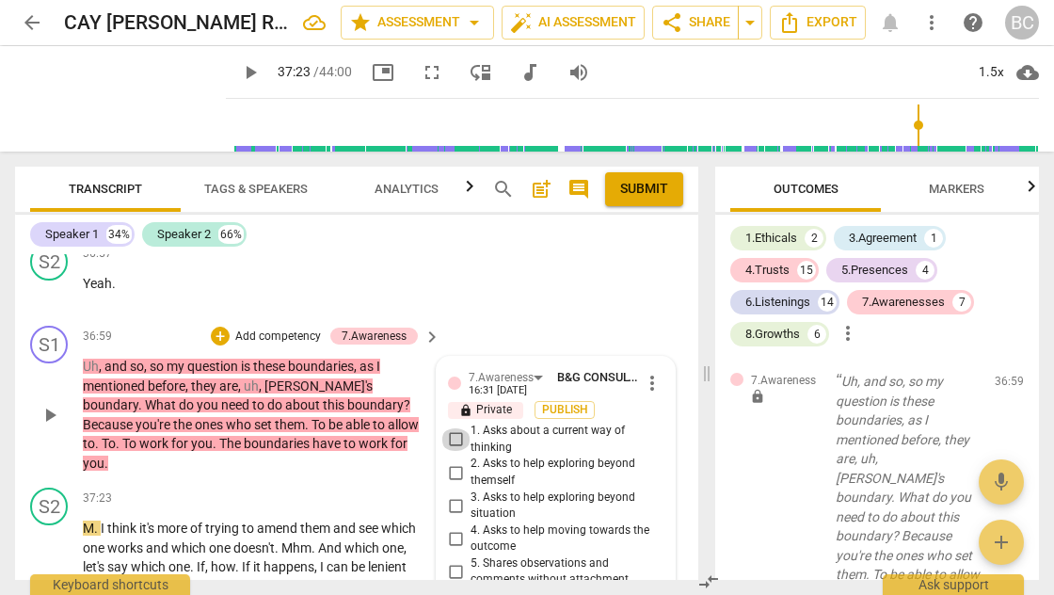
click at [454, 428] on input "1. Asks about a current way of thinking" at bounding box center [455, 439] width 30 height 23
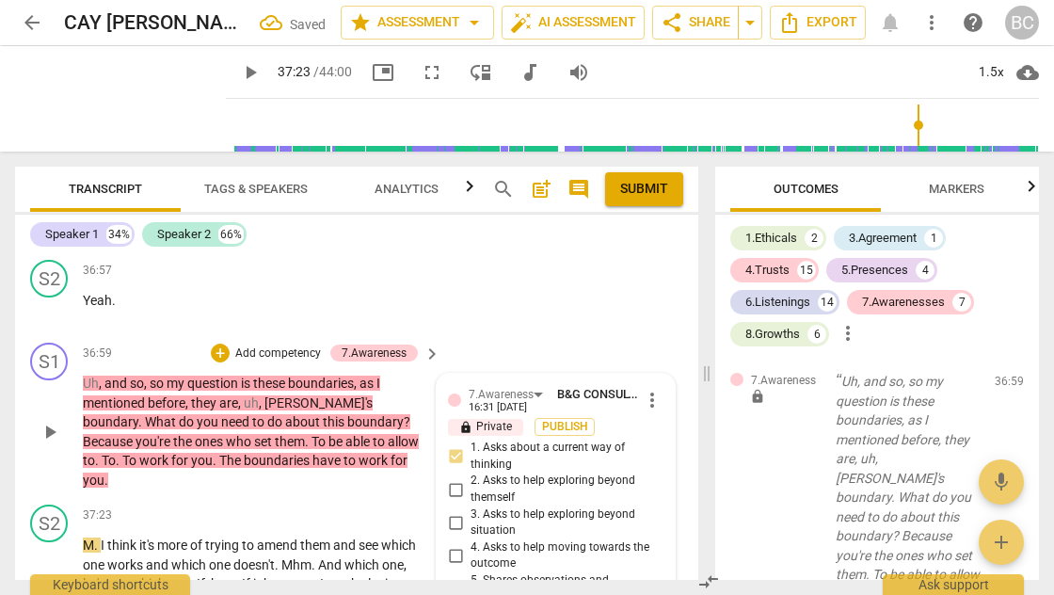
scroll to position [17028, 0]
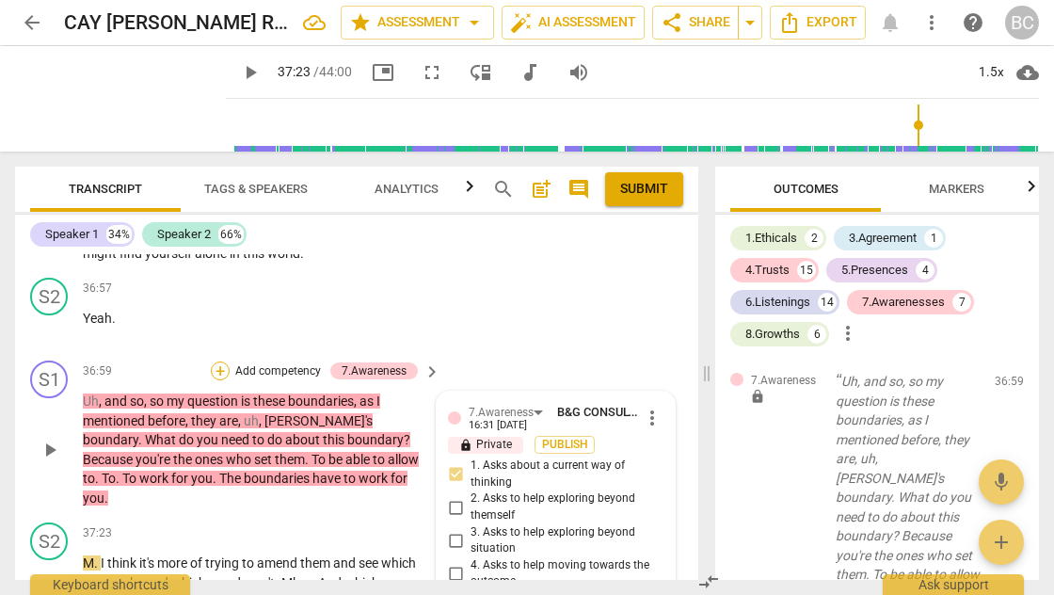
click at [220, 361] on div "+" at bounding box center [220, 370] width 19 height 19
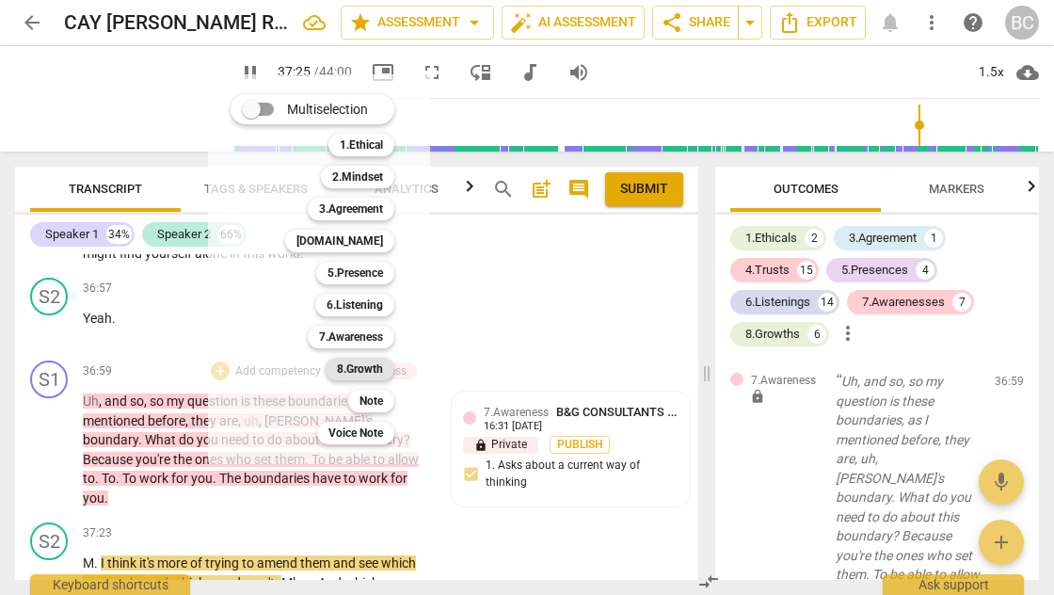
click at [364, 363] on b "8.Growth" at bounding box center [360, 369] width 46 height 23
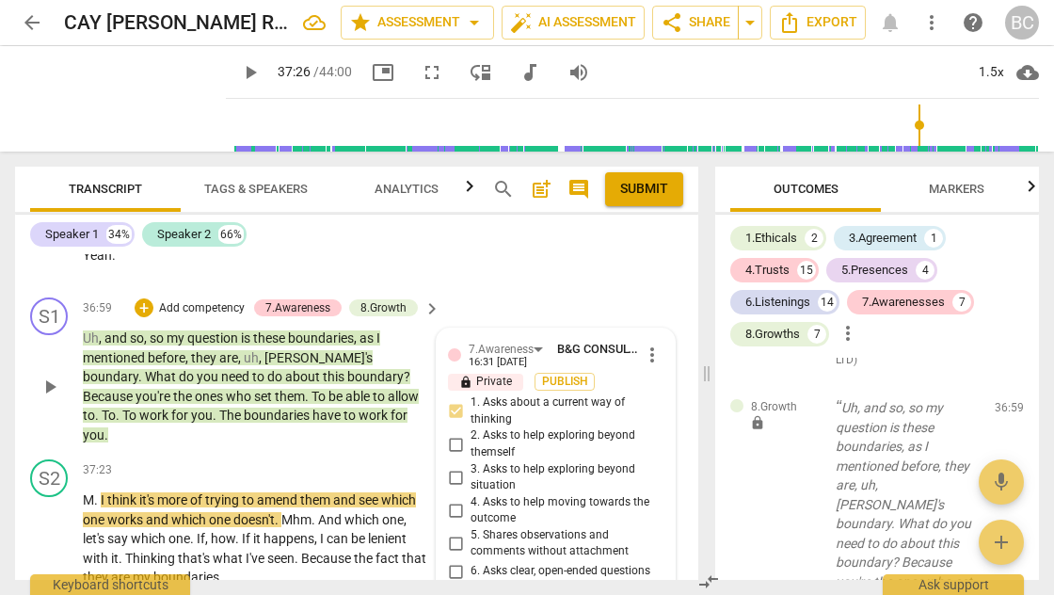
scroll to position [17112, 0]
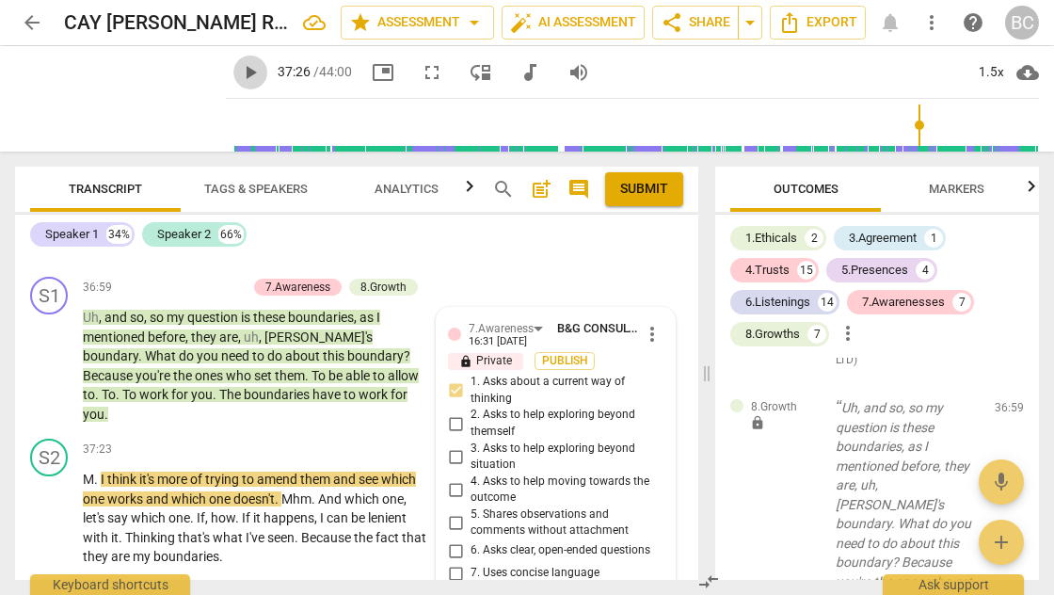
click at [239, 73] on span "play_arrow" at bounding box center [250, 72] width 23 height 23
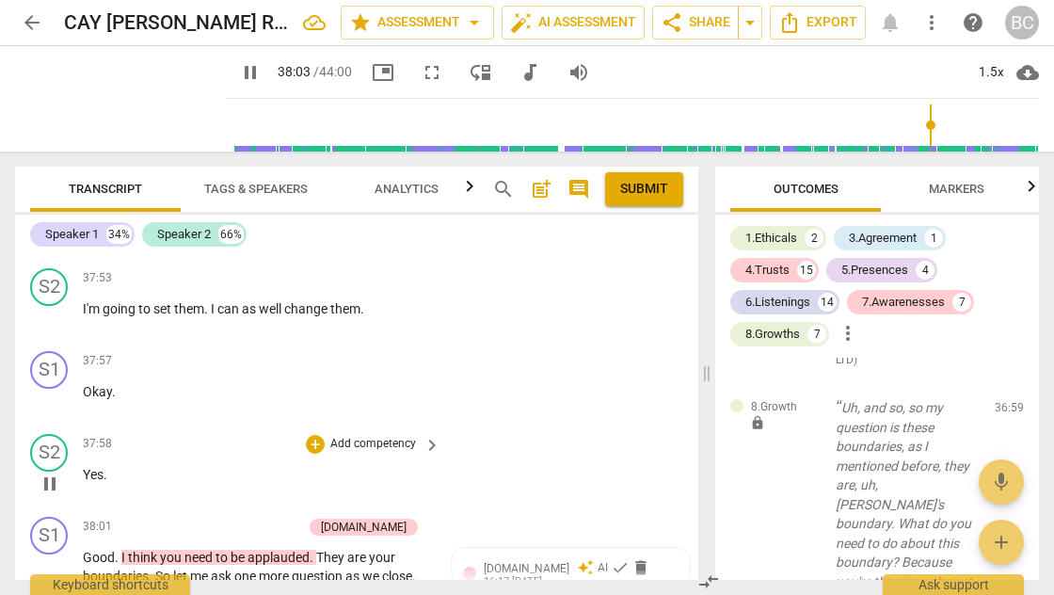
scroll to position [17535, 0]
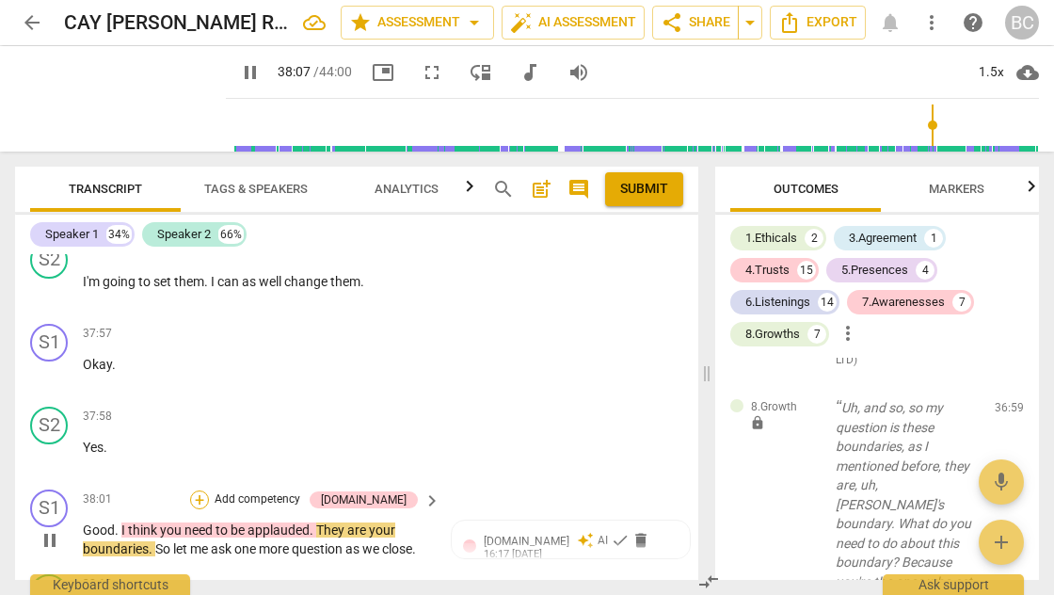
click at [209, 490] on div "+" at bounding box center [199, 499] width 19 height 19
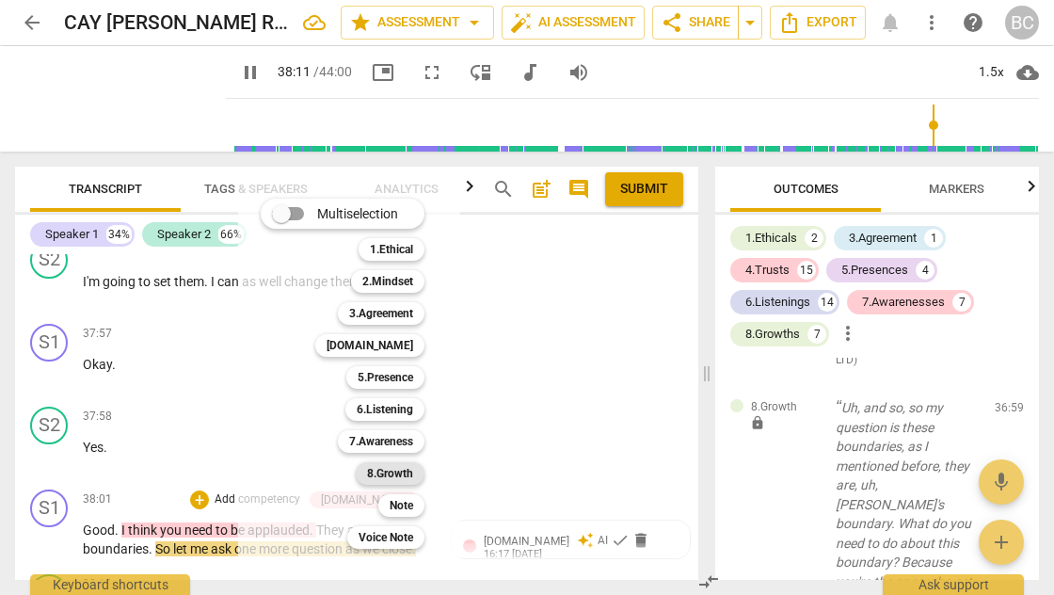
click at [382, 474] on b "8.Growth" at bounding box center [390, 473] width 46 height 23
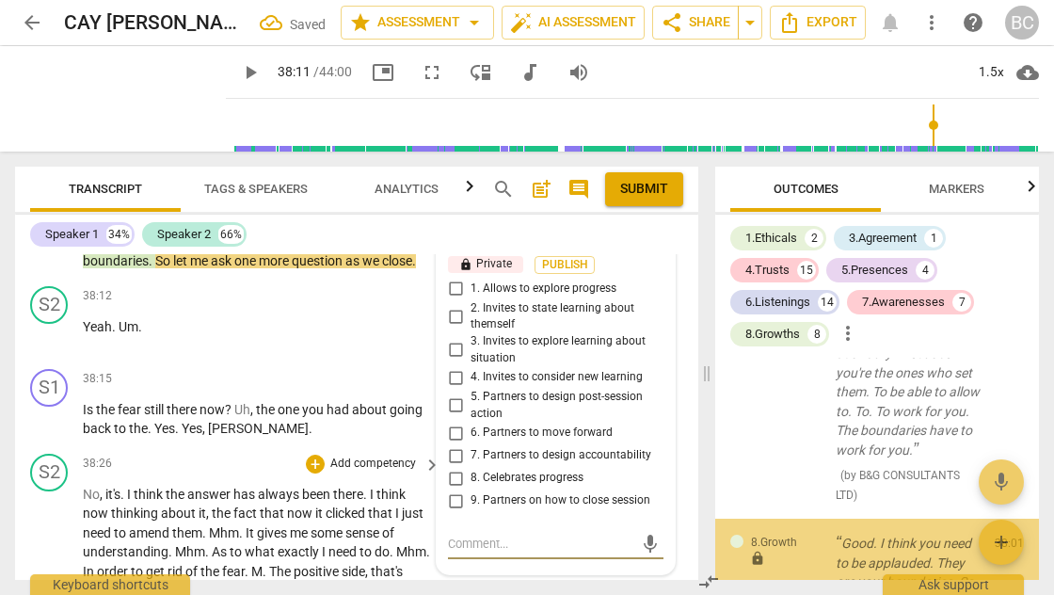
scroll to position [10115, 0]
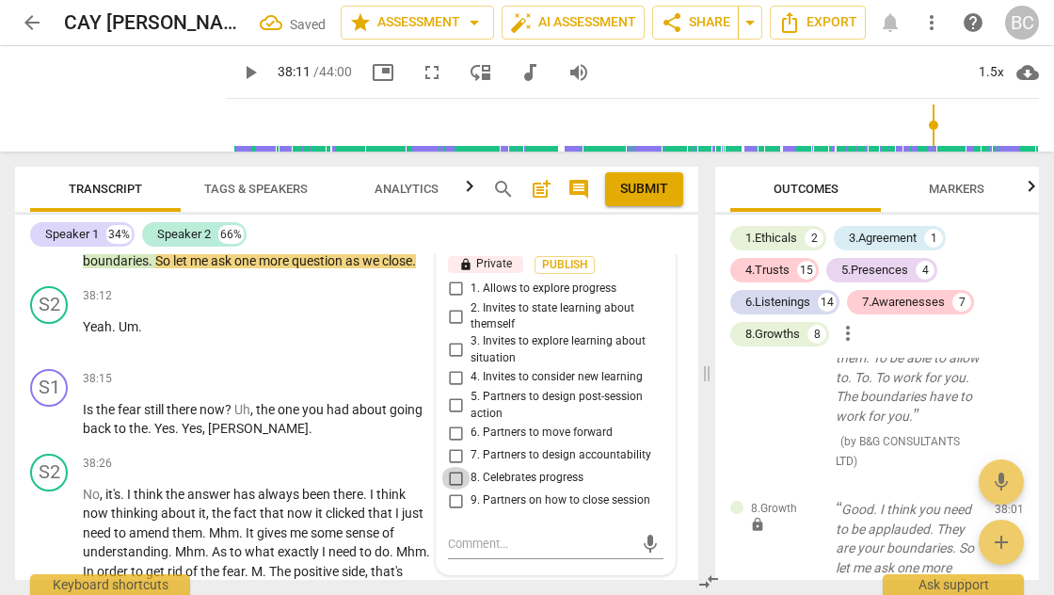
click at [450, 467] on input "8. Celebrates progress" at bounding box center [455, 478] width 30 height 23
click at [239, 73] on span "play_arrow" at bounding box center [250, 72] width 23 height 23
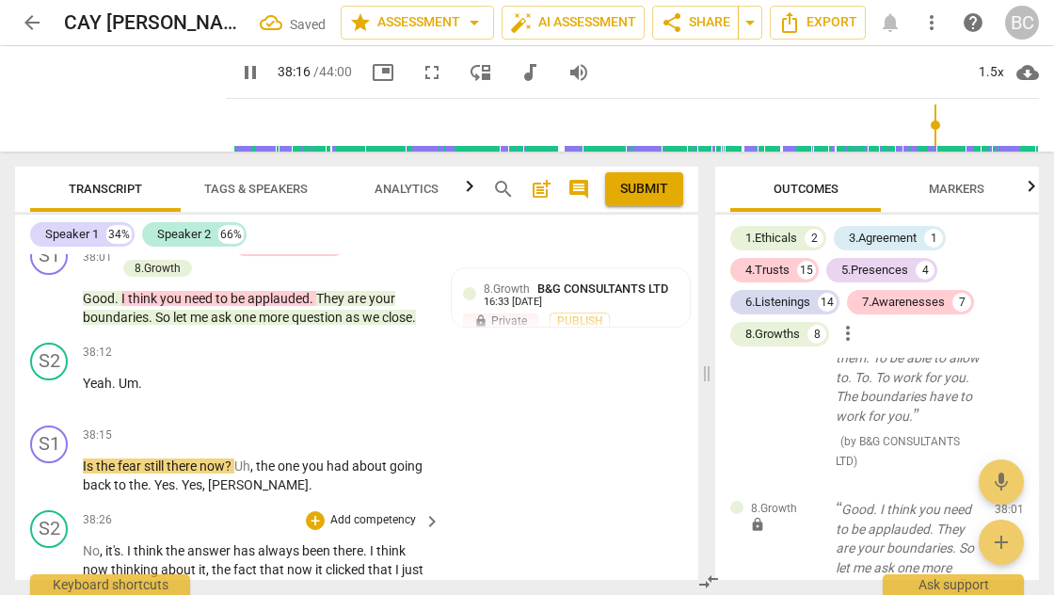
scroll to position [17758, 0]
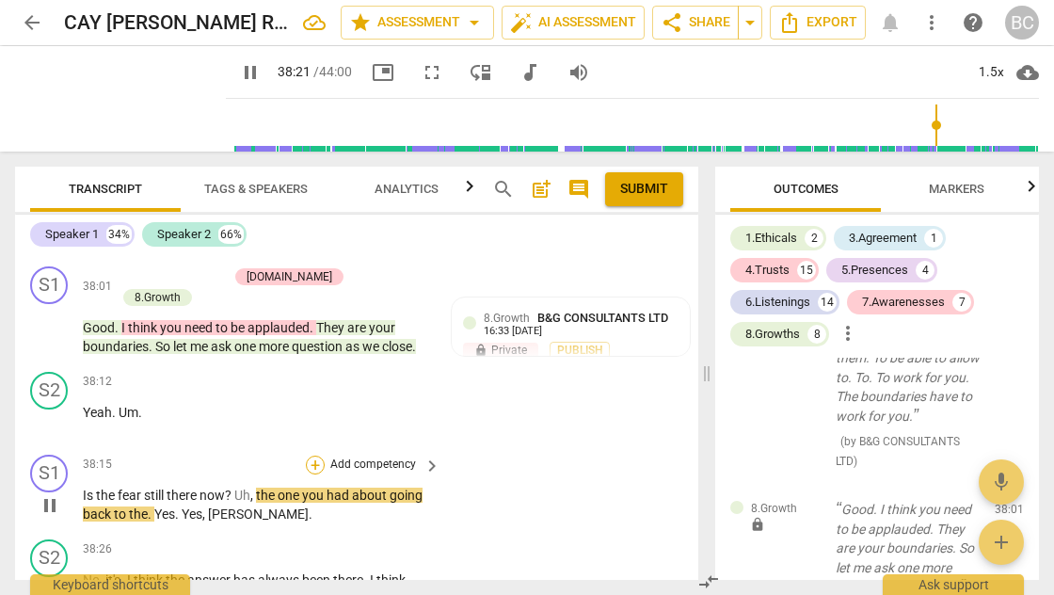
click at [313, 456] on div "+" at bounding box center [315, 465] width 19 height 19
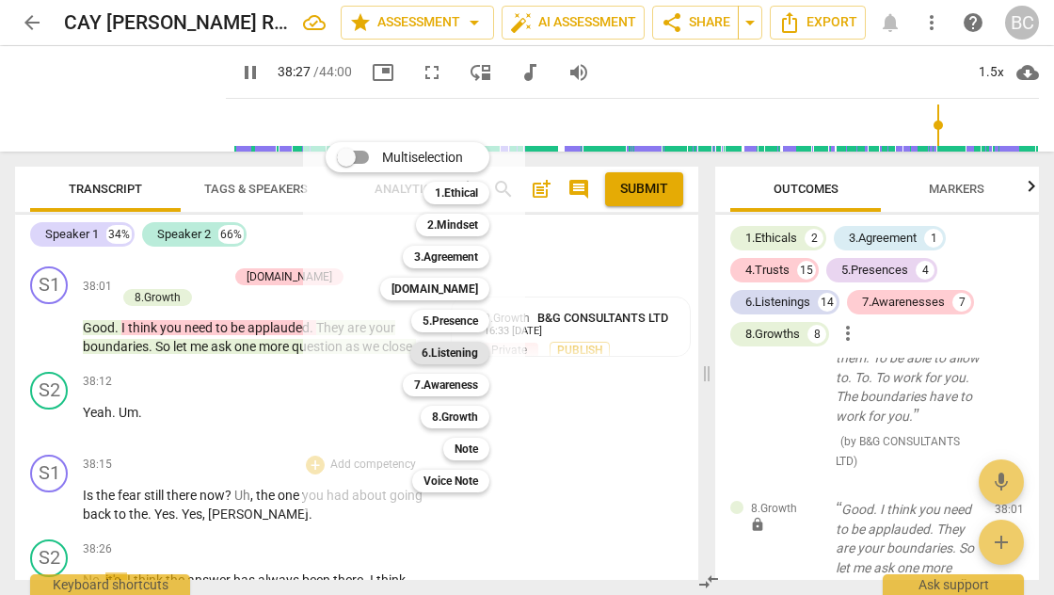
click at [466, 349] on b "6.Listening" at bounding box center [450, 353] width 56 height 23
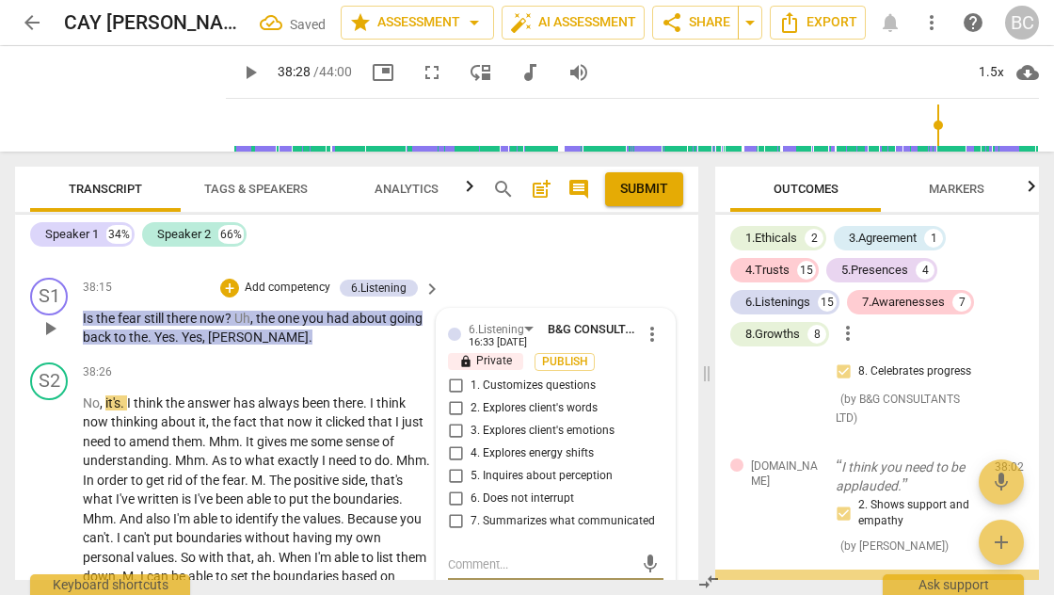
scroll to position [10442, 0]
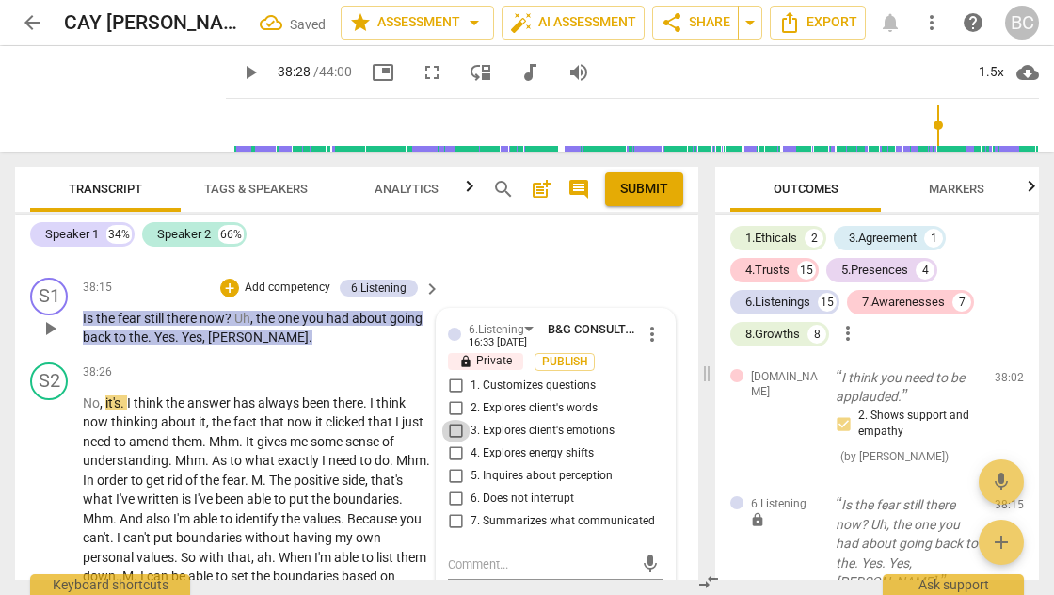
click at [449, 420] on input "3. Explores client's emotions" at bounding box center [455, 431] width 30 height 23
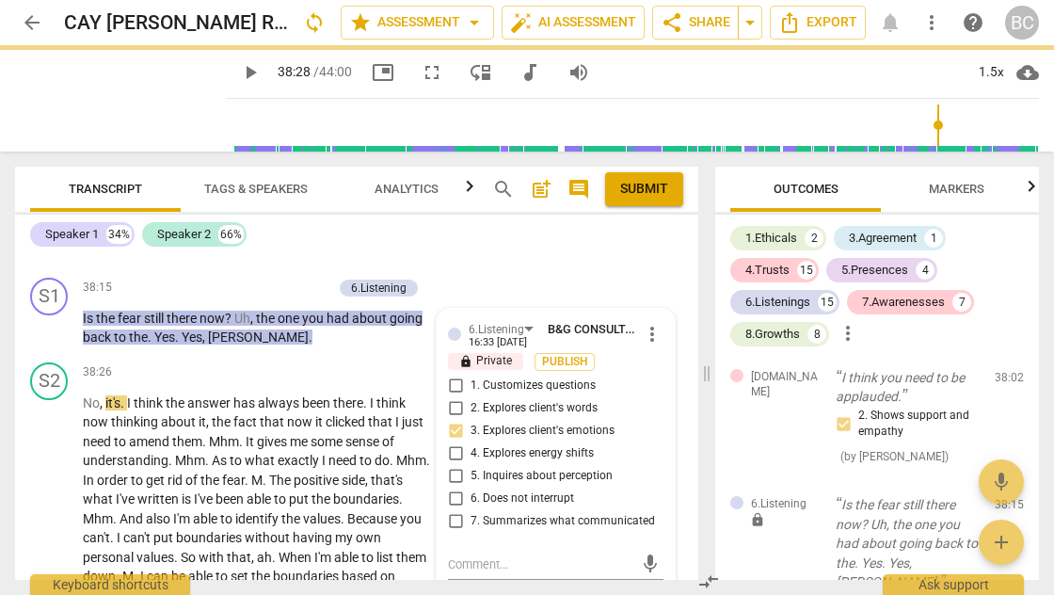
click at [239, 72] on span "play_arrow" at bounding box center [250, 72] width 23 height 23
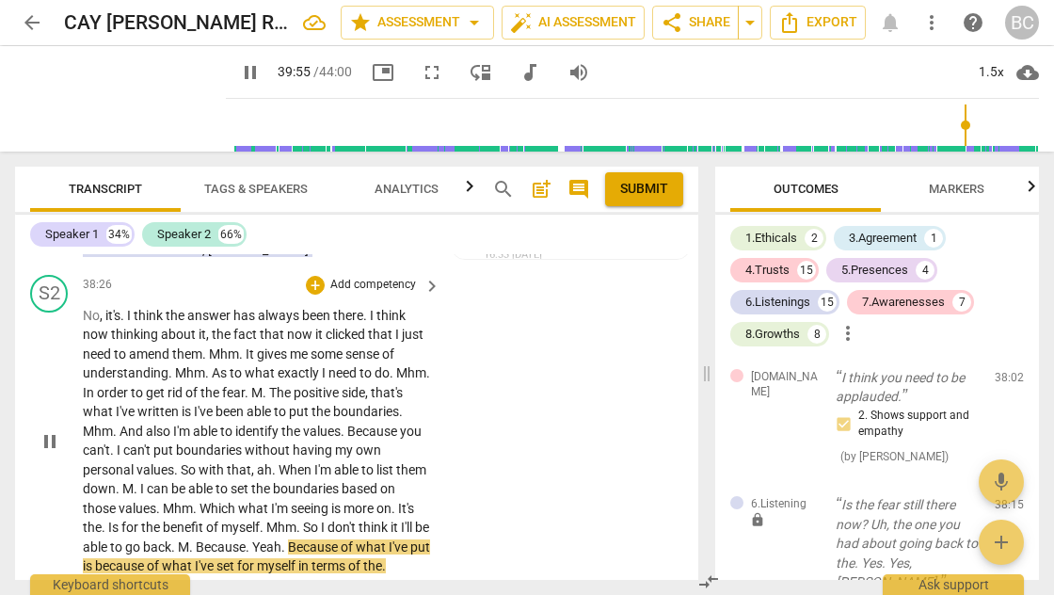
scroll to position [18073, 0]
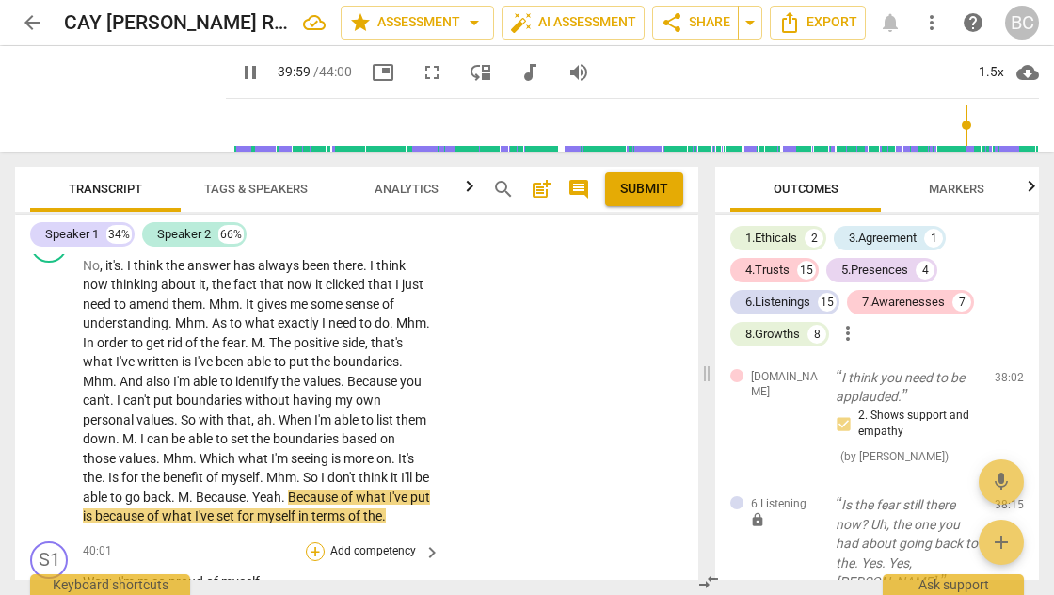
click at [312, 542] on div "+" at bounding box center [315, 551] width 19 height 19
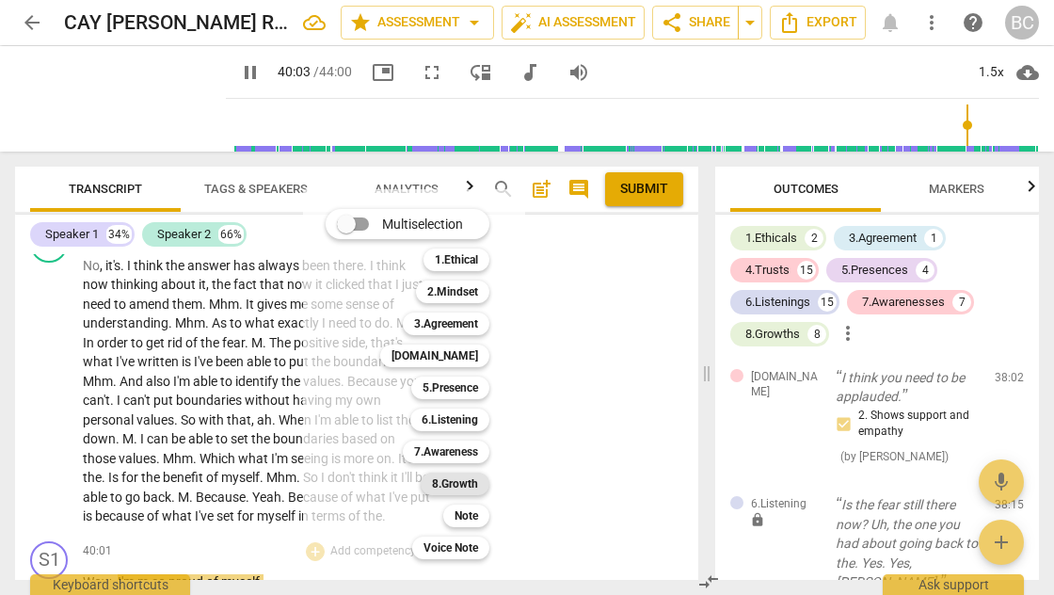
click at [465, 480] on b "8.Growth" at bounding box center [455, 483] width 46 height 23
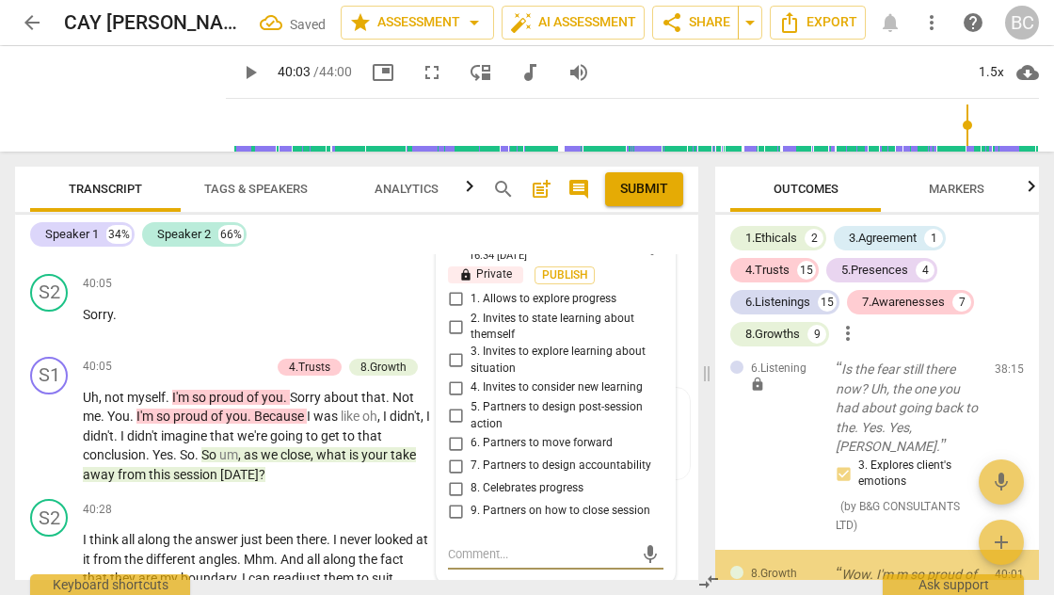
scroll to position [10614, 0]
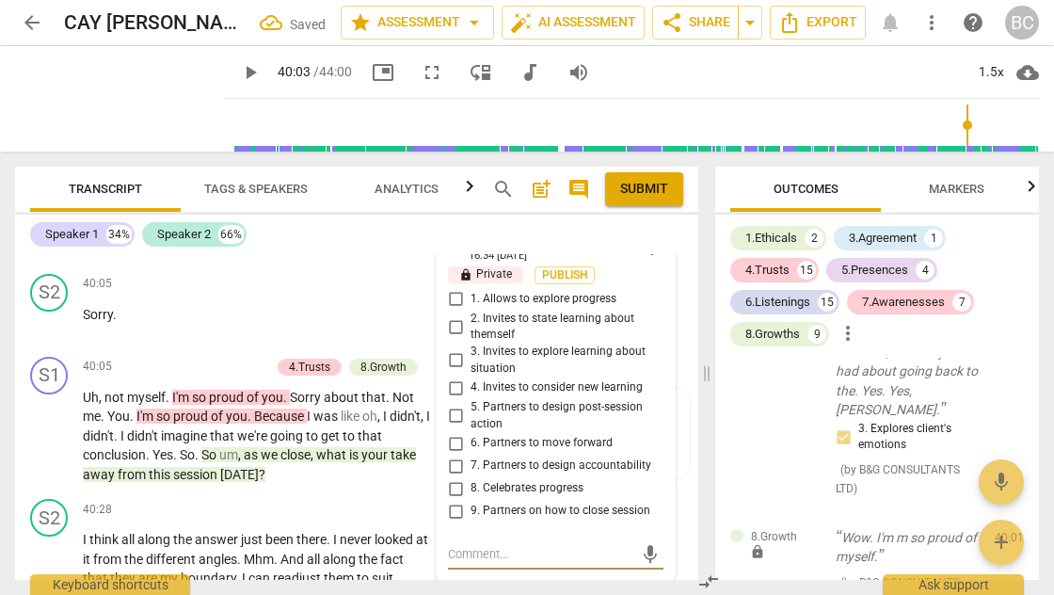
click at [452, 477] on input "8. Celebrates progress" at bounding box center [455, 488] width 30 height 23
click at [239, 72] on span "play_arrow" at bounding box center [250, 72] width 23 height 23
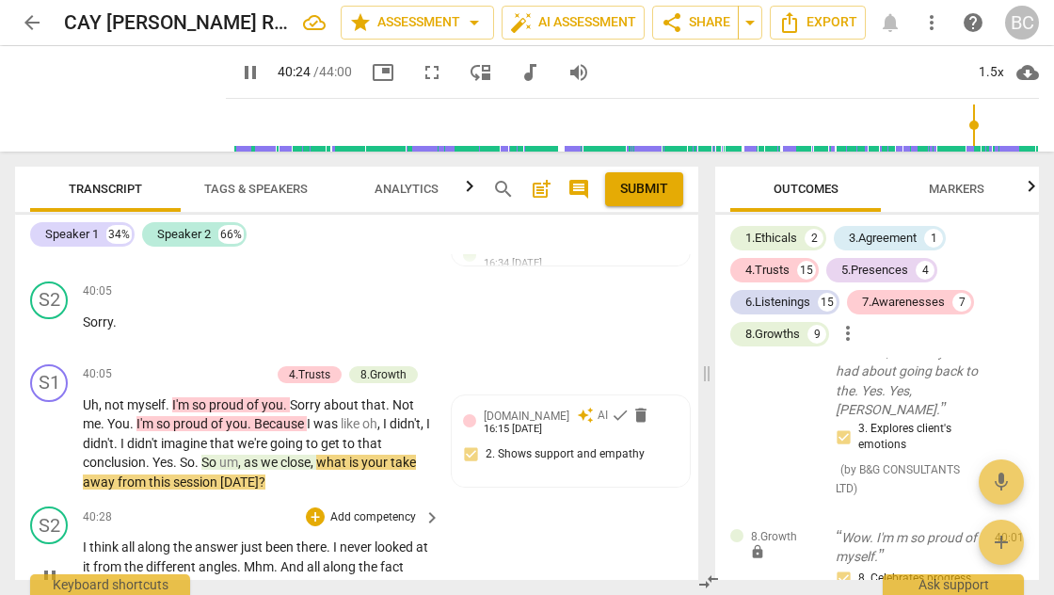
scroll to position [18378, 0]
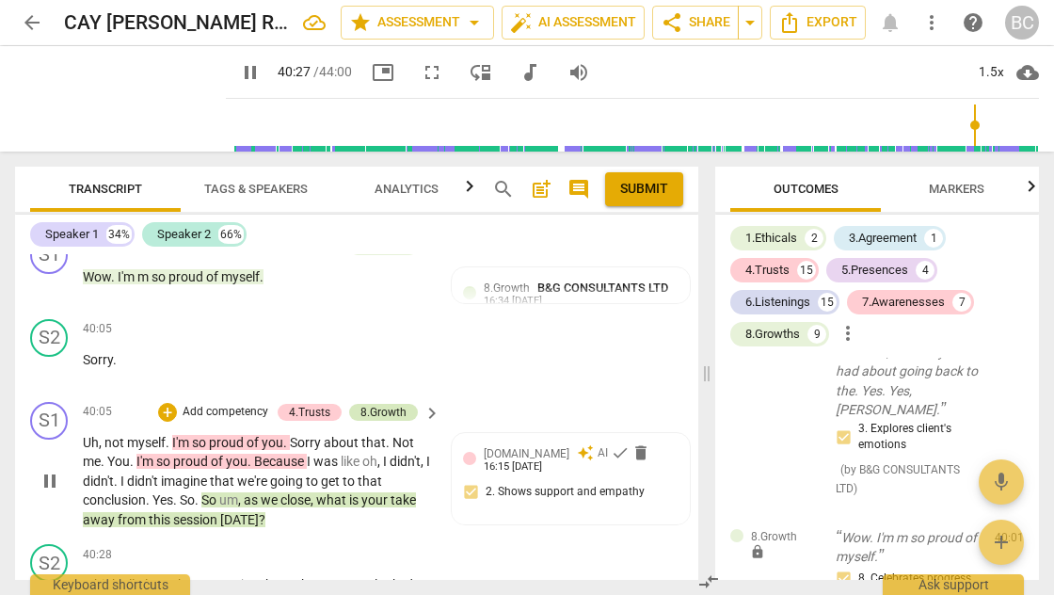
click at [363, 404] on div "8.Growth" at bounding box center [383, 412] width 46 height 17
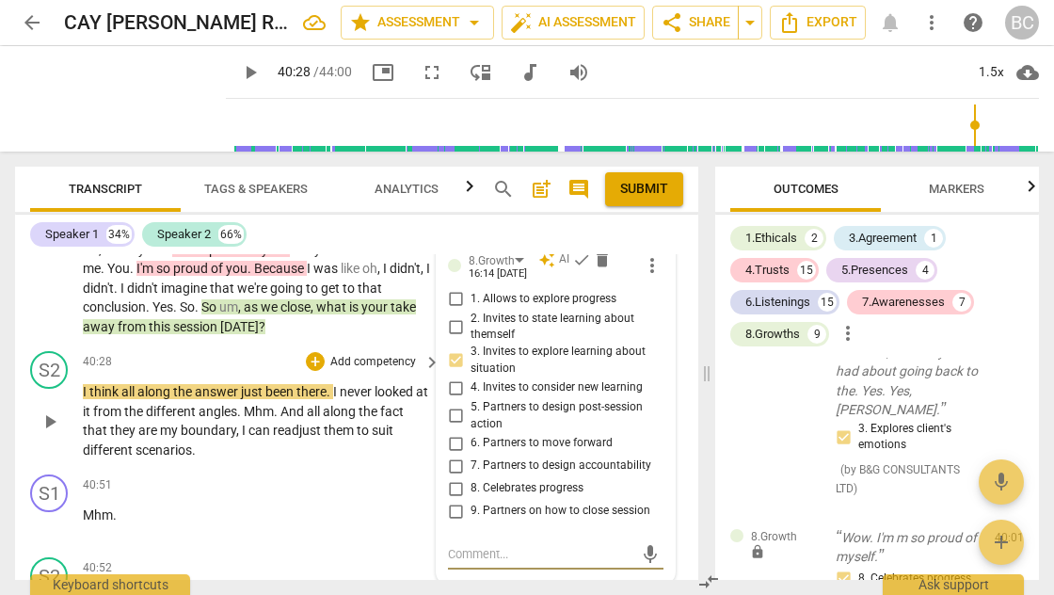
scroll to position [11026, 0]
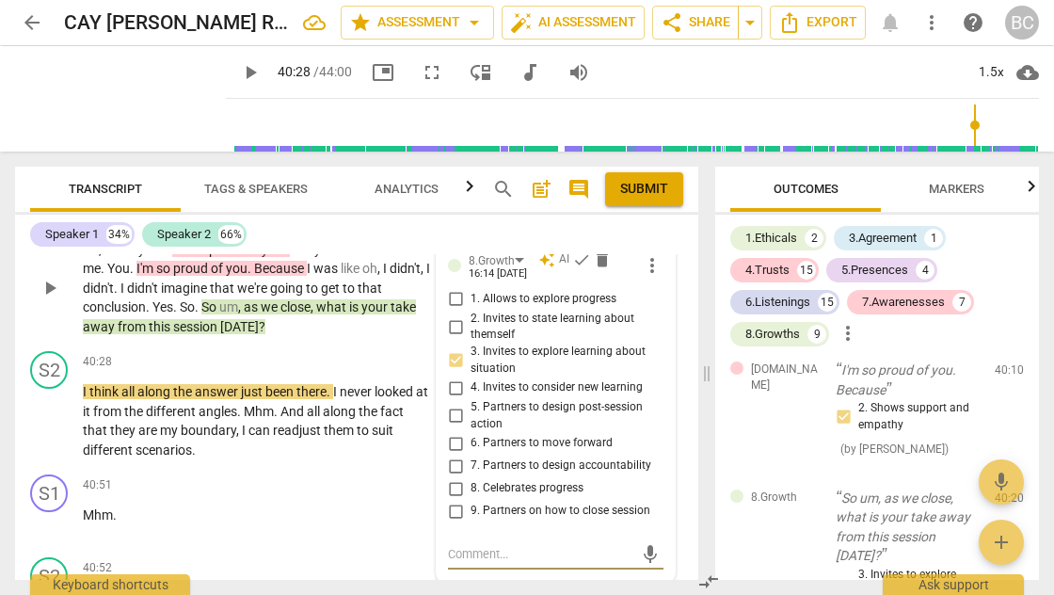
click at [453, 500] on input "9. Partners on how to close session" at bounding box center [455, 511] width 30 height 23
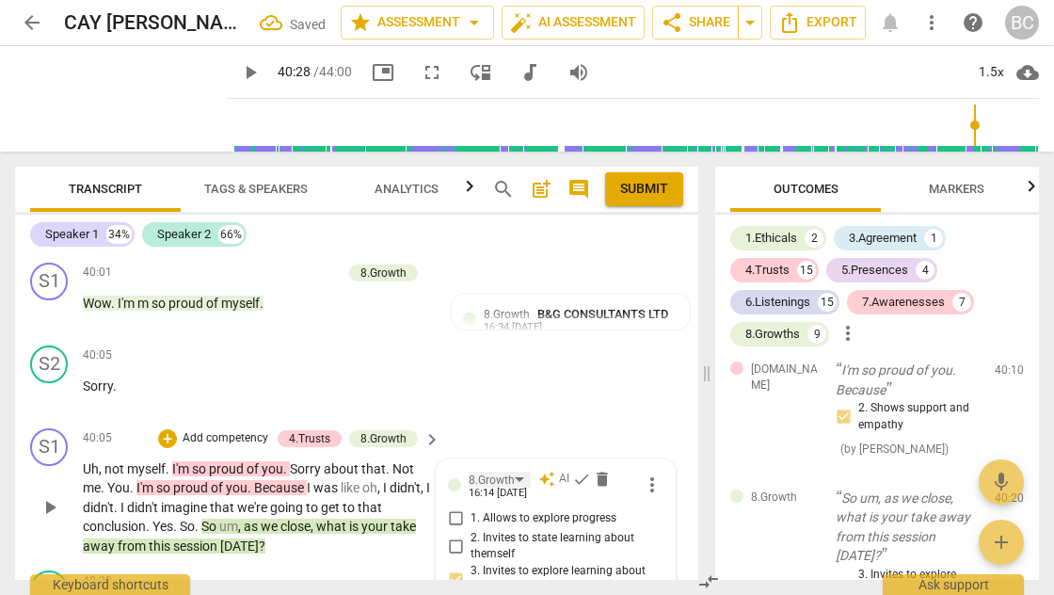
scroll to position [18354, 0]
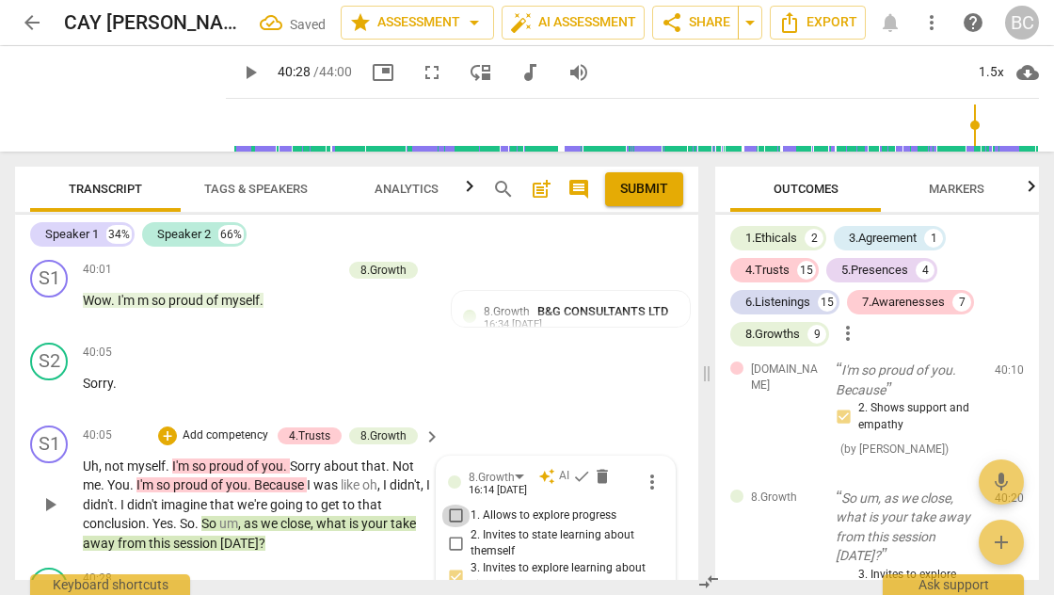
click at [452, 504] on input "1. Allows to explore progress" at bounding box center [455, 515] width 30 height 23
click at [239, 74] on span "play_arrow" at bounding box center [250, 72] width 23 height 23
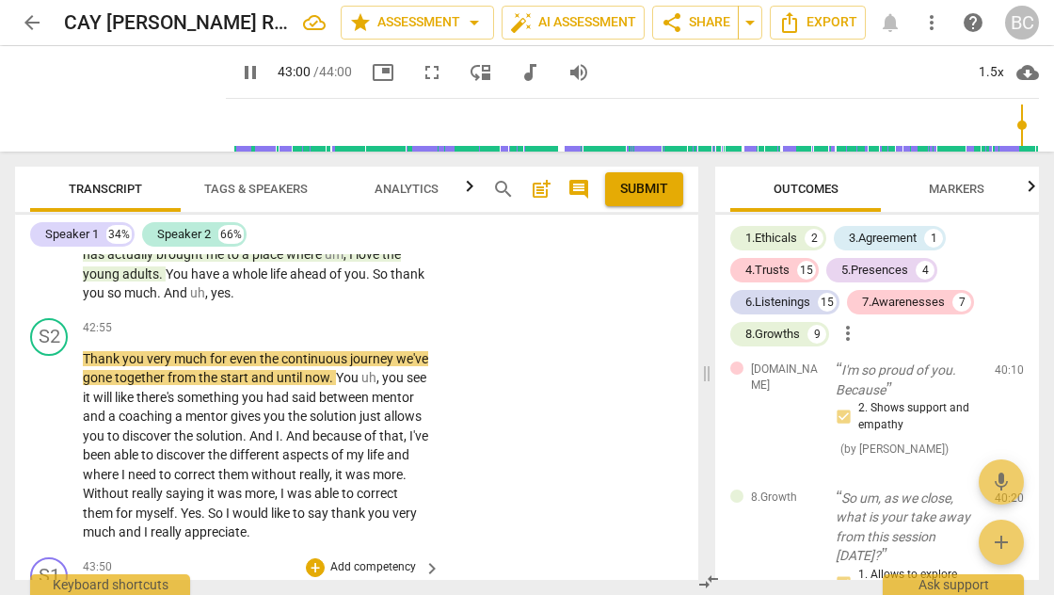
scroll to position [20172, 0]
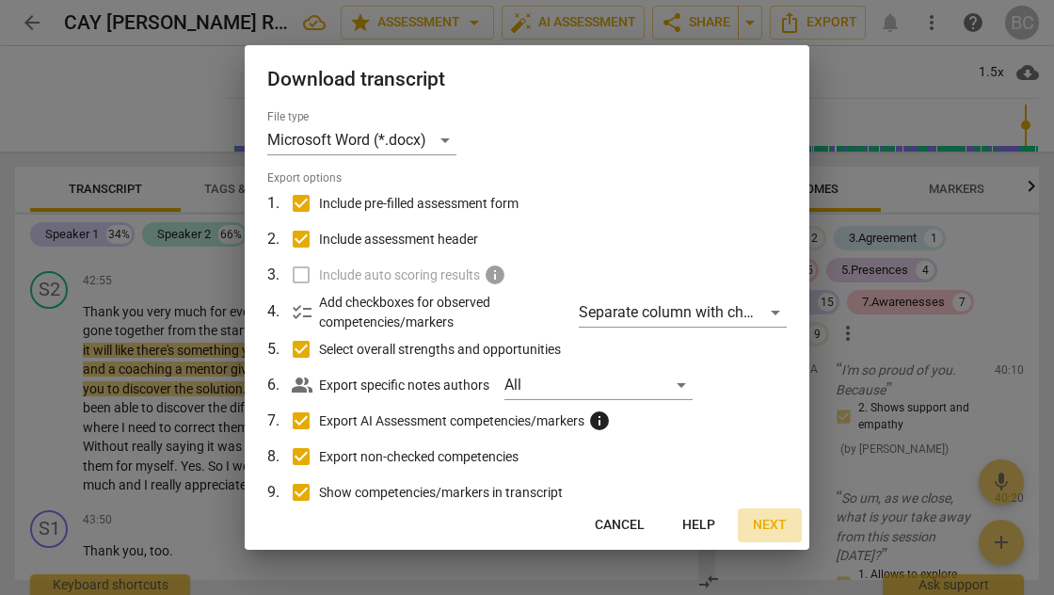
click at [767, 523] on span "Next" at bounding box center [770, 525] width 34 height 19
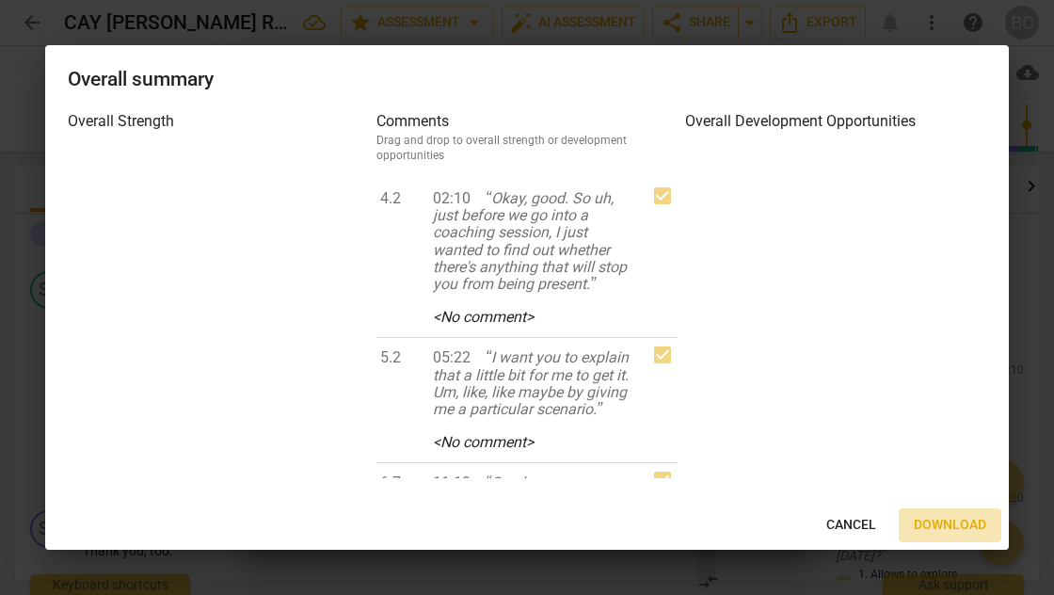
click at [969, 522] on span "Download" at bounding box center [950, 525] width 72 height 19
